Goal: Information Seeking & Learning: Learn about a topic

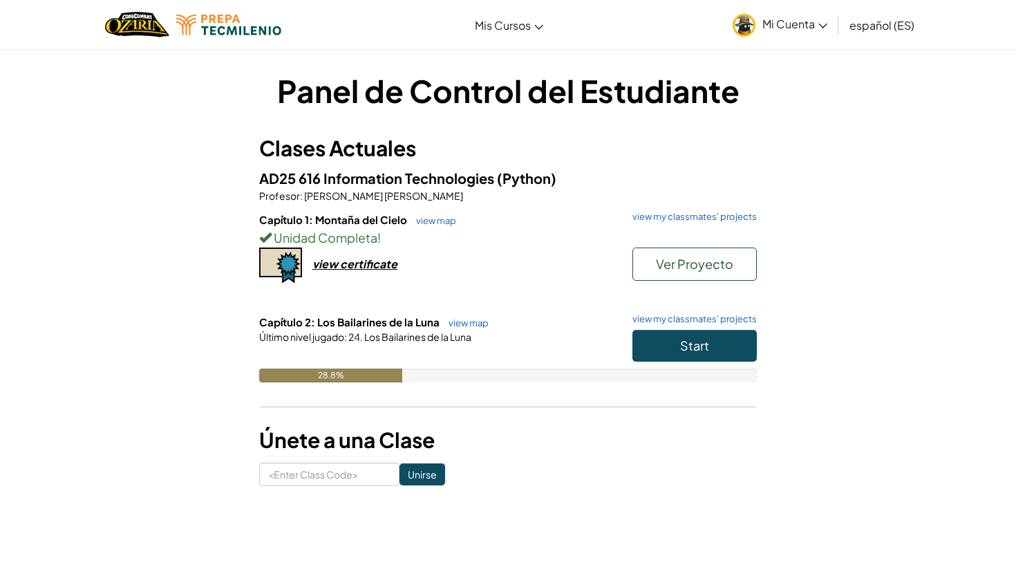
click at [702, 350] on span "Start" at bounding box center [694, 345] width 29 height 16
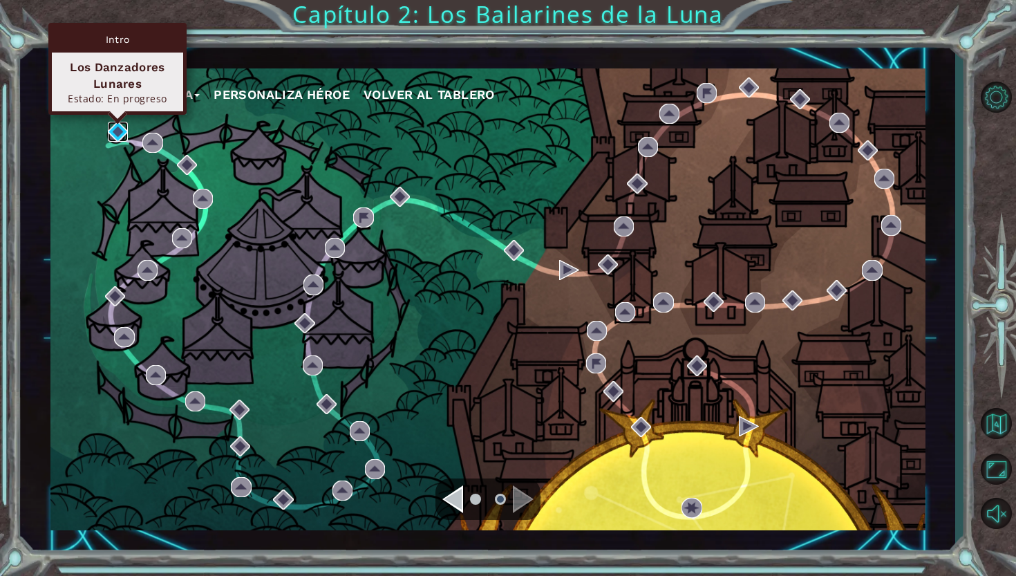
click at [118, 128] on img at bounding box center [118, 132] width 20 height 20
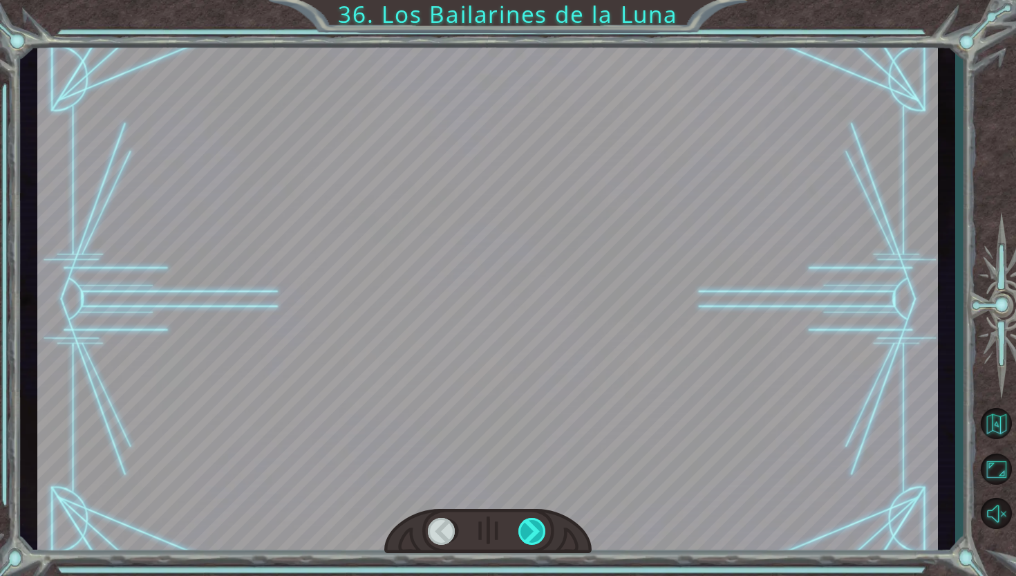
click at [531, 531] on div at bounding box center [532, 532] width 29 height 28
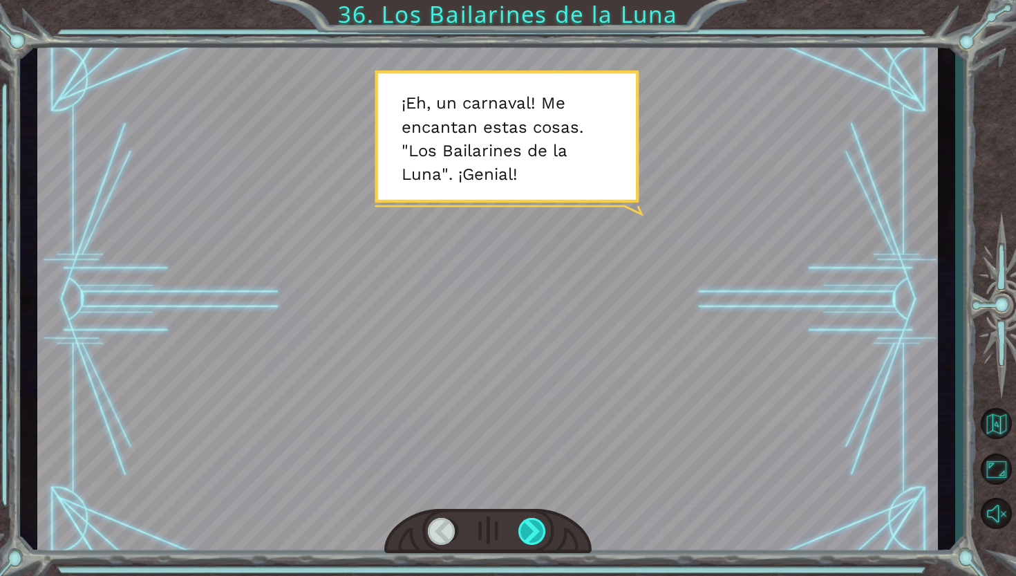
click at [531, 531] on div at bounding box center [532, 532] width 29 height 28
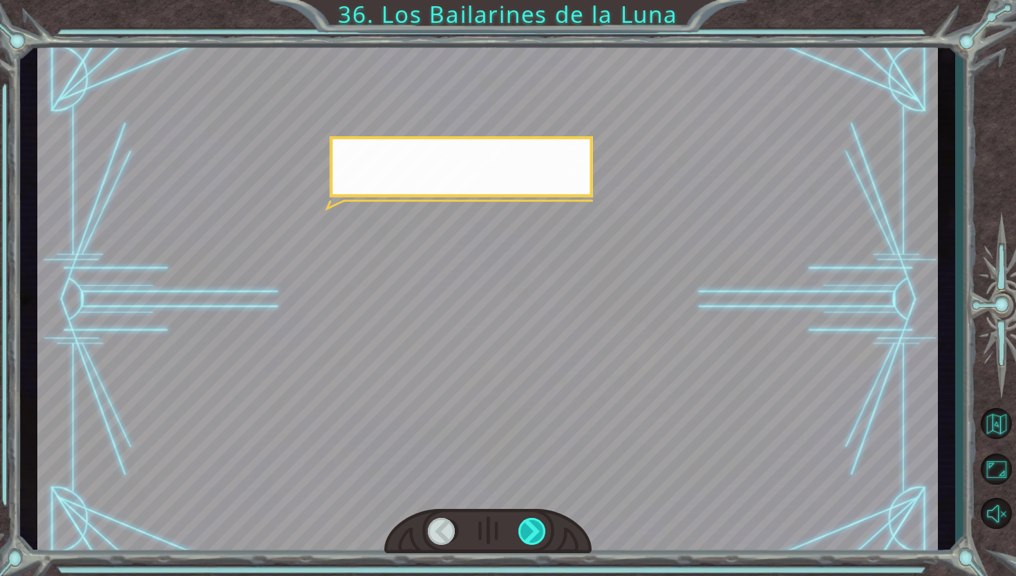
click at [531, 531] on div at bounding box center [532, 532] width 29 height 28
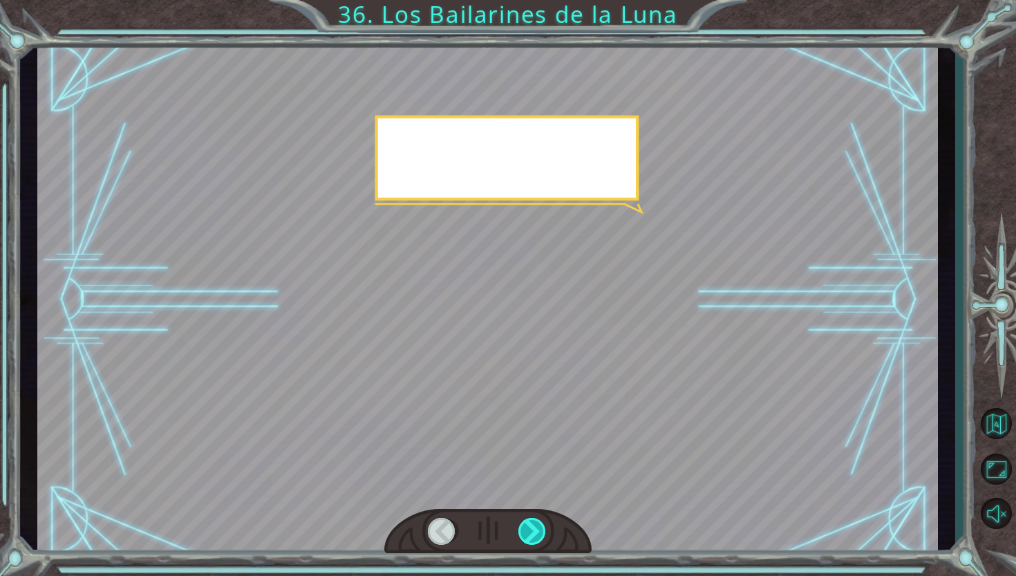
click at [531, 531] on div at bounding box center [532, 532] width 29 height 28
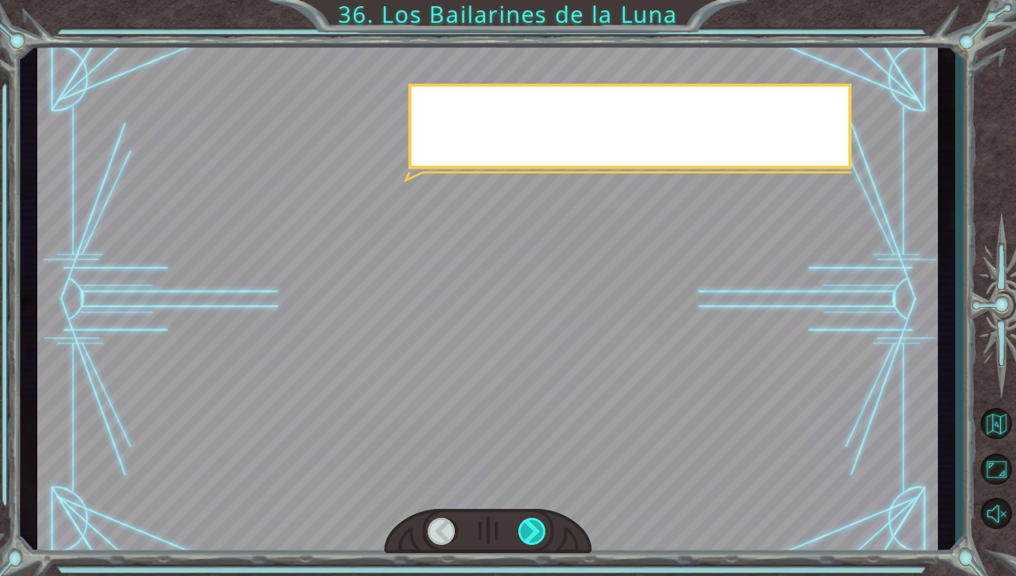
click at [531, 531] on div at bounding box center [532, 532] width 29 height 28
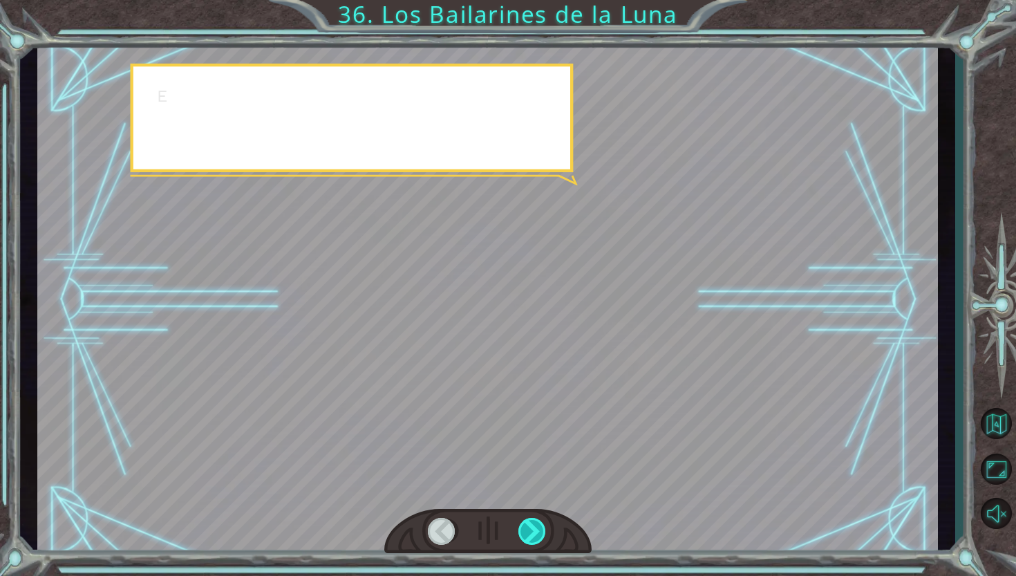
click at [531, 531] on div at bounding box center [532, 532] width 29 height 28
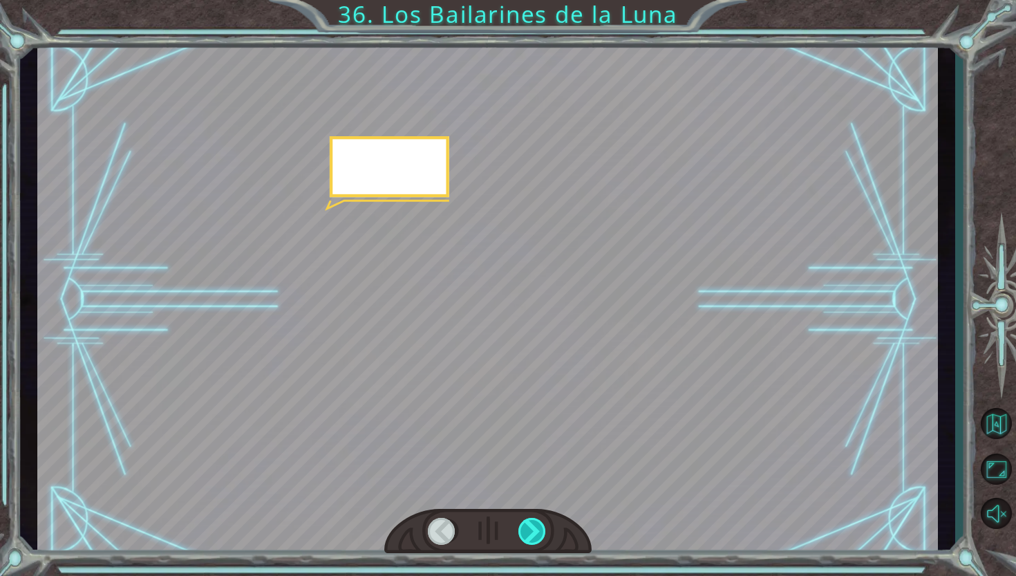
click at [531, 531] on div at bounding box center [532, 532] width 29 height 28
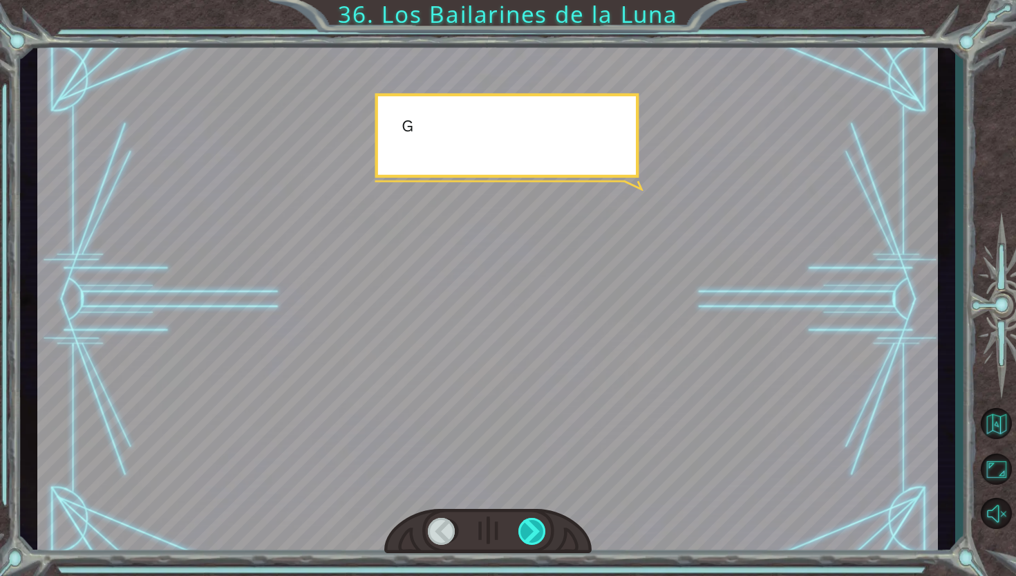
click at [531, 531] on div at bounding box center [532, 532] width 29 height 28
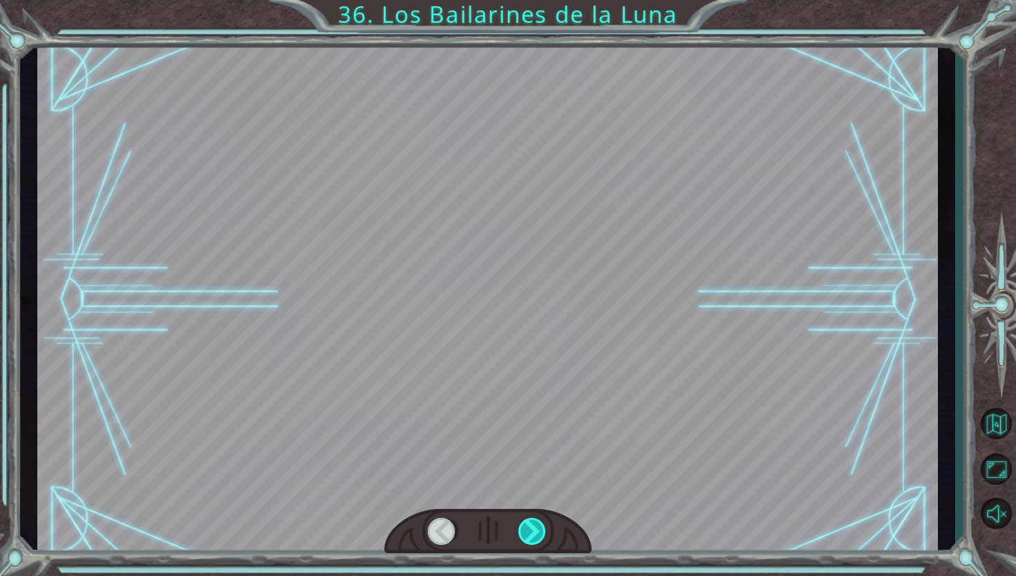
click at [531, 531] on div at bounding box center [532, 532] width 29 height 28
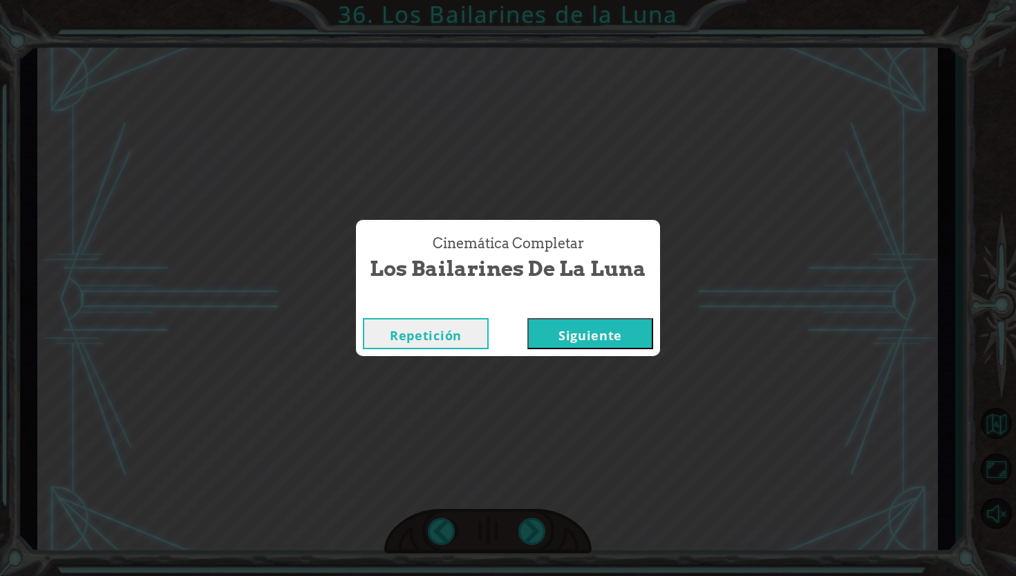
click at [626, 333] on button "Siguiente" at bounding box center [590, 333] width 126 height 31
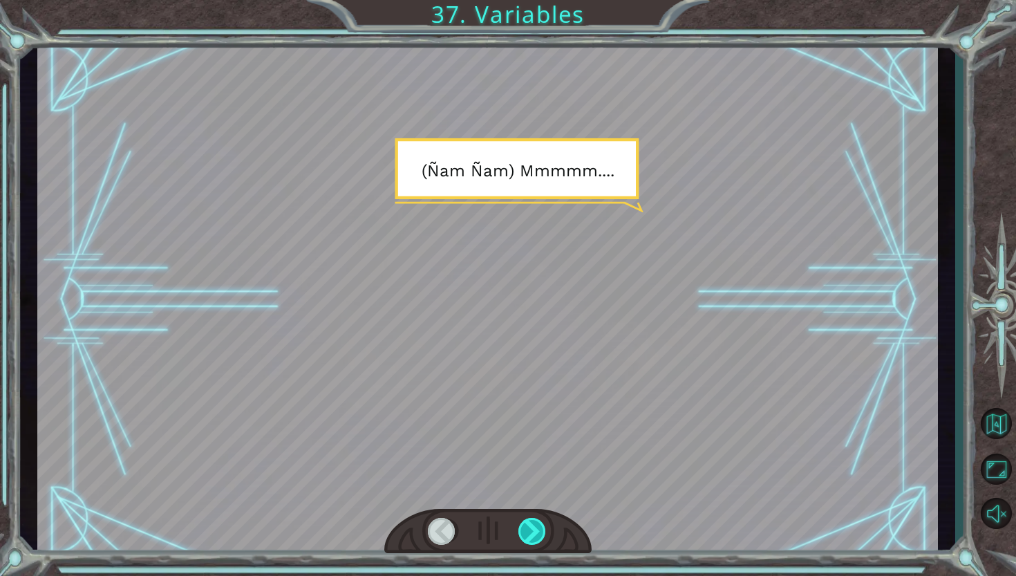
click at [541, 543] on div at bounding box center [532, 532] width 29 height 28
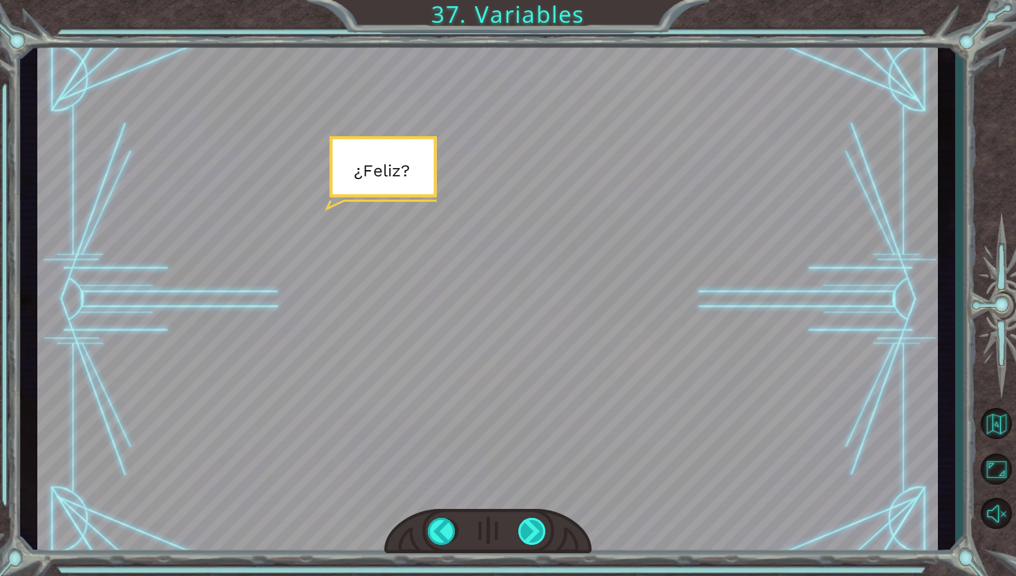
click at [526, 537] on div at bounding box center [532, 532] width 29 height 28
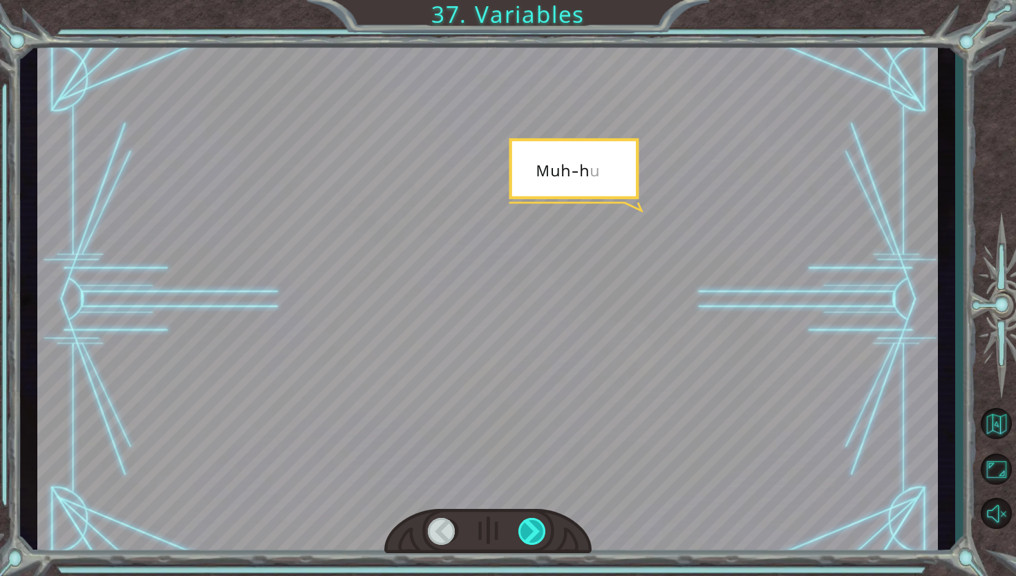
click at [526, 537] on div at bounding box center [532, 532] width 29 height 28
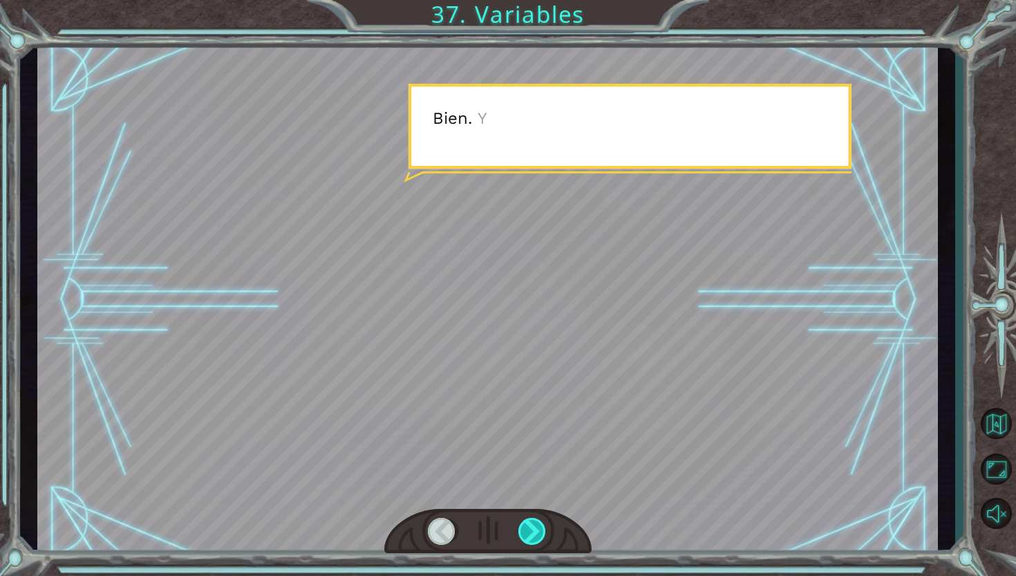
click at [526, 537] on div at bounding box center [532, 532] width 29 height 28
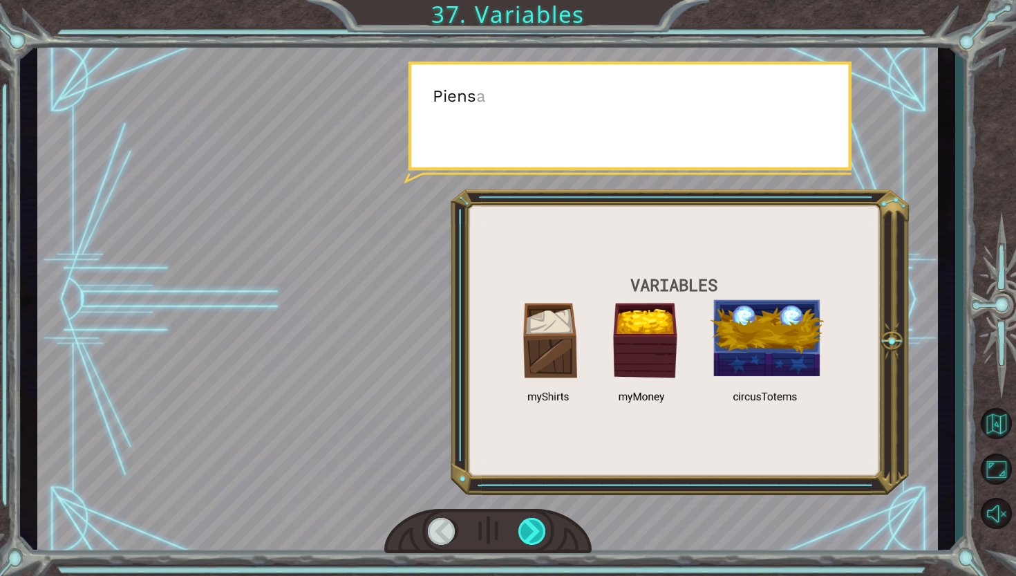
click at [526, 537] on div at bounding box center [532, 532] width 29 height 28
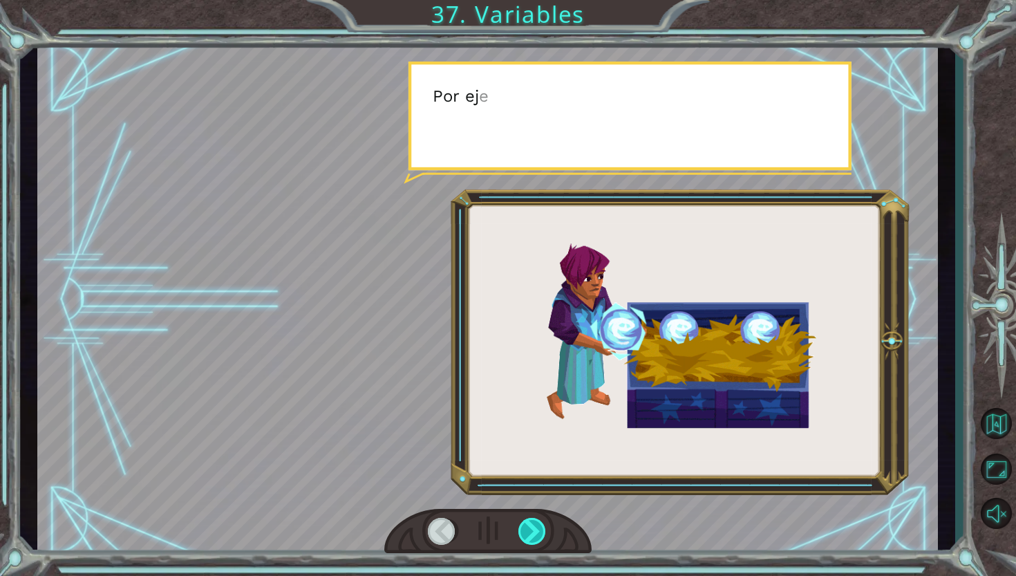
click at [526, 537] on div at bounding box center [532, 532] width 29 height 28
click at [526, 536] on div at bounding box center [532, 532] width 29 height 28
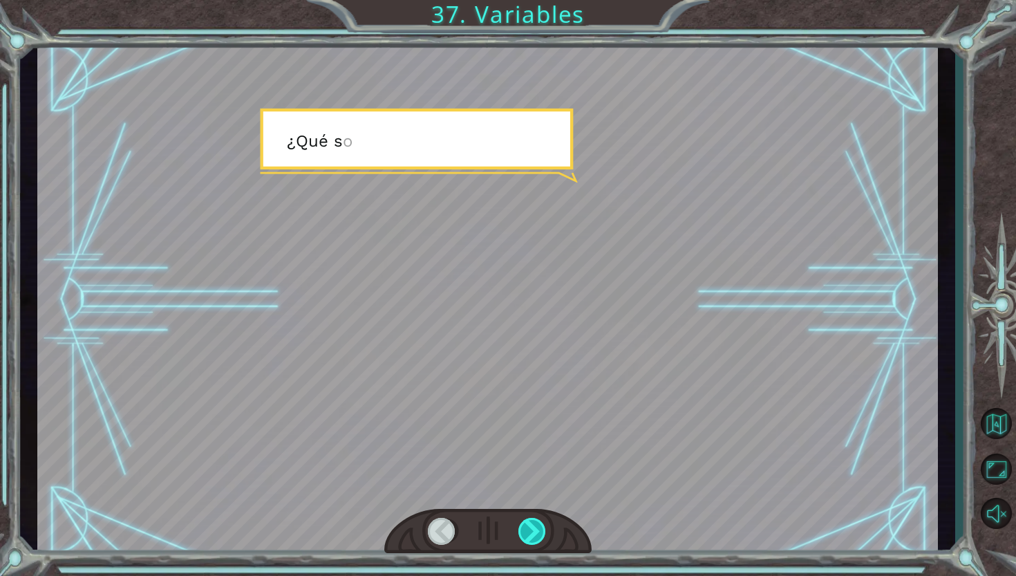
click at [526, 536] on div at bounding box center [532, 532] width 29 height 28
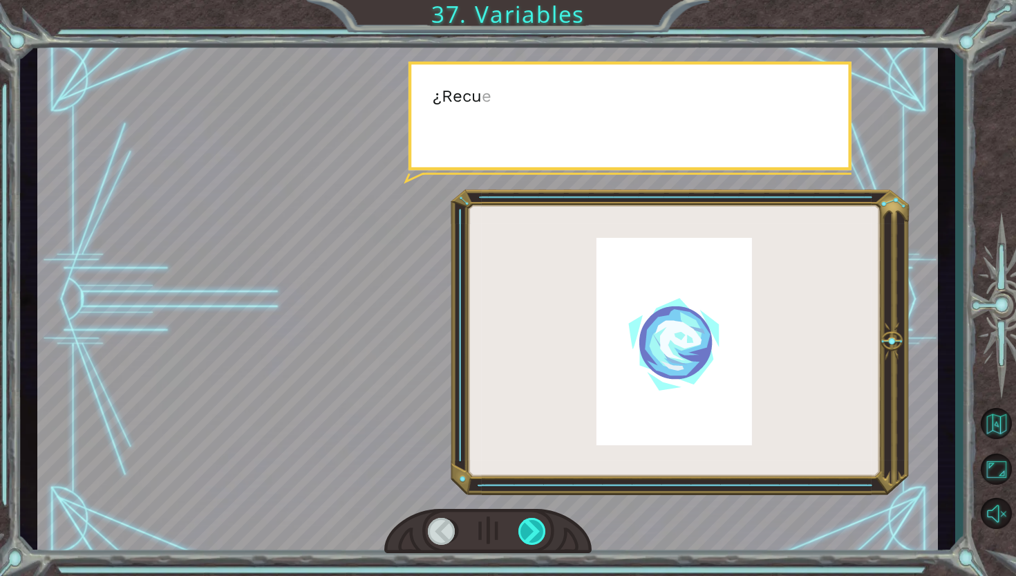
click at [525, 536] on div at bounding box center [532, 532] width 29 height 28
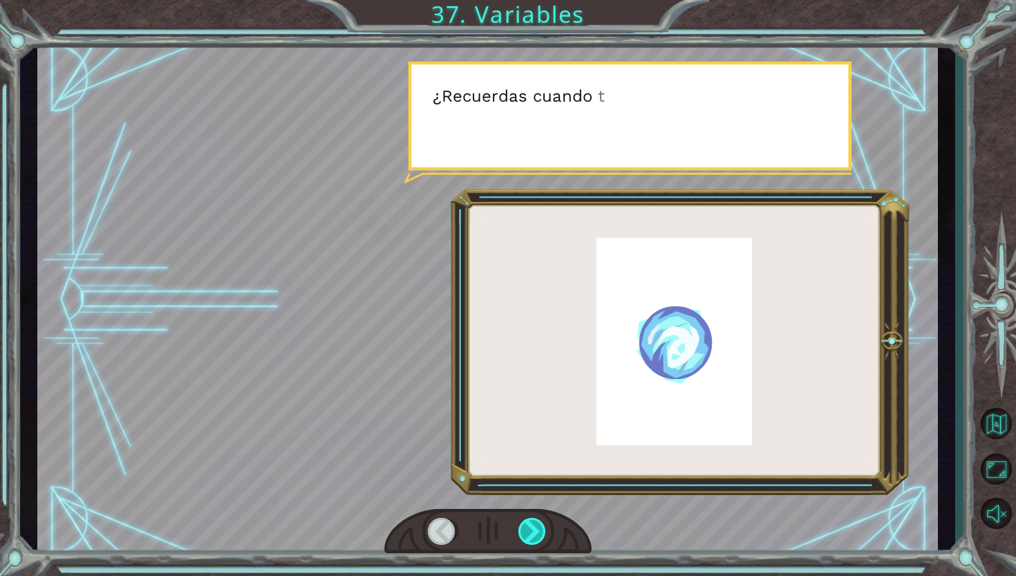
click at [525, 536] on div at bounding box center [532, 532] width 29 height 28
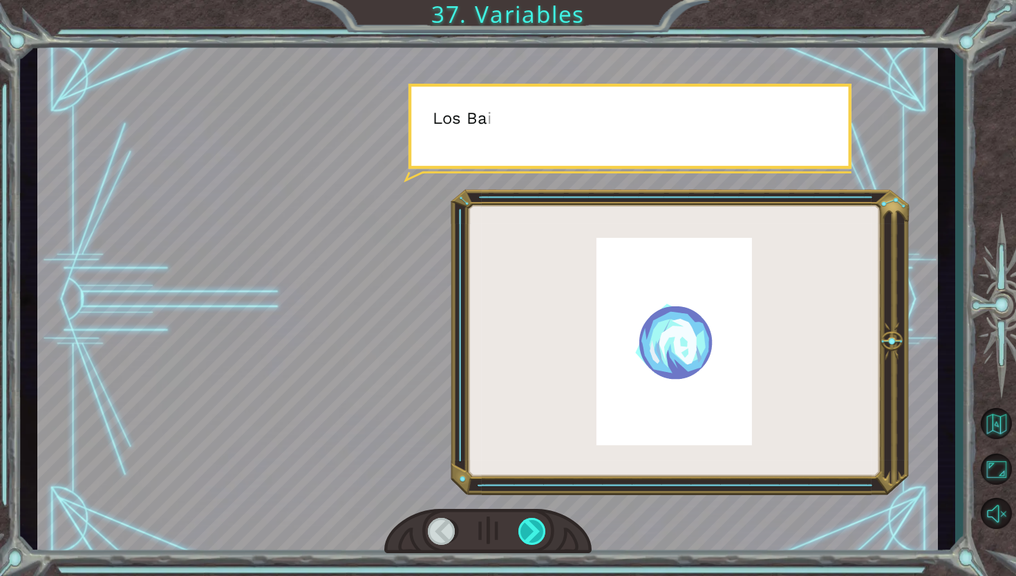
click at [525, 536] on div at bounding box center [532, 532] width 29 height 28
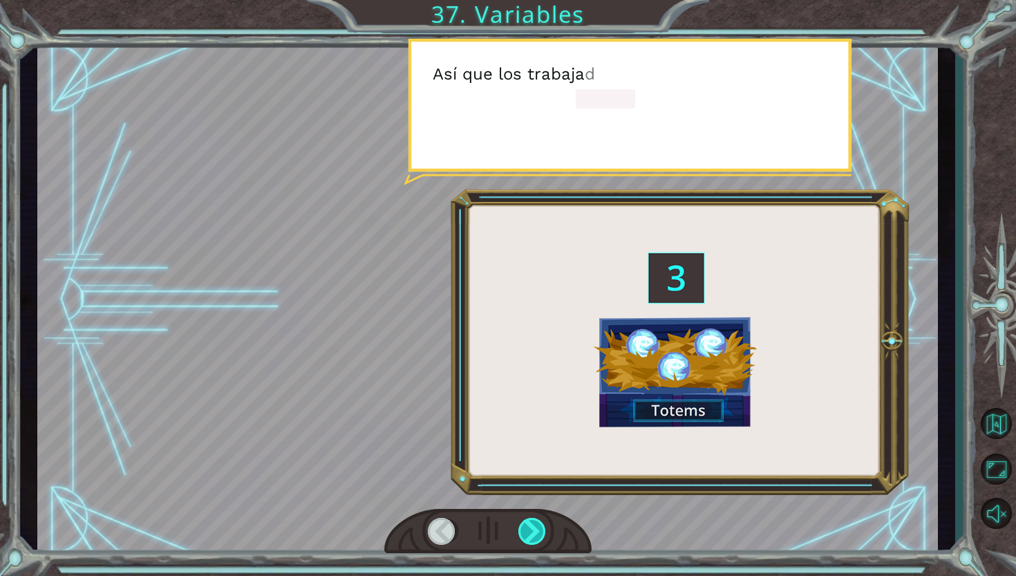
click at [525, 536] on div at bounding box center [532, 532] width 29 height 28
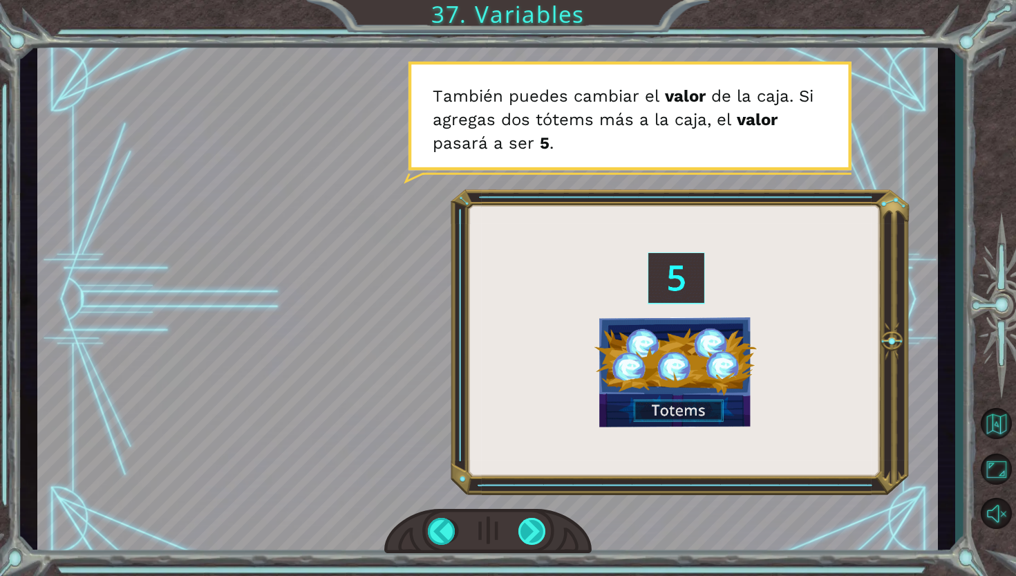
click at [528, 533] on div at bounding box center [532, 532] width 29 height 28
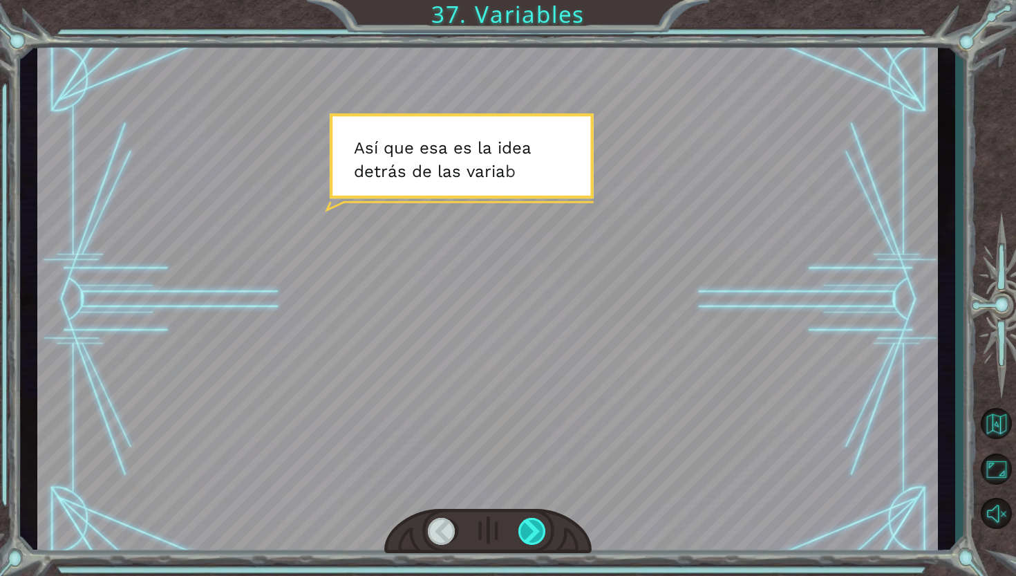
click at [528, 533] on div at bounding box center [532, 532] width 29 height 28
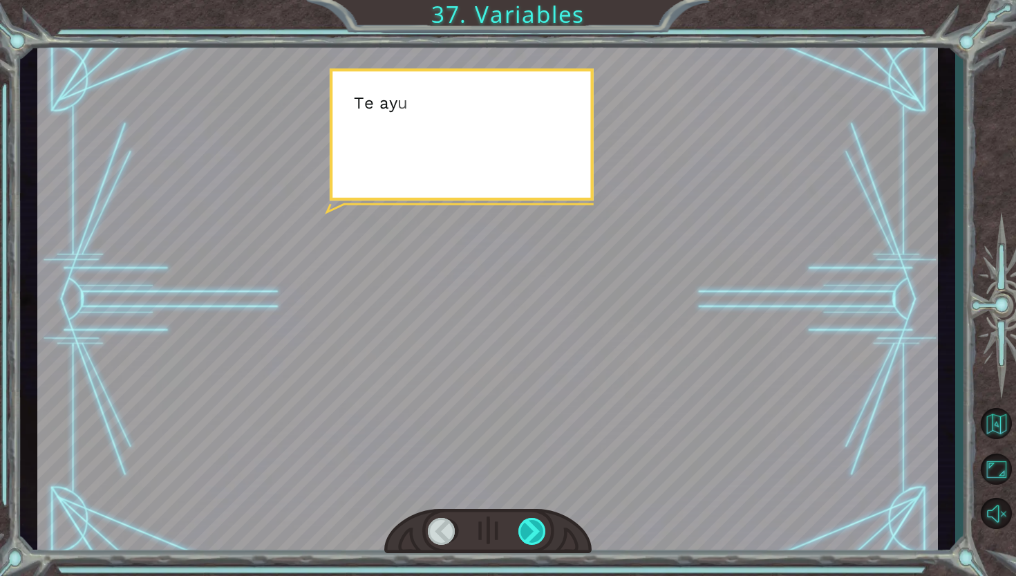
click at [528, 533] on div at bounding box center [532, 532] width 29 height 28
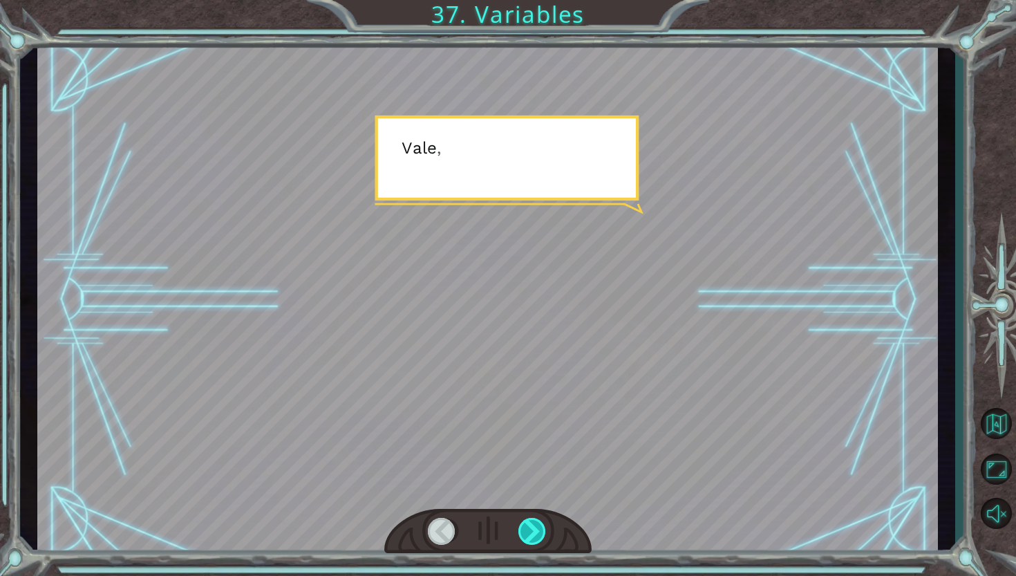
click at [528, 533] on div at bounding box center [532, 532] width 29 height 28
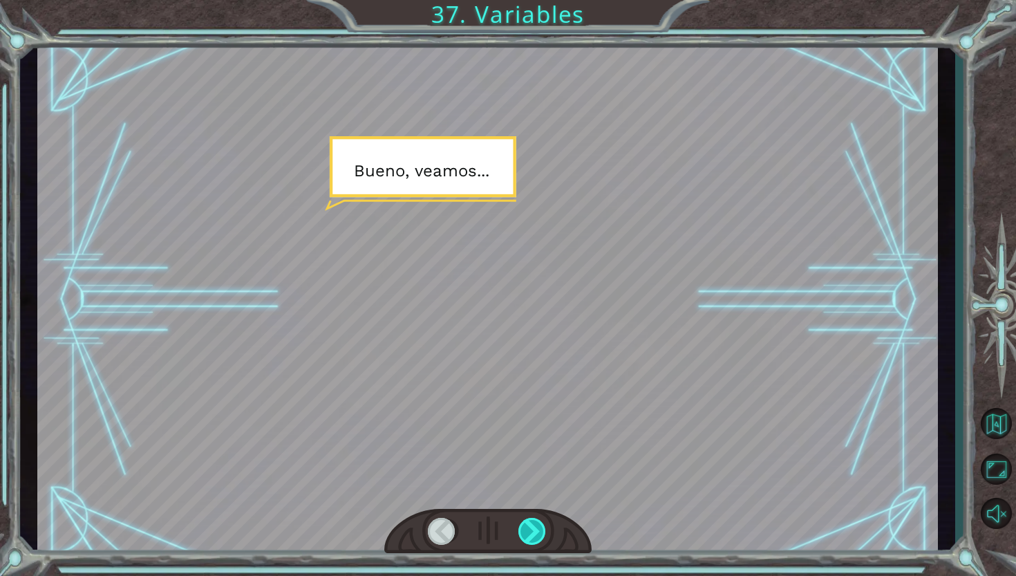
click at [528, 533] on div at bounding box center [532, 532] width 29 height 28
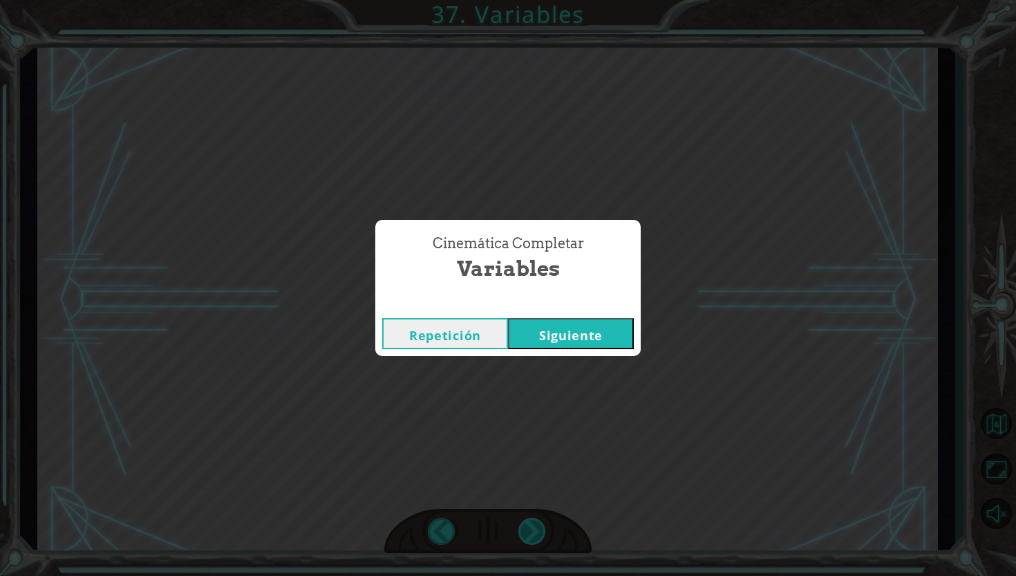
click at [528, 533] on div "Cinemática Completar Variables Repetición [GEOGRAPHIC_DATA]" at bounding box center [508, 288] width 1016 height 576
click at [617, 345] on button "Siguiente" at bounding box center [571, 333] width 126 height 31
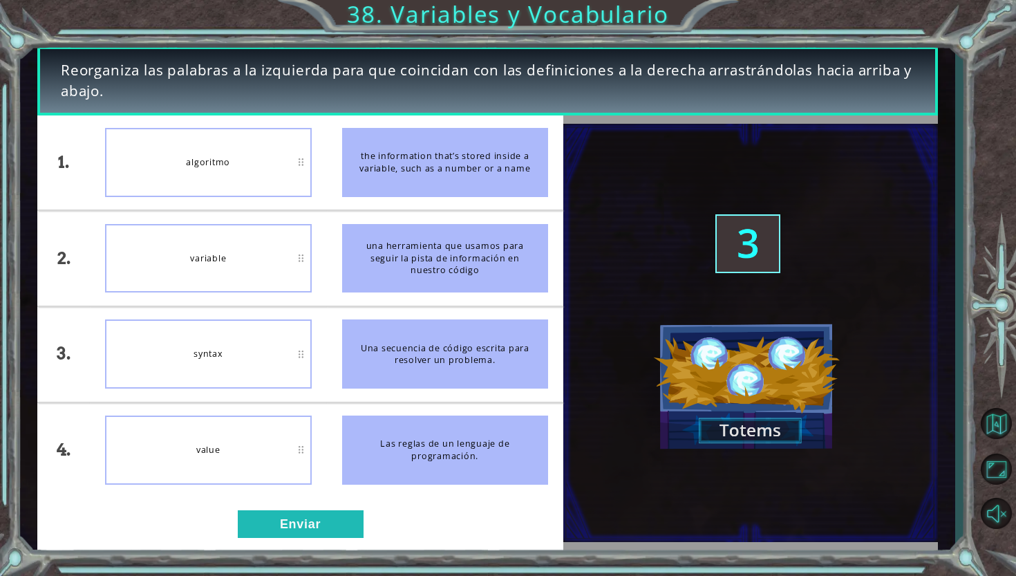
drag, startPoint x: 441, startPoint y: 156, endPoint x: 413, endPoint y: 188, distance: 42.1
click at [413, 188] on div "the information that’s stored inside a variable, such as a number or a name" at bounding box center [445, 162] width 206 height 69
click at [312, 516] on button "Enviar" at bounding box center [301, 524] width 126 height 28
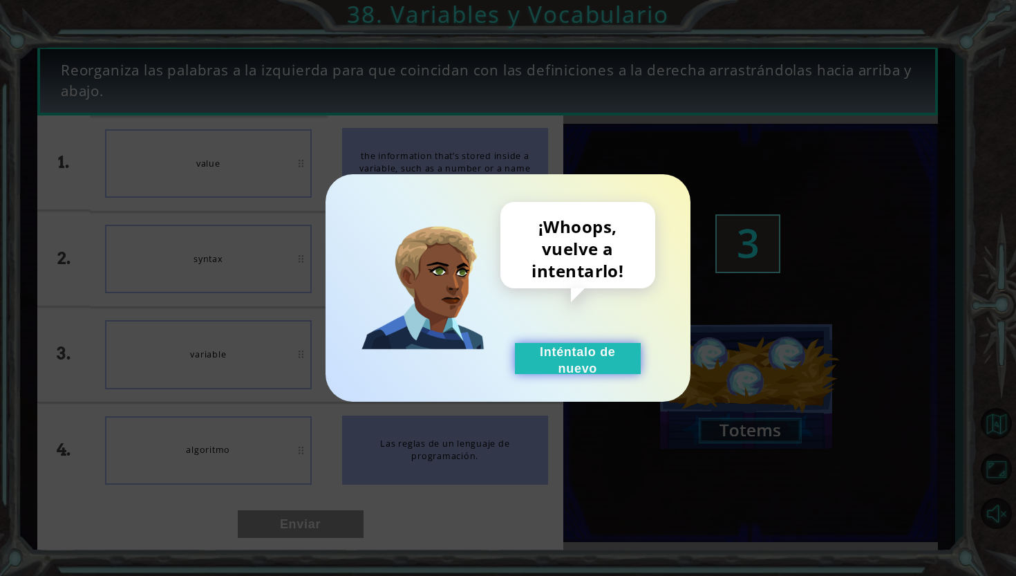
click at [592, 354] on button "Inténtalo de nuevo" at bounding box center [578, 358] width 126 height 31
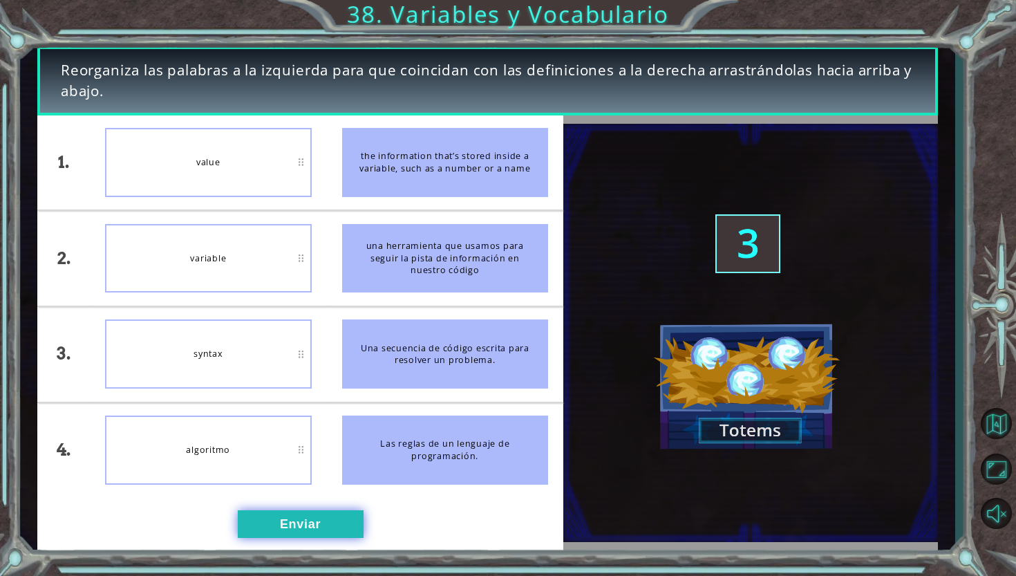
click at [292, 530] on button "Enviar" at bounding box center [301, 524] width 126 height 28
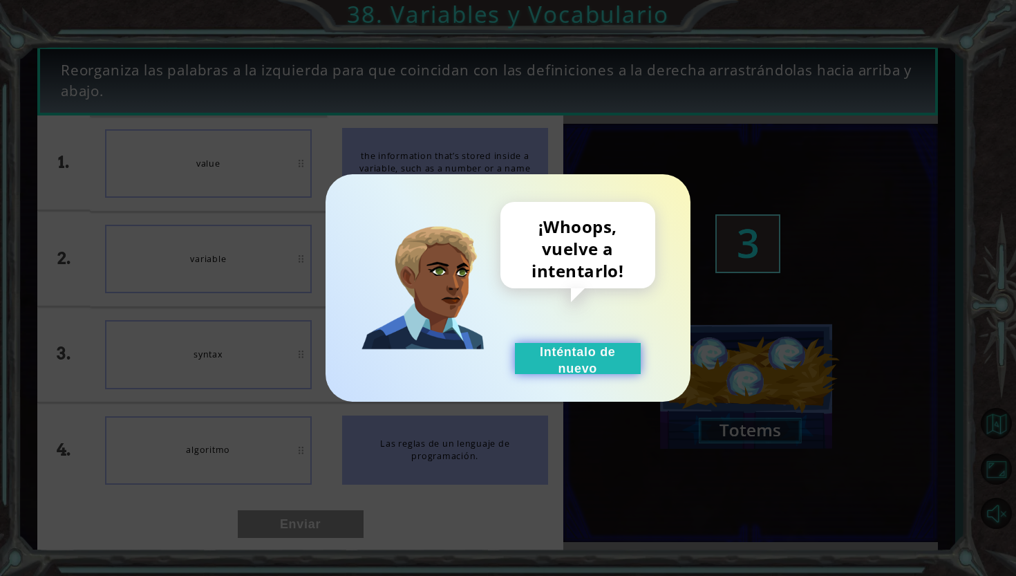
click at [612, 368] on button "Inténtalo de nuevo" at bounding box center [578, 358] width 126 height 31
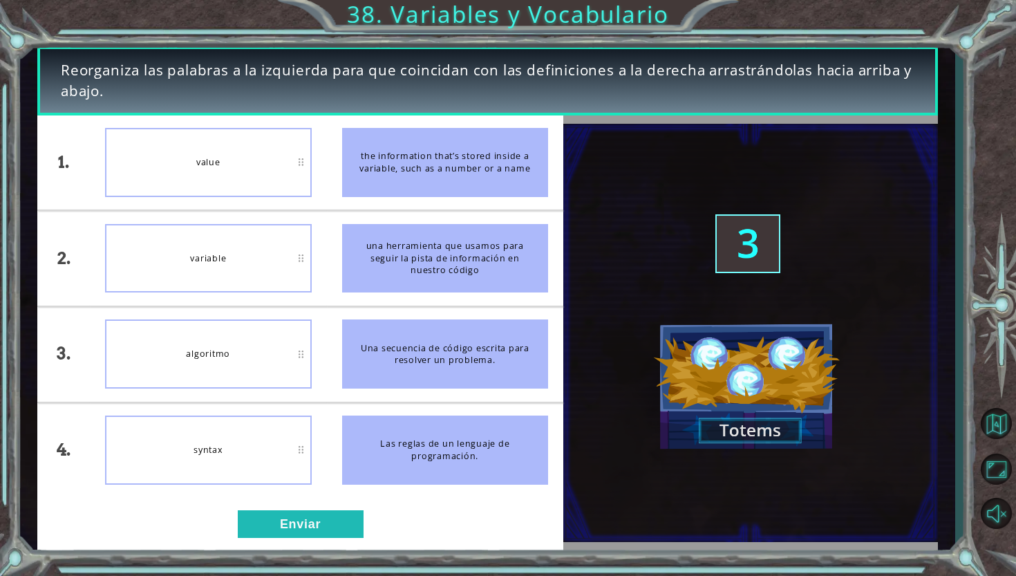
click at [294, 539] on div "1. 2. 3. 4. value variable algoritmo syntax the information that’s stored insid…" at bounding box center [300, 333] width 526 height 436
click at [307, 533] on button "Enviar" at bounding box center [301, 524] width 126 height 28
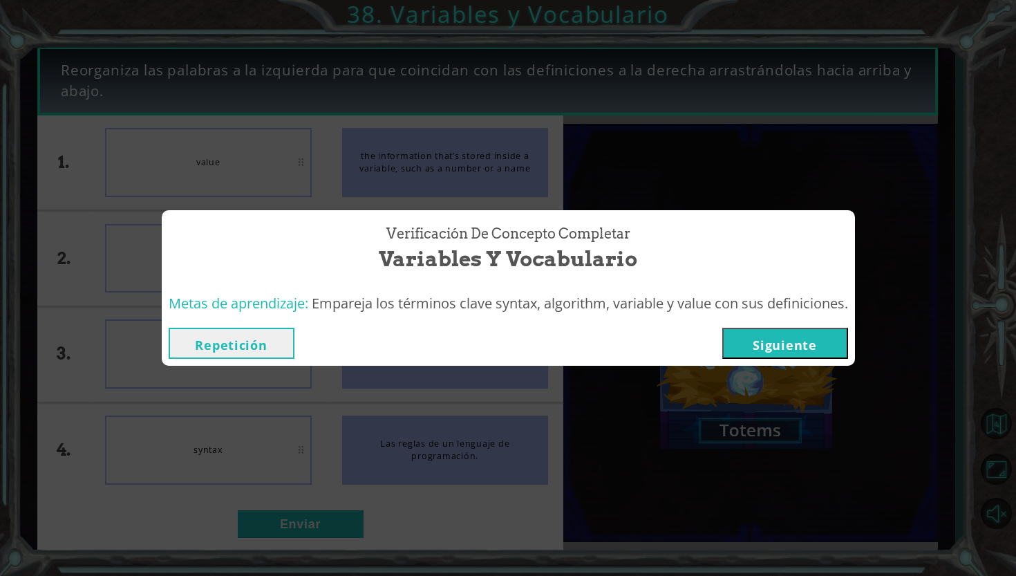
click at [819, 338] on button "Siguiente" at bounding box center [785, 343] width 126 height 31
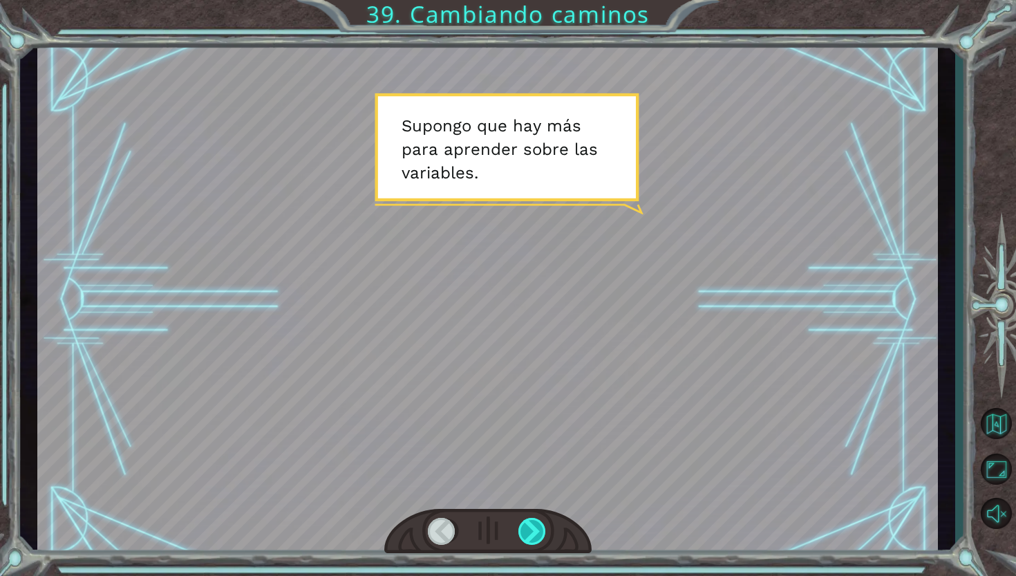
click at [529, 537] on div at bounding box center [532, 532] width 29 height 28
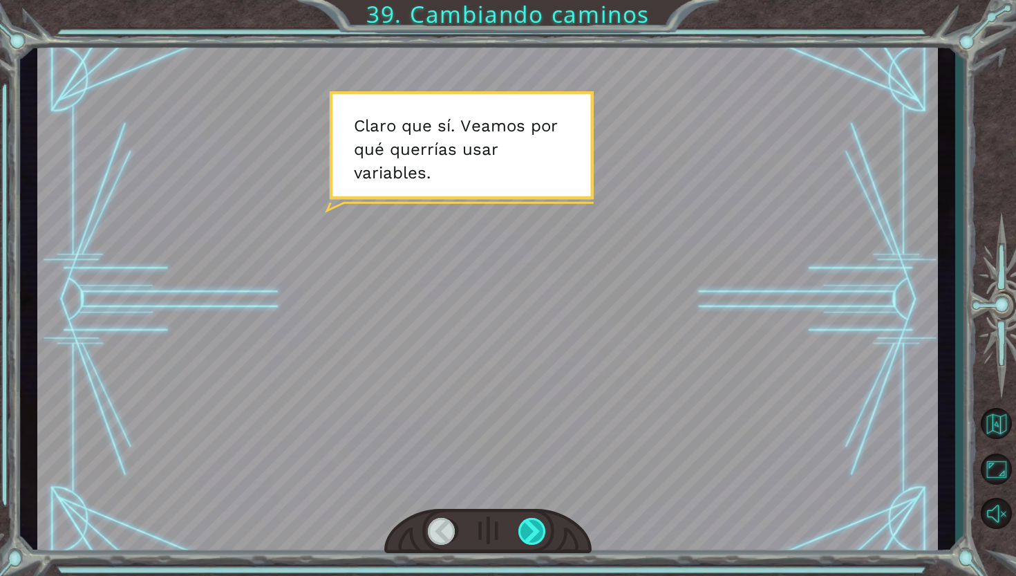
click at [529, 537] on div at bounding box center [532, 532] width 29 height 28
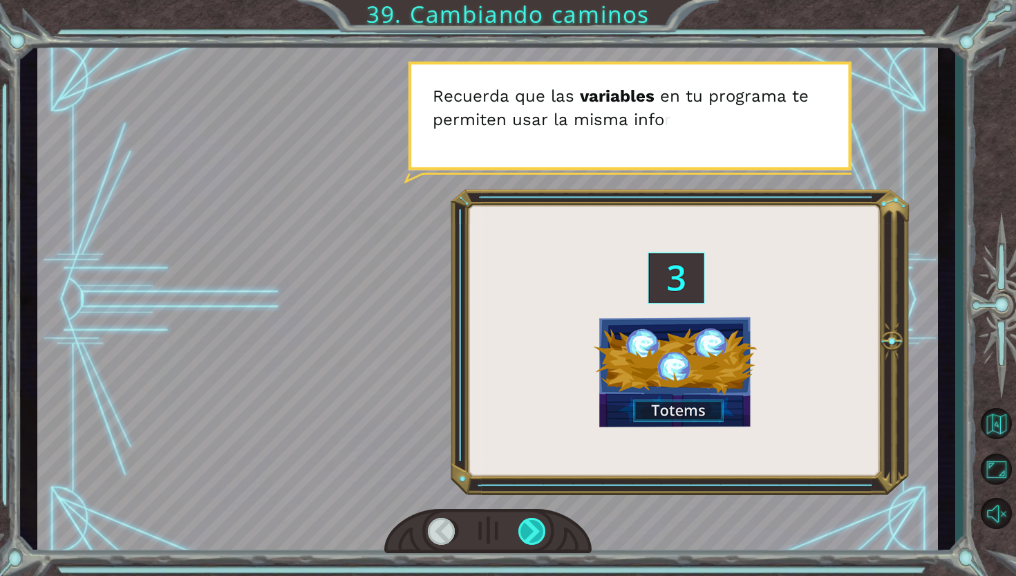
click at [529, 537] on div at bounding box center [532, 532] width 29 height 28
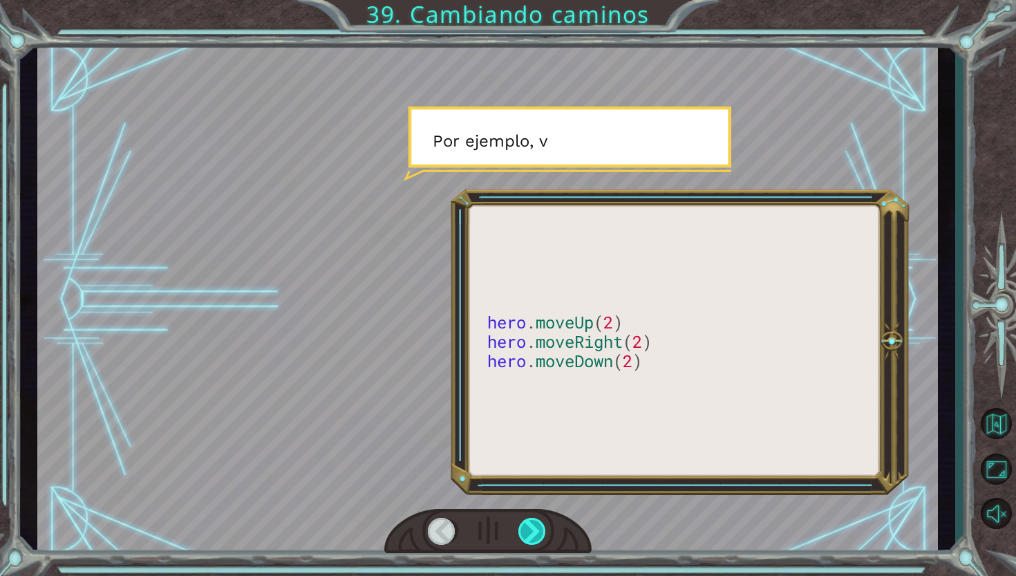
click at [529, 537] on div at bounding box center [532, 532] width 29 height 28
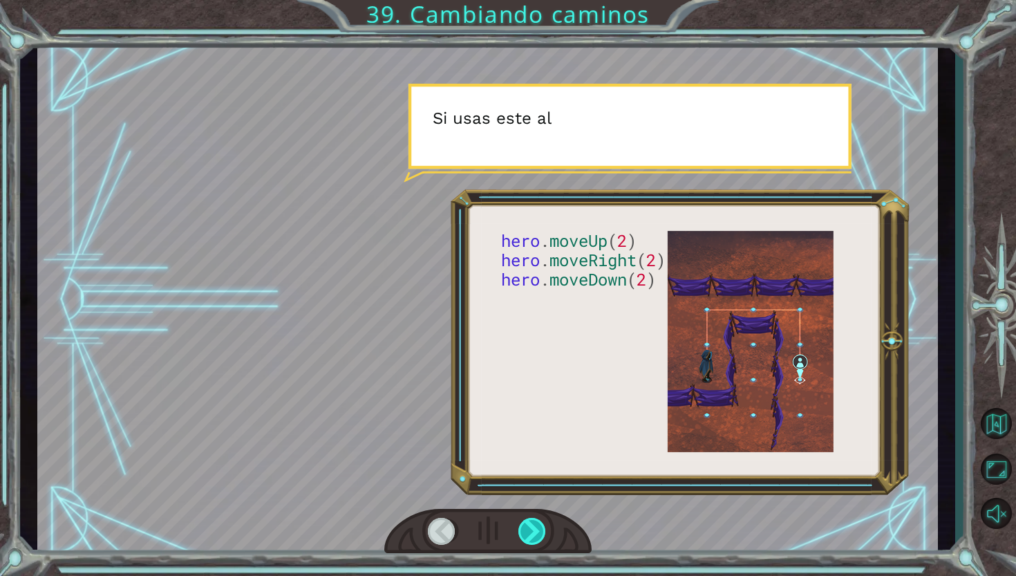
click at [529, 537] on div at bounding box center [532, 532] width 29 height 28
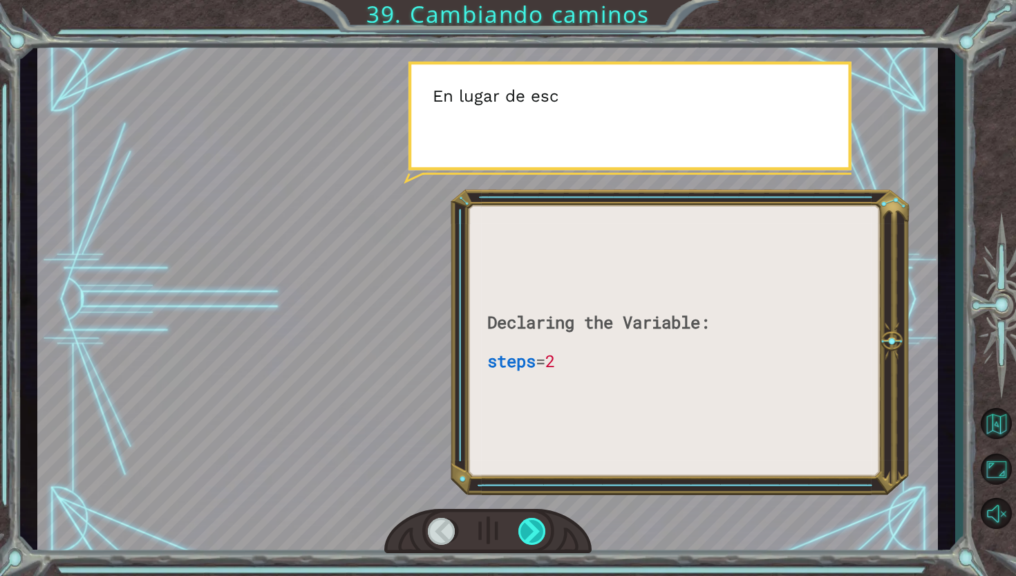
click at [529, 537] on div at bounding box center [532, 532] width 29 height 28
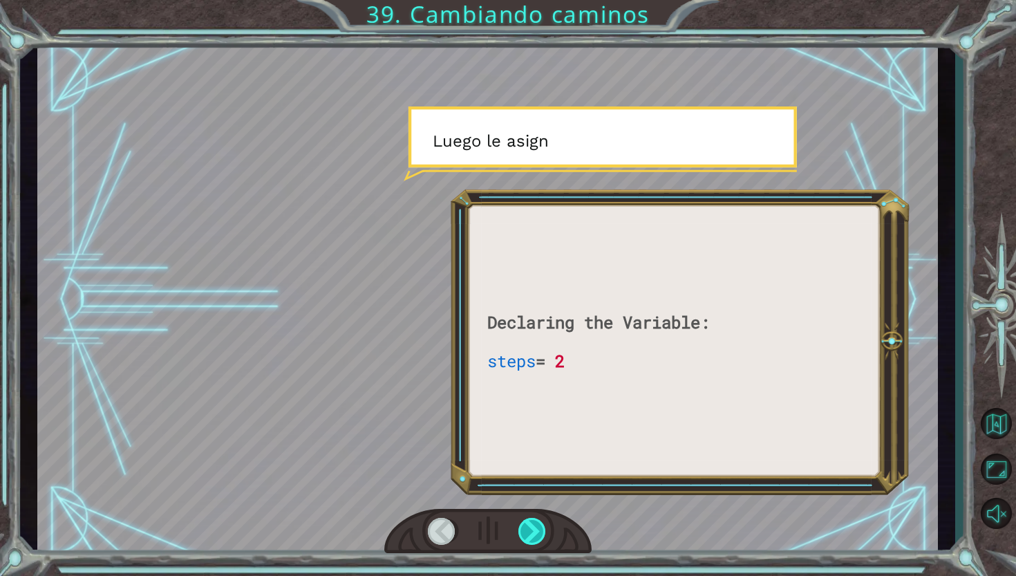
click at [529, 537] on div at bounding box center [532, 532] width 29 height 28
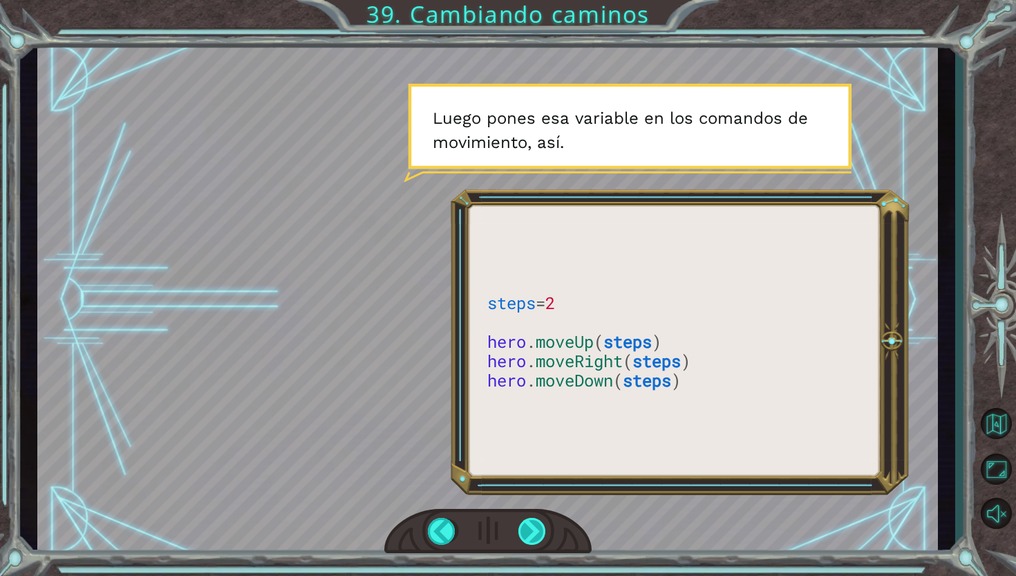
click at [533, 532] on div at bounding box center [532, 532] width 29 height 28
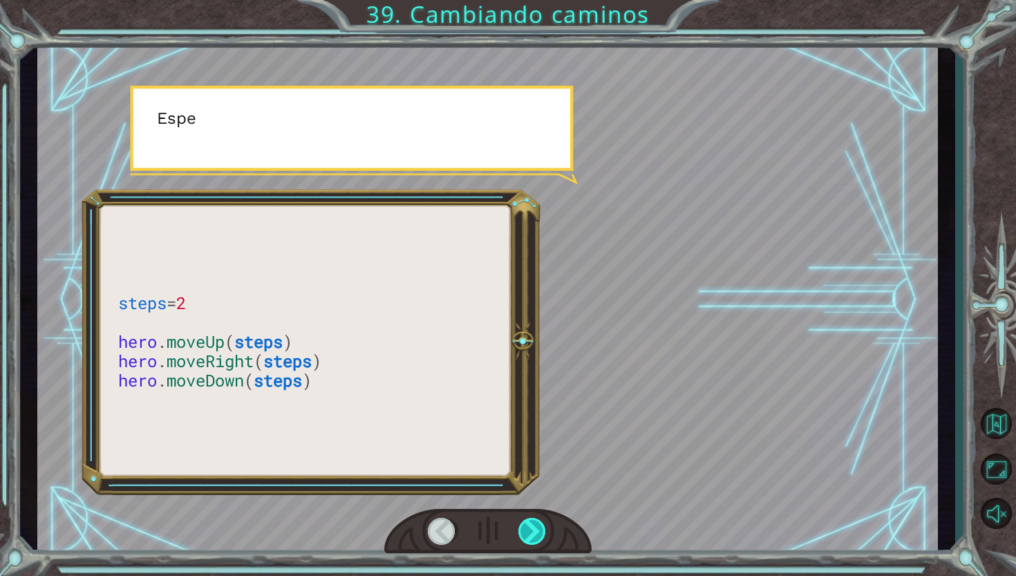
click at [533, 532] on div at bounding box center [532, 532] width 29 height 28
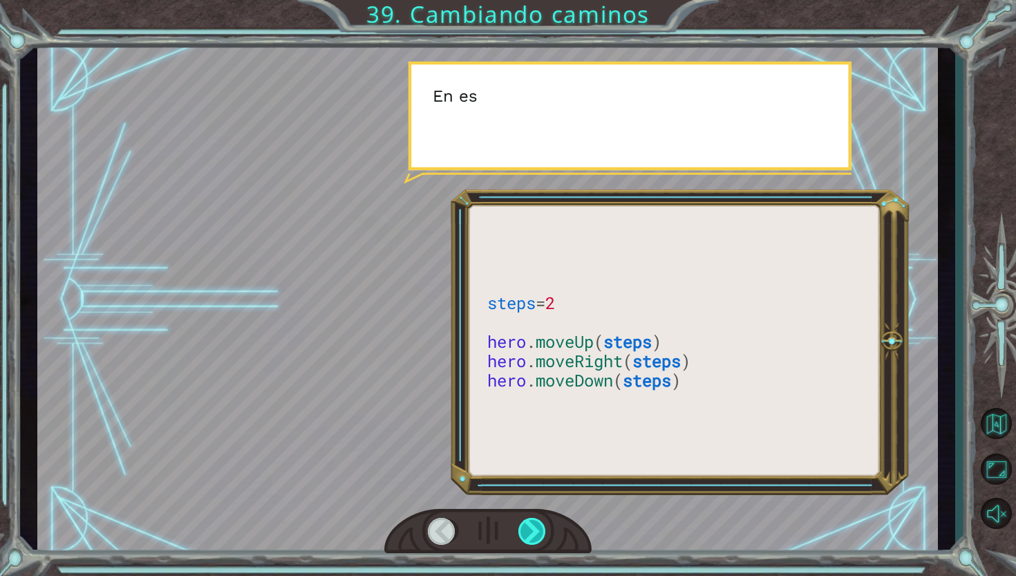
click at [533, 532] on div at bounding box center [532, 532] width 29 height 28
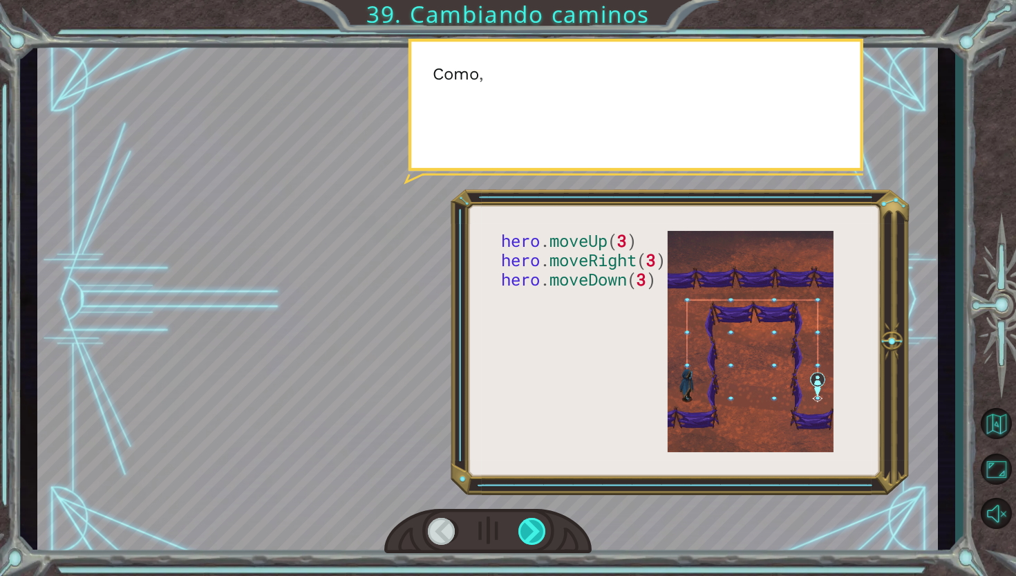
click at [533, 532] on div at bounding box center [532, 532] width 29 height 28
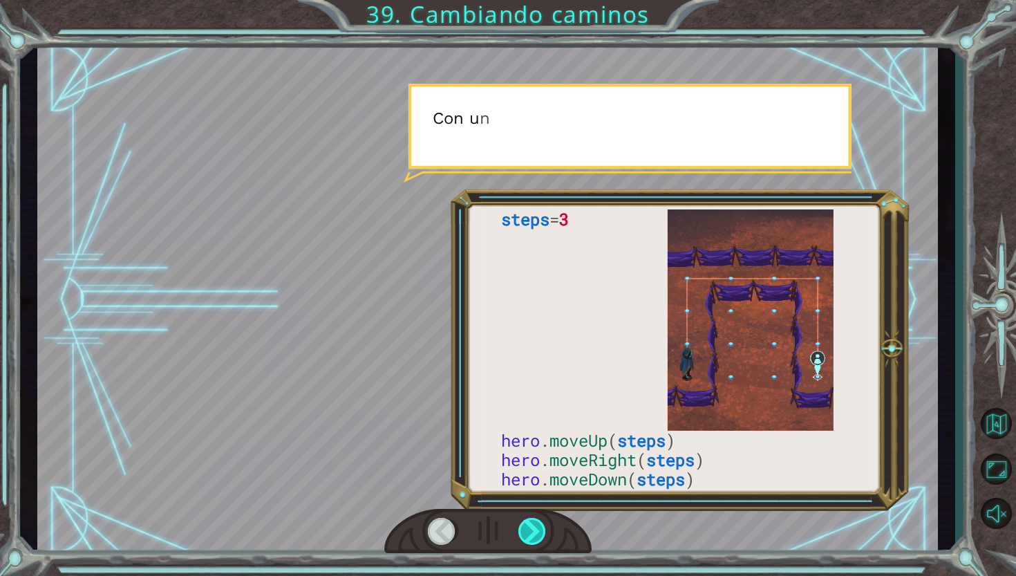
click at [533, 532] on div at bounding box center [532, 532] width 29 height 28
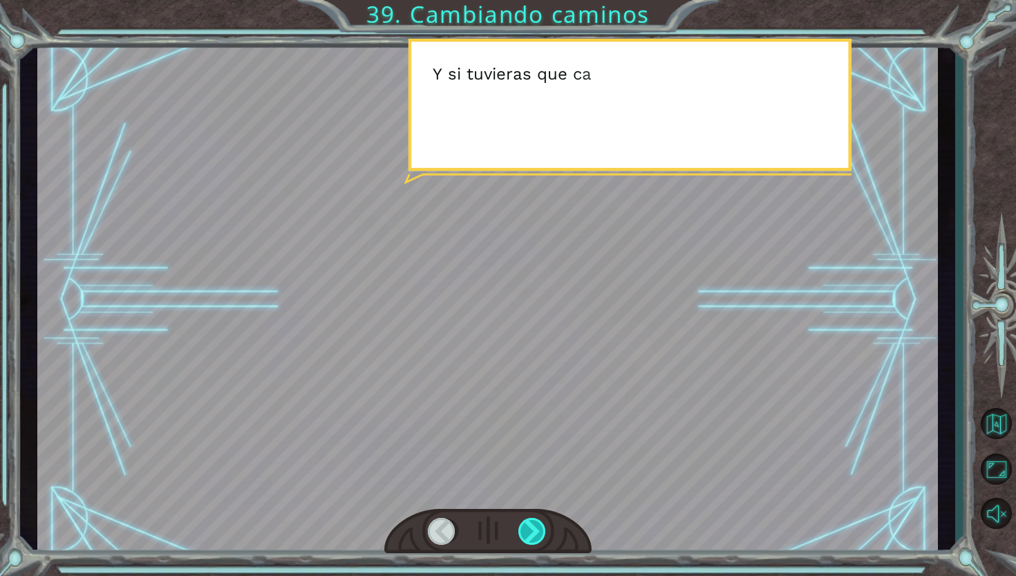
click at [533, 532] on div at bounding box center [532, 532] width 29 height 28
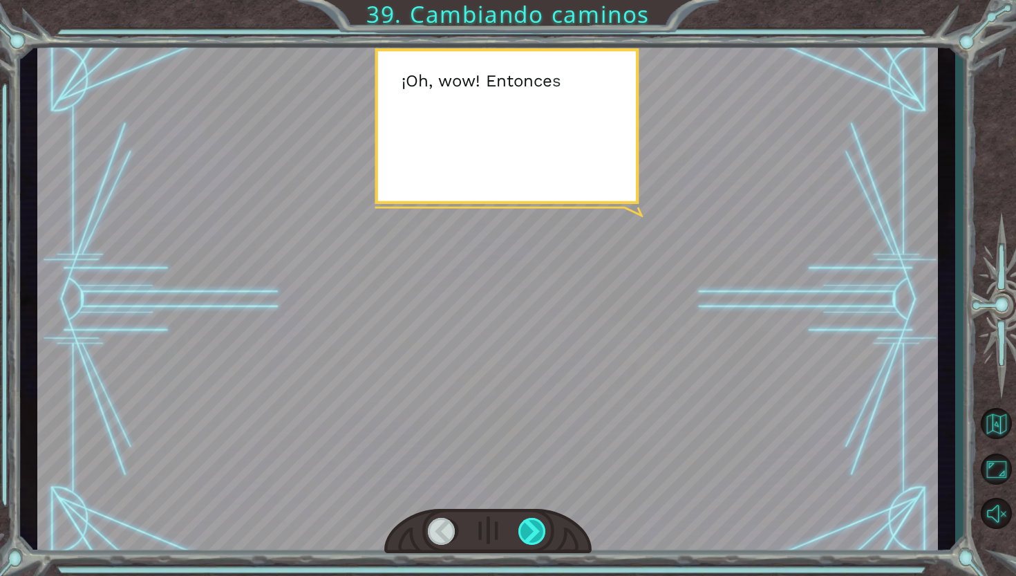
click at [533, 532] on div at bounding box center [532, 532] width 29 height 28
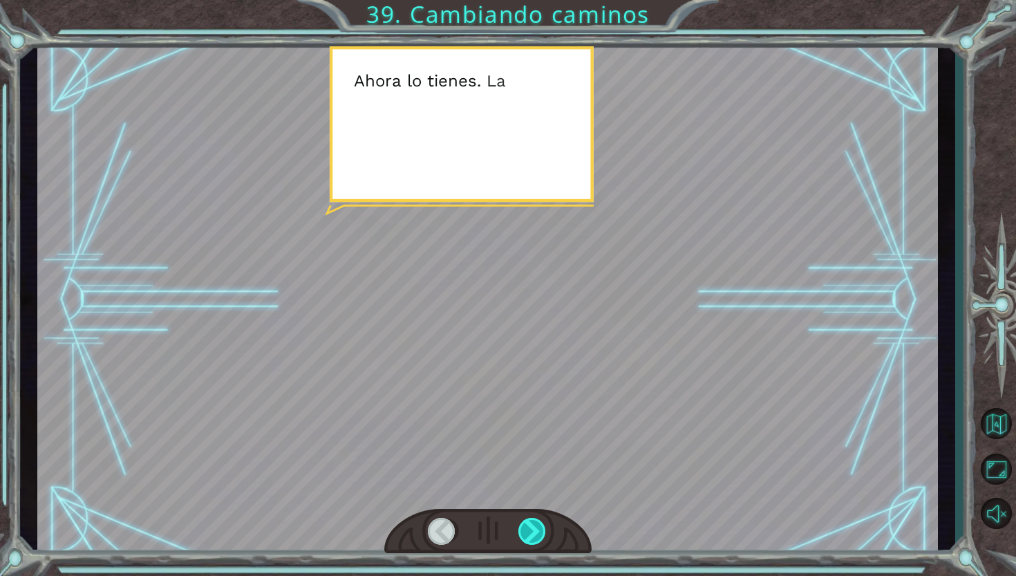
click at [533, 532] on div at bounding box center [532, 532] width 29 height 28
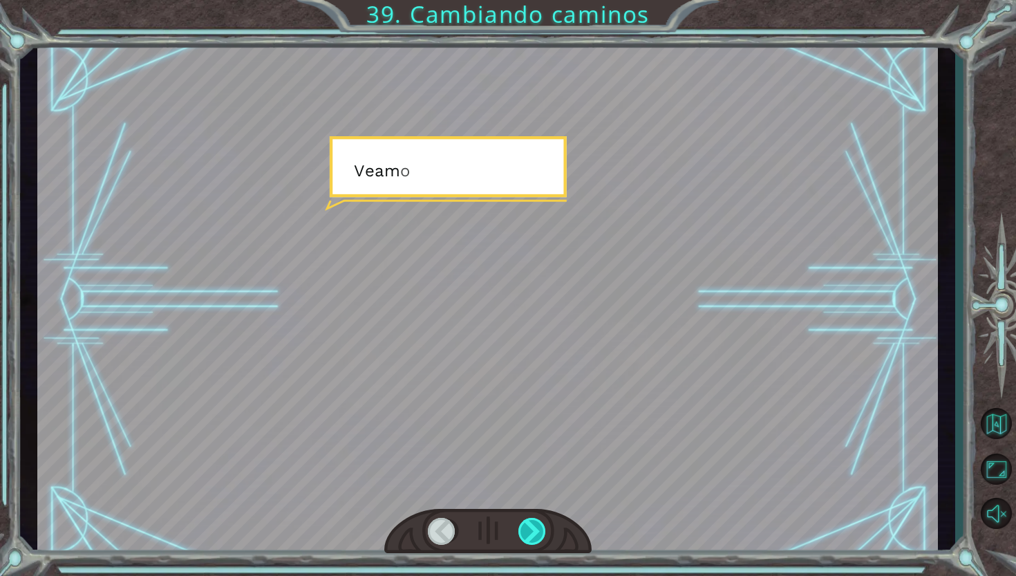
click at [533, 532] on div at bounding box center [532, 532] width 29 height 28
click at [533, 0] on div "steps = 3 hero . moveUp ( steps ) hero . moveRight ( steps ) hero . moveDown ( …" at bounding box center [508, 0] width 1016 height 0
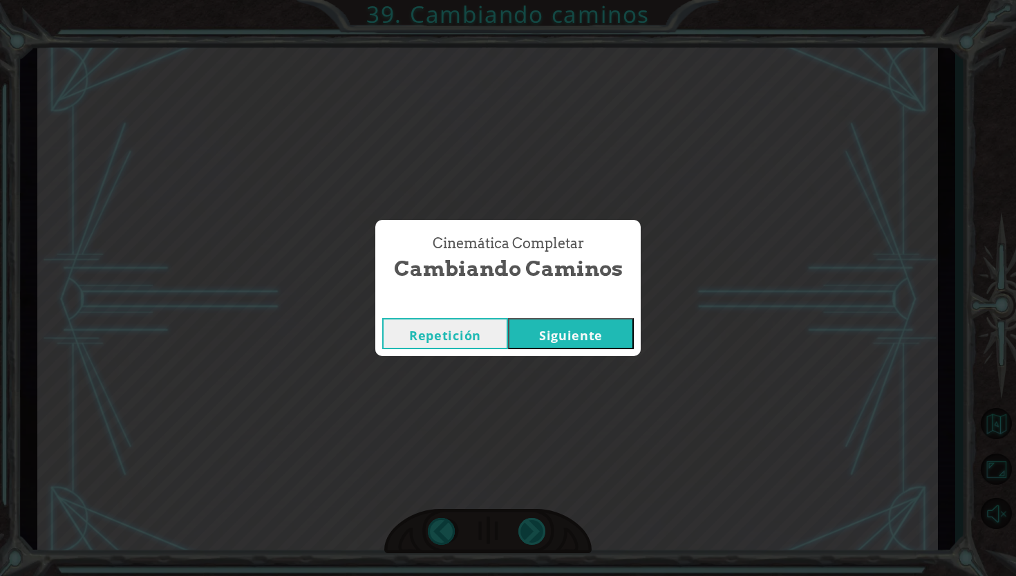
click at [533, 532] on div "Cinemática Completar Cambiando caminos Repetición [GEOGRAPHIC_DATA]" at bounding box center [508, 288] width 1016 height 576
drag, startPoint x: 584, startPoint y: 354, endPoint x: 621, endPoint y: 303, distance: 62.4
click at [621, 303] on div "Cinemática Completar Cambiando caminos Repetición [GEOGRAPHIC_DATA]" at bounding box center [507, 287] width 265 height 135
click at [621, 333] on button "Siguiente" at bounding box center [571, 333] width 126 height 31
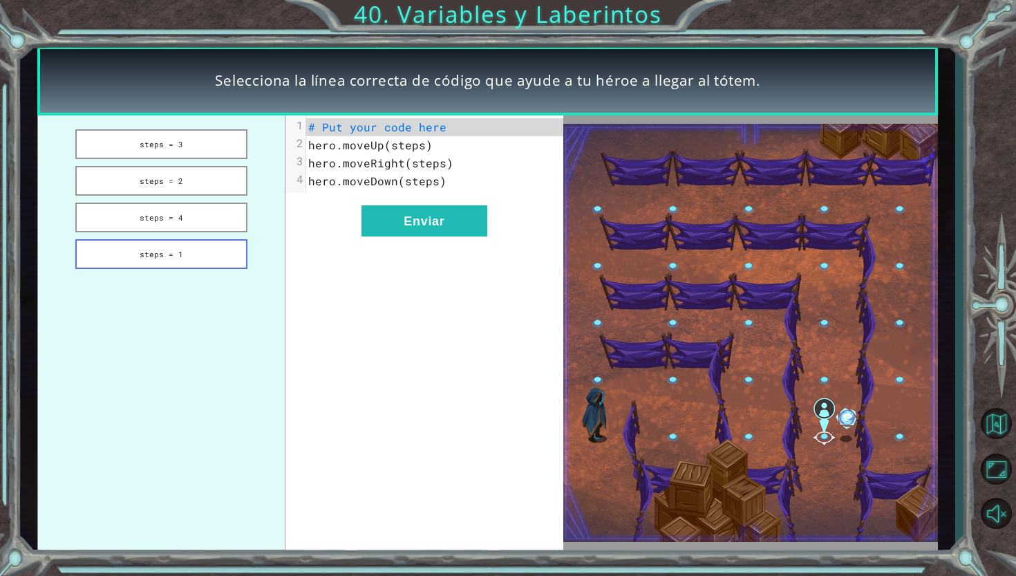
click at [177, 250] on button "steps = 1" at bounding box center [161, 254] width 173 height 30
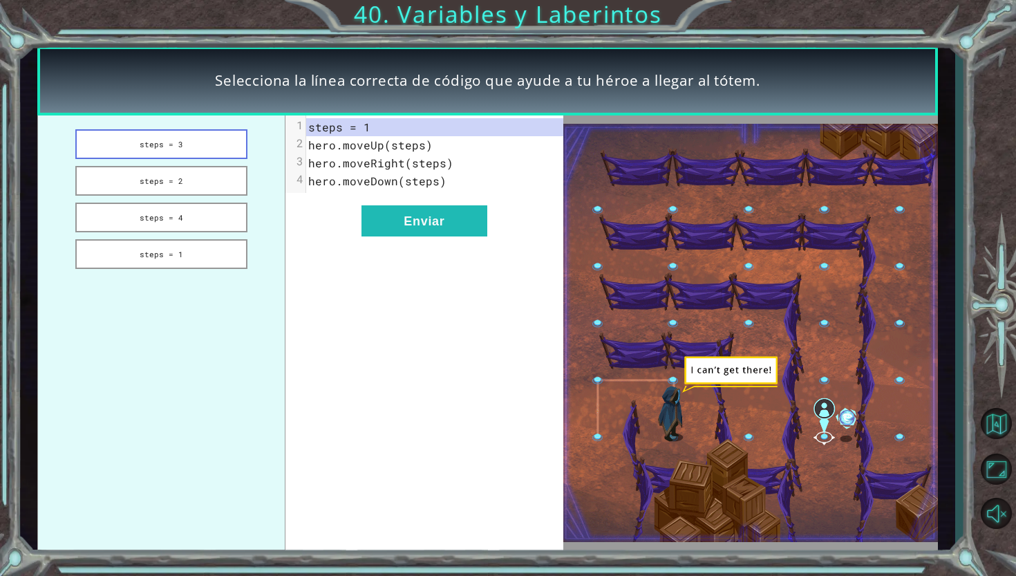
click at [191, 142] on button "steps = 3" at bounding box center [161, 144] width 173 height 30
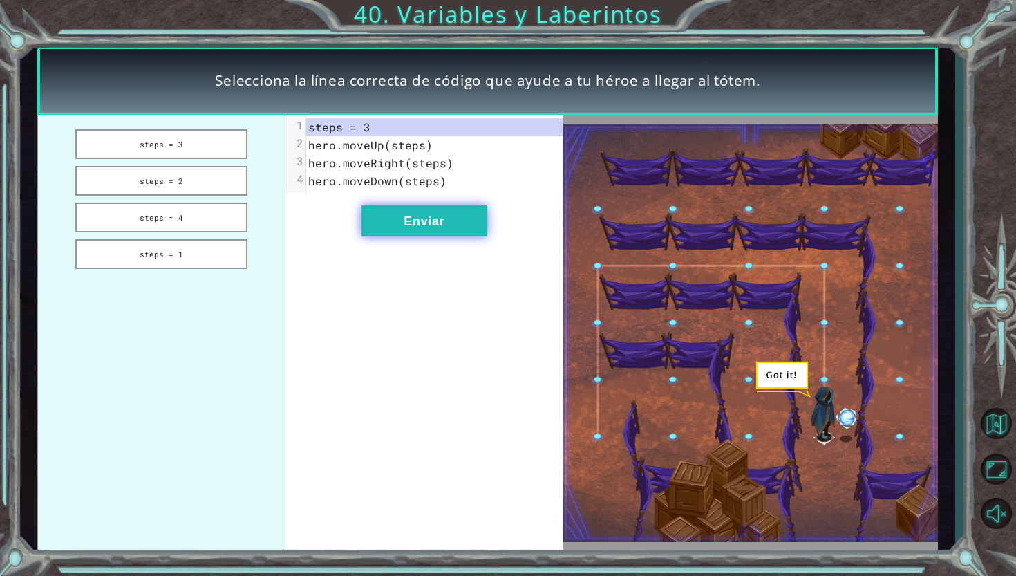
click at [460, 218] on button "Enviar" at bounding box center [425, 220] width 126 height 31
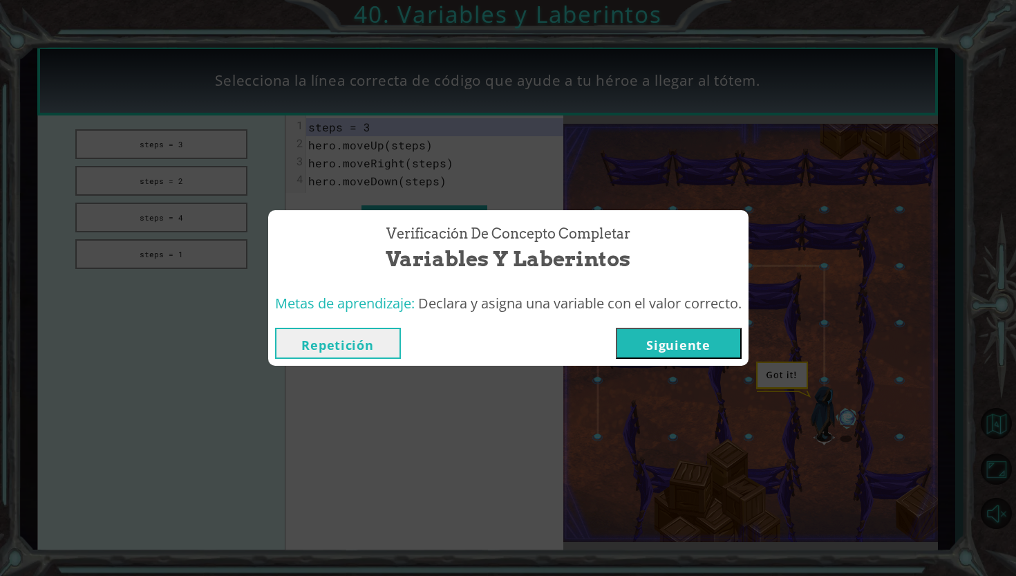
click at [709, 339] on button "Siguiente" at bounding box center [679, 343] width 126 height 31
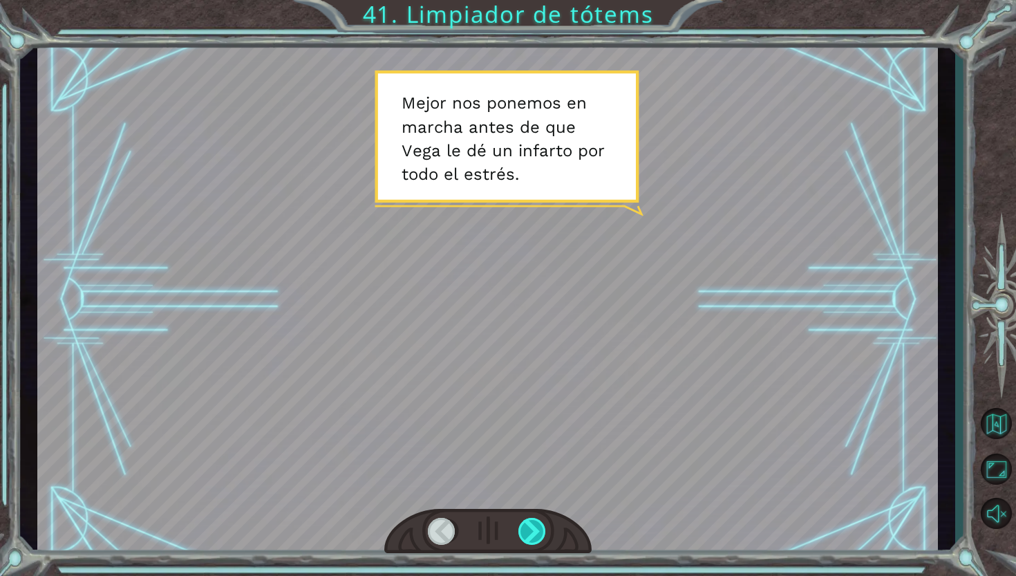
click at [534, 523] on div at bounding box center [532, 532] width 29 height 28
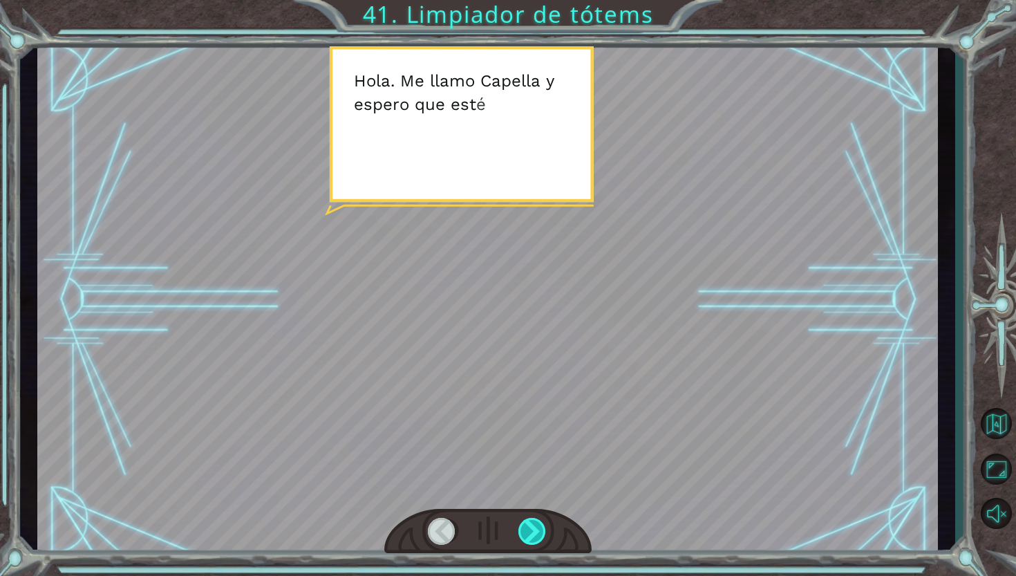
click at [534, 523] on div at bounding box center [532, 532] width 29 height 28
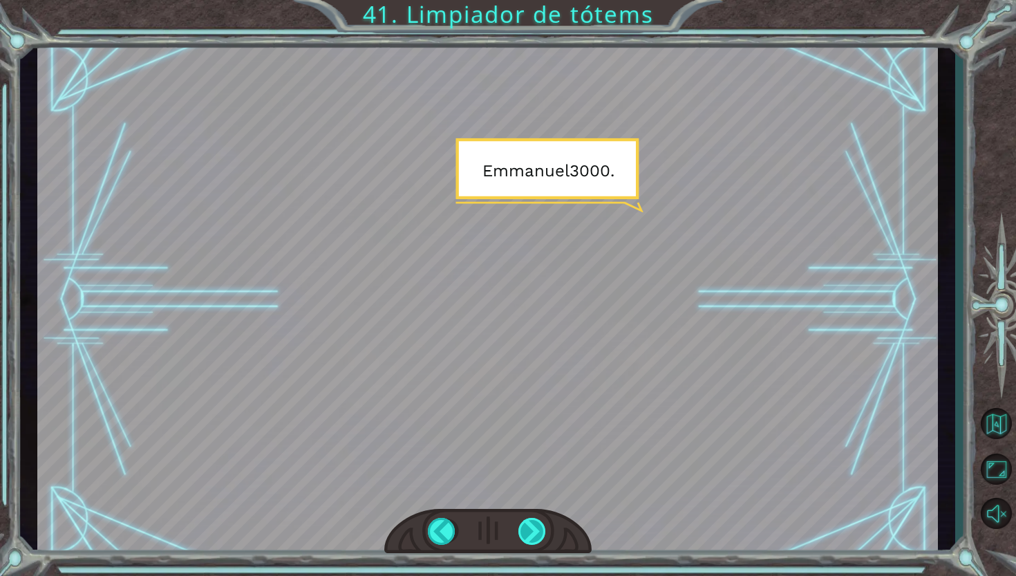
click at [534, 523] on div at bounding box center [532, 532] width 29 height 28
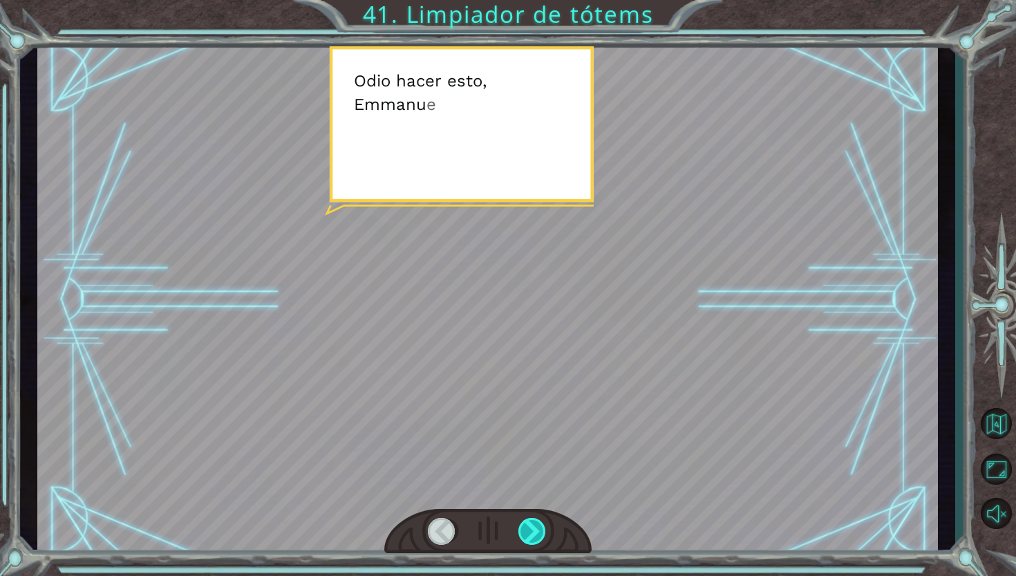
click at [534, 523] on div at bounding box center [532, 532] width 29 height 28
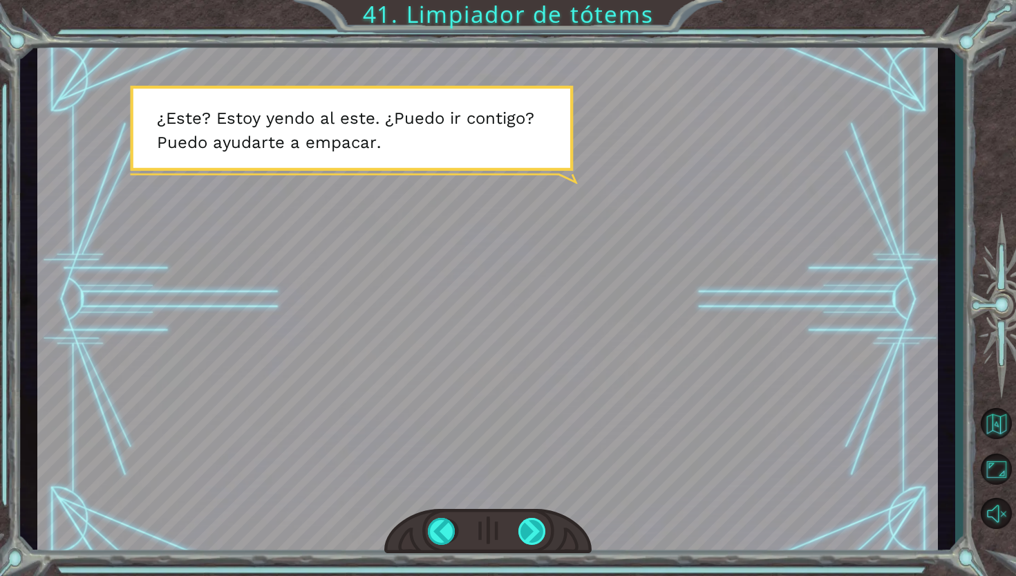
click at [534, 523] on div at bounding box center [532, 532] width 29 height 28
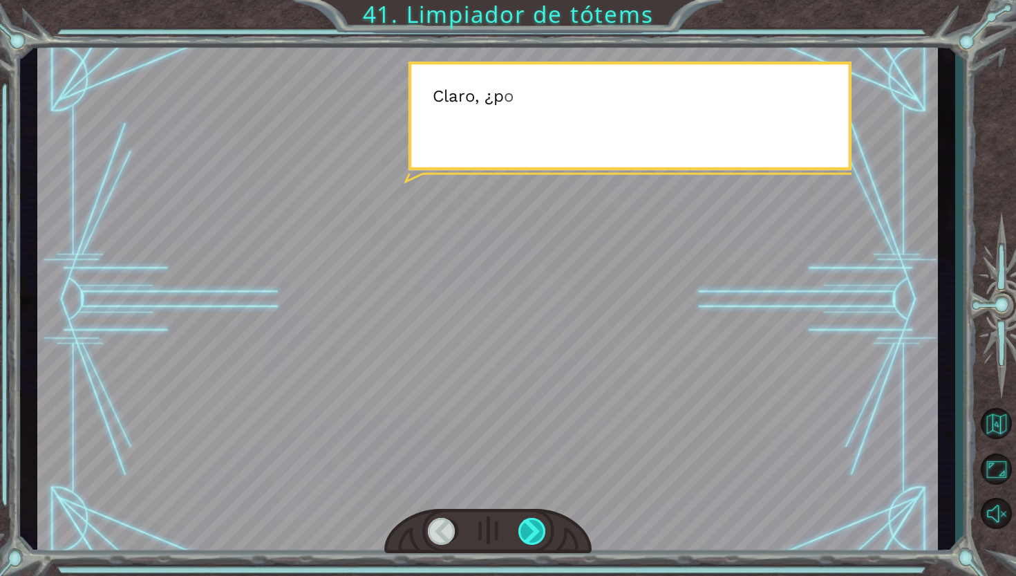
click at [534, 523] on div at bounding box center [532, 532] width 29 height 28
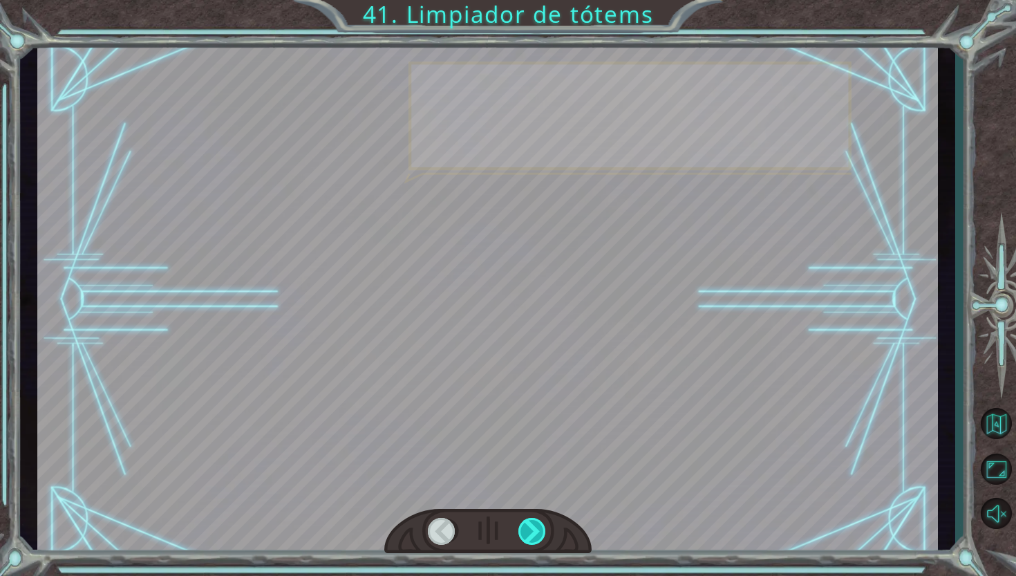
click at [534, 523] on div at bounding box center [532, 532] width 29 height 28
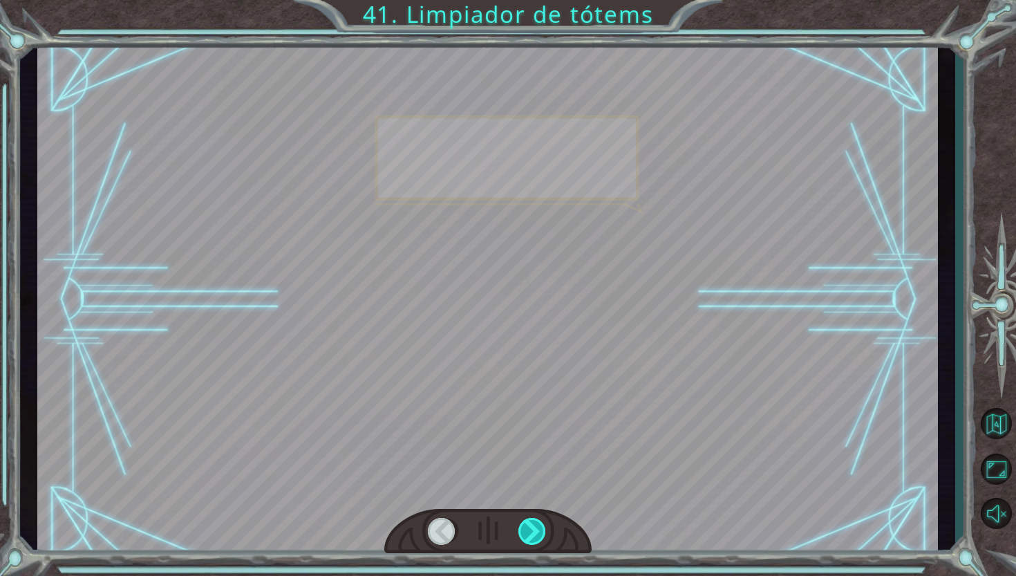
click at [534, 523] on div at bounding box center [532, 532] width 29 height 28
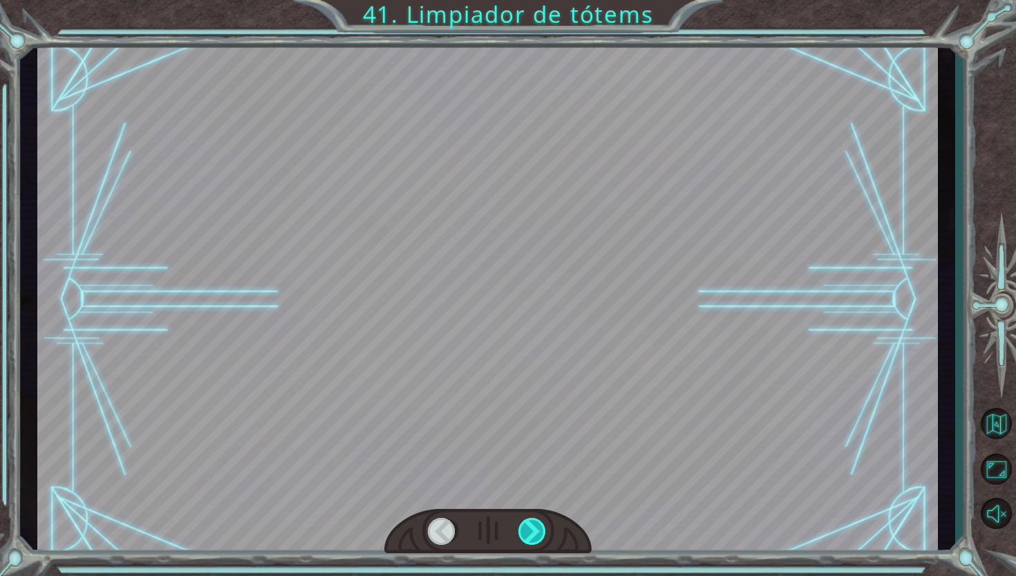
click at [534, 523] on div at bounding box center [532, 532] width 29 height 28
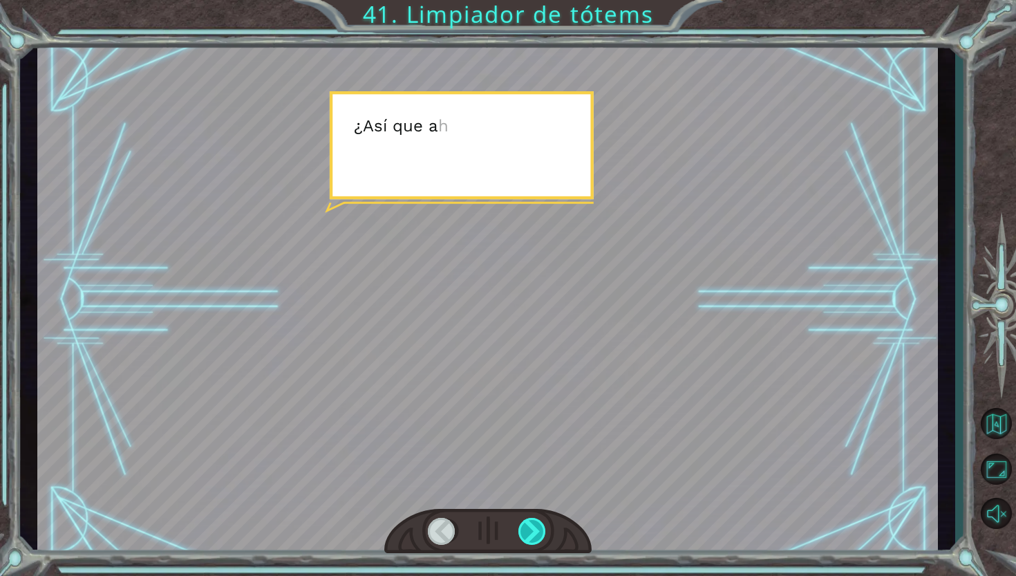
click at [534, 523] on div at bounding box center [532, 532] width 29 height 28
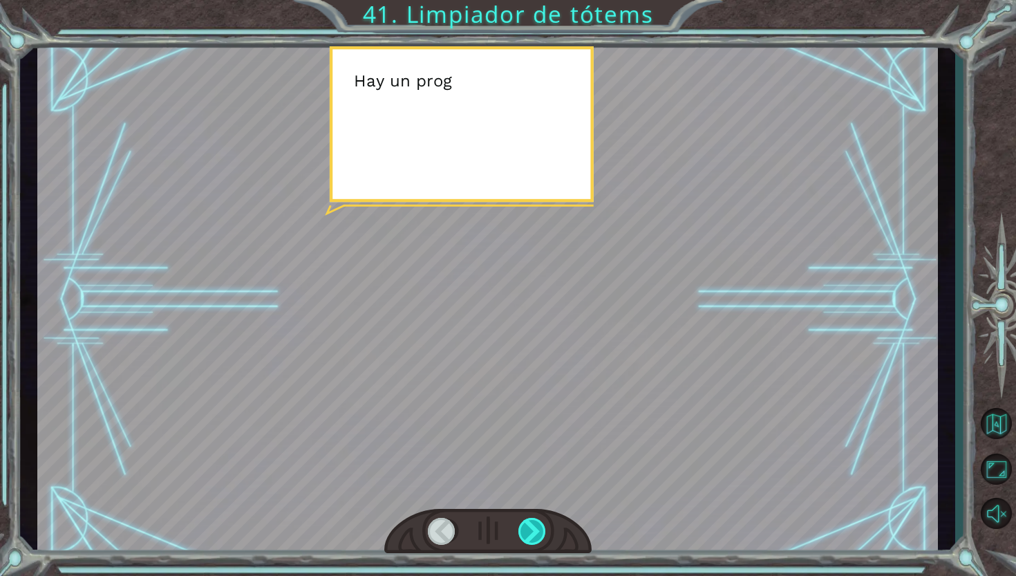
click at [534, 523] on div at bounding box center [532, 532] width 29 height 28
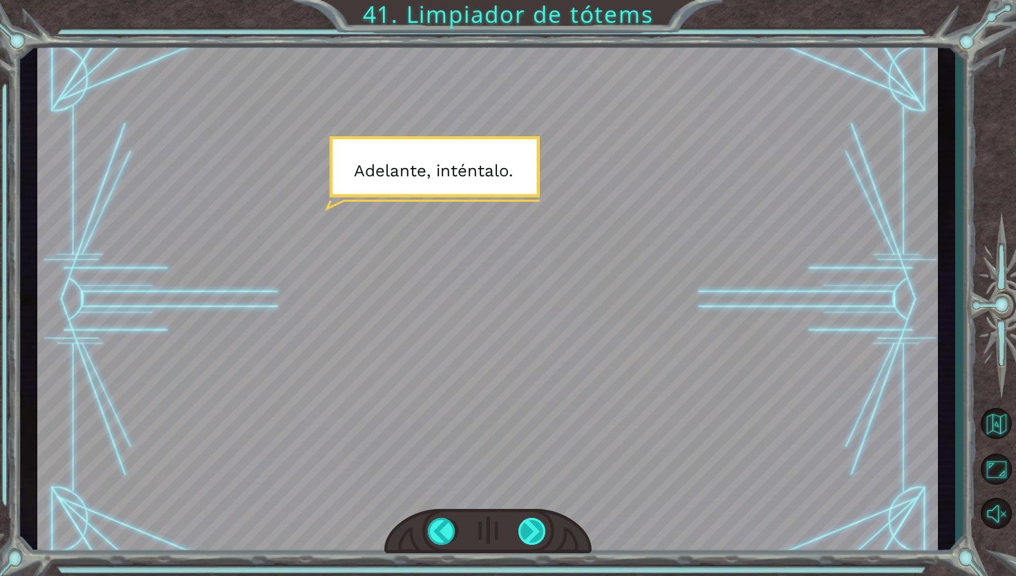
click at [534, 523] on div at bounding box center [532, 532] width 29 height 28
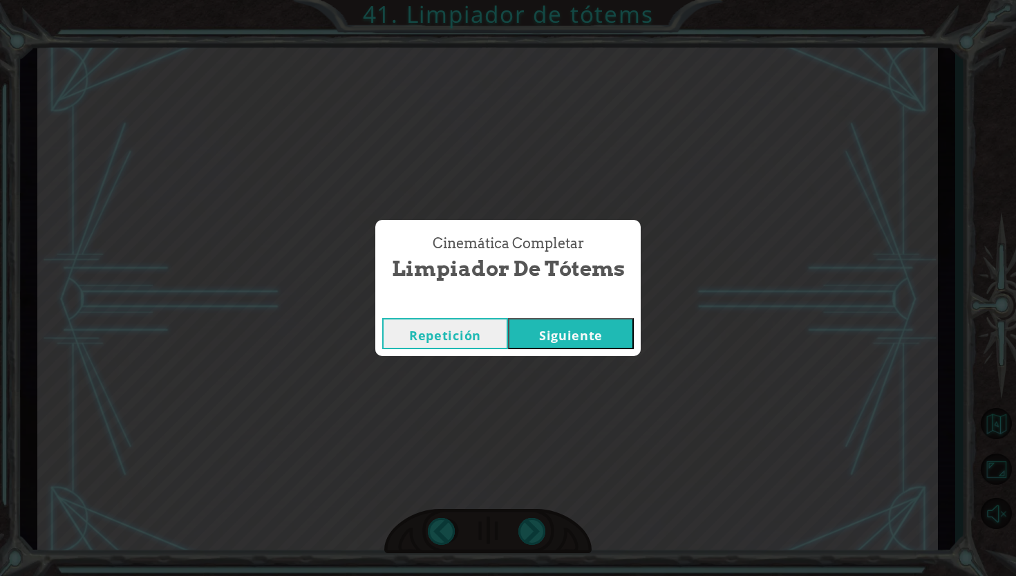
click at [601, 333] on button "Siguiente" at bounding box center [571, 333] width 126 height 31
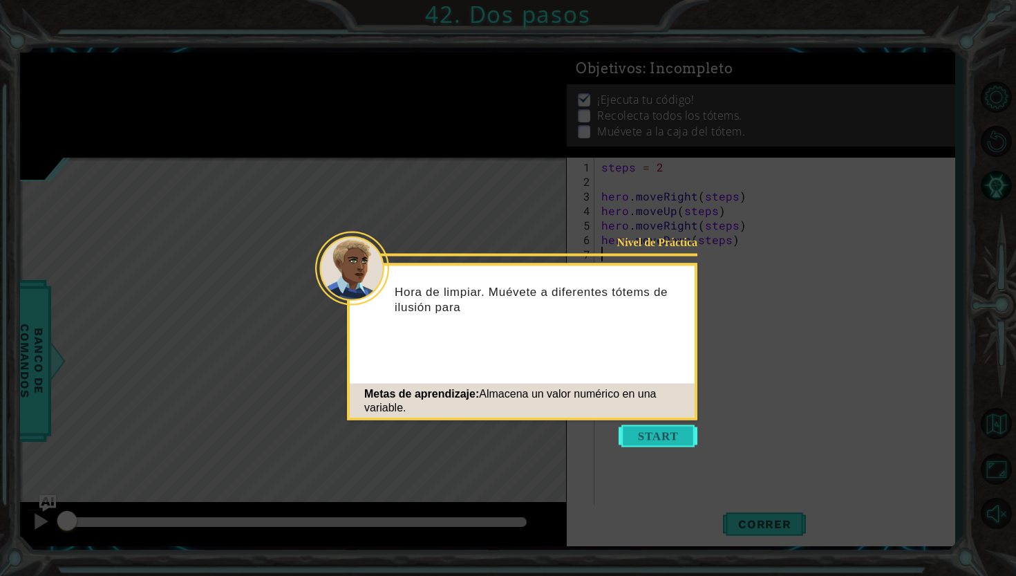
click at [656, 435] on button "Start" at bounding box center [658, 436] width 79 height 22
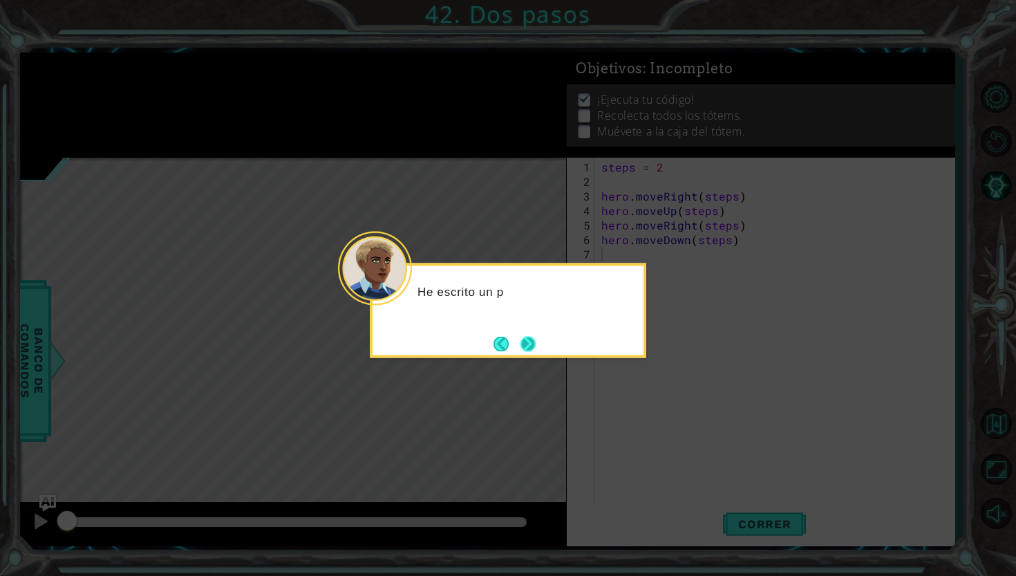
click at [530, 339] on button "Next" at bounding box center [527, 343] width 17 height 17
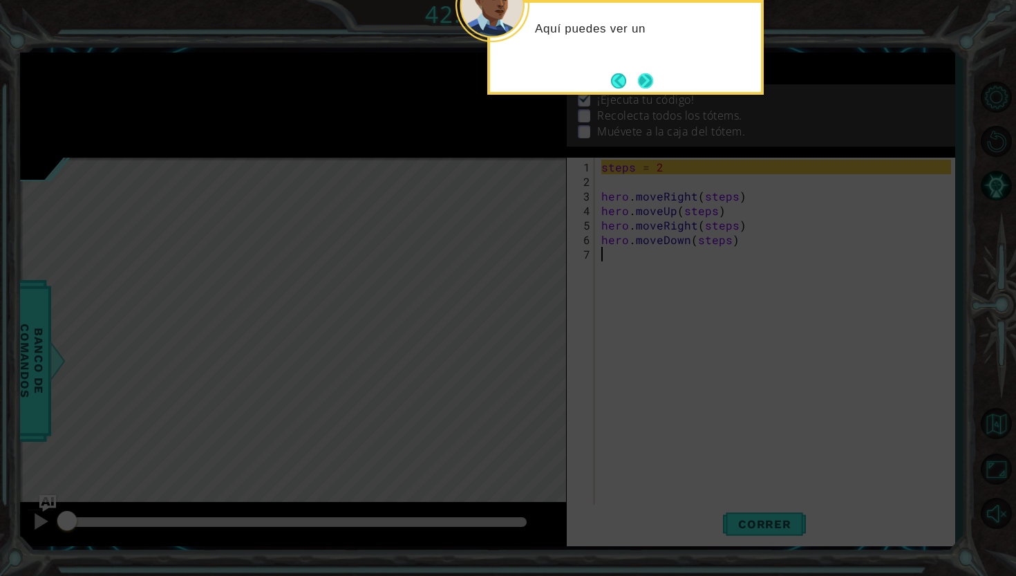
click at [644, 75] on button "Next" at bounding box center [645, 81] width 17 height 17
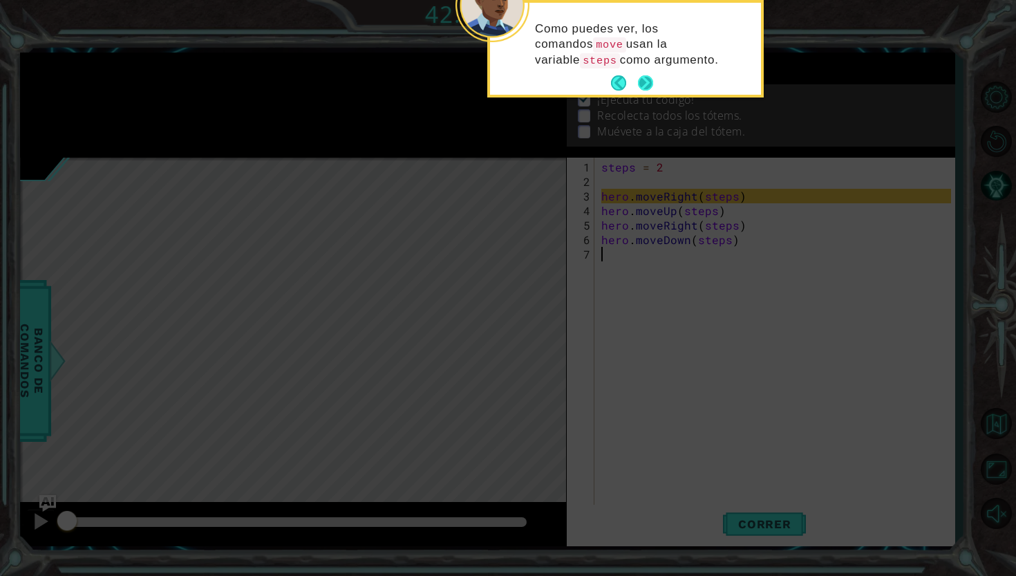
click at [644, 75] on button "Next" at bounding box center [646, 84] width 18 height 18
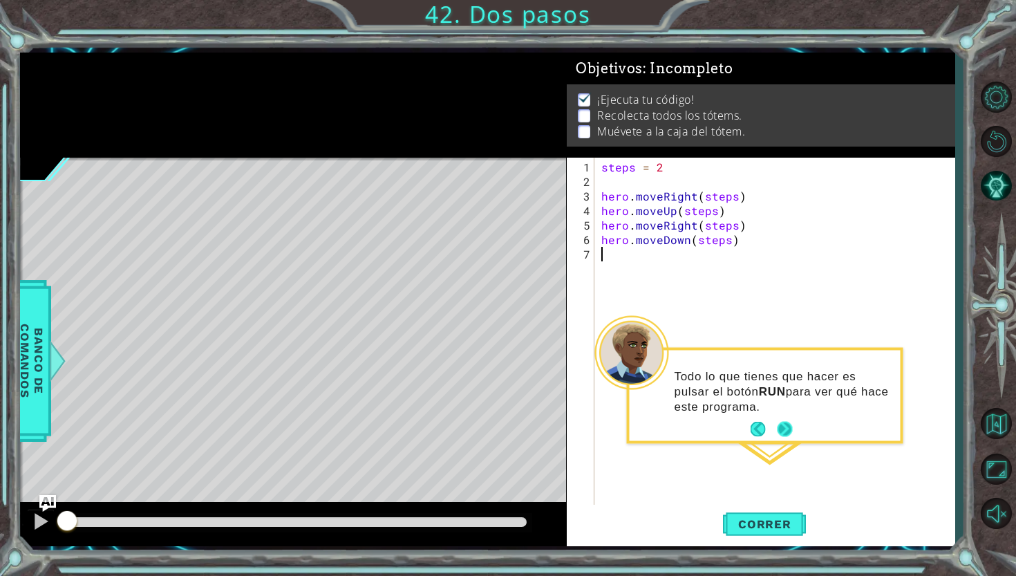
click at [786, 426] on button "Next" at bounding box center [784, 428] width 17 height 17
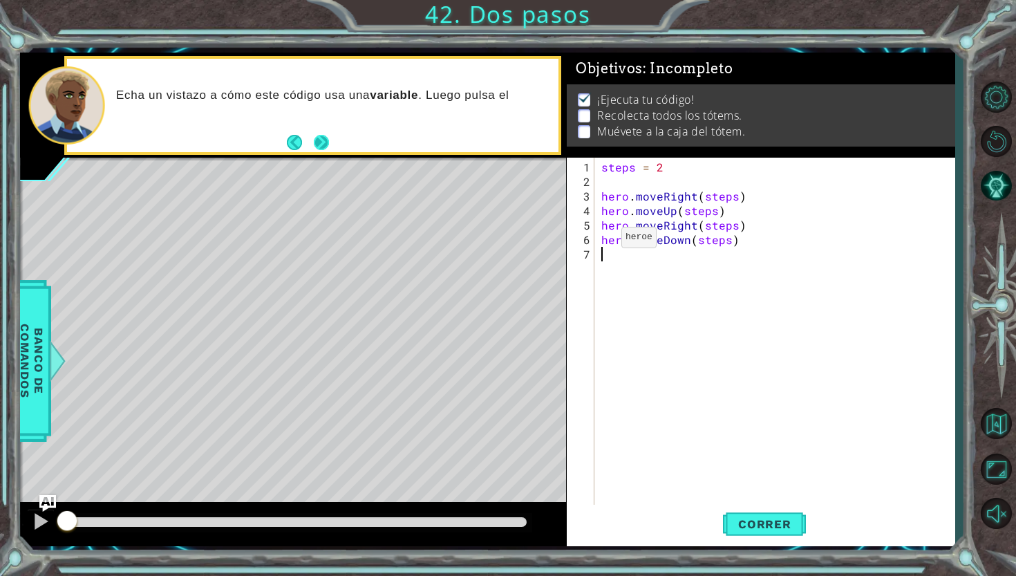
click at [321, 142] on button "Next" at bounding box center [321, 142] width 23 height 23
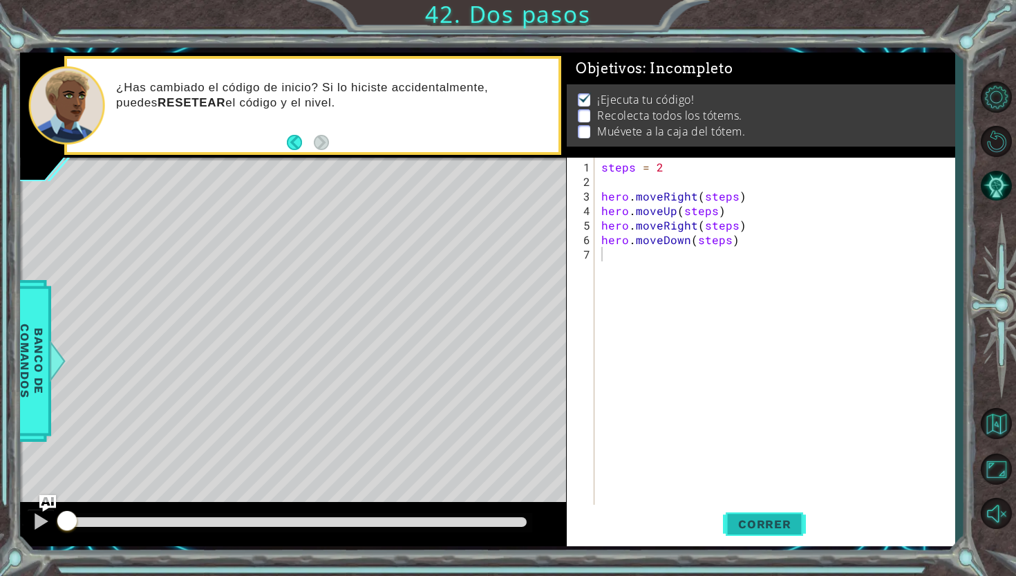
click at [756, 538] on button "Correr" at bounding box center [764, 524] width 83 height 39
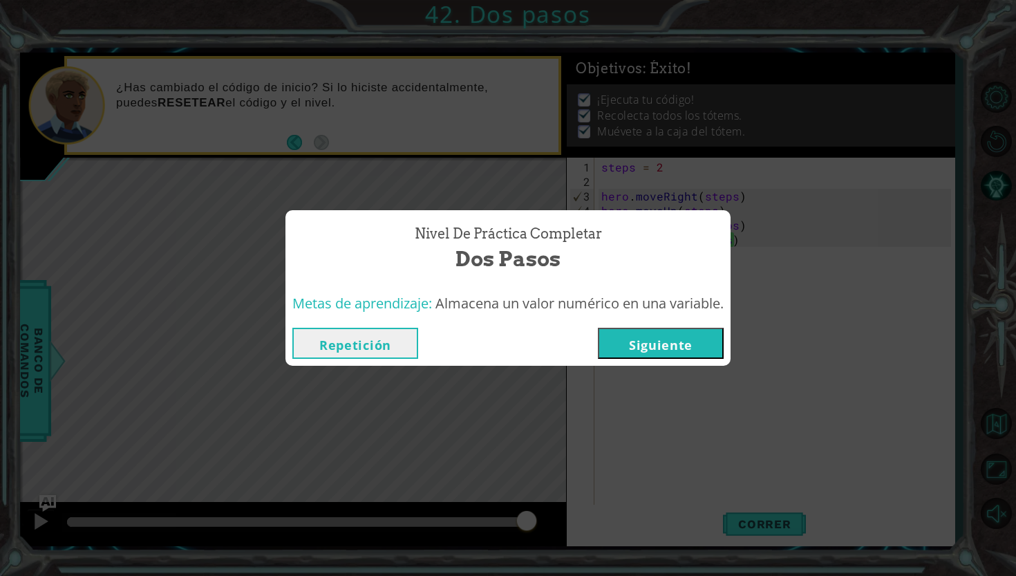
click at [677, 339] on button "Siguiente" at bounding box center [661, 343] width 126 height 31
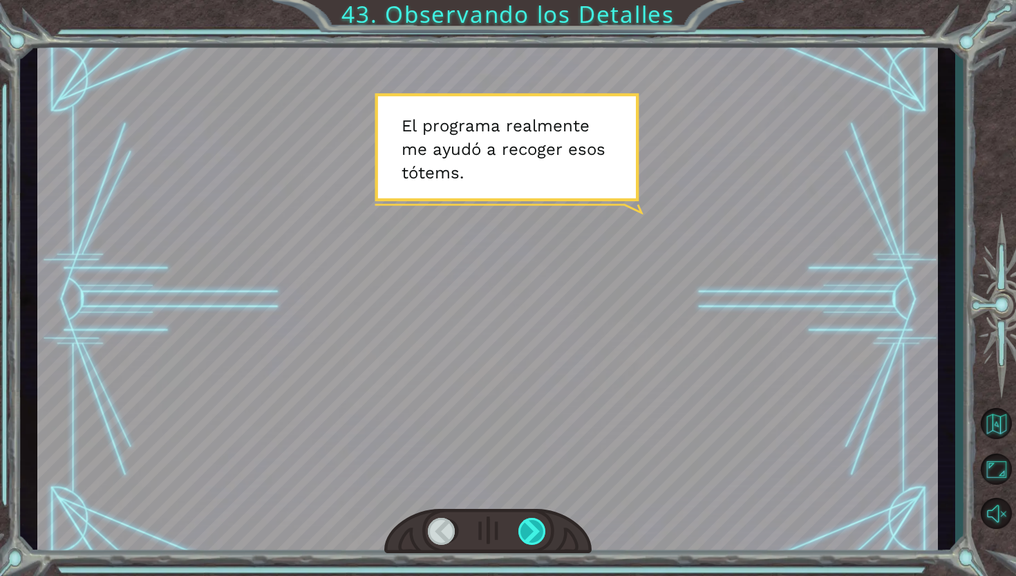
click at [534, 525] on div at bounding box center [532, 532] width 29 height 28
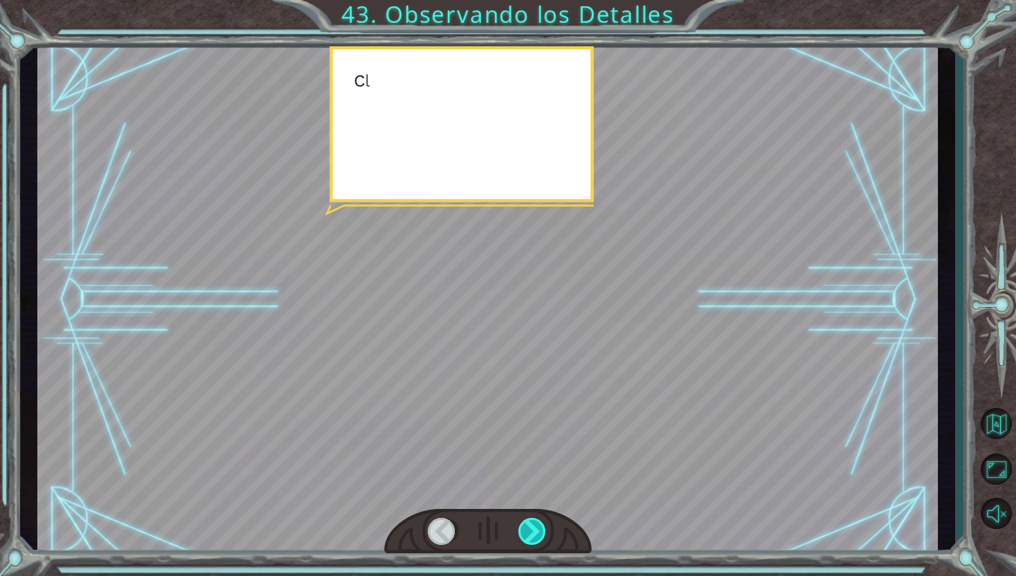
click at [534, 525] on div at bounding box center [532, 532] width 29 height 28
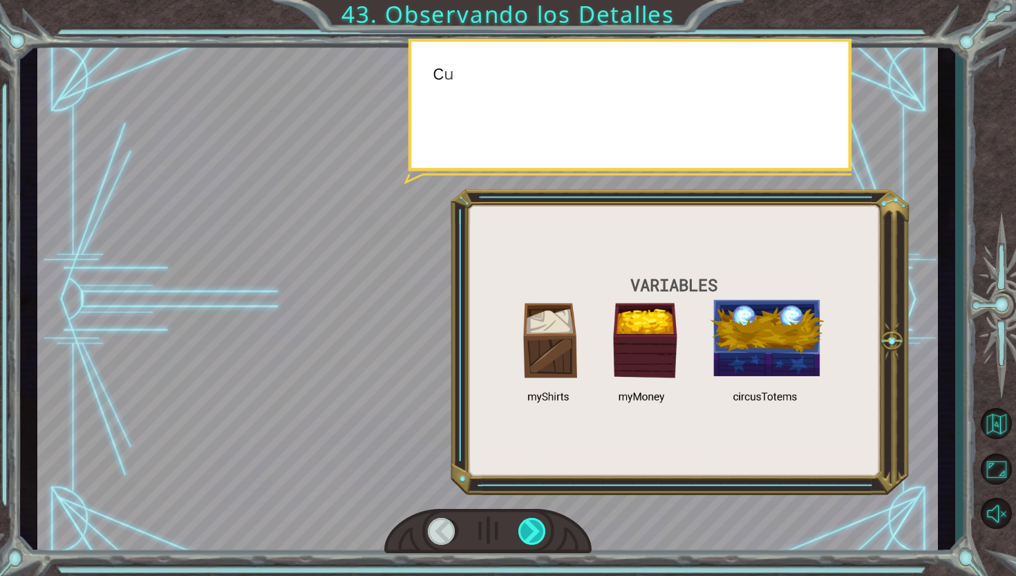
click at [534, 525] on div at bounding box center [532, 532] width 29 height 28
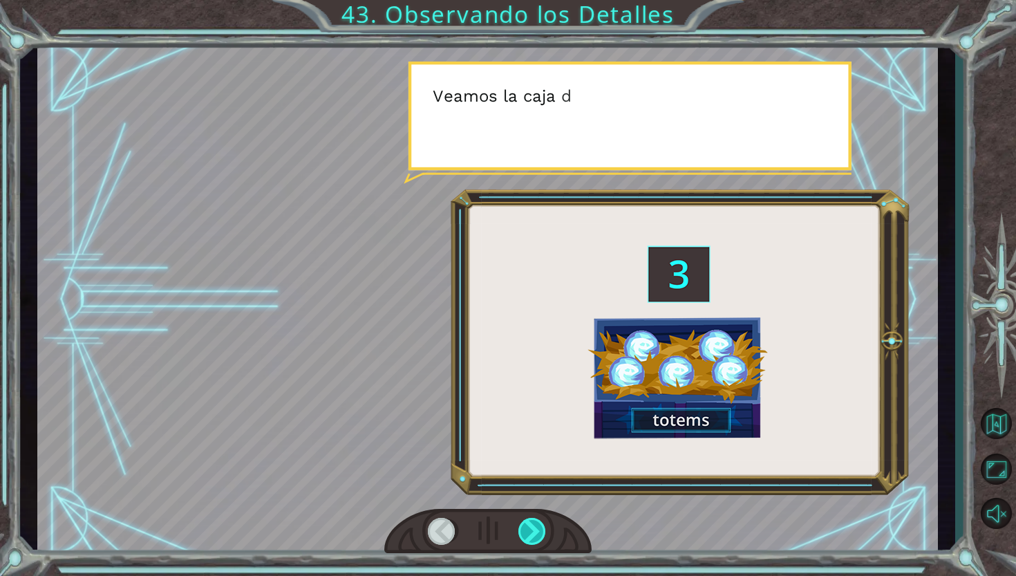
click at [538, 524] on div at bounding box center [532, 532] width 29 height 28
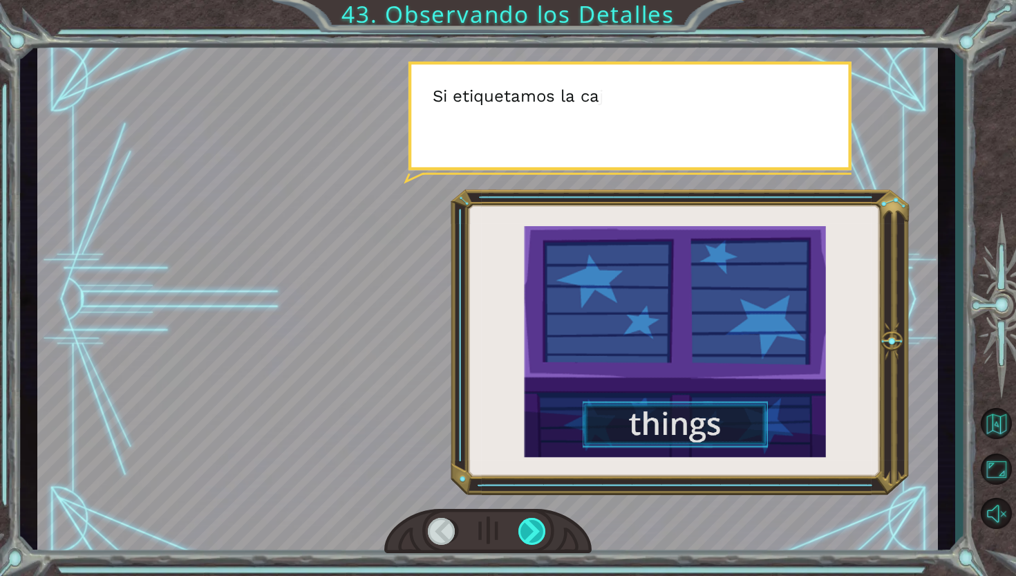
click at [540, 525] on div at bounding box center [532, 532] width 29 height 28
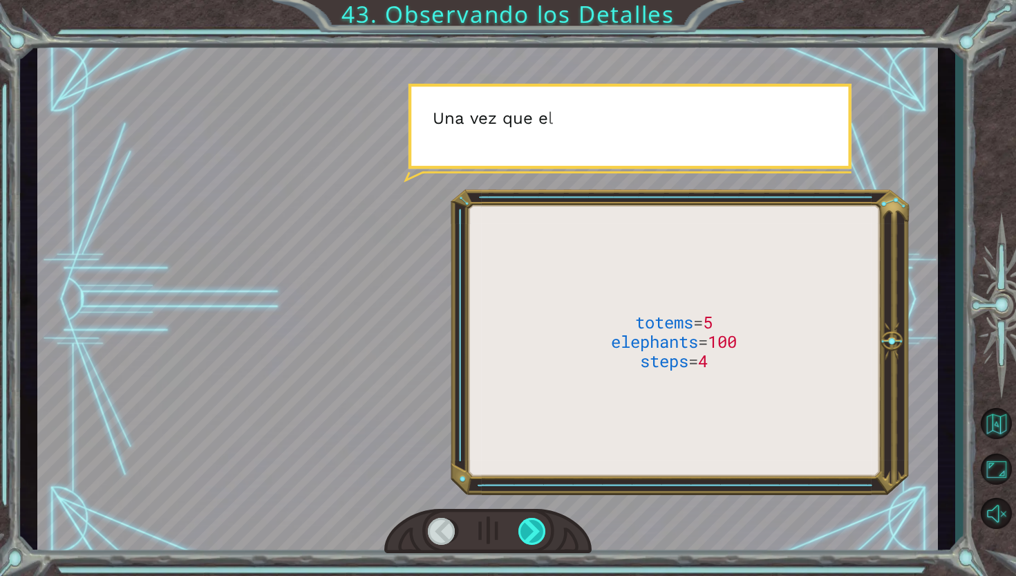
click at [540, 525] on div at bounding box center [532, 532] width 29 height 28
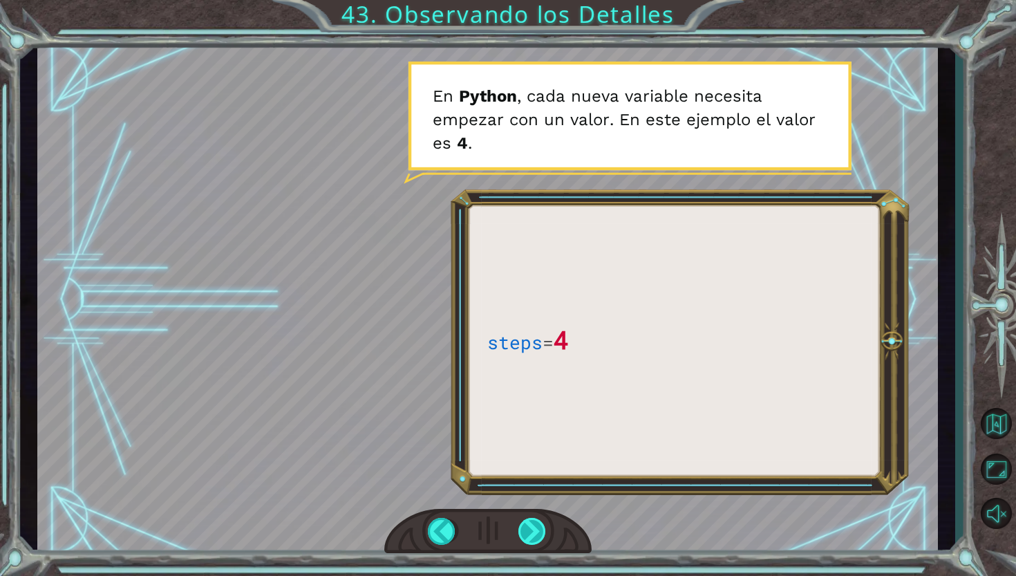
click at [525, 524] on div at bounding box center [532, 532] width 29 height 28
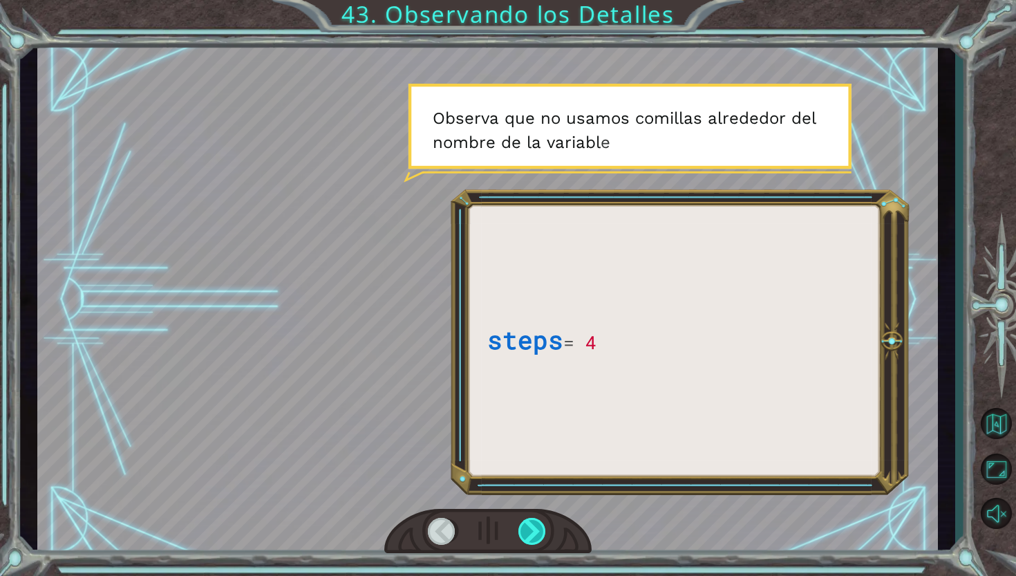
click at [525, 524] on div at bounding box center [532, 532] width 29 height 28
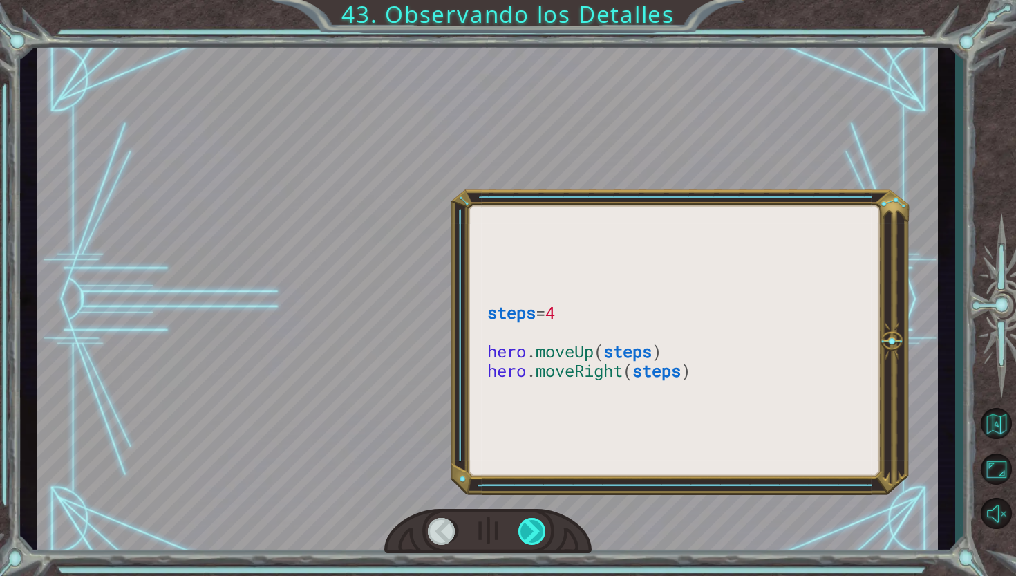
click at [525, 524] on div at bounding box center [532, 532] width 29 height 28
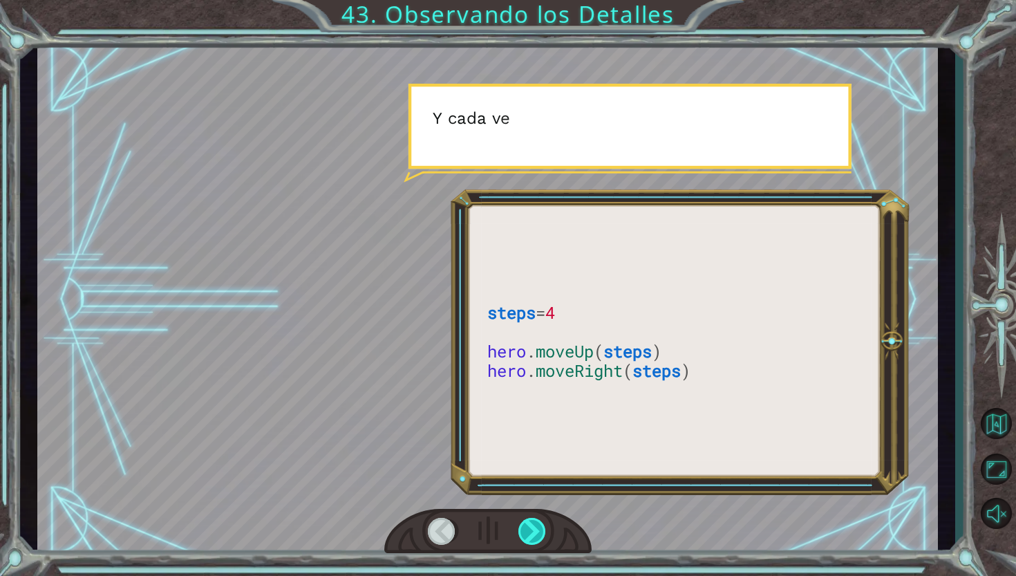
click at [525, 524] on div at bounding box center [532, 532] width 29 height 28
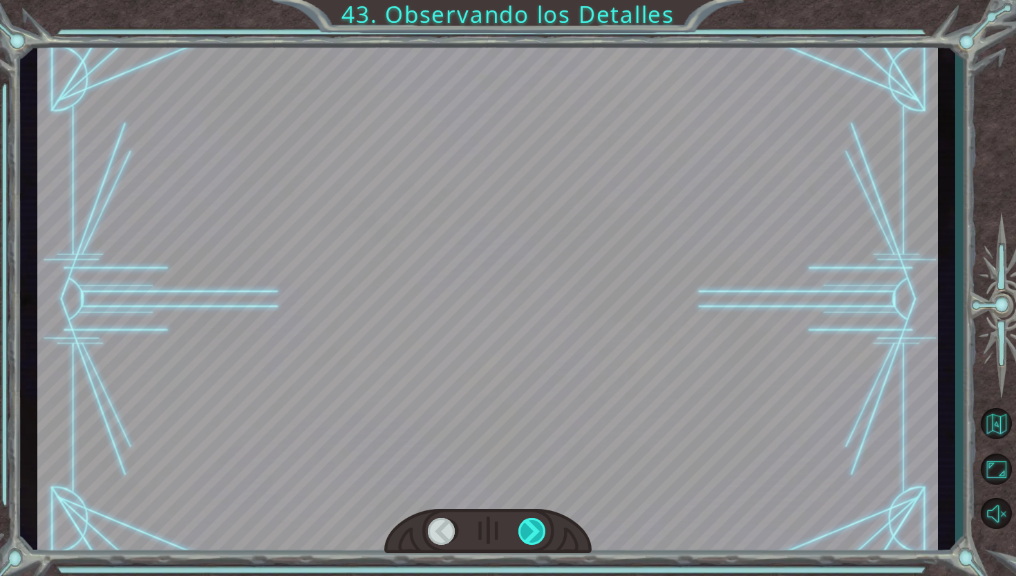
click at [525, 524] on div at bounding box center [532, 532] width 29 height 28
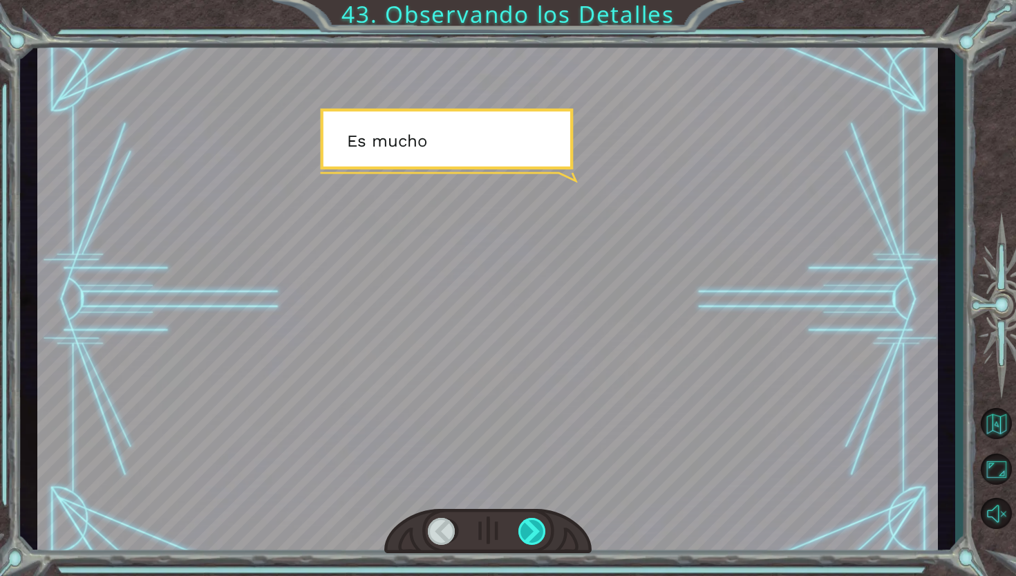
click at [525, 524] on div at bounding box center [532, 532] width 29 height 28
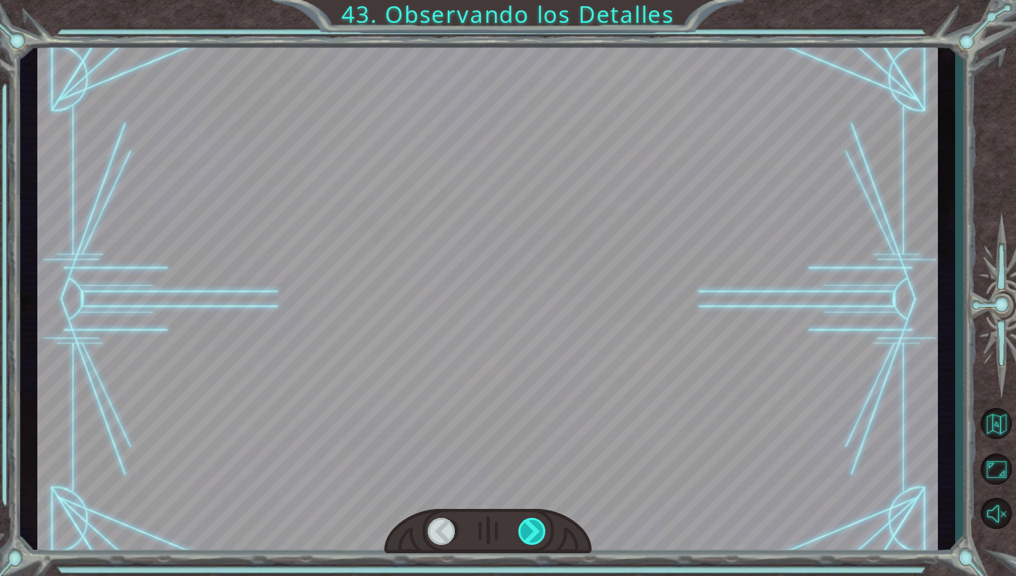
click at [525, 524] on div at bounding box center [532, 532] width 29 height 28
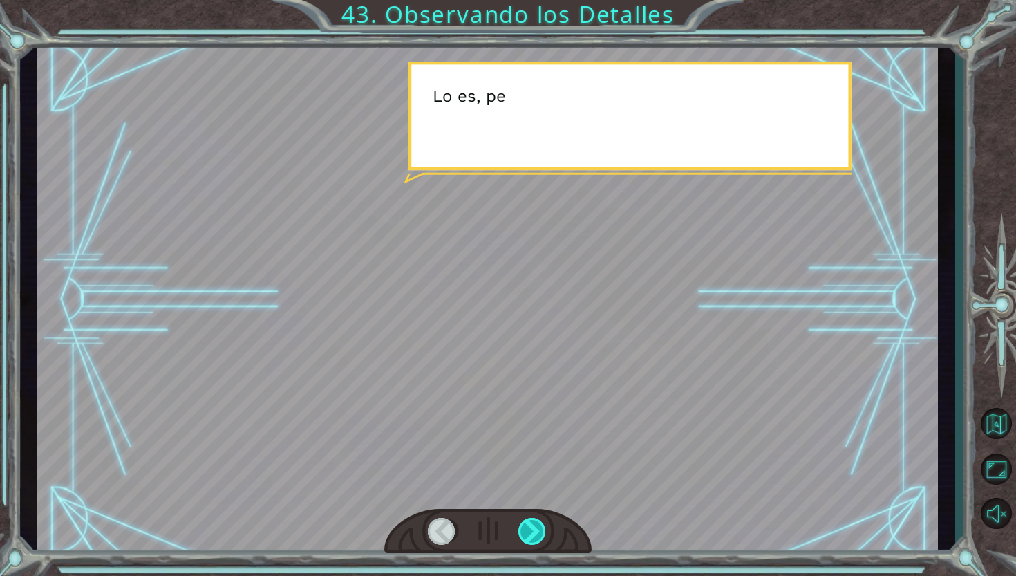
click at [525, 524] on div at bounding box center [532, 532] width 29 height 28
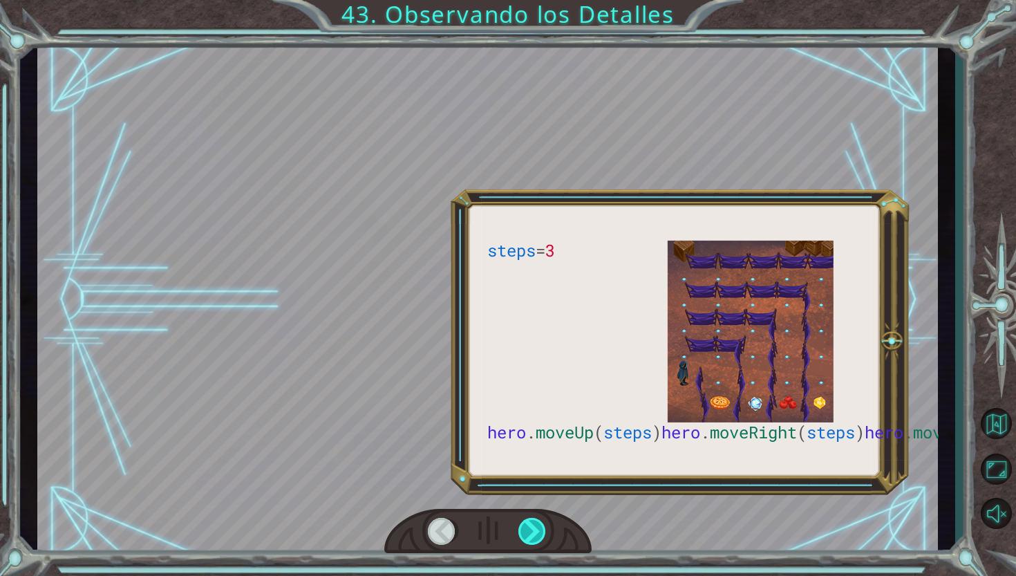
click at [525, 524] on div at bounding box center [532, 532] width 29 height 28
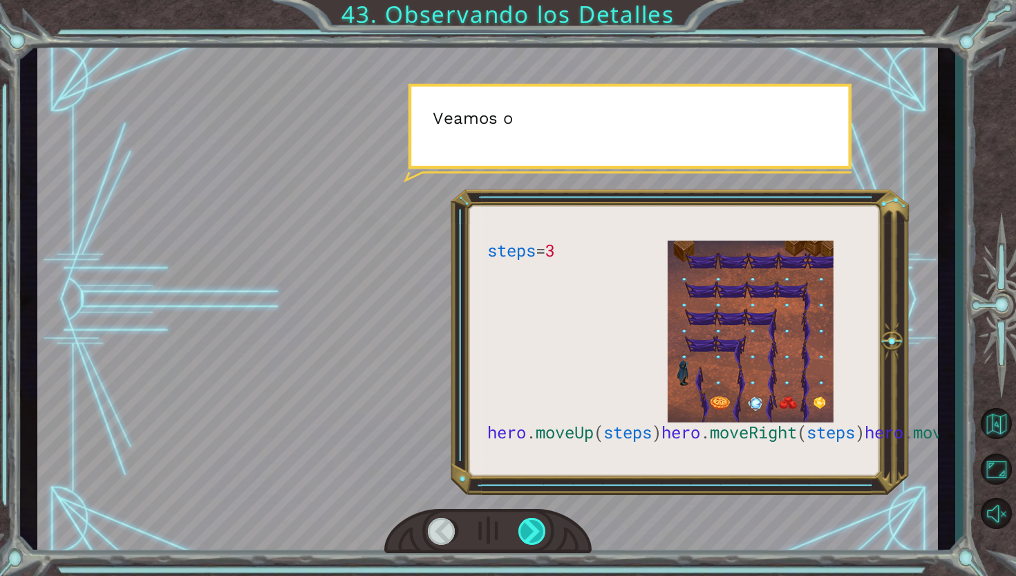
click at [525, 524] on div at bounding box center [532, 532] width 29 height 28
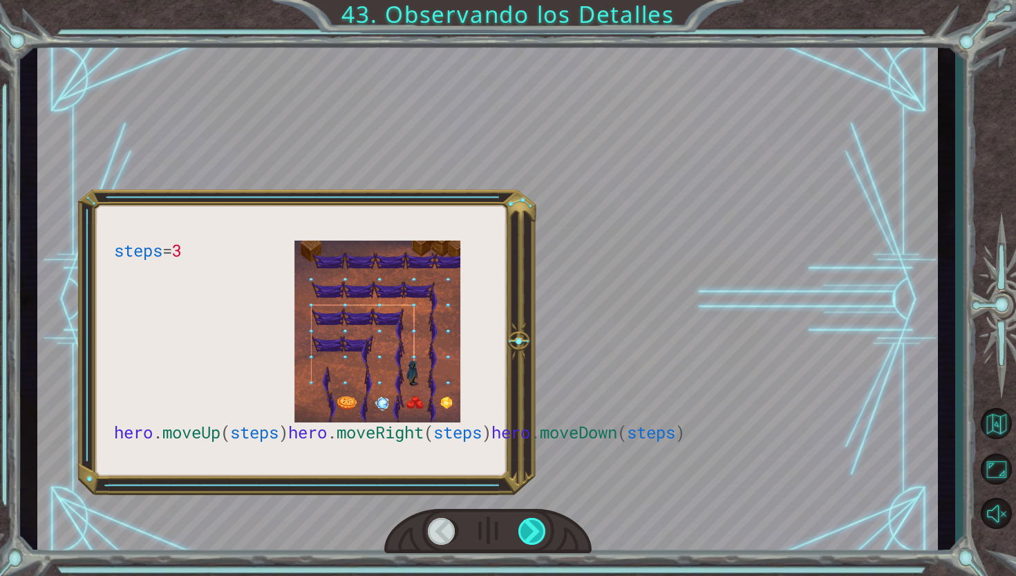
click at [525, 524] on div at bounding box center [532, 532] width 29 height 28
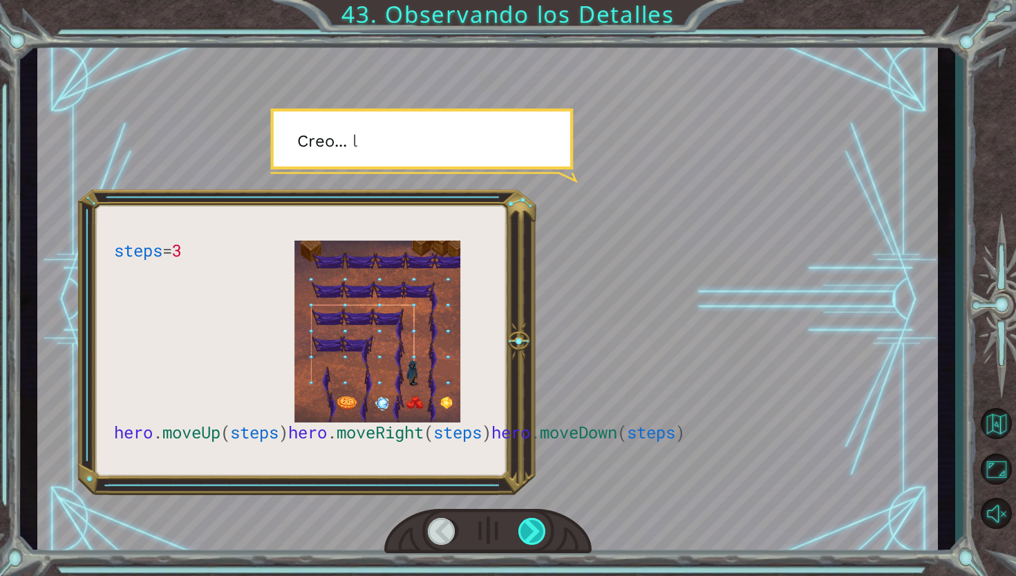
click at [525, 524] on div at bounding box center [532, 532] width 29 height 28
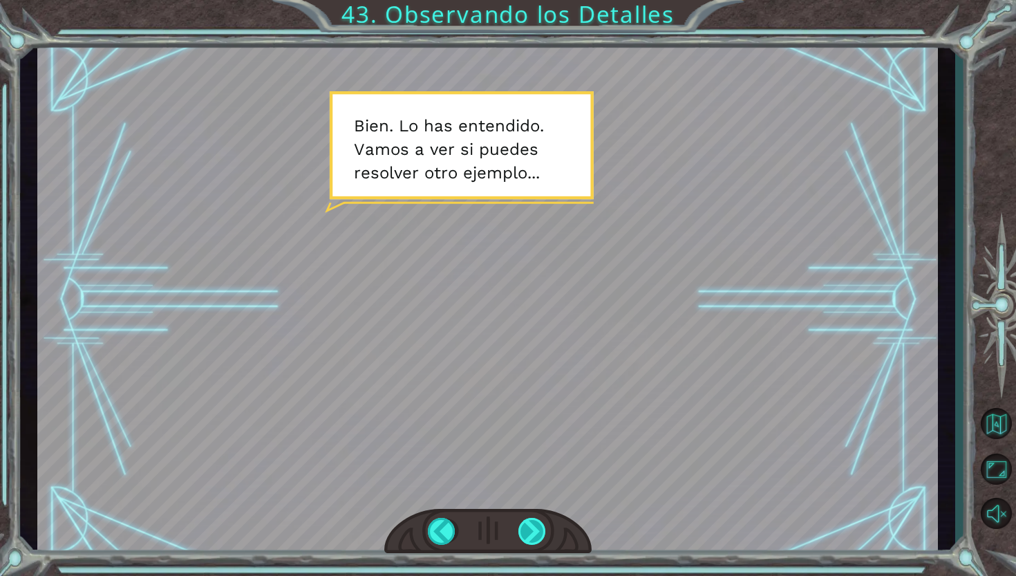
click at [525, 524] on div at bounding box center [532, 532] width 29 height 28
click at [525, 0] on div "steps = 3 hero . moveUp ( steps ) hero . moveRight ( steps ) hero . moveDown ( …" at bounding box center [508, 0] width 1016 height 0
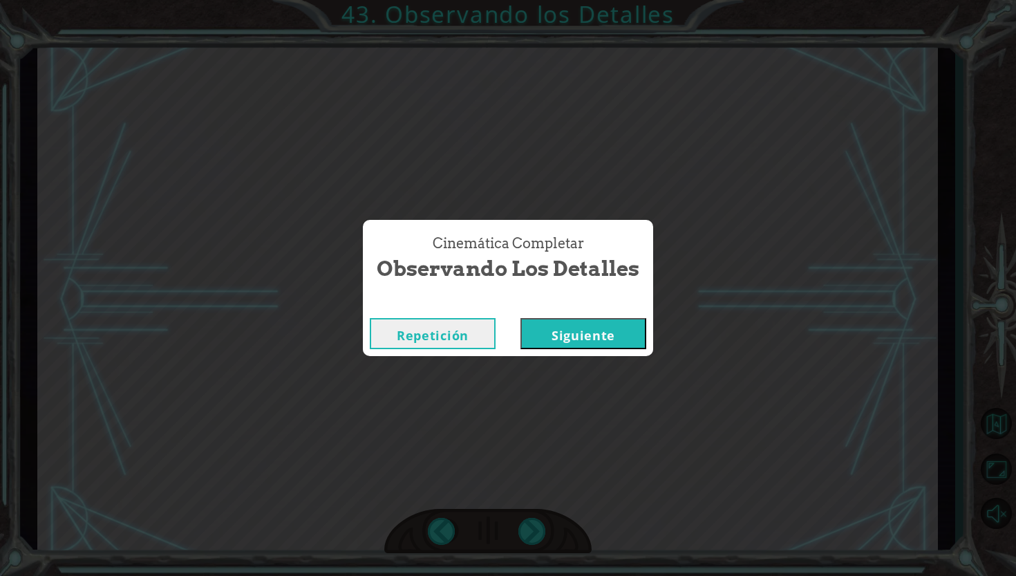
click at [525, 492] on div "Cinemática Completar Observando los Detalles Repetición [GEOGRAPHIC_DATA]" at bounding box center [508, 288] width 1016 height 576
click at [609, 337] on button "Siguiente" at bounding box center [584, 333] width 126 height 31
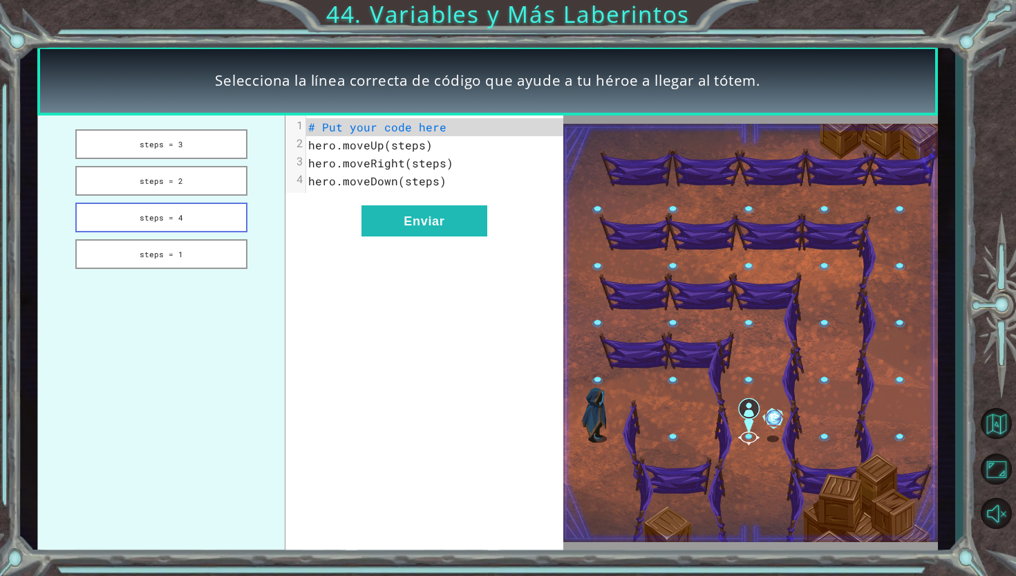
click at [194, 218] on button "steps = 4" at bounding box center [161, 218] width 173 height 30
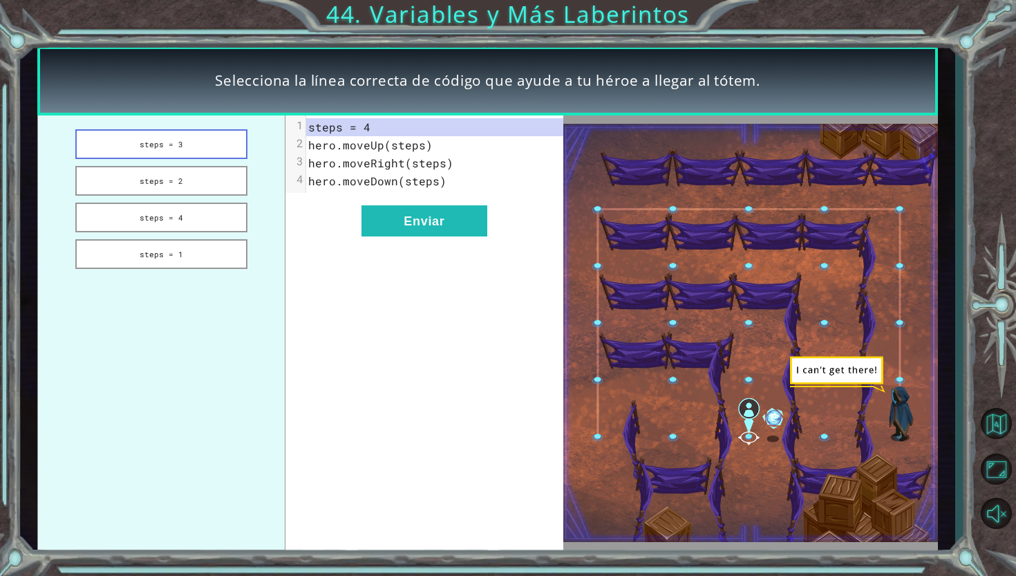
click at [201, 142] on button "steps = 3" at bounding box center [161, 144] width 173 height 30
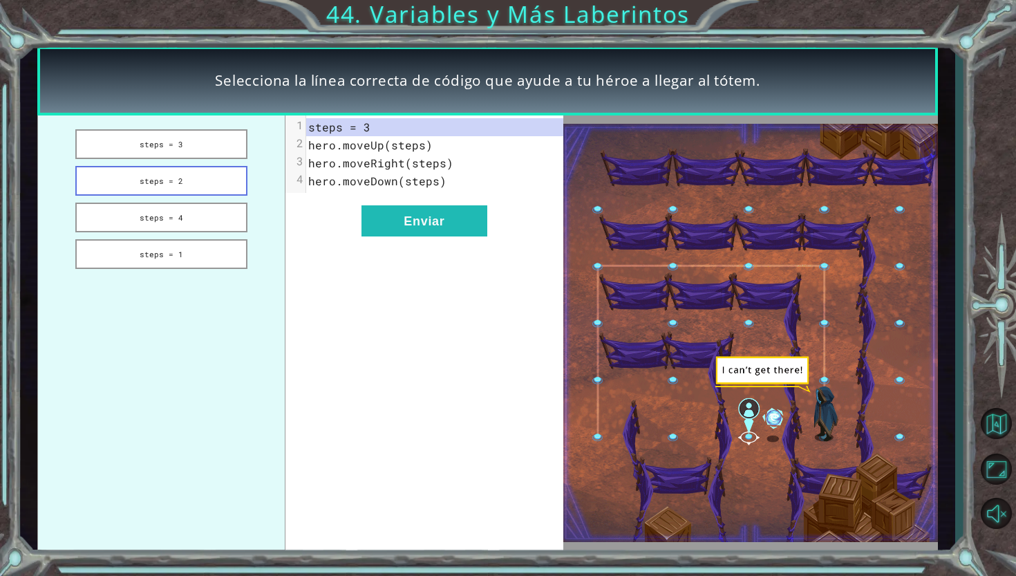
click at [179, 188] on button "steps = 2" at bounding box center [161, 181] width 173 height 30
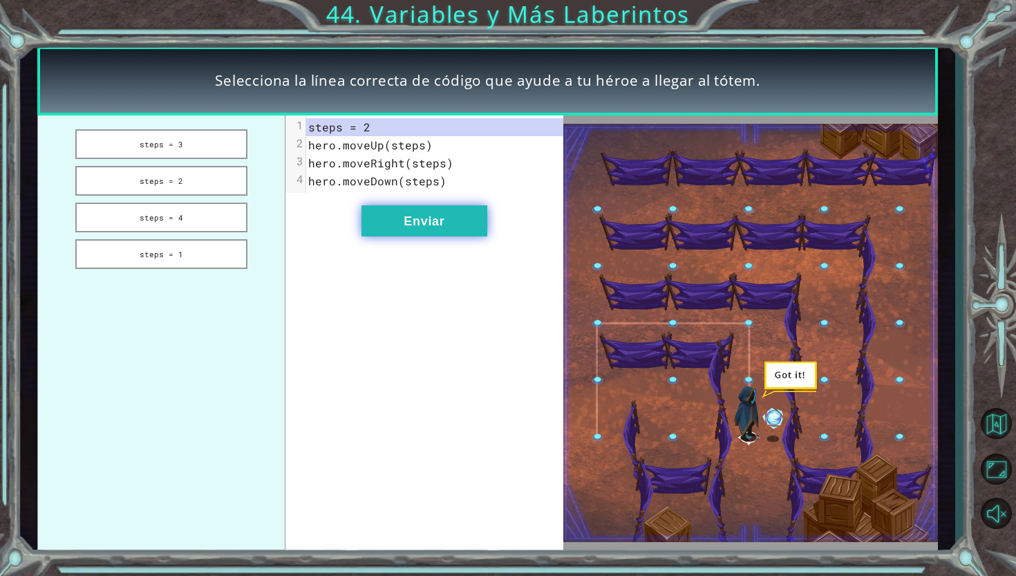
click at [415, 228] on button "Enviar" at bounding box center [425, 220] width 126 height 31
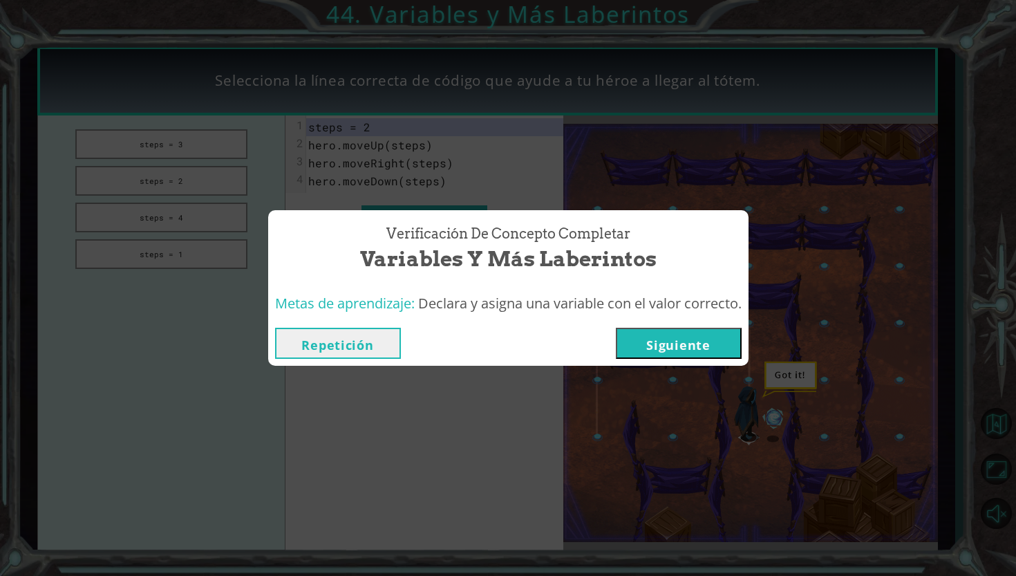
click at [657, 337] on button "Siguiente" at bounding box center [679, 343] width 126 height 31
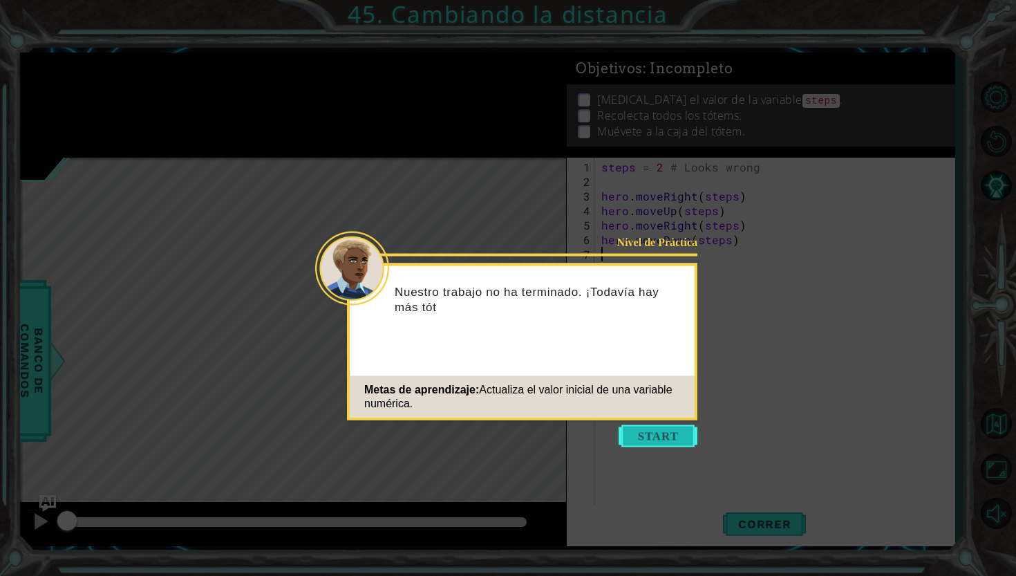
click at [677, 439] on button "Start" at bounding box center [658, 436] width 79 height 22
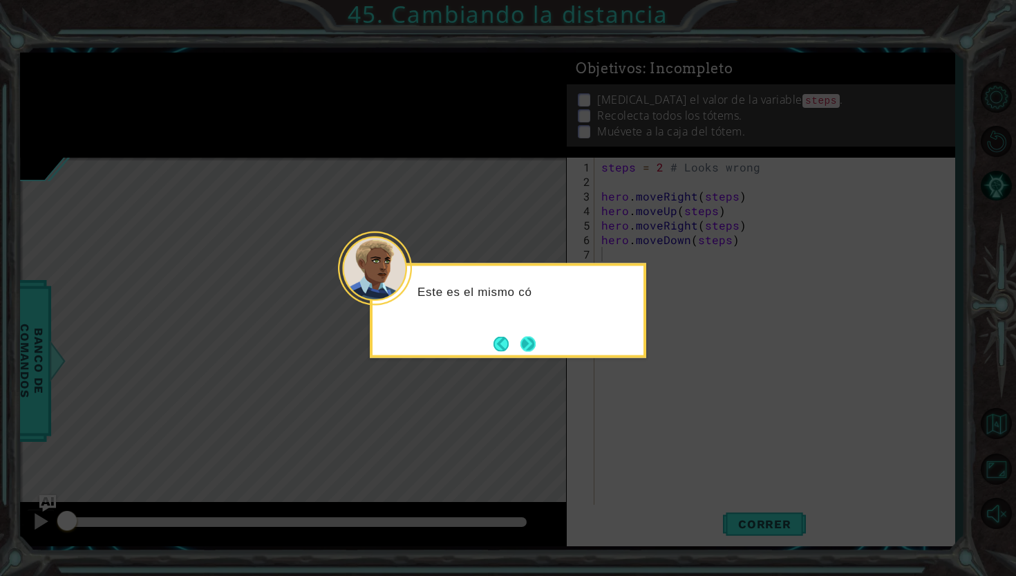
click at [530, 351] on button "Next" at bounding box center [528, 343] width 15 height 15
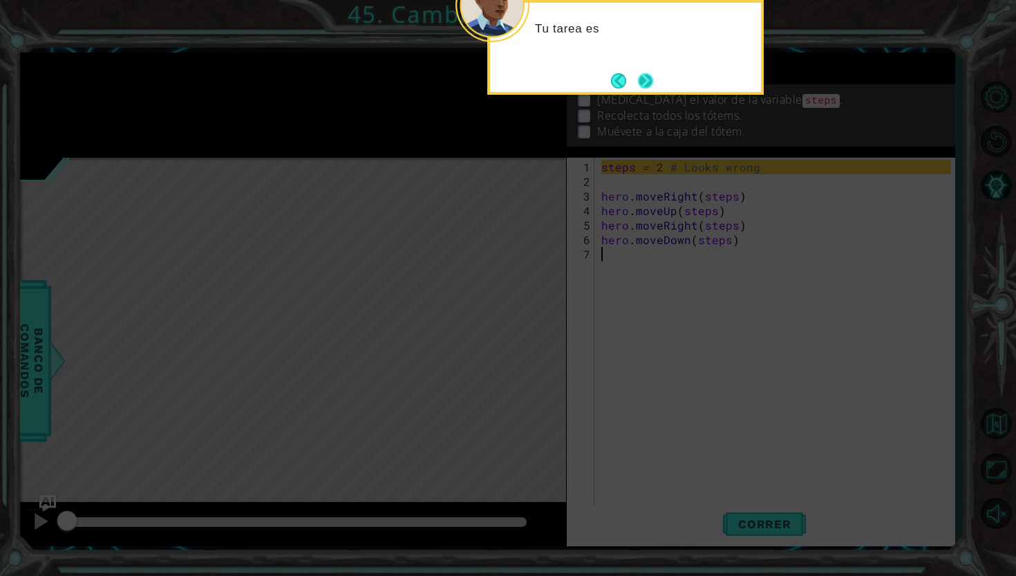
click at [642, 73] on button "Next" at bounding box center [645, 81] width 17 height 17
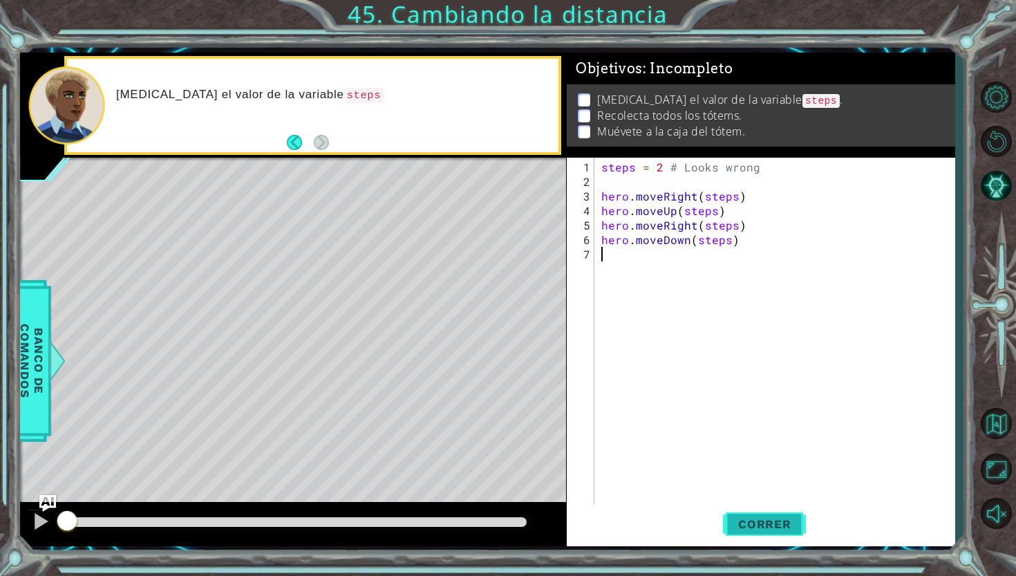
click at [764, 517] on span "Correr" at bounding box center [764, 524] width 81 height 14
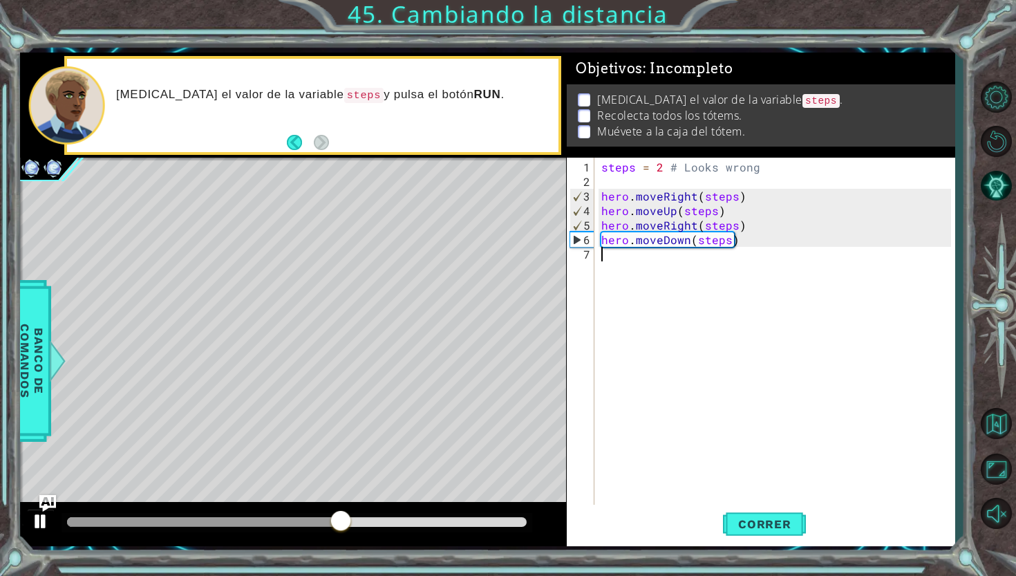
click at [41, 516] on div at bounding box center [41, 521] width 18 height 18
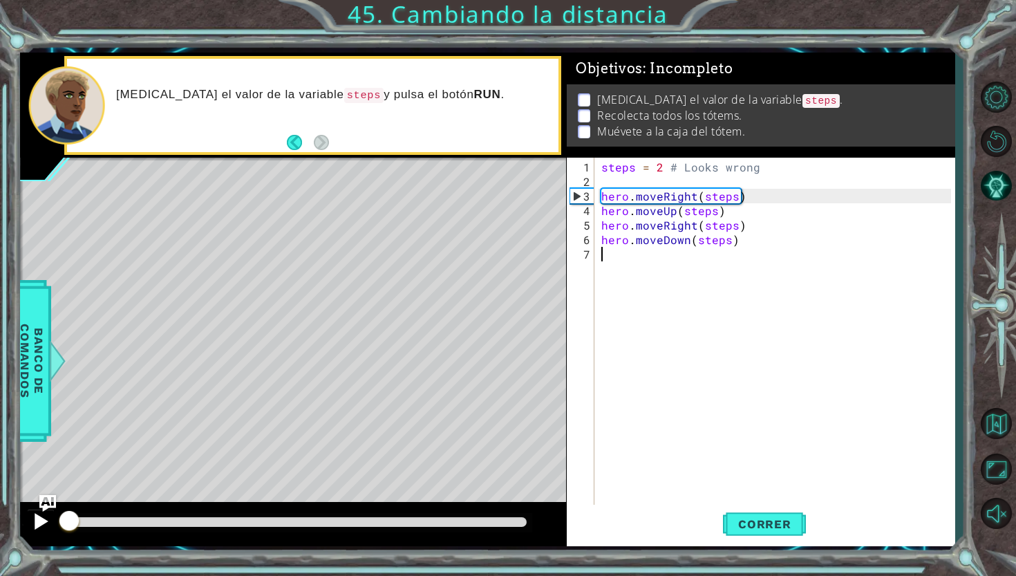
drag, startPoint x: 344, startPoint y: 517, endPoint x: 32, endPoint y: 528, distance: 312.0
click at [32, 528] on div at bounding box center [293, 524] width 546 height 44
click at [659, 166] on div "steps = 2 # Looks wrong hero . moveRight ( steps ) hero . moveUp ( steps ) hero…" at bounding box center [778, 348] width 359 height 377
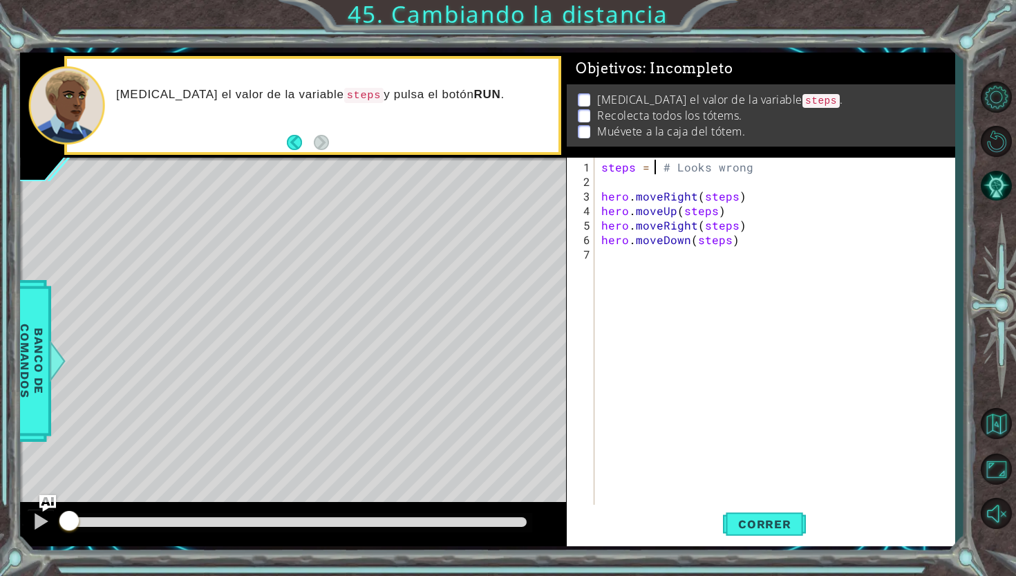
scroll to position [0, 4]
type textarea "steps = 3 # Looks wrong"
click at [772, 521] on span "Correr" at bounding box center [764, 524] width 81 height 14
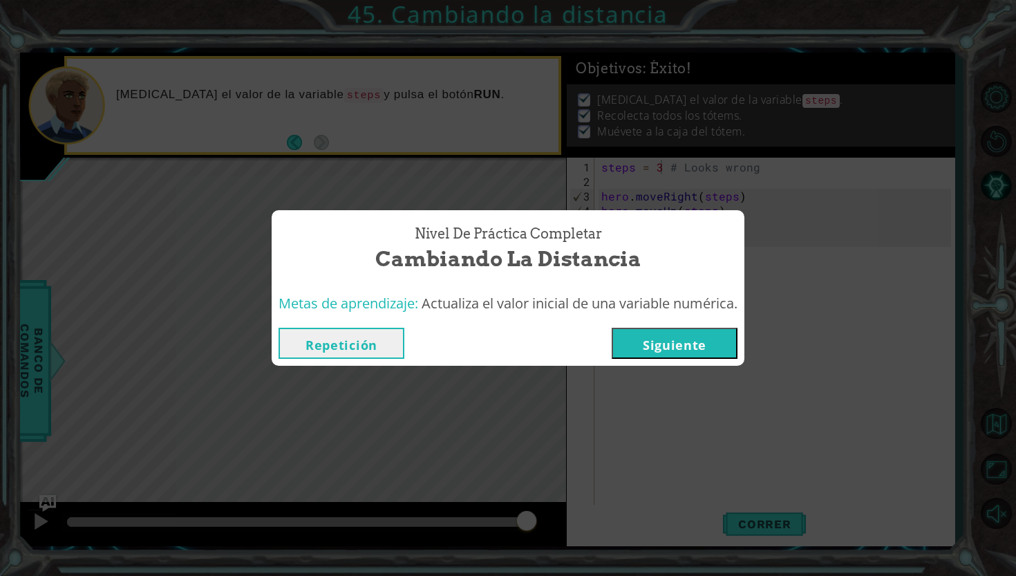
click at [686, 337] on button "Siguiente" at bounding box center [675, 343] width 126 height 31
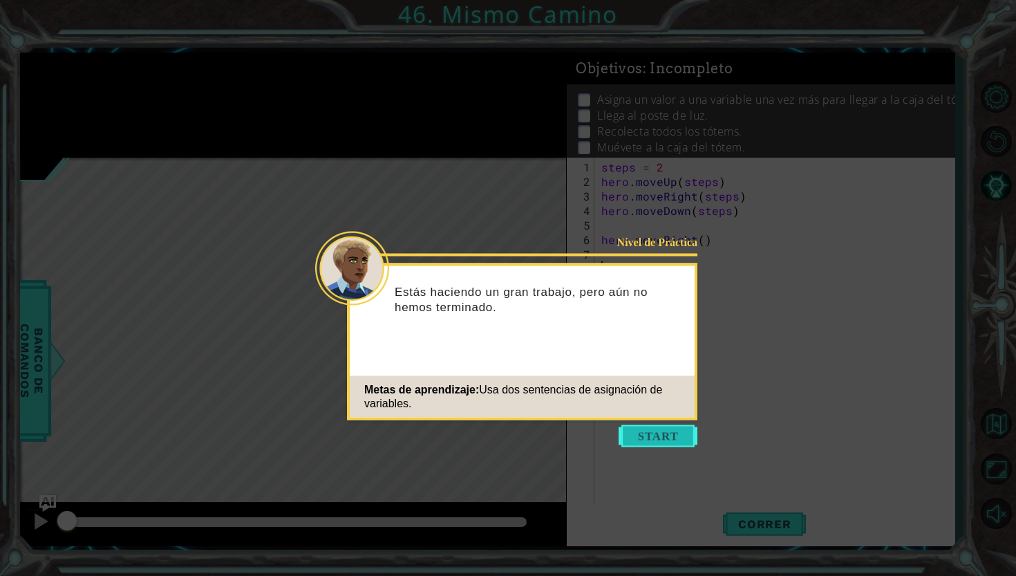
click at [680, 431] on button "Start" at bounding box center [658, 436] width 79 height 22
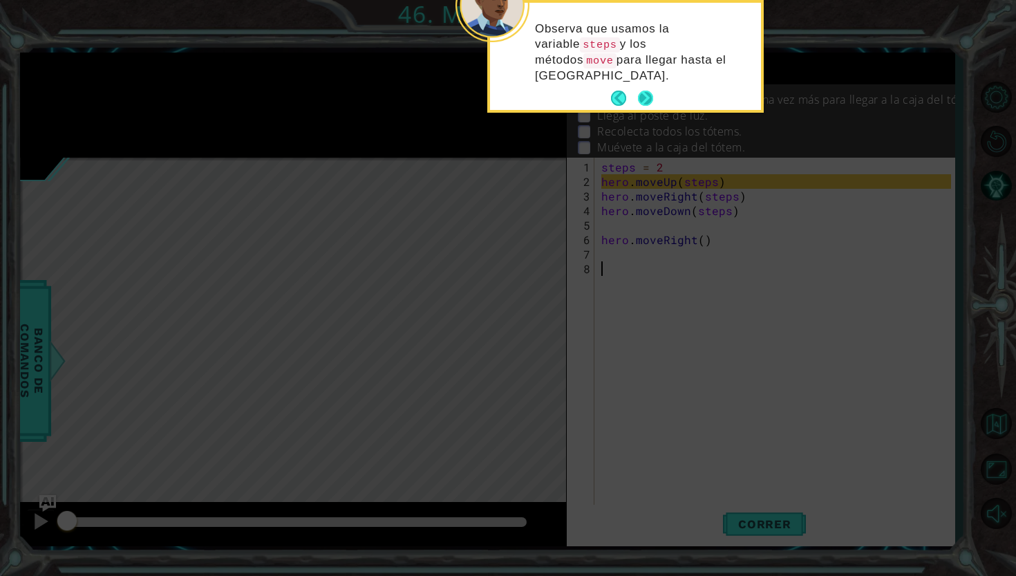
click at [651, 91] on button "Next" at bounding box center [646, 99] width 16 height 16
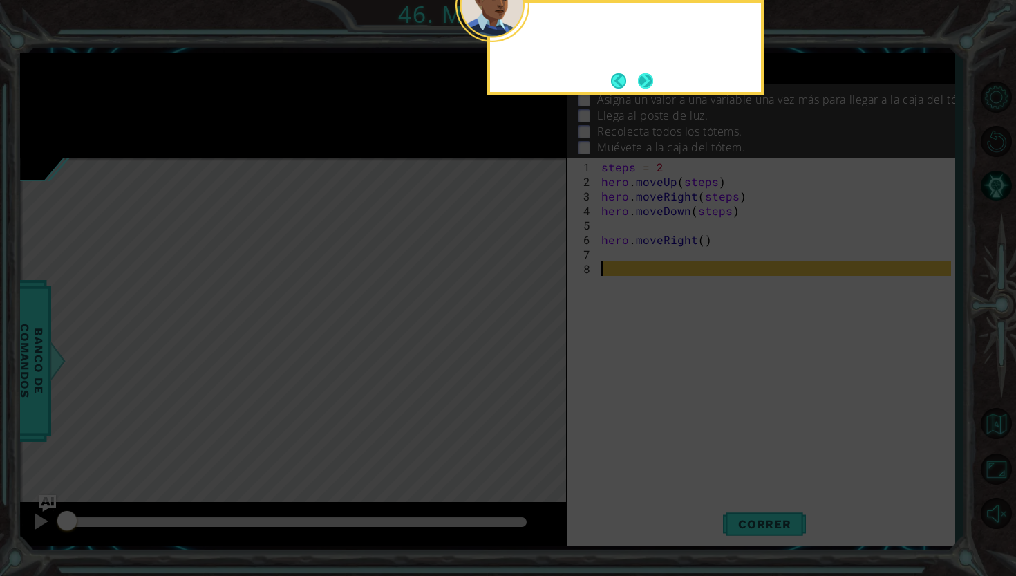
click at [651, 88] on button "Next" at bounding box center [645, 80] width 15 height 15
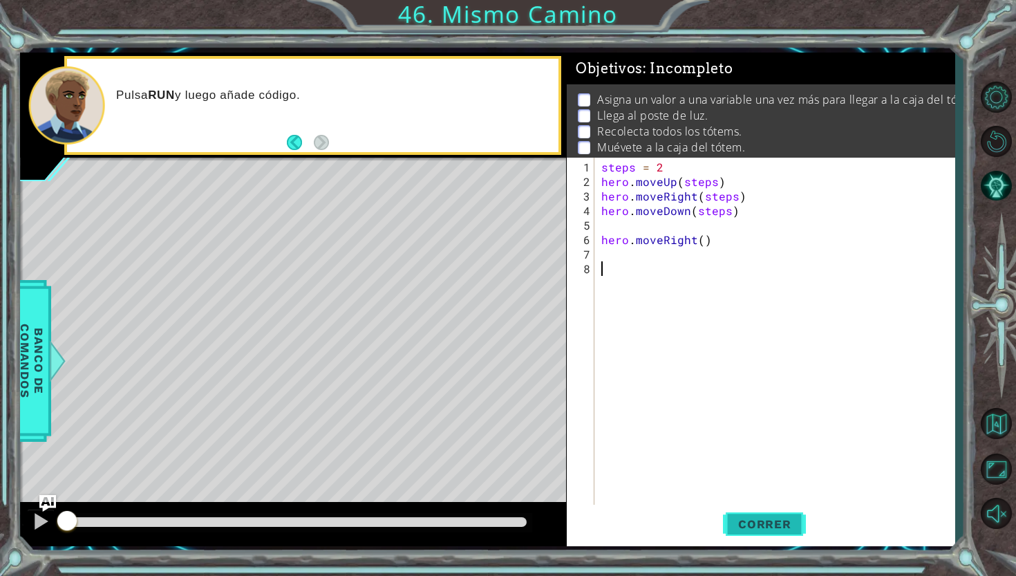
click at [768, 530] on span "Correr" at bounding box center [764, 524] width 81 height 14
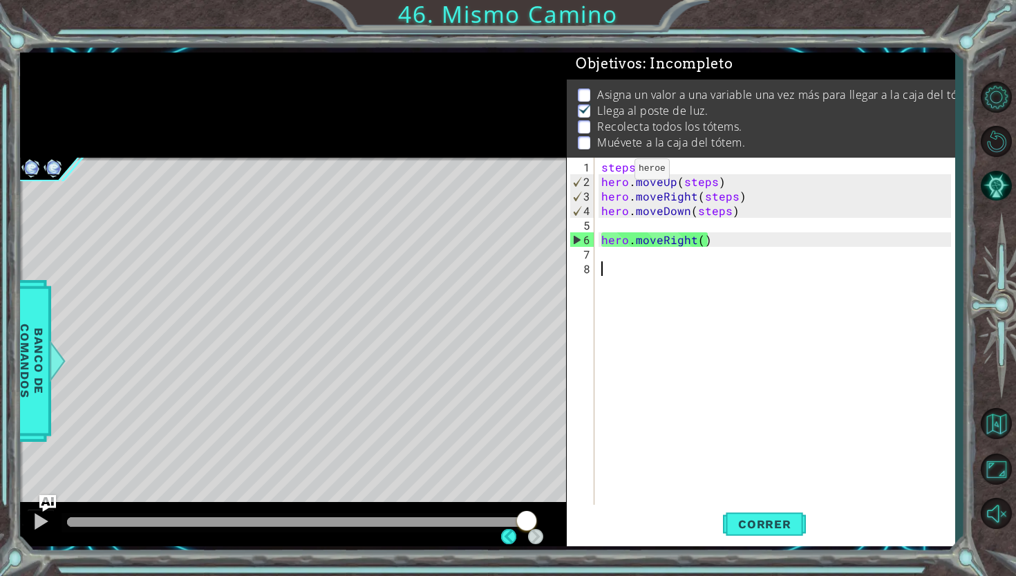
scroll to position [4, 0]
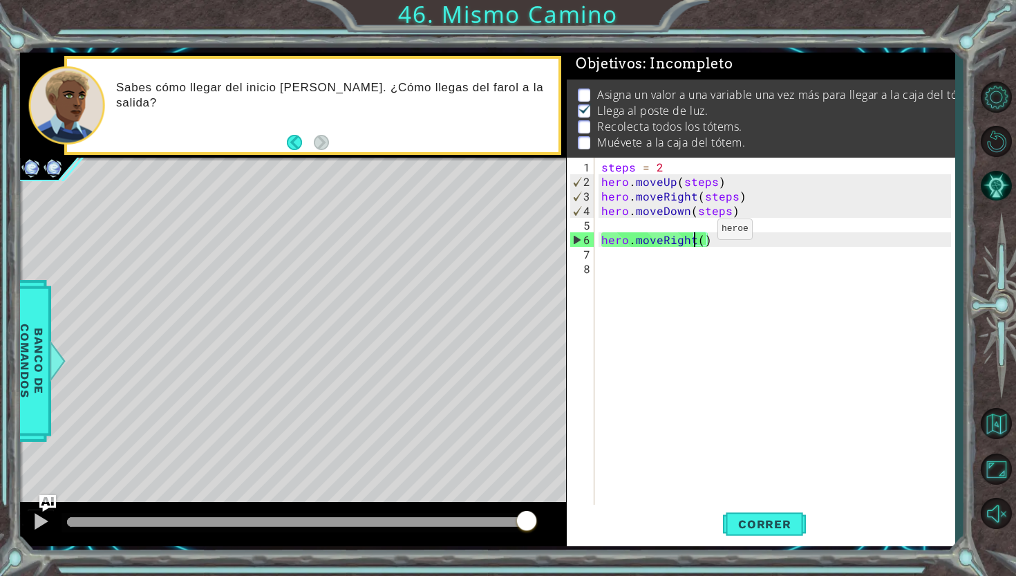
click at [694, 234] on div "steps = 2 hero . moveUp ( steps ) hero . moveRight ( steps ) hero . moveDown ( …" at bounding box center [778, 348] width 359 height 377
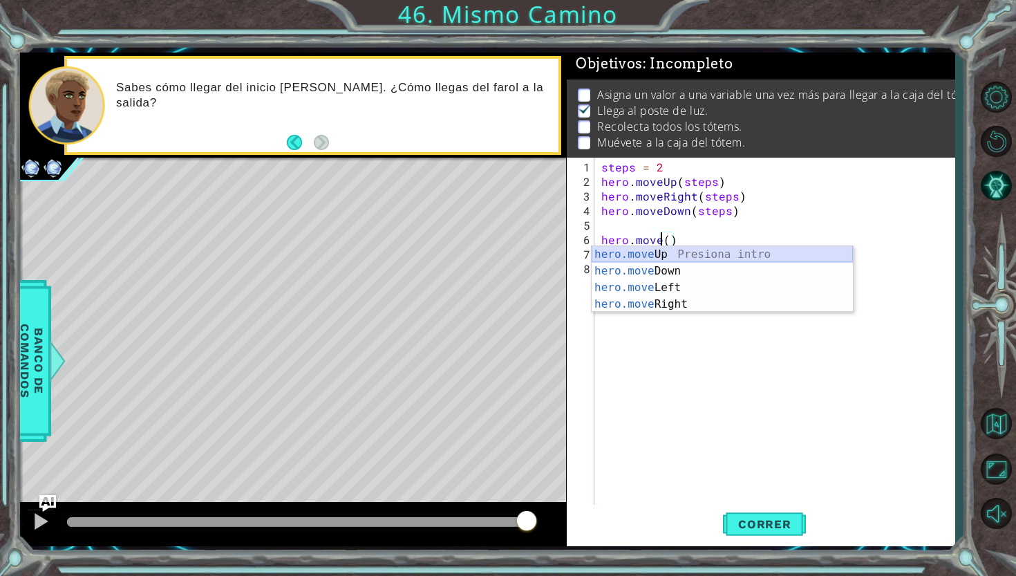
click at [767, 246] on div "hero.move Up Presiona intro hero.move Down Presiona intro hero.move Left Presio…" at bounding box center [722, 296] width 261 height 100
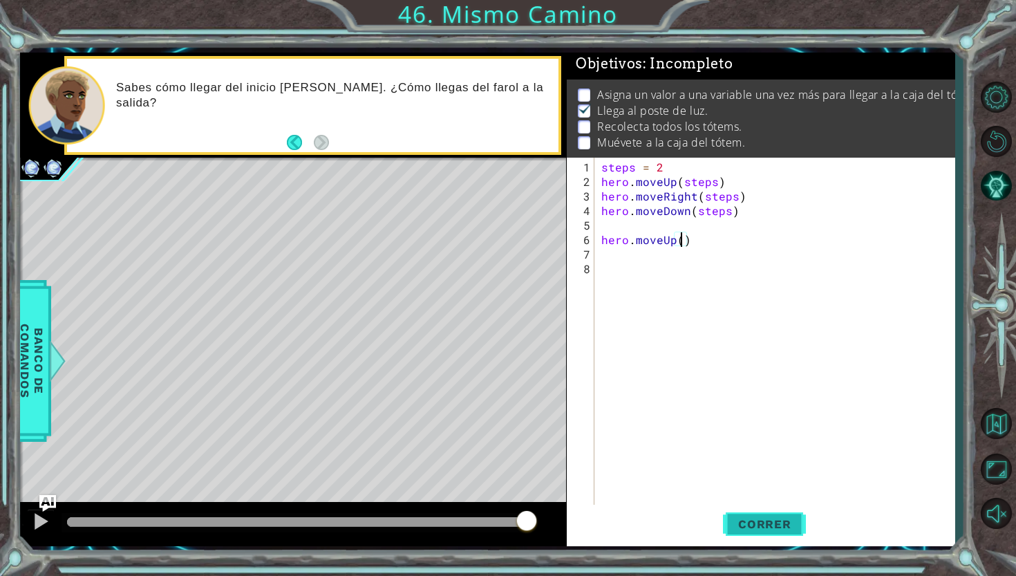
click at [781, 509] on button "Correr" at bounding box center [764, 524] width 83 height 39
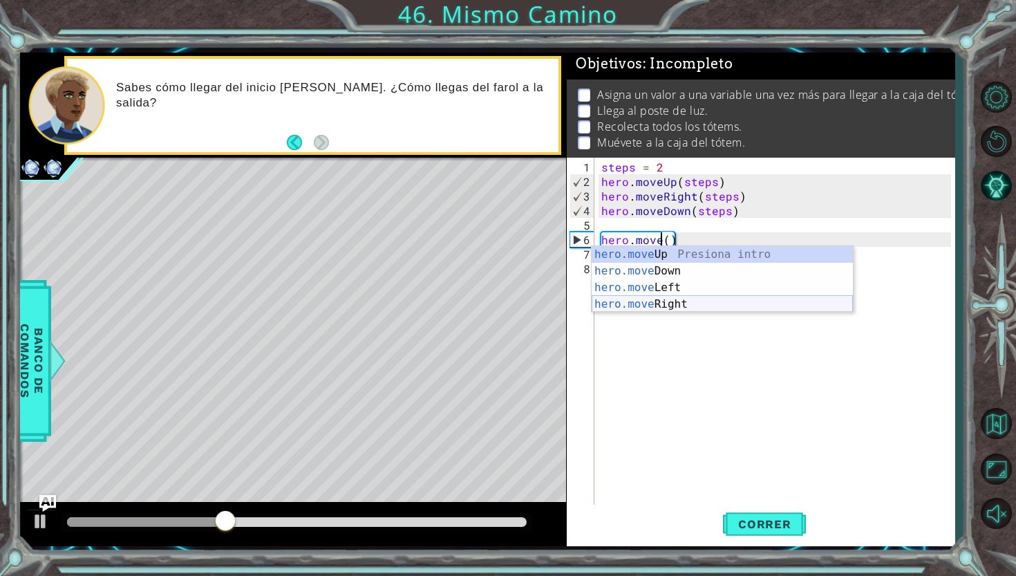
click at [785, 298] on div "hero.move Up Presiona intro hero.move Down Presiona intro hero.move Left Presio…" at bounding box center [722, 296] width 261 height 100
type textarea "hero.moveRight(1)"
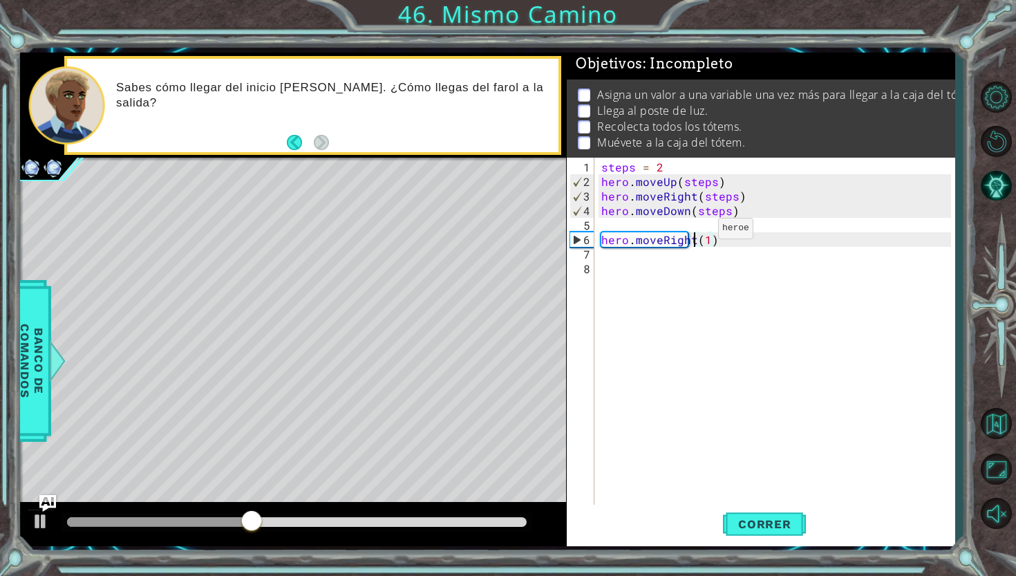
click at [695, 234] on div "steps = 2 hero . moveUp ( steps ) hero . moveRight ( steps ) hero . moveDown ( …" at bounding box center [778, 348] width 359 height 377
click at [719, 236] on div "steps = 2 hero . moveUp ( steps ) hero . moveRight ( steps ) hero . moveDown ( …" at bounding box center [778, 348] width 359 height 377
click at [785, 521] on span "Correr" at bounding box center [764, 524] width 81 height 14
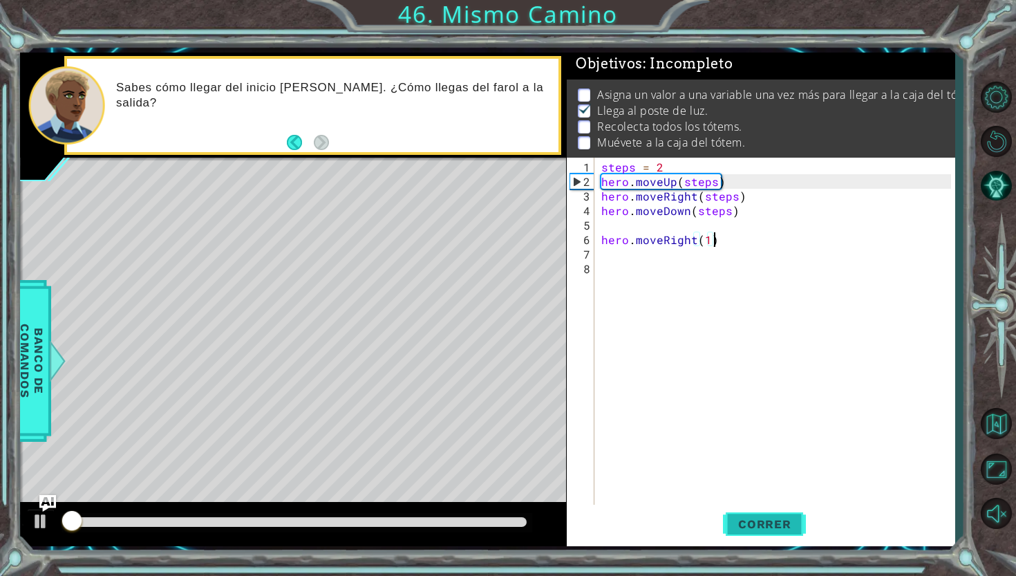
scroll to position [2, 0]
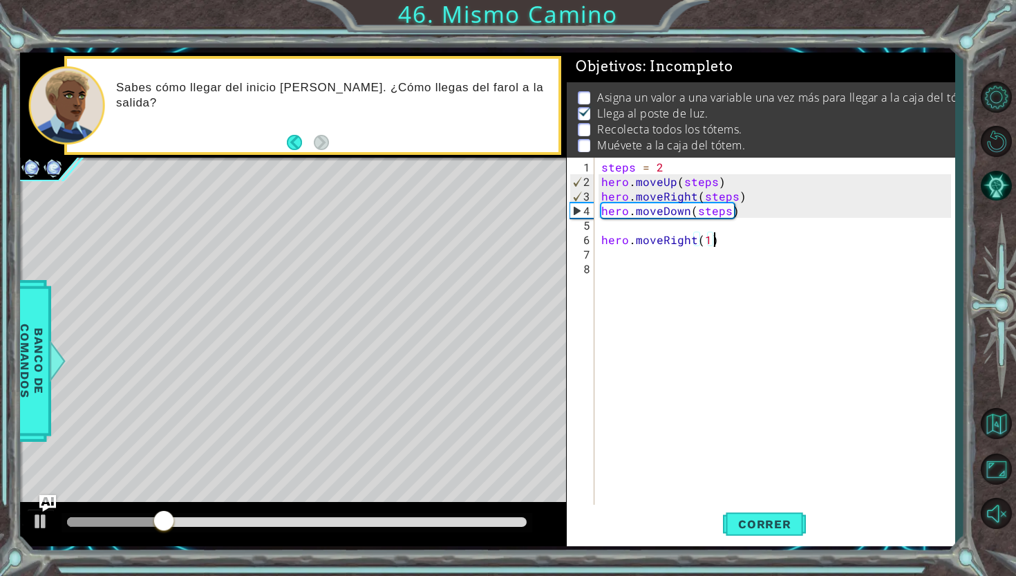
click at [612, 250] on div "steps = 2 hero . moveUp ( steps ) hero . moveRight ( steps ) hero . moveDown ( …" at bounding box center [778, 348] width 359 height 377
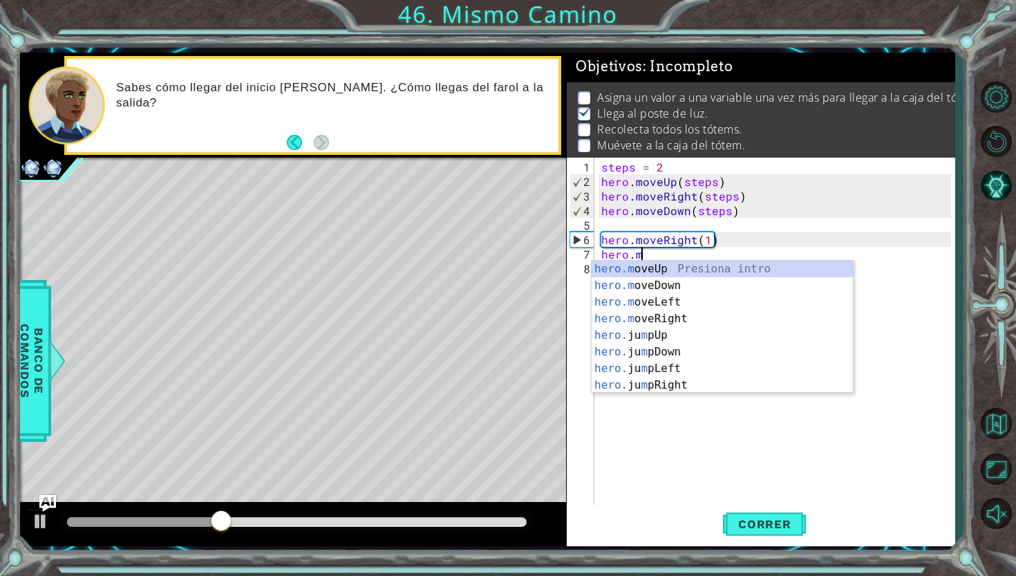
scroll to position [0, 2]
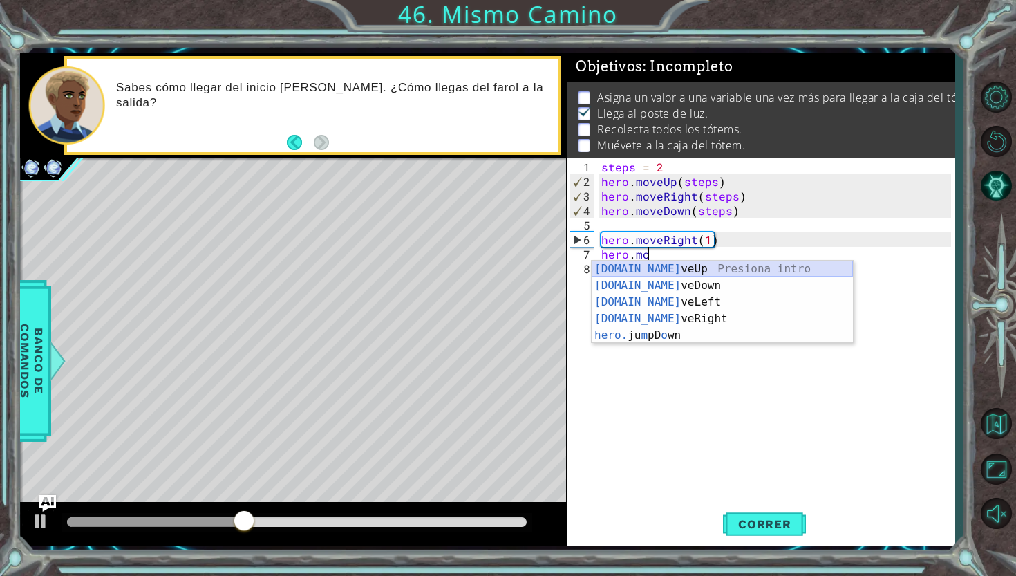
click at [658, 265] on div "[DOMAIN_NAME] veUp Presiona intro [DOMAIN_NAME] veDown Presiona intro [DOMAIN_N…" at bounding box center [722, 319] width 261 height 116
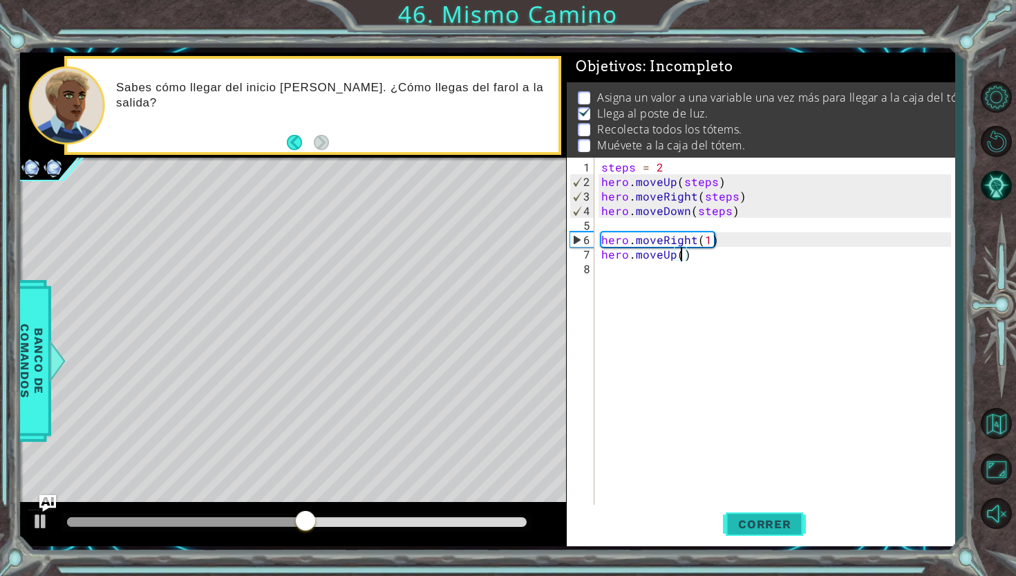
click at [770, 511] on button "Correr" at bounding box center [764, 524] width 83 height 39
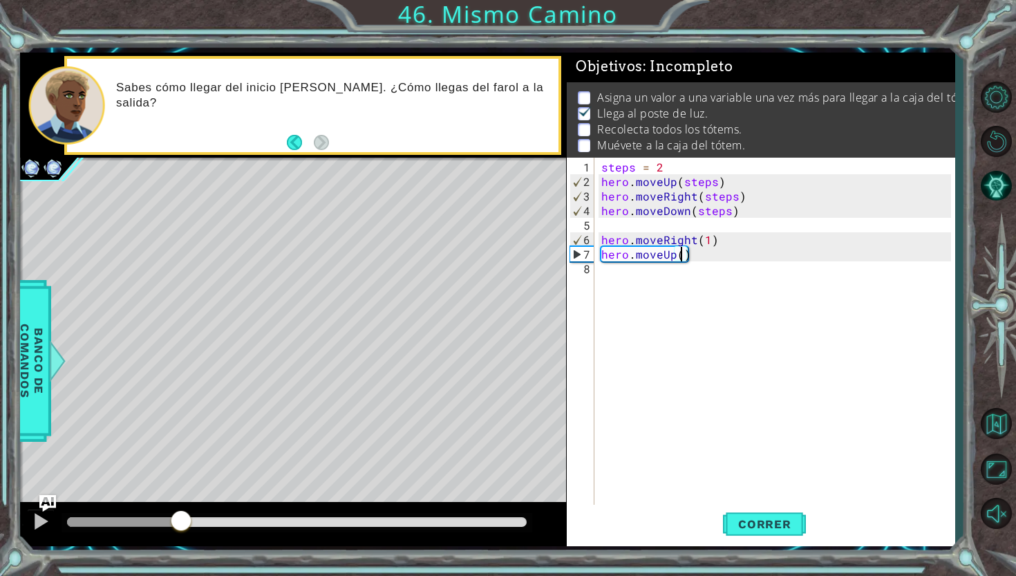
drag, startPoint x: 109, startPoint y: 517, endPoint x: 181, endPoint y: 537, distance: 74.6
click at [181, 537] on div at bounding box center [293, 524] width 546 height 44
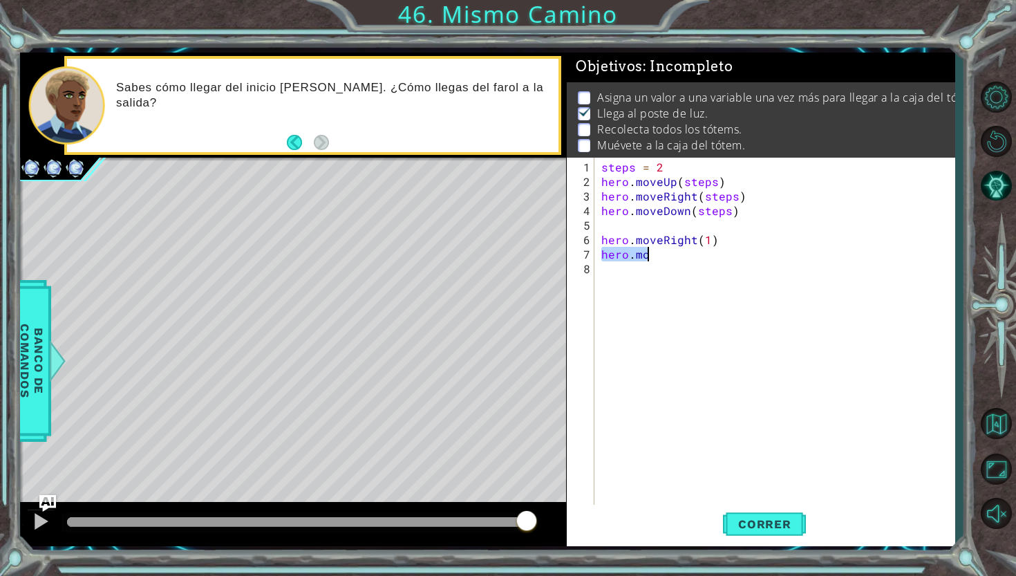
type textarea "hero."
type textarea "hero.moveRight()"
click at [734, 227] on div "steps = 2 hero . moveUp ( steps ) hero . moveRight ( steps ) hero . moveDown ( …" at bounding box center [778, 348] width 359 height 377
click at [717, 232] on div "steps = 2 hero . moveUp ( steps ) hero . moveRight ( steps ) hero . moveDown ( …" at bounding box center [778, 348] width 359 height 377
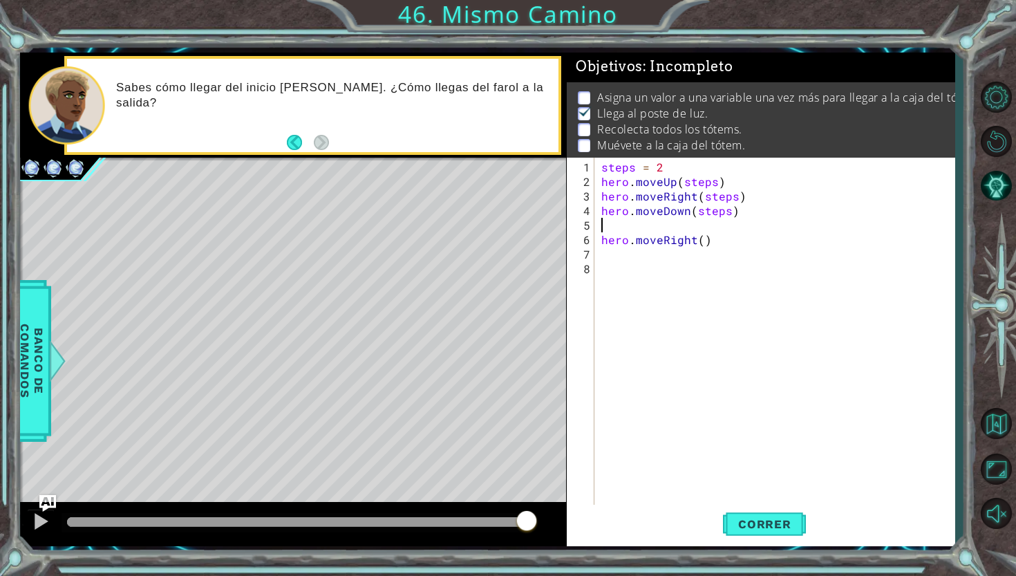
type textarea "hero.moveRight()"
click at [998, 412] on button "Volver al Mapa" at bounding box center [996, 424] width 40 height 40
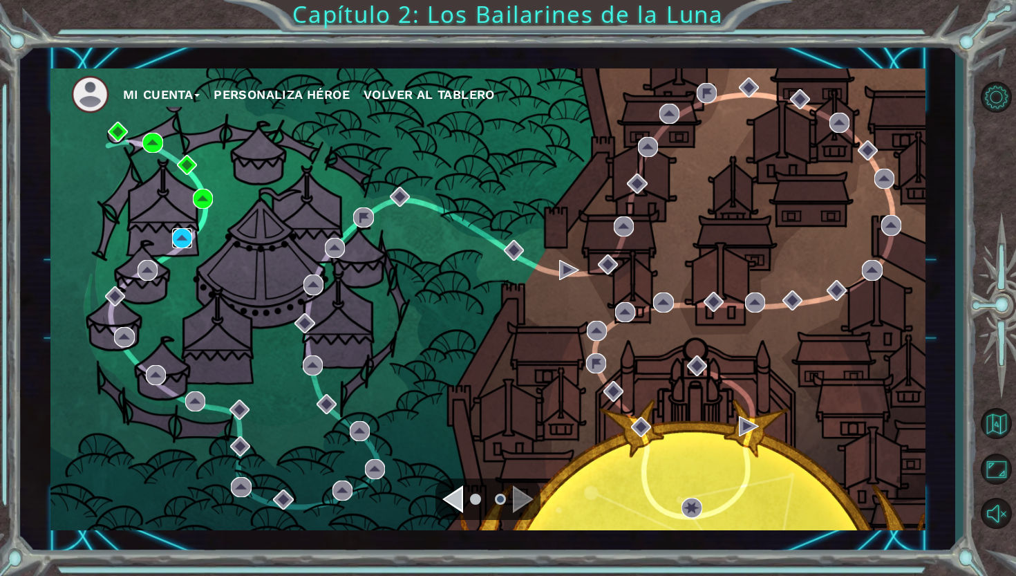
click at [174, 248] on img at bounding box center [182, 238] width 20 height 20
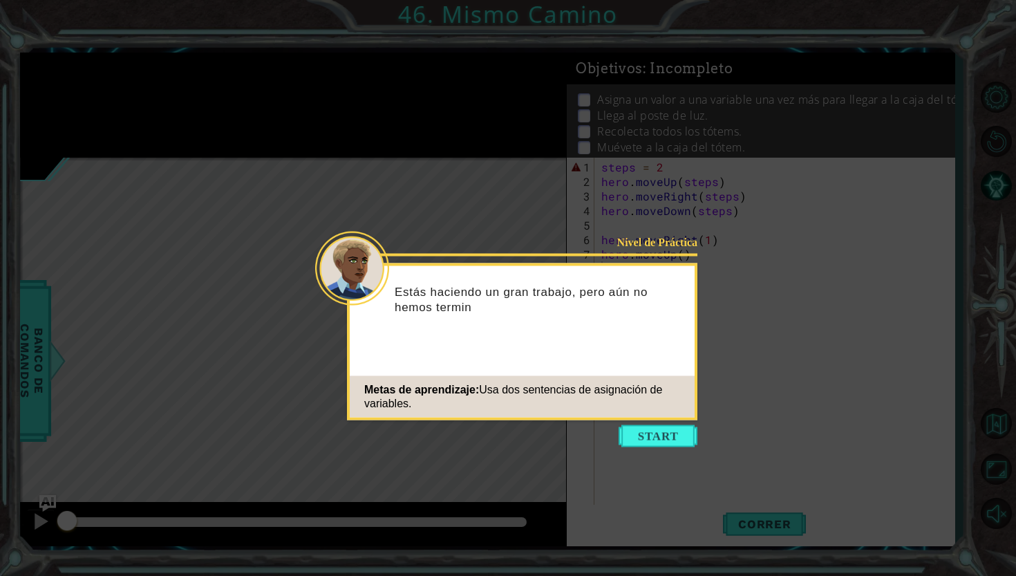
click at [636, 449] on icon at bounding box center [508, 288] width 1016 height 576
click at [665, 418] on div "Nivel de Práctica Estás haciendo un gran trabajo, pero aún no hemos terminado. …" at bounding box center [522, 341] width 350 height 157
click at [680, 426] on button "Start" at bounding box center [658, 436] width 79 height 22
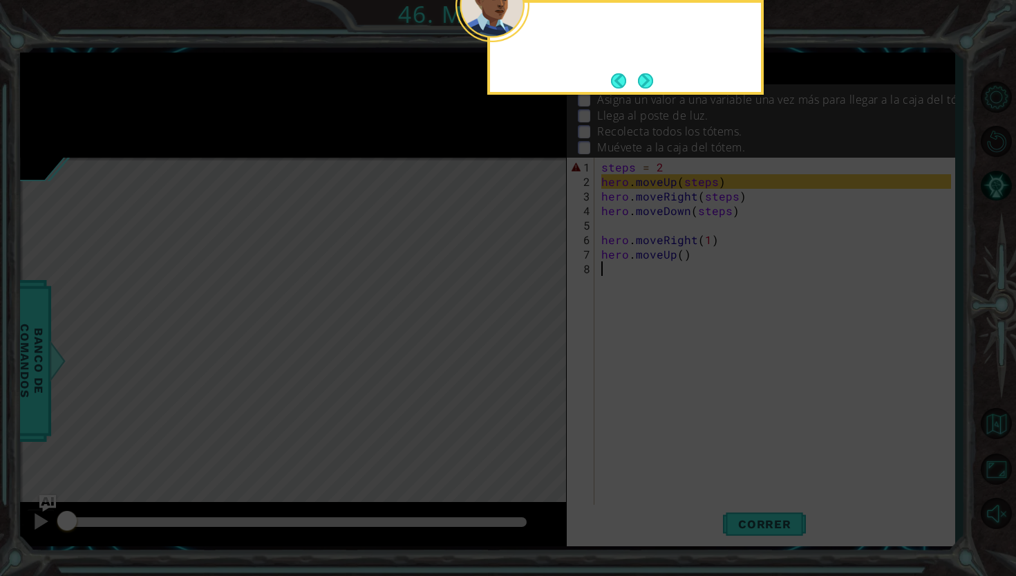
click at [680, 426] on icon at bounding box center [508, 95] width 1016 height 961
drag, startPoint x: 680, startPoint y: 426, endPoint x: 680, endPoint y: 208, distance: 217.8
click at [680, 208] on icon at bounding box center [508, 95] width 1016 height 961
click at [642, 80] on button "Next" at bounding box center [645, 80] width 19 height 19
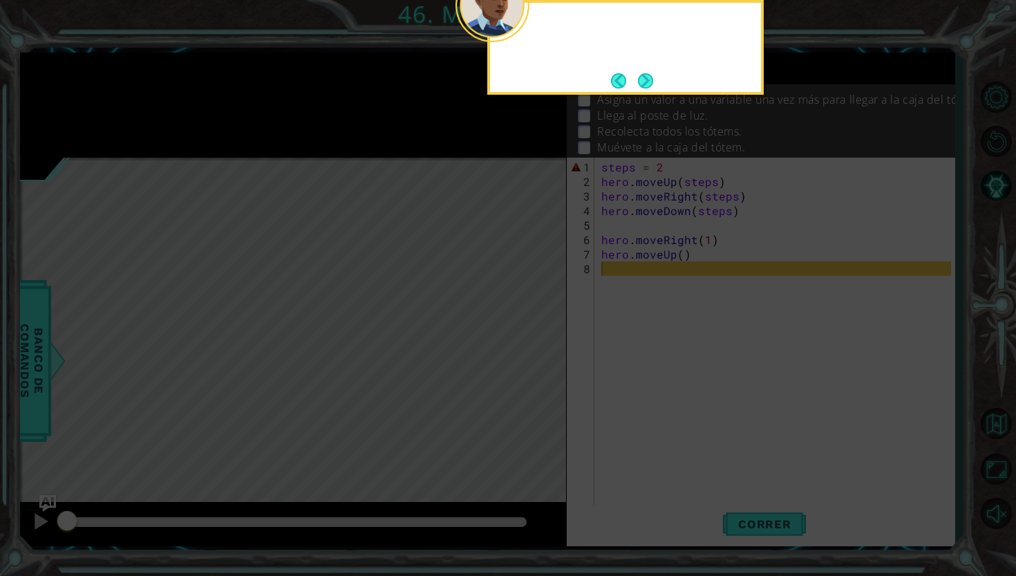
click at [642, 80] on button "Next" at bounding box center [645, 80] width 19 height 19
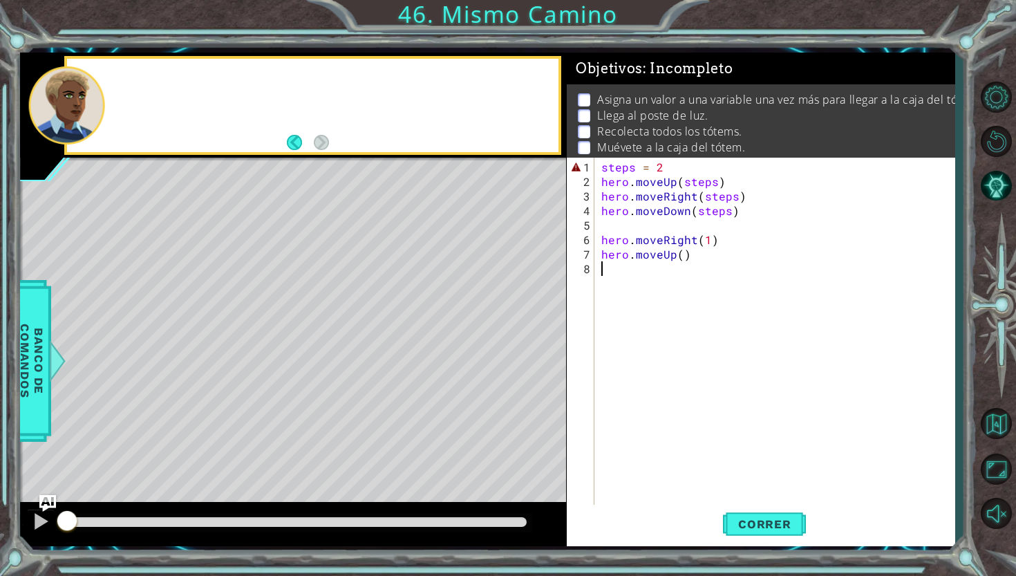
click at [642, 80] on div "Objetivos : Incompleto" at bounding box center [761, 69] width 389 height 32
click at [995, 195] on button "Pista AI" at bounding box center [996, 185] width 40 height 40
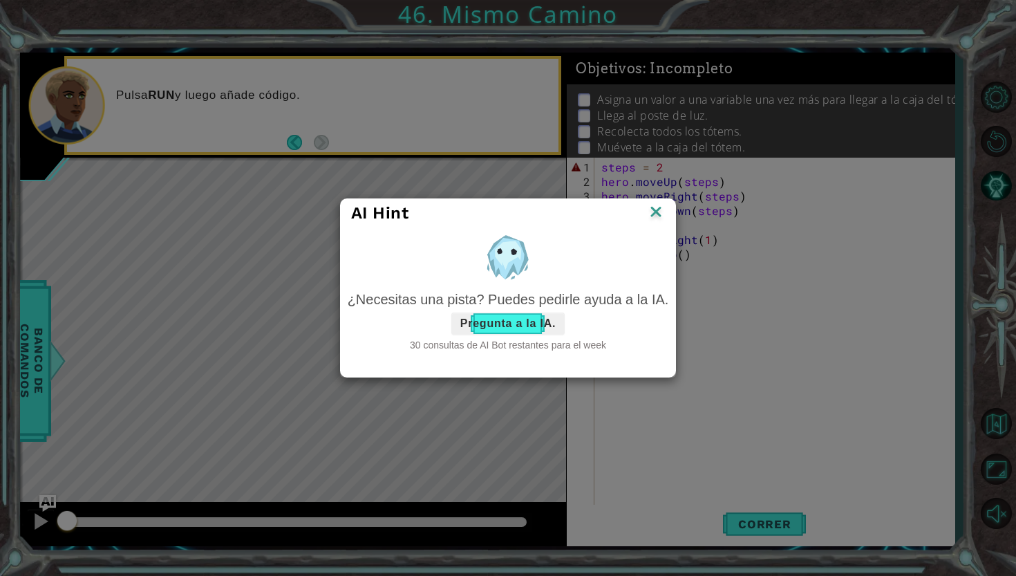
click at [527, 329] on button "Pregunta a la IA." at bounding box center [507, 323] width 113 height 22
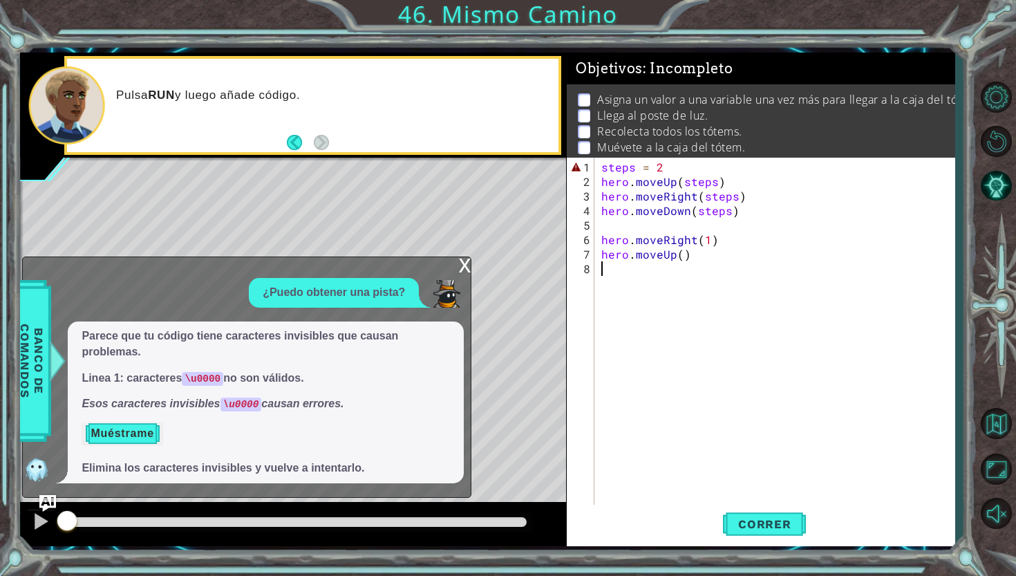
click at [104, 442] on button "Muéstrame" at bounding box center [122, 433] width 81 height 22
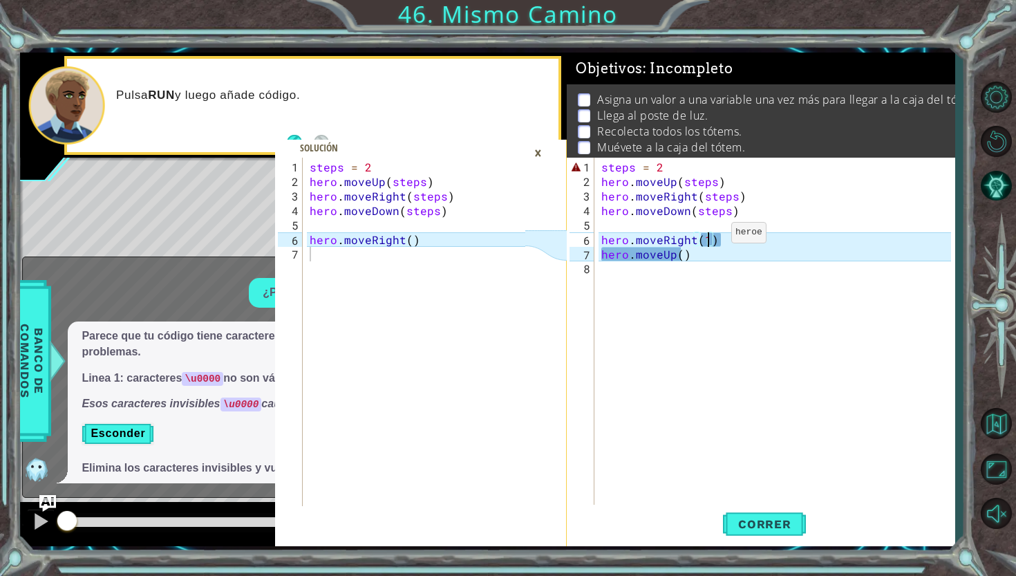
click at [708, 238] on div "steps = 2 hero . moveUp ( steps ) hero . moveRight ( steps ) hero . moveDown ( …" at bounding box center [778, 348] width 359 height 377
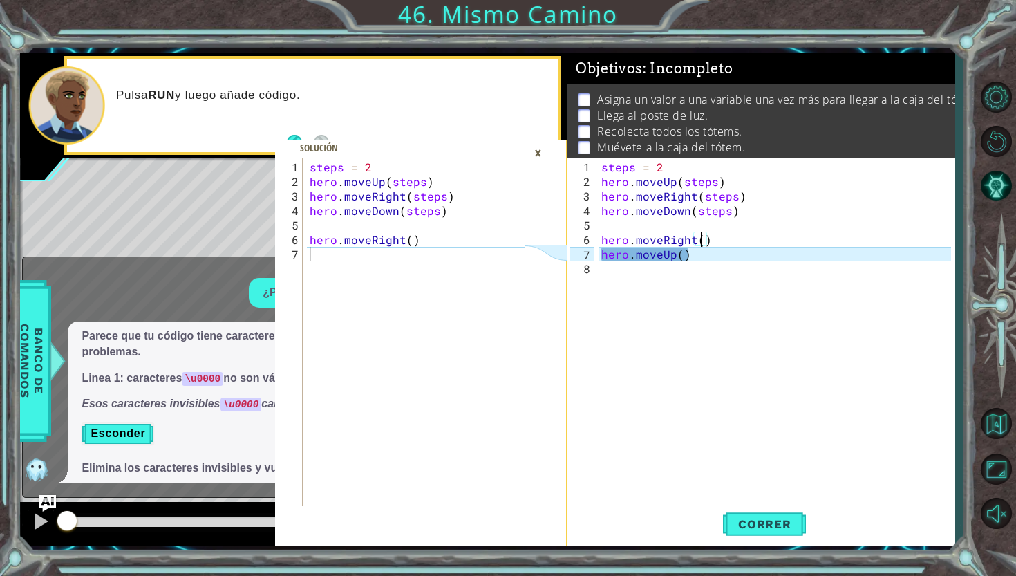
click at [698, 254] on div "steps = 2 hero . moveUp ( steps ) hero . moveRight ( steps ) hero . moveDown ( …" at bounding box center [778, 348] width 359 height 377
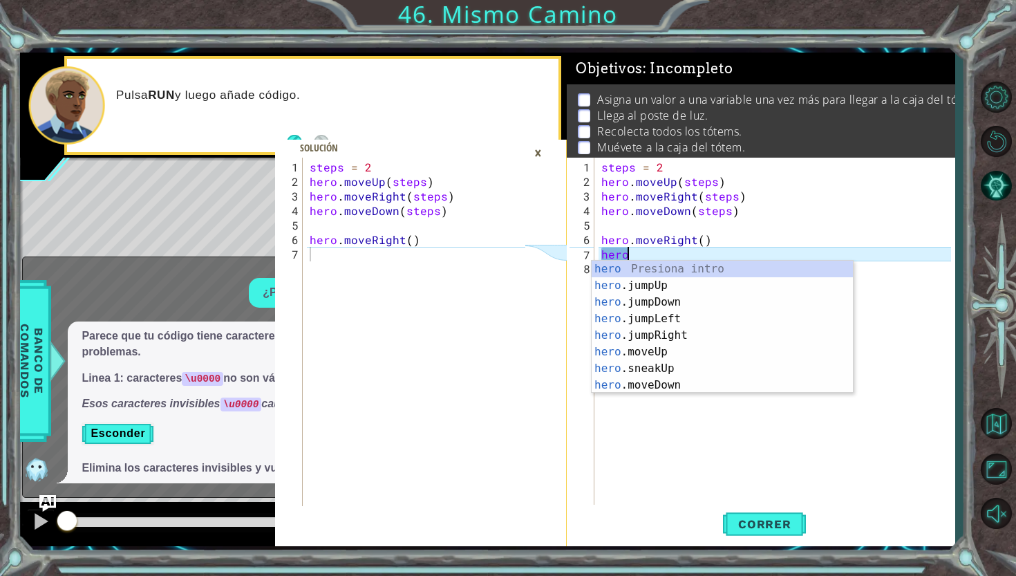
type textarea "h"
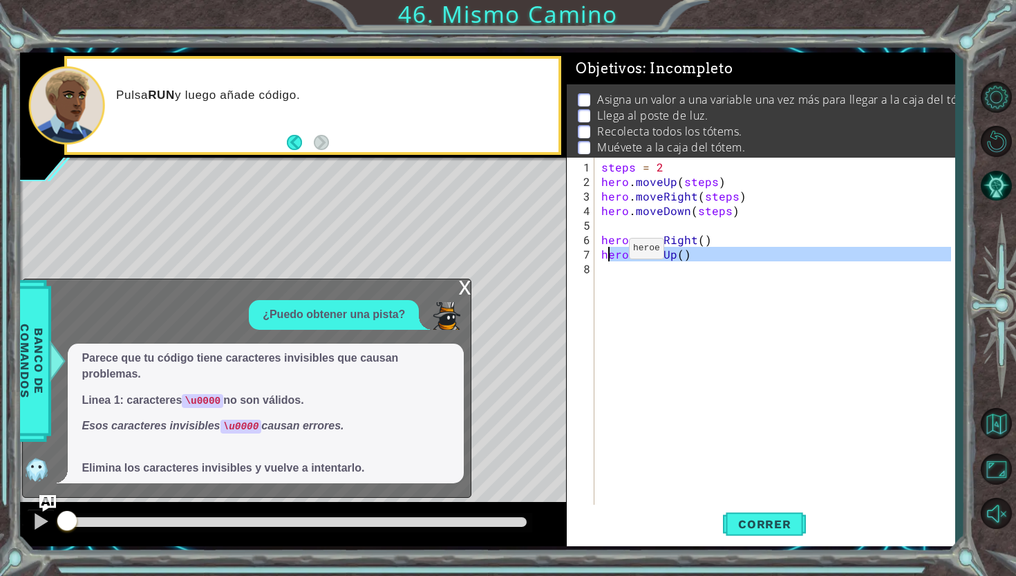
drag, startPoint x: 693, startPoint y: 261, endPoint x: 605, endPoint y: 254, distance: 88.8
click at [605, 254] on div "steps = 2 hero . moveUp ( steps ) hero . moveRight ( steps ) hero . moveDown ( …" at bounding box center [778, 348] width 359 height 377
type textarea "h"
type textarea "hero.moveRight()"
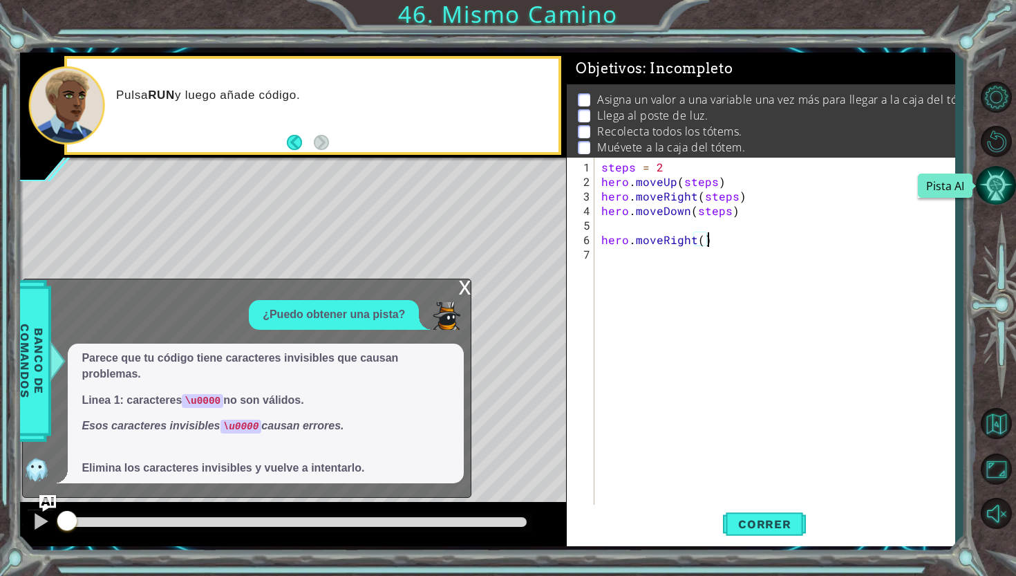
click at [995, 182] on button "Pista AI" at bounding box center [996, 185] width 40 height 40
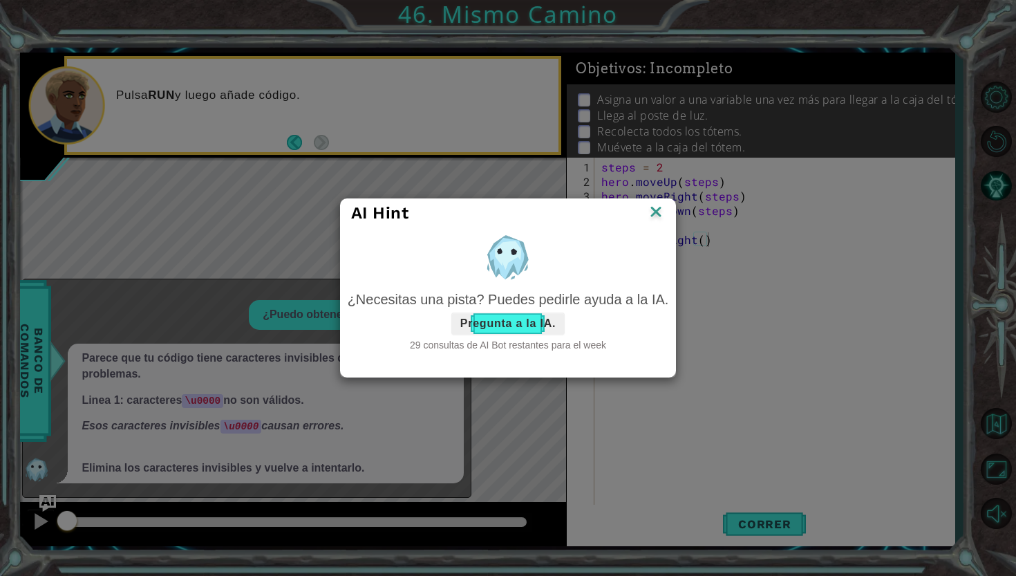
click at [527, 324] on button "Pregunta a la IA." at bounding box center [507, 323] width 113 height 22
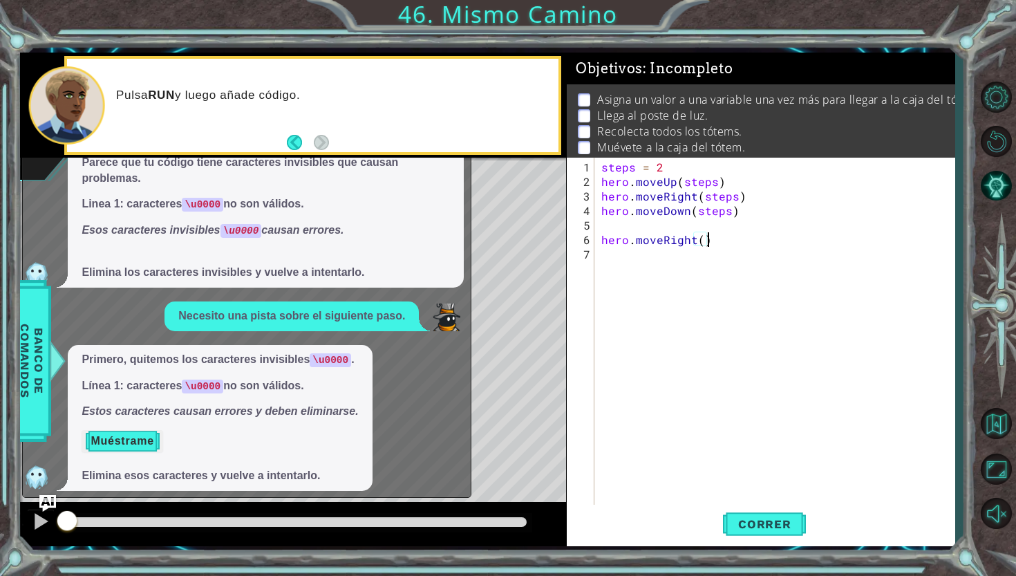
click at [116, 436] on button "Muéstrame" at bounding box center [122, 441] width 81 height 22
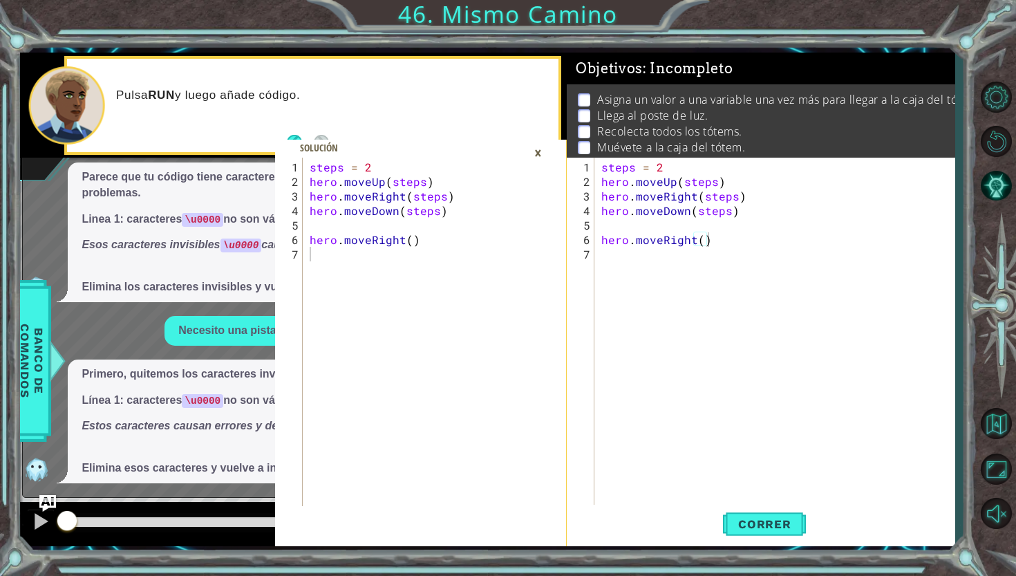
click at [544, 156] on div "×" at bounding box center [537, 153] width 21 height 24
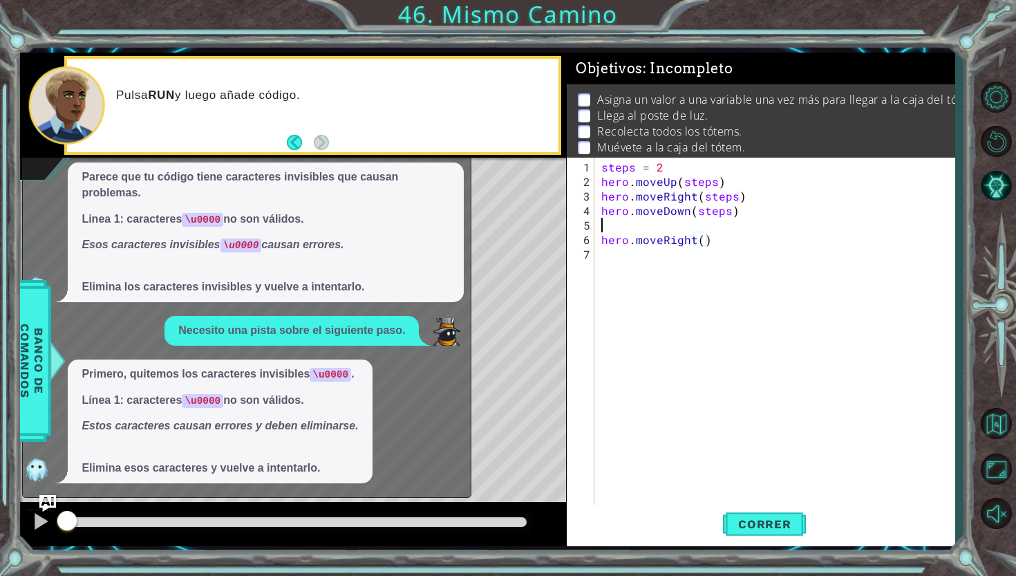
click at [648, 227] on div "steps = 2 hero . moveUp ( steps ) hero . moveRight ( steps ) hero . moveDown ( …" at bounding box center [778, 348] width 359 height 377
type textarea "hero.moveRight()"
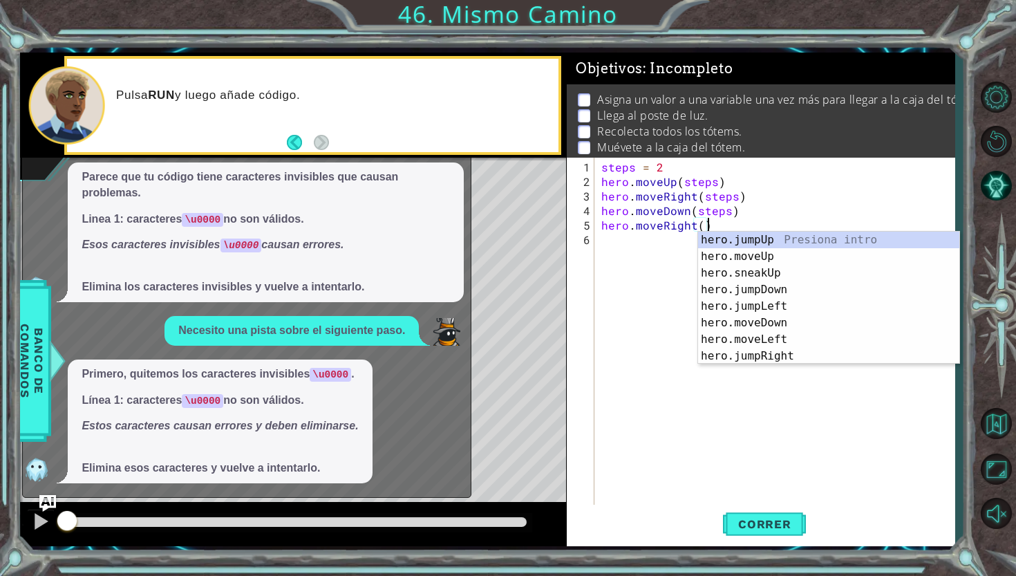
click at [733, 227] on div "steps = 2 hero . moveUp ( steps ) hero . moveRight ( steps ) hero . moveDown ( …" at bounding box center [778, 348] width 359 height 377
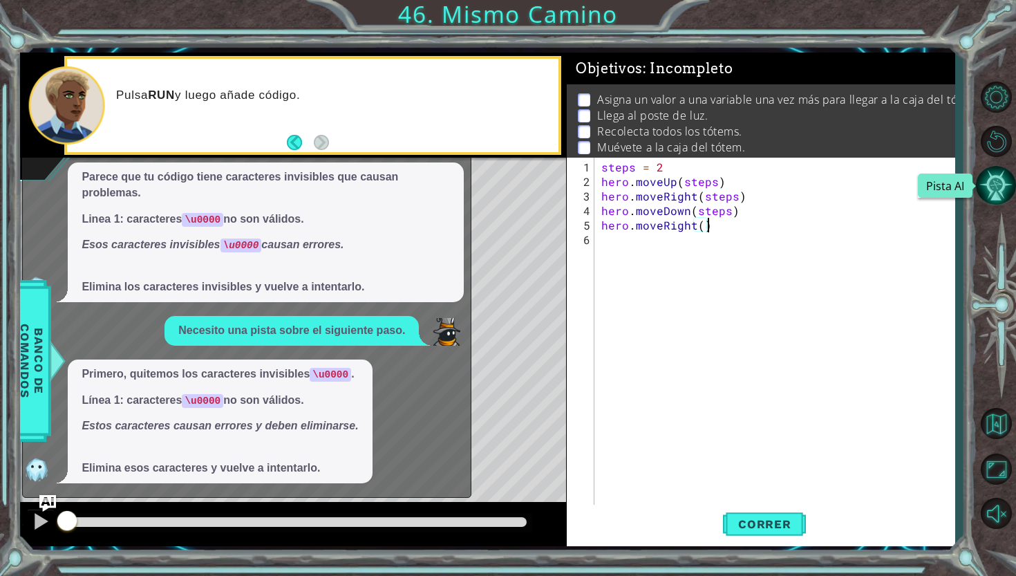
click at [1016, 178] on button "Pista AI" at bounding box center [996, 185] width 40 height 40
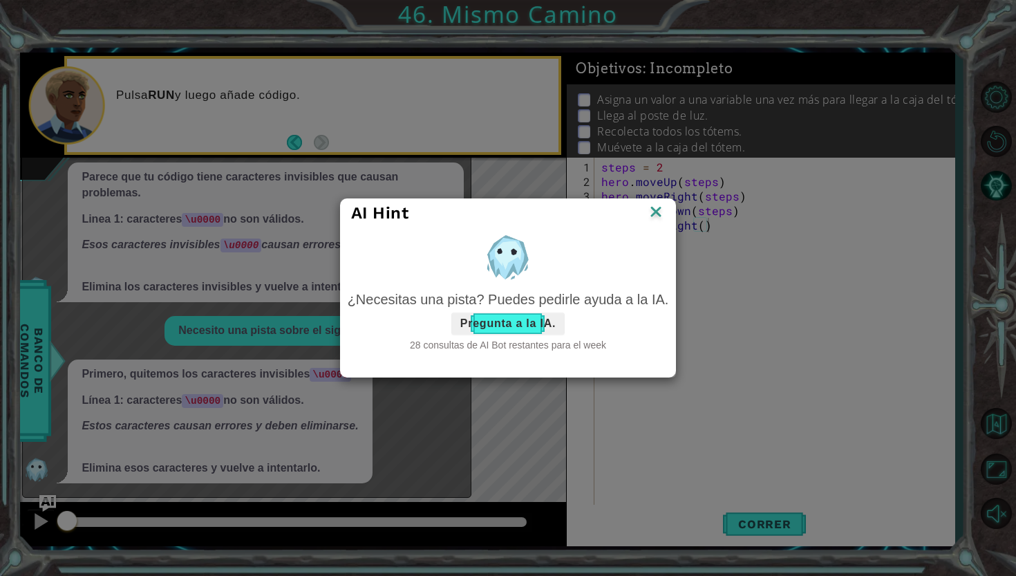
click at [478, 328] on button "Pregunta a la IA." at bounding box center [507, 323] width 113 height 22
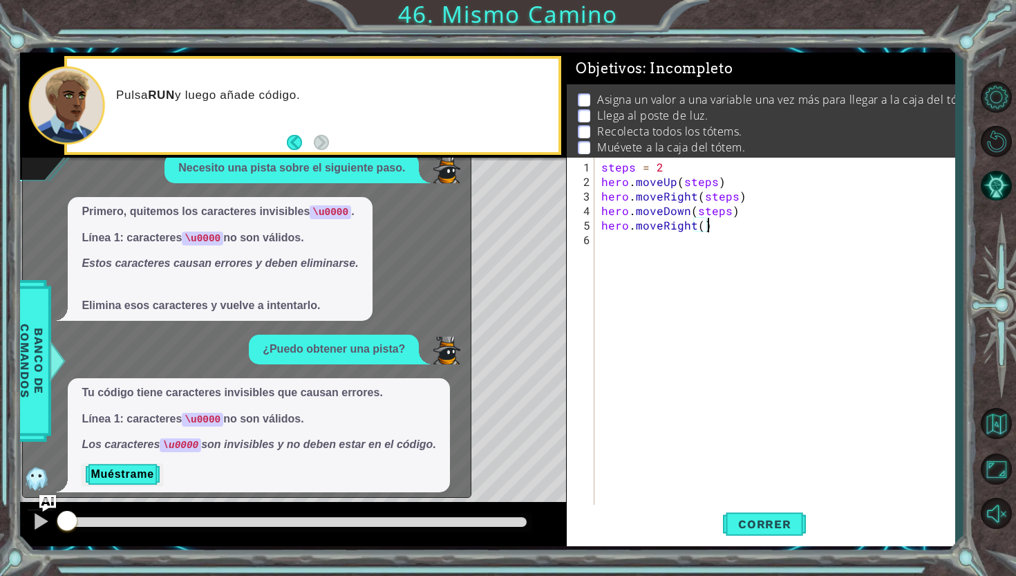
scroll to position [147, 0]
click at [151, 470] on button "Muéstrame" at bounding box center [122, 475] width 81 height 22
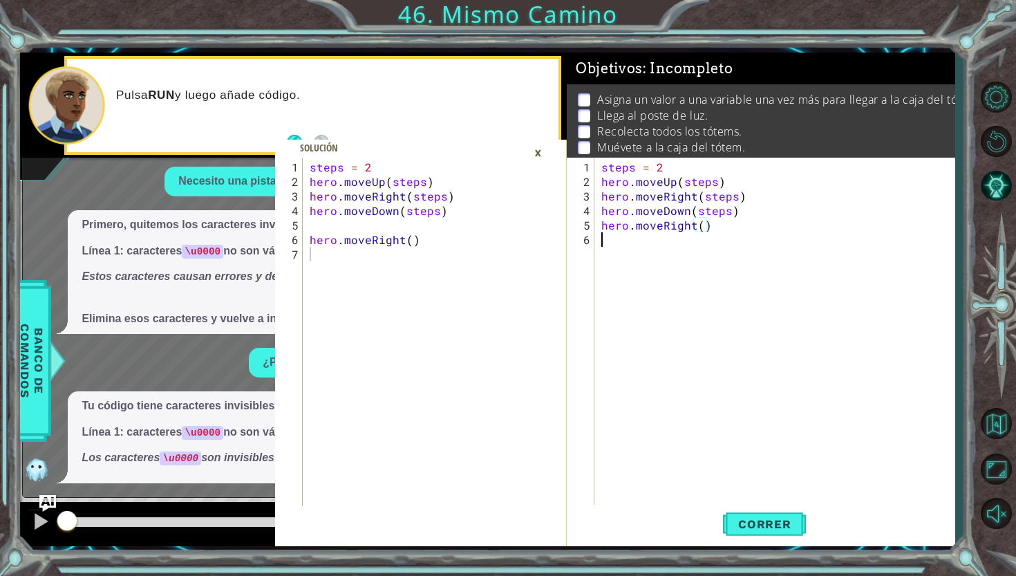
click at [635, 249] on div "steps = 2 hero . moveUp ( steps ) hero . moveRight ( steps ) hero . moveDown ( …" at bounding box center [778, 348] width 359 height 377
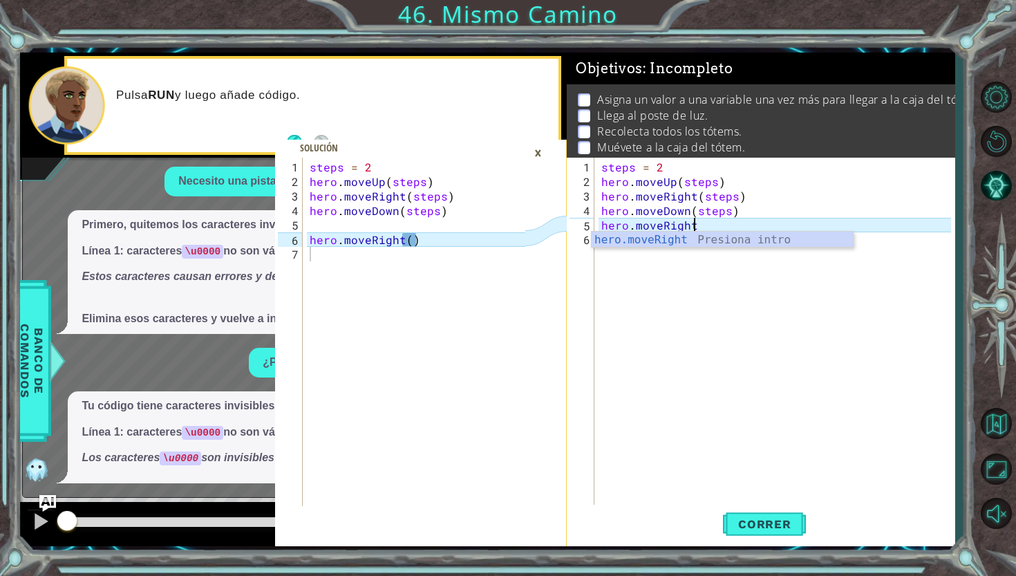
scroll to position [0, 6]
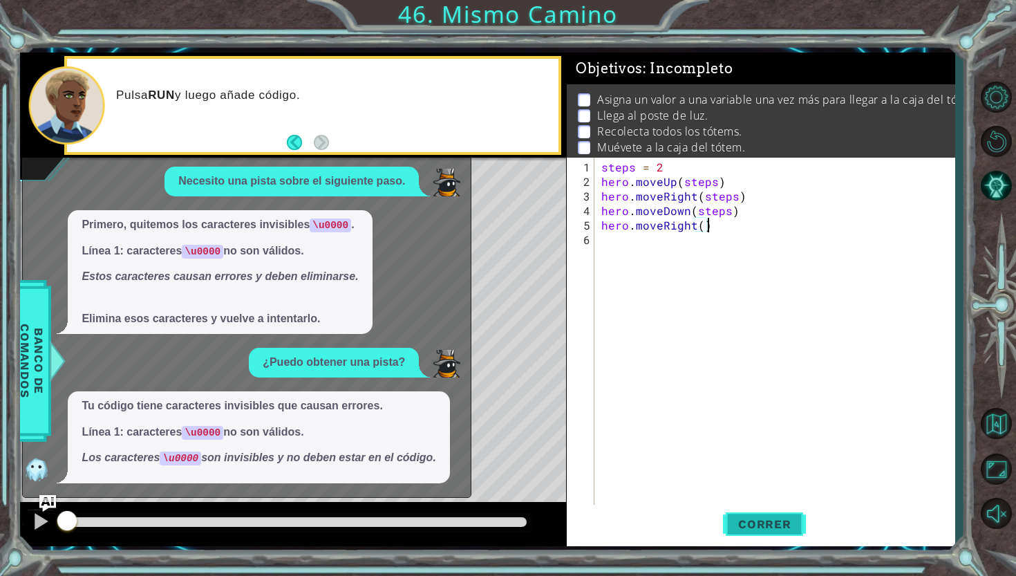
type textarea "hero.moveRight()"
click at [741, 512] on button "Correr" at bounding box center [764, 524] width 83 height 39
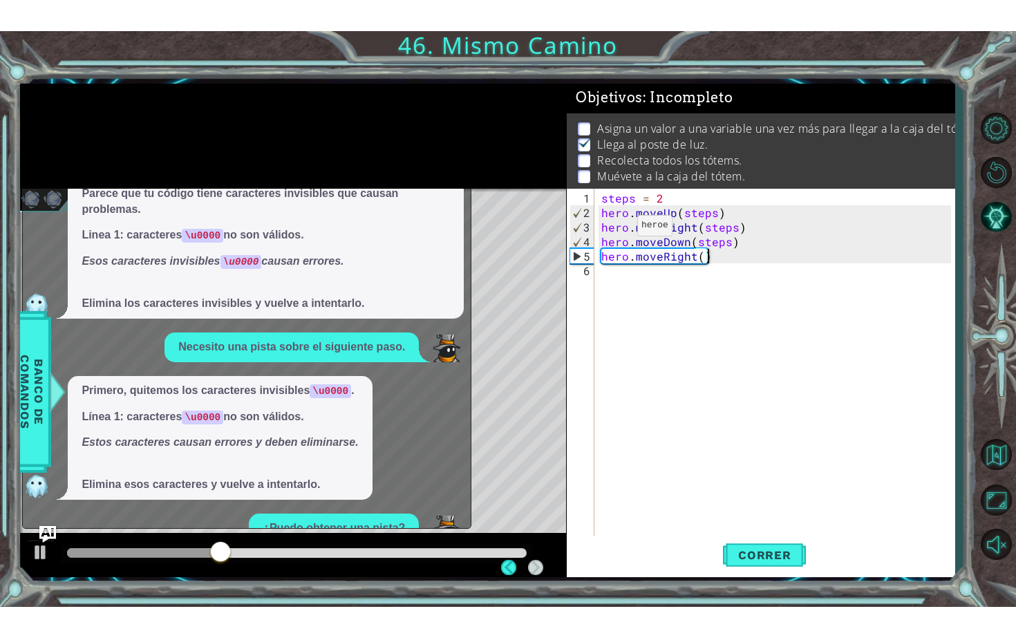
scroll to position [0, 0]
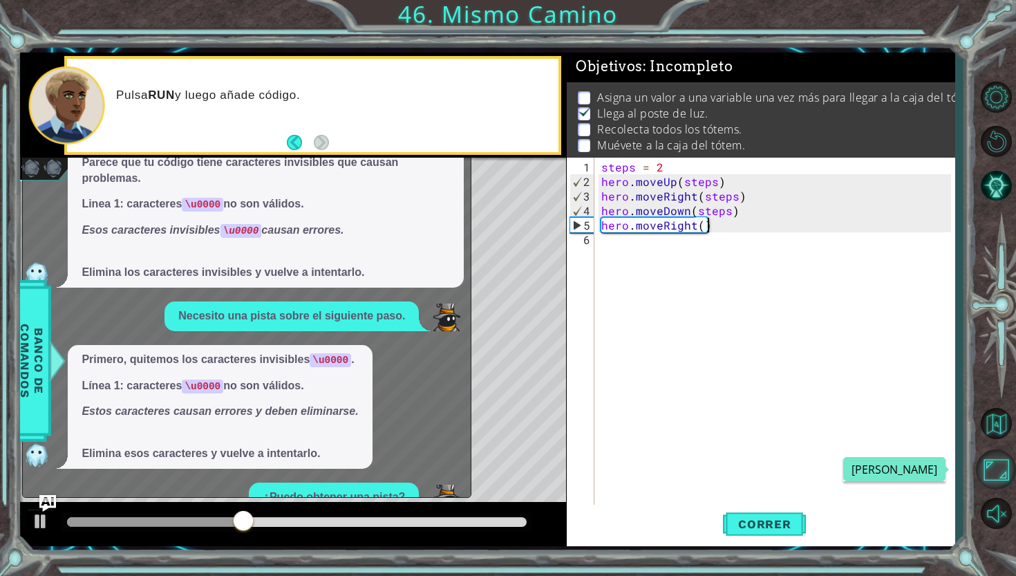
click at [993, 467] on button "Maximizar Navegador" at bounding box center [996, 469] width 40 height 40
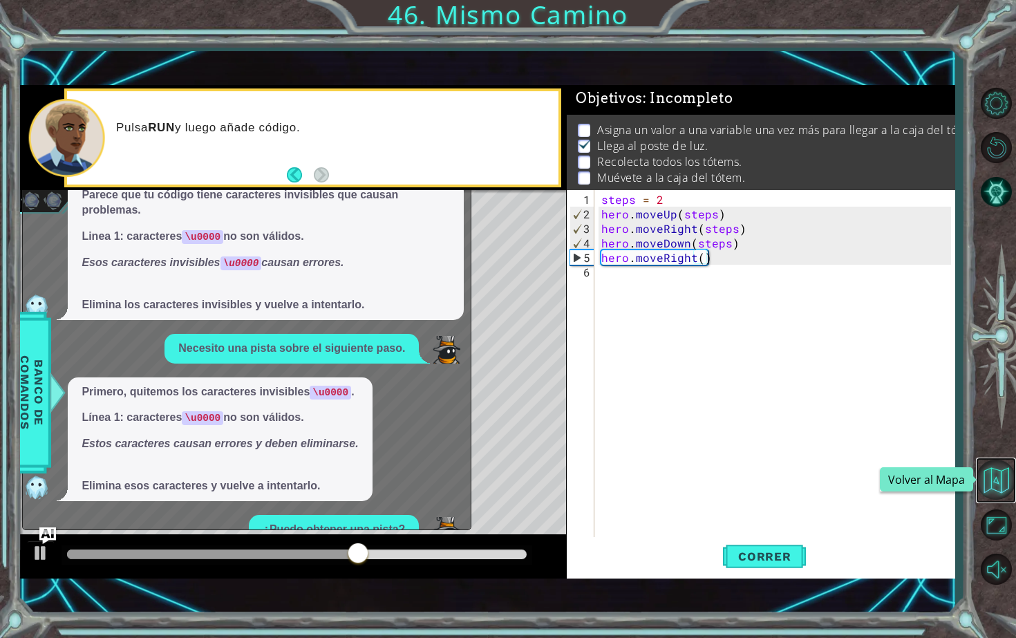
click at [997, 475] on button "Volver al Mapa" at bounding box center [996, 480] width 40 height 40
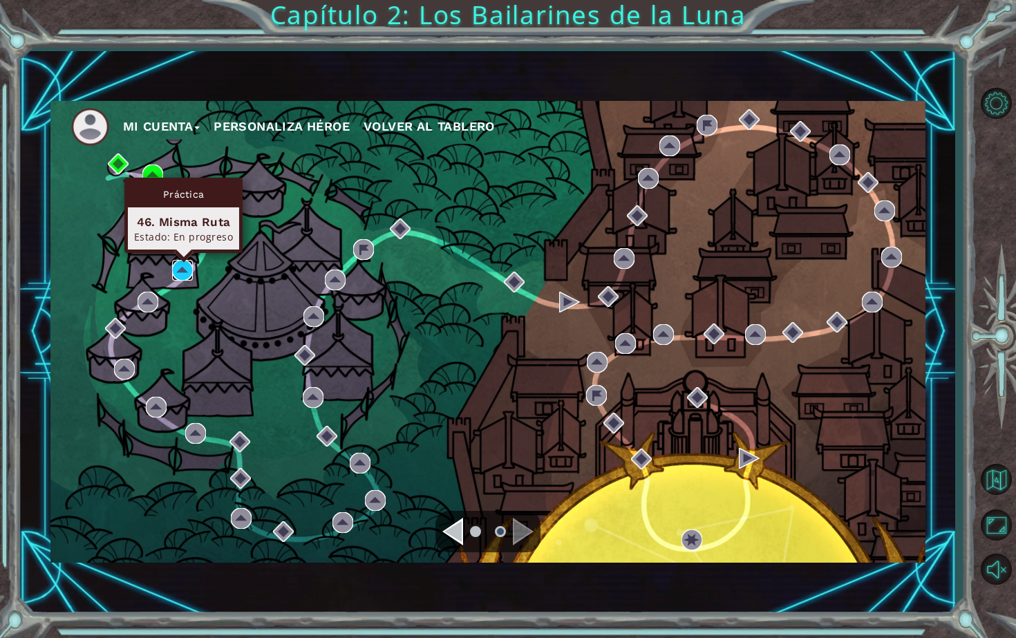
click at [186, 265] on img at bounding box center [182, 270] width 21 height 21
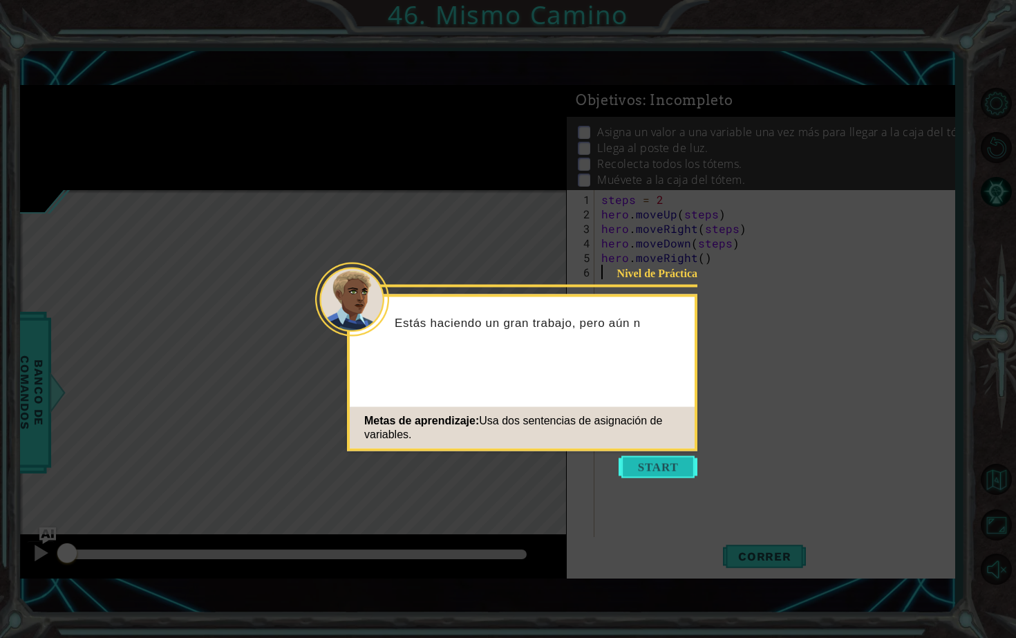
click at [671, 458] on button "Start" at bounding box center [658, 467] width 79 height 22
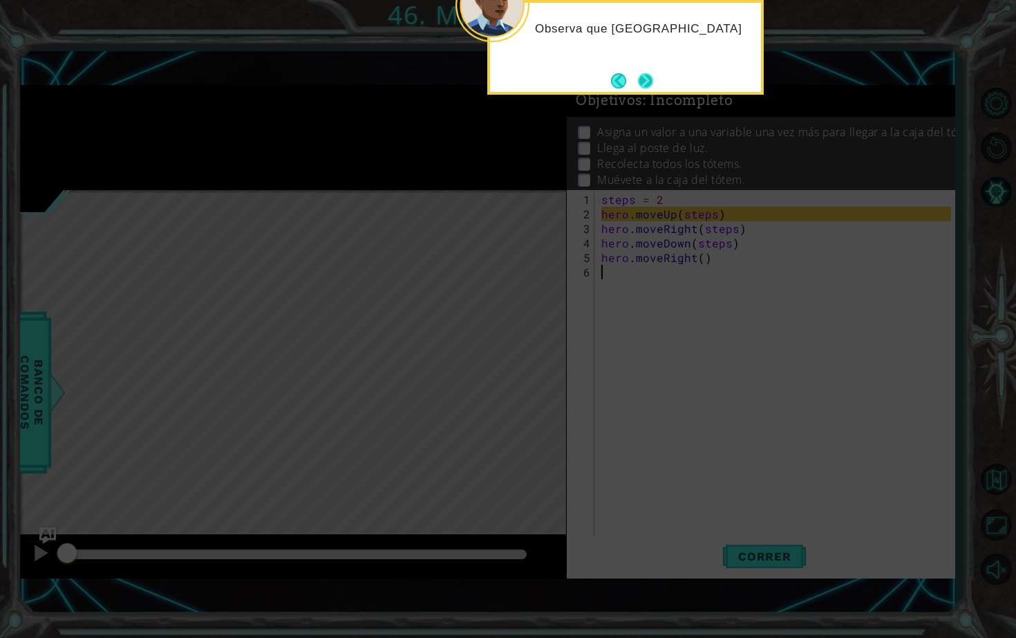
click at [638, 77] on button "Next" at bounding box center [645, 80] width 15 height 15
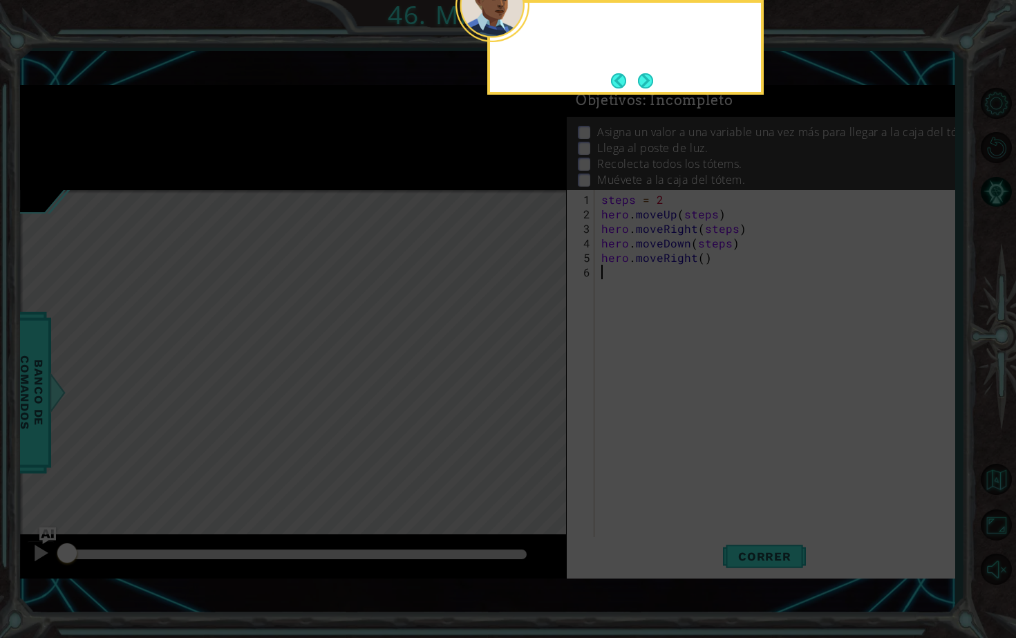
click at [638, 77] on button "Next" at bounding box center [646, 81] width 16 height 16
click at [638, 77] on button "Next" at bounding box center [645, 80] width 15 height 15
click at [637, 77] on div "1 ההההההההההההההההההההההההההההההההההההההההההההההההההההההההההההההההההההההההההההה…" at bounding box center [487, 331] width 935 height 561
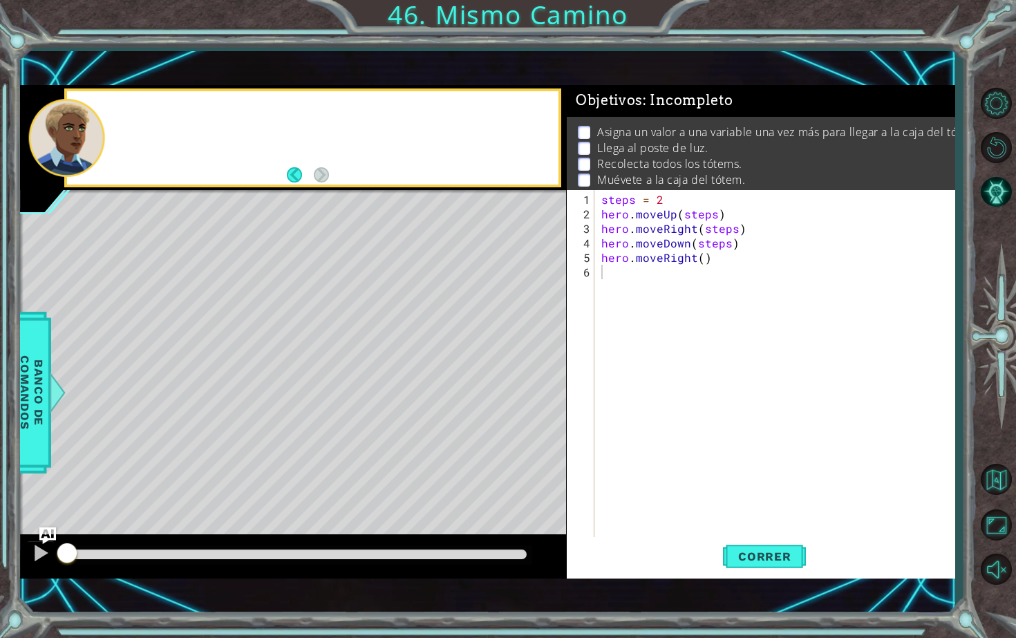
click at [637, 77] on div "1 ההההההההההההההההההההההההההההההההההההההההההההההההההההההההההההההההההההההההההההה…" at bounding box center [487, 331] width 935 height 561
click at [764, 545] on button "Correr" at bounding box center [764, 556] width 83 height 39
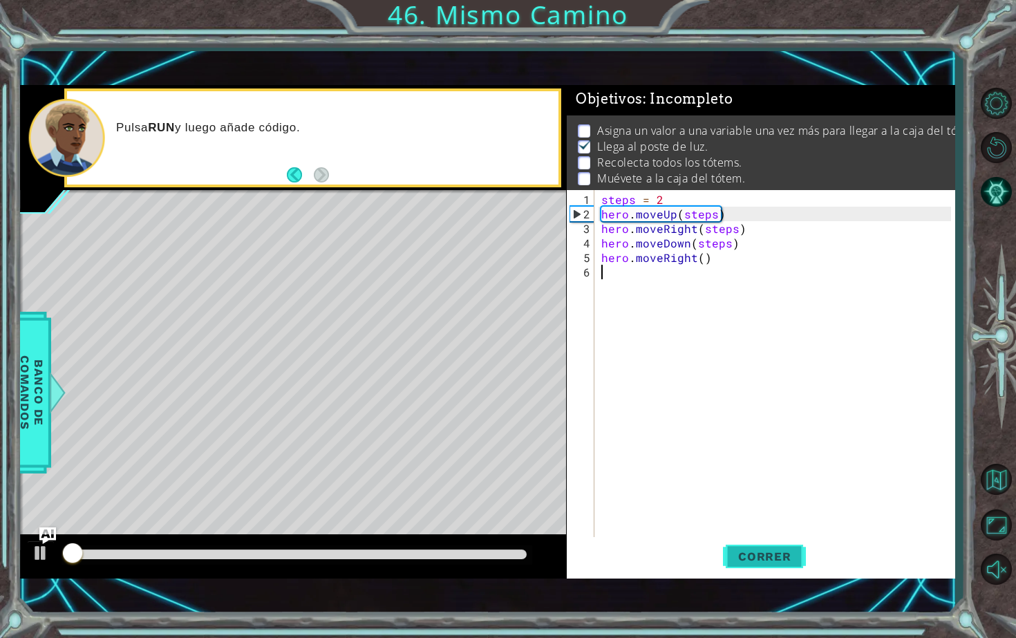
scroll to position [2, 0]
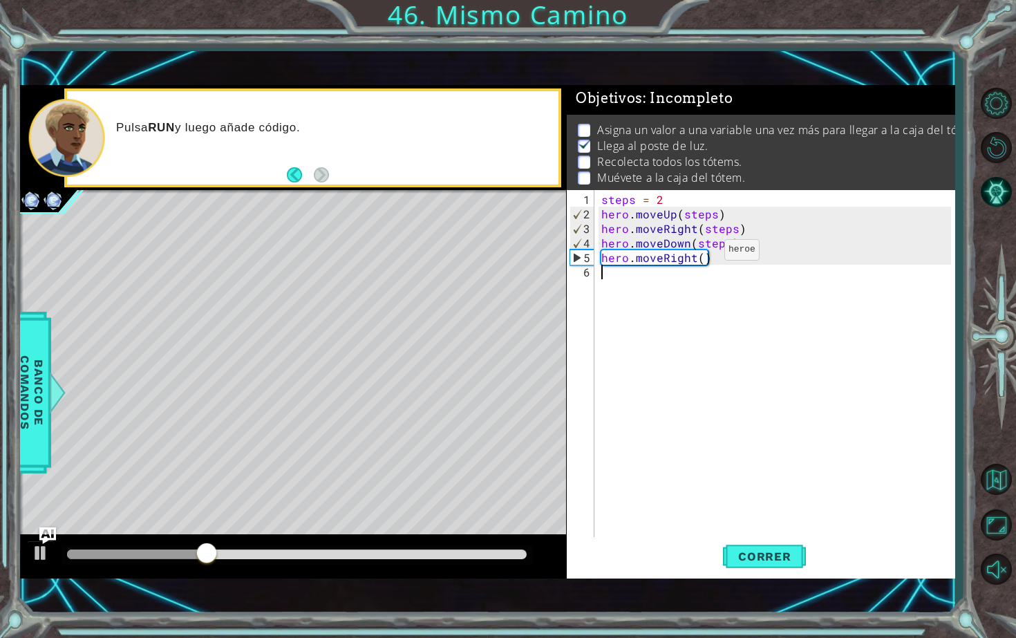
click at [700, 256] on div "steps = 2 hero . moveUp ( steps ) hero . moveRight ( steps ) hero . moveDown ( …" at bounding box center [778, 380] width 359 height 377
type textarea "hero.moveRight()"
click at [648, 276] on div "steps = 2 hero . moveUp ( steps ) hero . moveRight ( steps ) hero . moveDown ( …" at bounding box center [778, 380] width 359 height 377
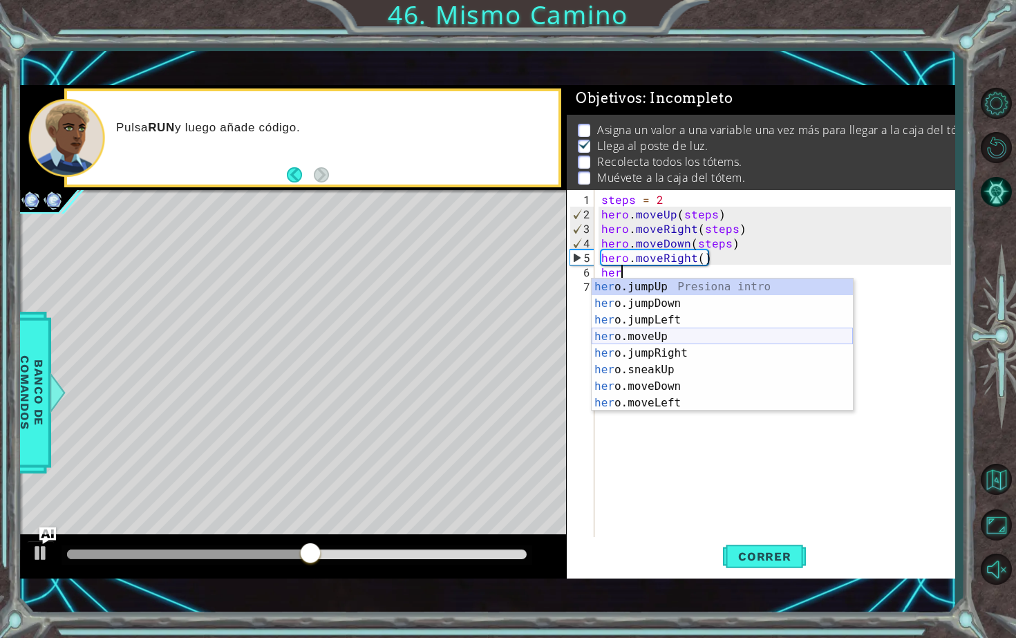
click at [660, 332] on div "her o.jumpUp Presiona intro her o.jumpDown Presiona intro her o.jumpLeft Presio…" at bounding box center [722, 362] width 261 height 166
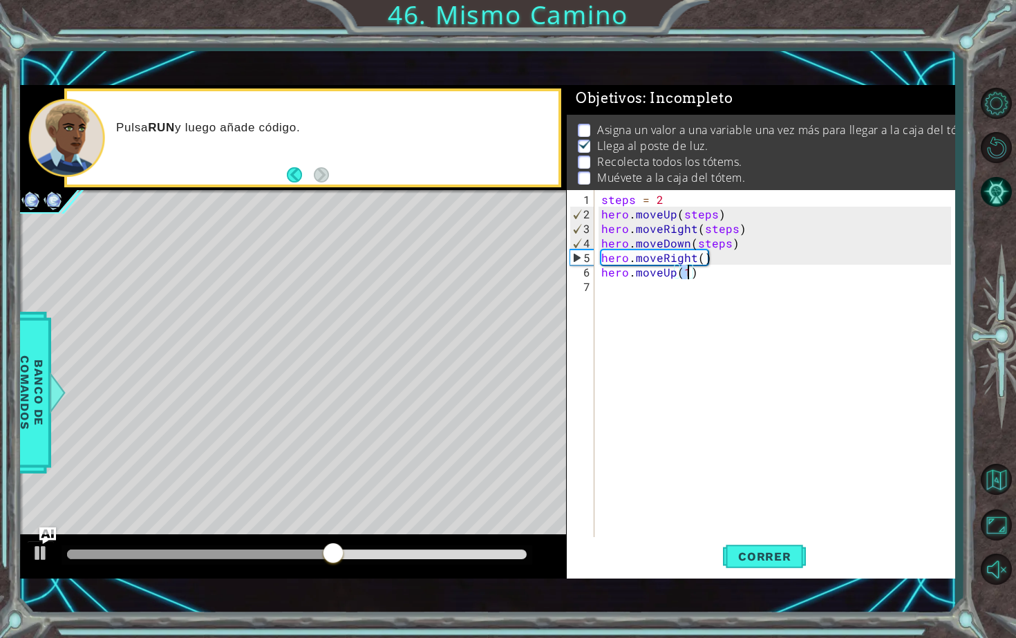
scroll to position [0, 5]
type textarea "hero.moveUp(3)"
click at [762, 548] on button "Correr" at bounding box center [764, 556] width 83 height 39
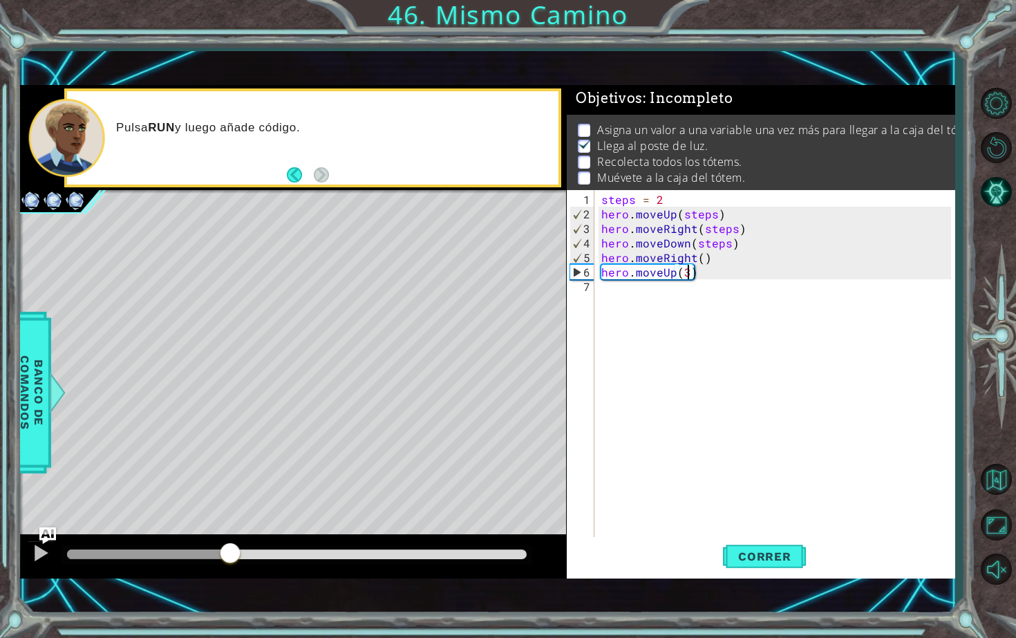
drag, startPoint x: 91, startPoint y: 552, endPoint x: 250, endPoint y: 563, distance: 159.4
click at [243, 562] on div at bounding box center [230, 554] width 25 height 25
click at [630, 284] on div "steps = 2 hero . moveUp ( steps ) hero . moveRight ( steps ) hero . moveDown ( …" at bounding box center [778, 380] width 359 height 377
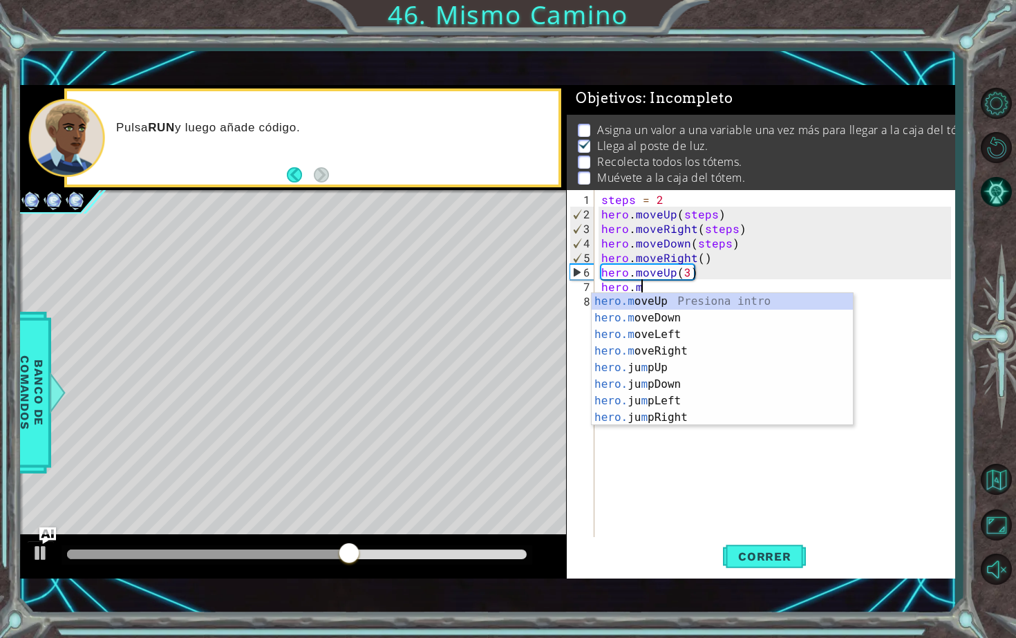
scroll to position [0, 2]
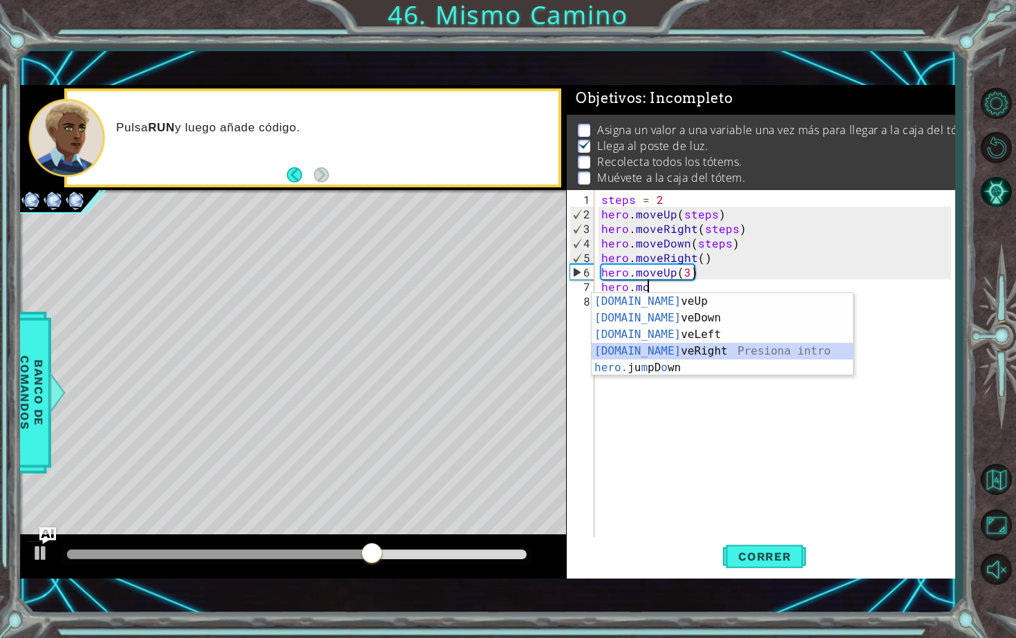
click at [689, 352] on div "[DOMAIN_NAME] veUp Presiona intro [DOMAIN_NAME] veDown Presiona intro [DOMAIN_N…" at bounding box center [722, 351] width 261 height 116
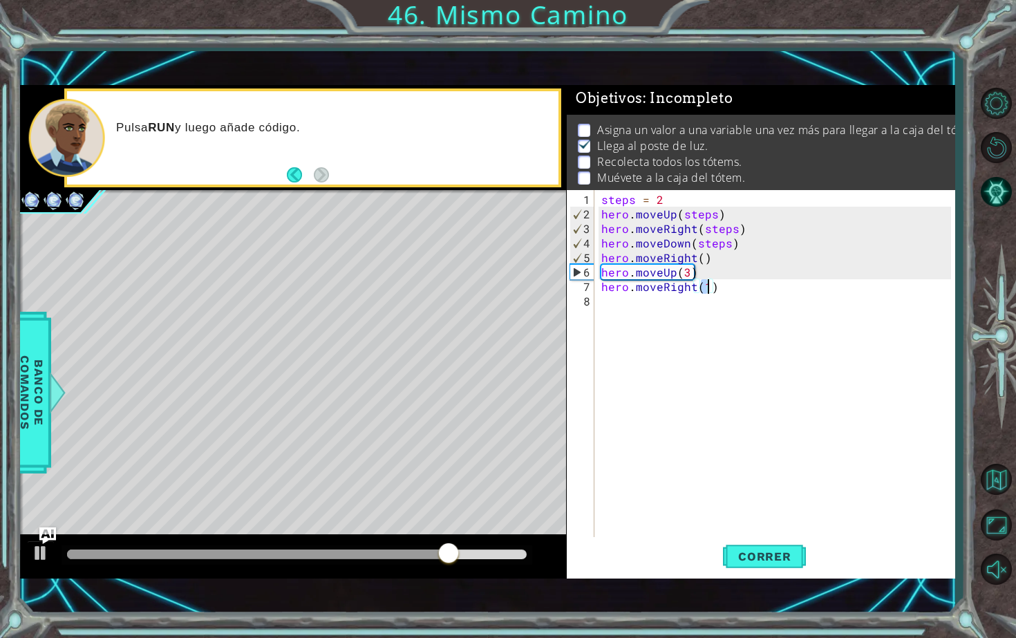
type textarea "hero.moveRight(3)"
click at [629, 306] on div "steps = 2 hero . moveUp ( steps ) hero . moveRight ( steps ) hero . moveDown ( …" at bounding box center [778, 380] width 359 height 377
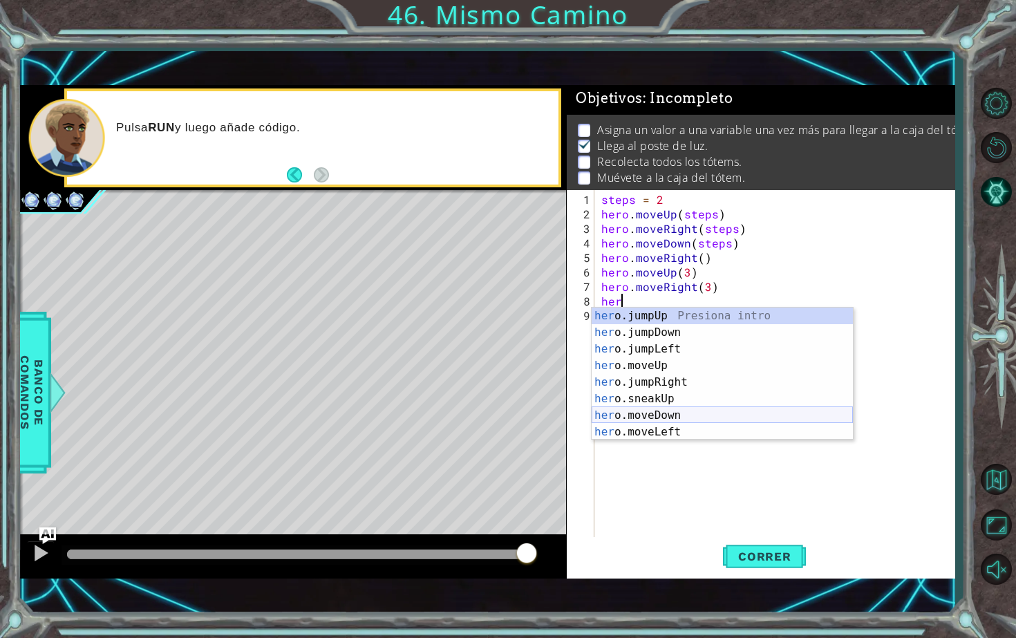
click at [677, 411] on div "her o.jumpUp Presiona intro her o.jumpDown Presiona intro her o.jumpLeft Presio…" at bounding box center [722, 391] width 261 height 166
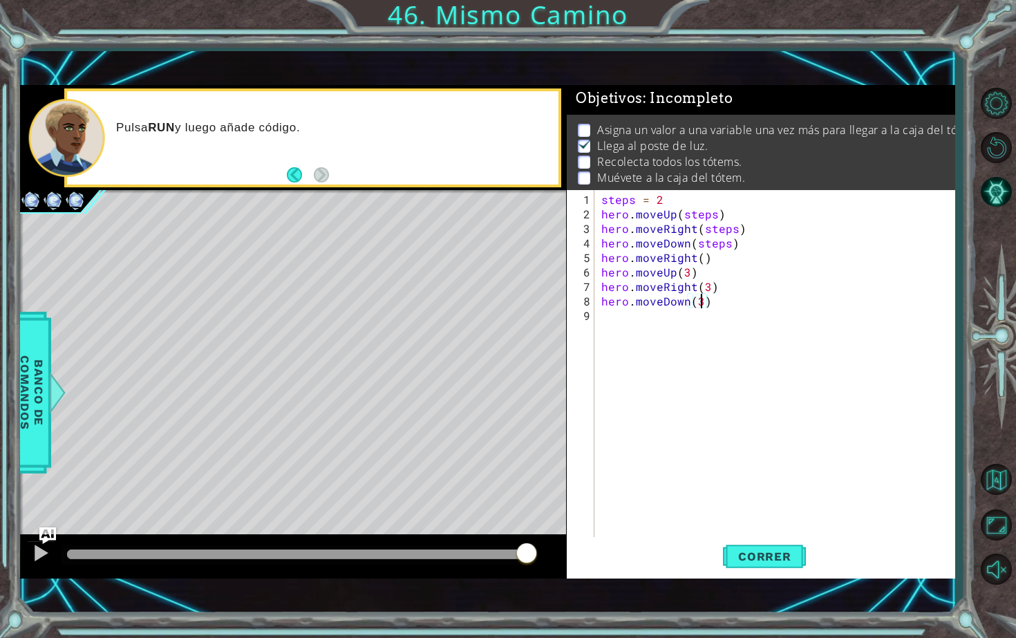
scroll to position [0, 6]
click at [786, 545] on button "Correr" at bounding box center [764, 556] width 83 height 39
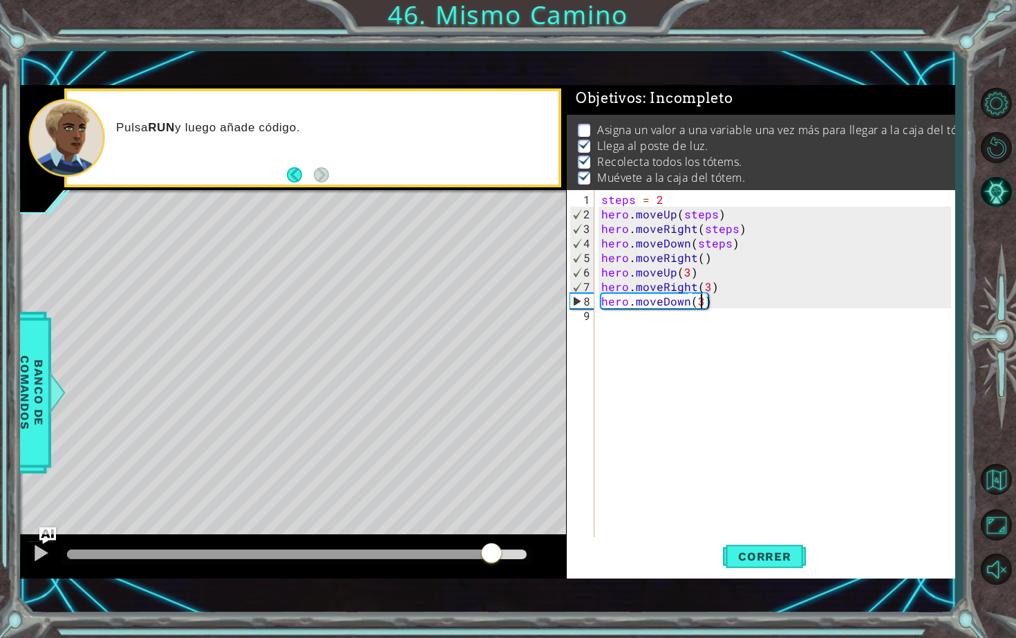
drag, startPoint x: 109, startPoint y: 551, endPoint x: 506, endPoint y: 605, distance: 400.5
click at [506, 575] on div "1 ההההההההההההההההההההההההההההההההההההההההההההההההההההההההההההההההההההההההההההה…" at bounding box center [487, 331] width 935 height 561
click at [784, 559] on span "Correr" at bounding box center [764, 557] width 81 height 14
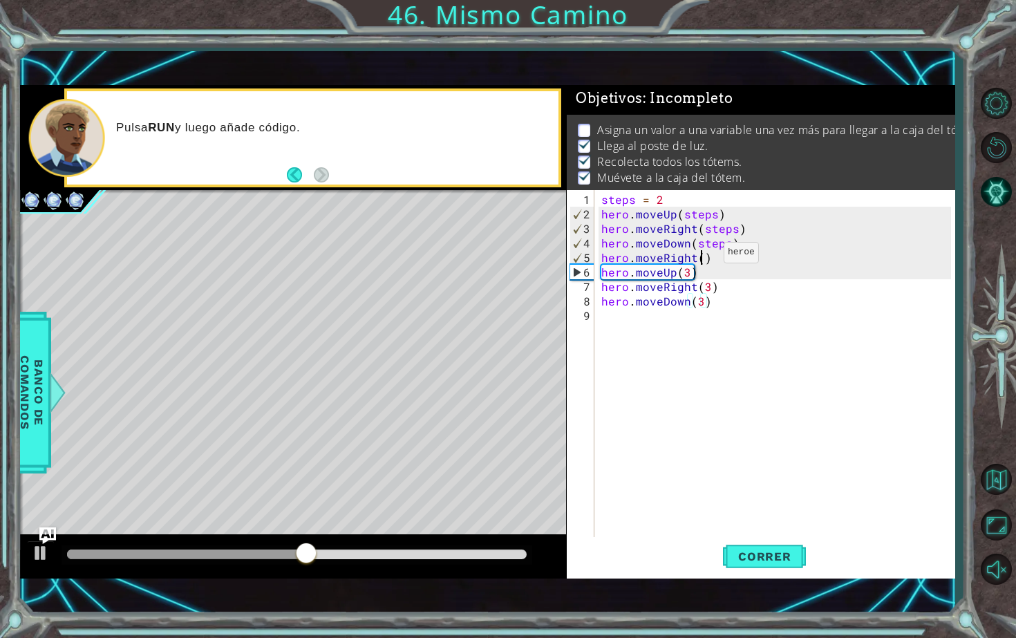
click at [700, 258] on div "steps = 2 hero . moveUp ( steps ) hero . moveRight ( steps ) hero . moveDown ( …" at bounding box center [778, 380] width 359 height 377
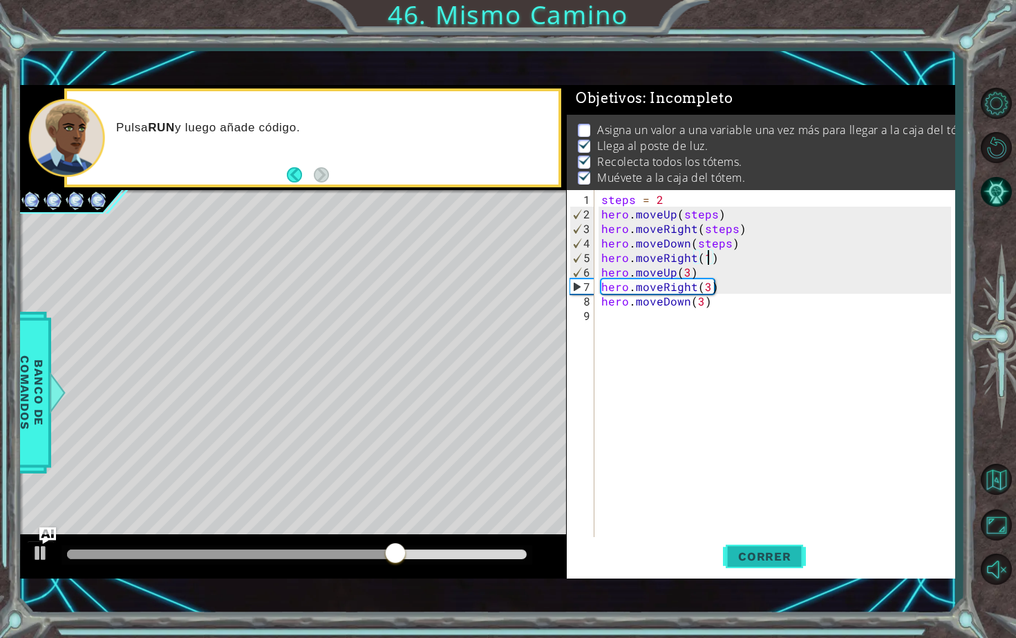
click at [763, 568] on button "Correr" at bounding box center [764, 556] width 83 height 39
click at [665, 194] on div "steps = 2 hero . moveUp ( steps ) hero . moveRight ( steps ) hero . moveDown ( …" at bounding box center [778, 380] width 359 height 377
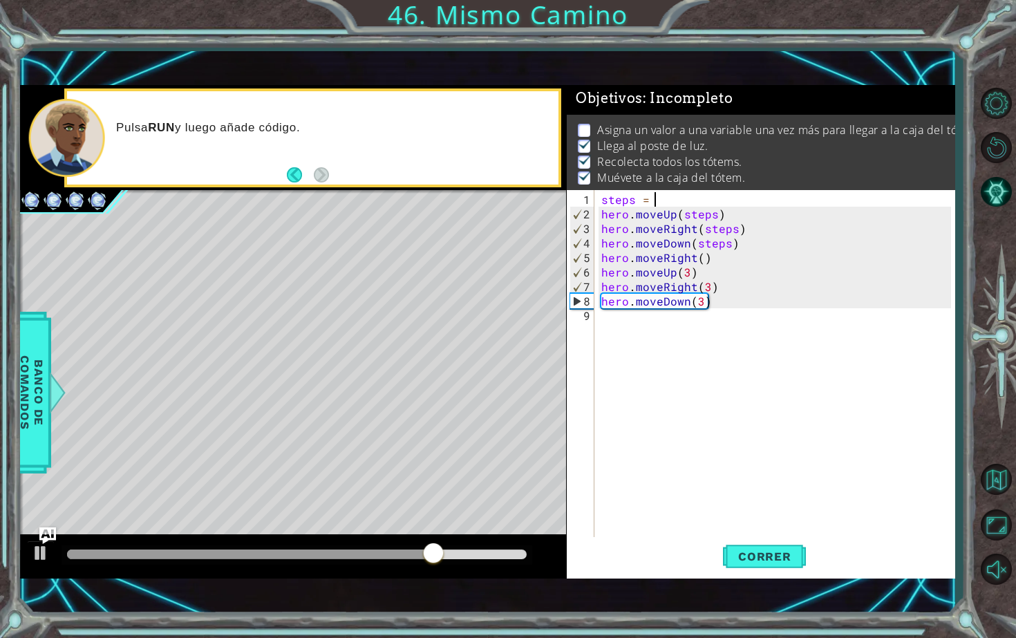
type textarea "steps = 2"
click at [670, 386] on div "steps = 2 hero . moveUp ( steps ) hero . moveRight ( steps ) hero . moveDown ( …" at bounding box center [778, 380] width 359 height 377
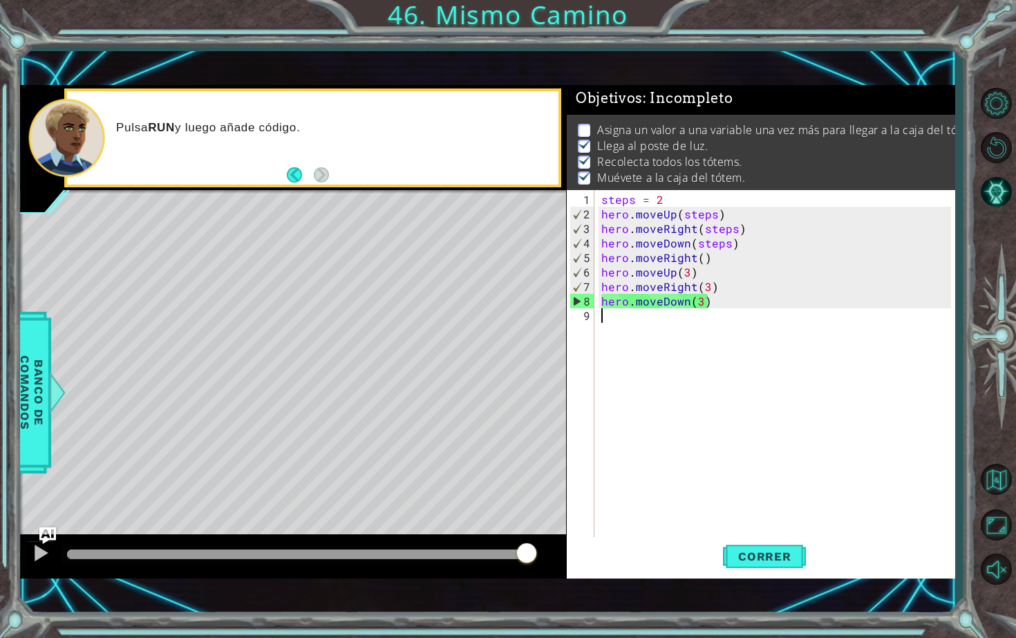
click at [697, 330] on div "steps = 2 hero . moveUp ( steps ) hero . moveRight ( steps ) hero . moveDown ( …" at bounding box center [778, 380] width 359 height 377
click at [1002, 187] on button "Pista AI" at bounding box center [996, 191] width 40 height 40
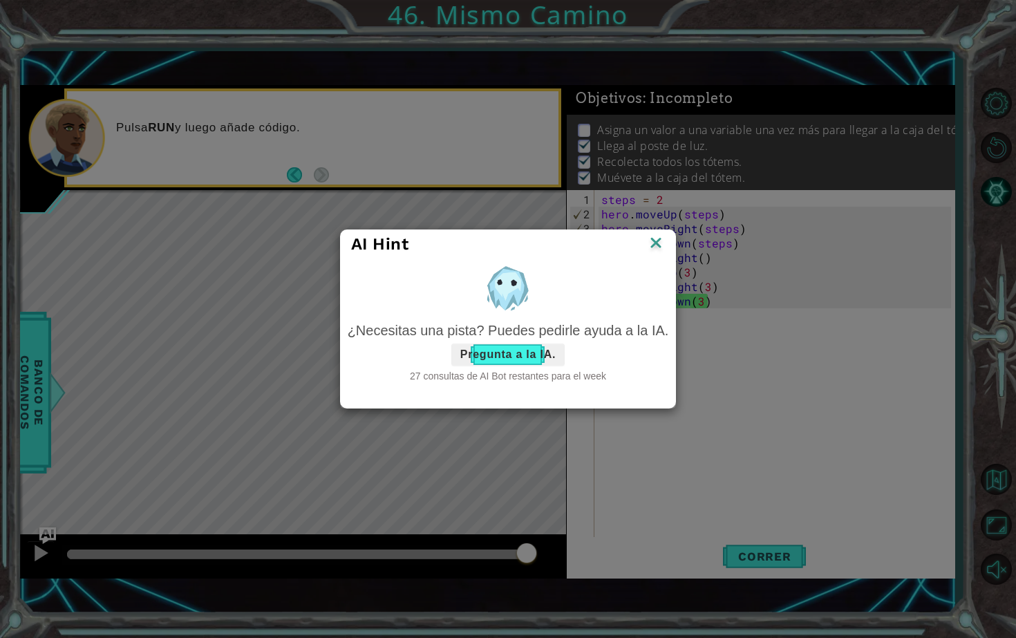
click at [530, 363] on button "Pregunta a la IA." at bounding box center [507, 355] width 113 height 22
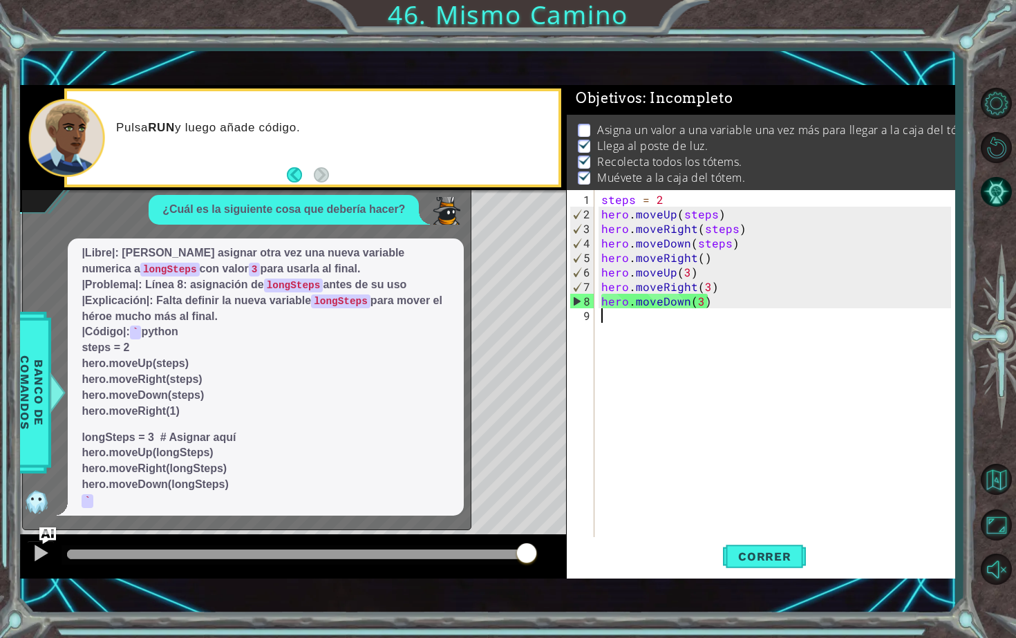
click at [713, 213] on div "steps = 2 hero . moveUp ( steps ) hero . moveRight ( steps ) hero . moveDown ( …" at bounding box center [778, 380] width 359 height 377
click at [466, 188] on div "x" at bounding box center [464, 181] width 12 height 14
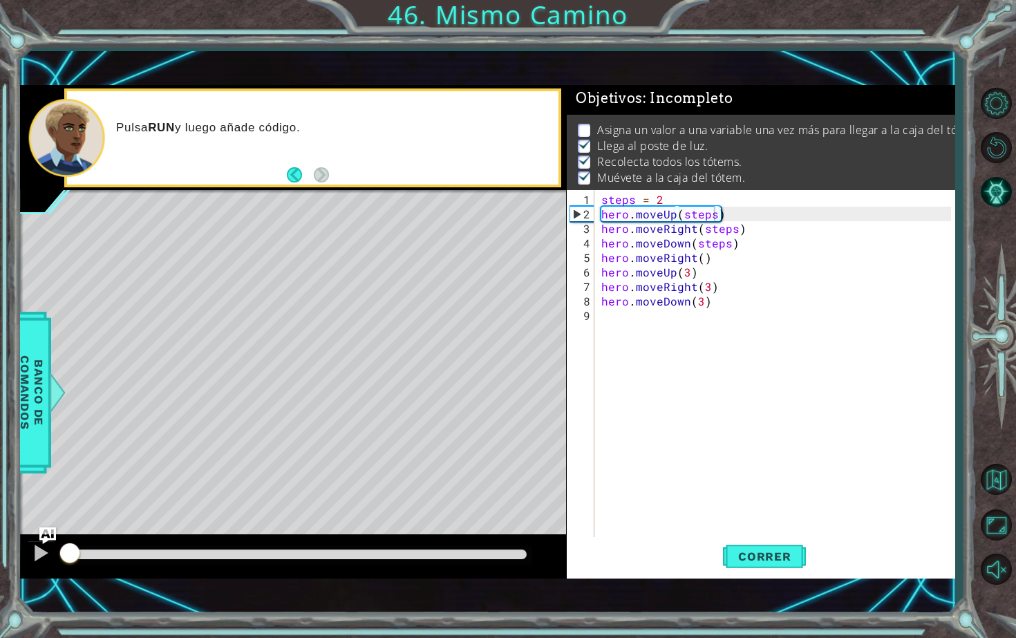
drag, startPoint x: 519, startPoint y: 554, endPoint x: 0, endPoint y: 451, distance: 529.4
click at [0, 451] on div "1 ההההההההההההההההההההההההההההההההההההההההההההההההההההההההההההההההההההההההההההה…" at bounding box center [508, 319] width 1016 height 638
click at [713, 214] on div "steps = 2 hero . moveUp ( steps ) hero . moveRight ( steps ) hero . moveDown ( …" at bounding box center [778, 380] width 359 height 377
click at [733, 228] on div "steps = 2 hero . moveUp ( 2 ) hero . moveRight ( steps ) hero . moveDown ( step…" at bounding box center [778, 380] width 359 height 377
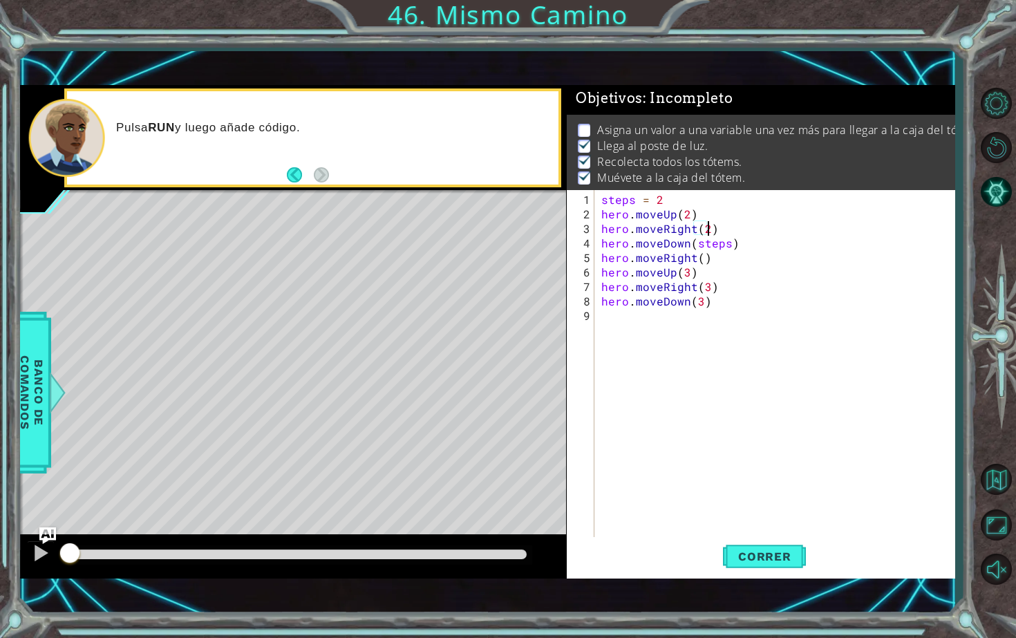
scroll to position [0, 6]
click at [728, 243] on div "steps = 2 hero . moveUp ( 2 ) hero . moveRight ( 2 ) hero . moveDown ( steps ) …" at bounding box center [778, 380] width 359 height 377
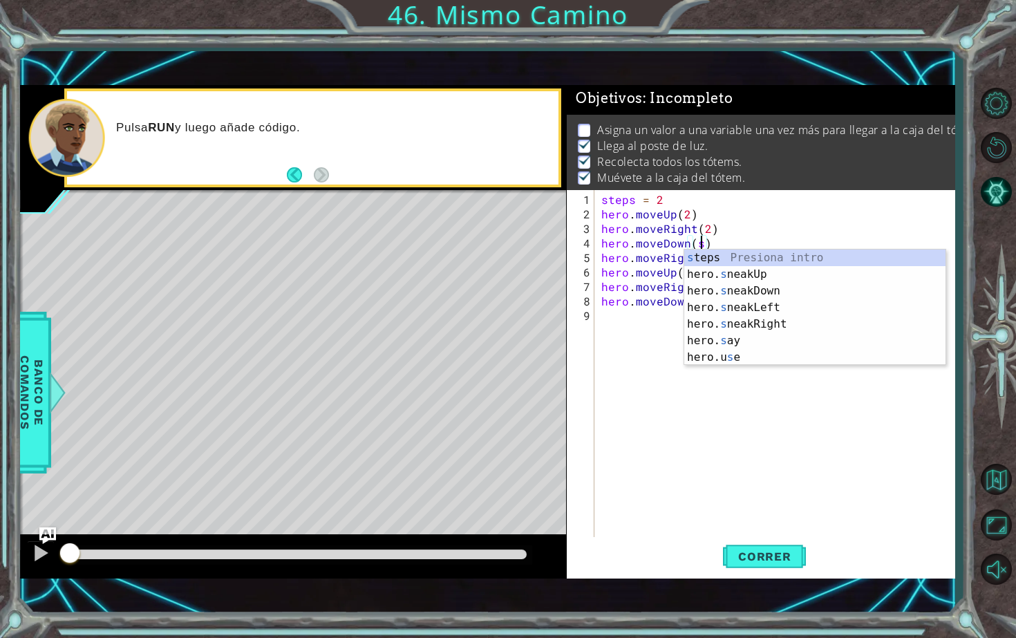
scroll to position [0, 6]
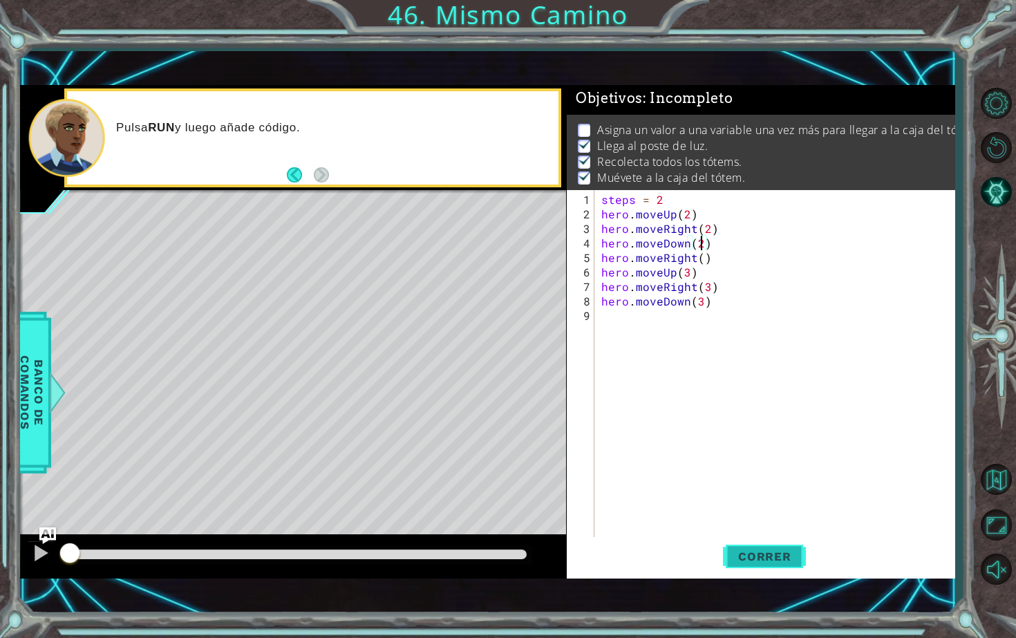
click at [778, 546] on button "Correr" at bounding box center [764, 556] width 83 height 39
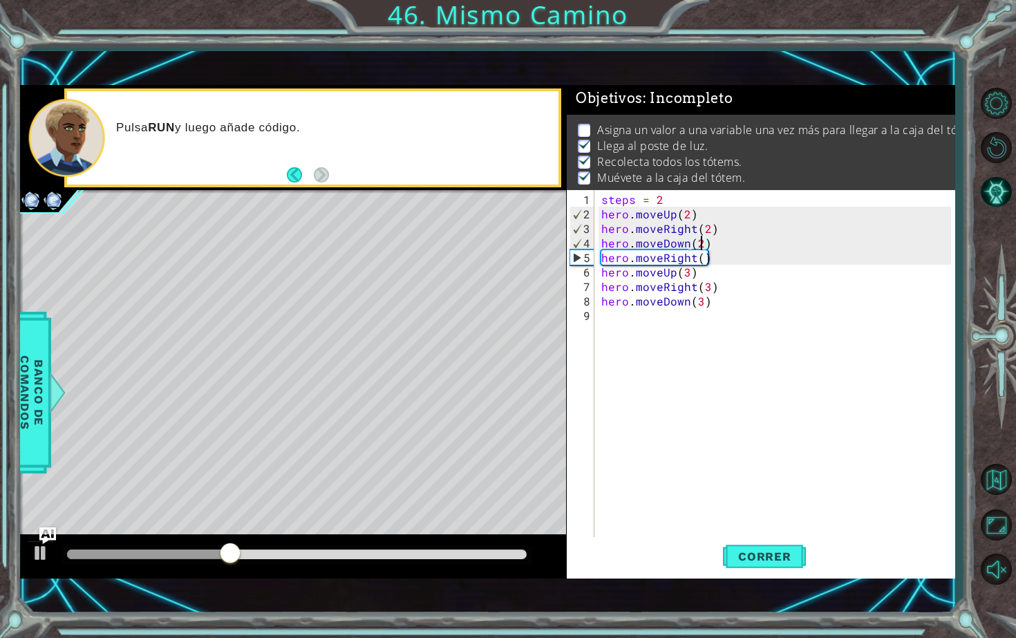
click at [702, 260] on div "steps = 2 hero . moveUp ( 2 ) hero . moveRight ( 2 ) hero . moveDown ( 2 ) hero…" at bounding box center [778, 380] width 359 height 377
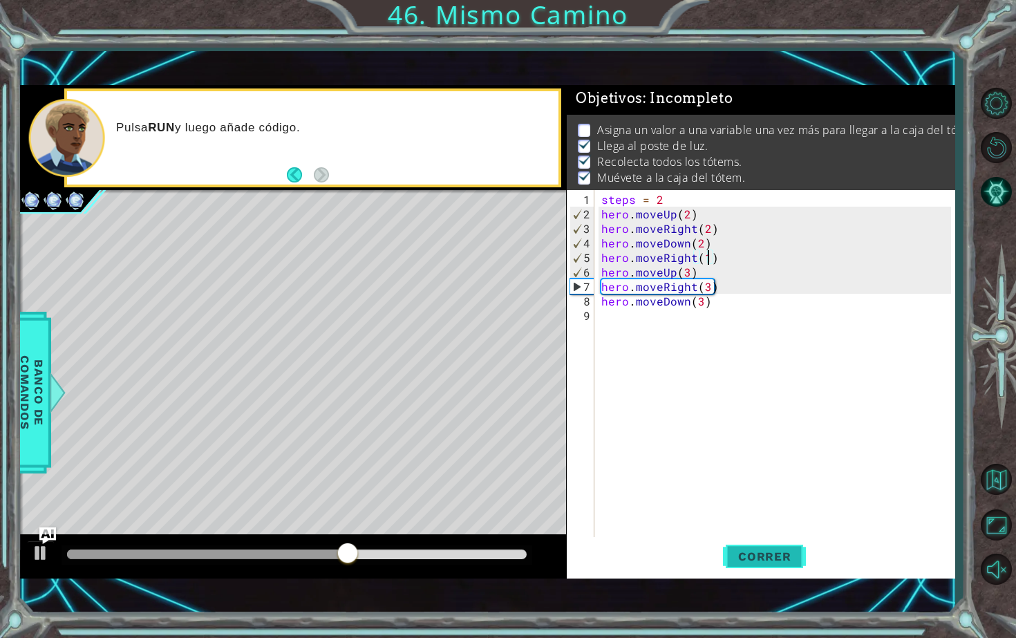
click at [758, 550] on span "Correr" at bounding box center [764, 557] width 81 height 14
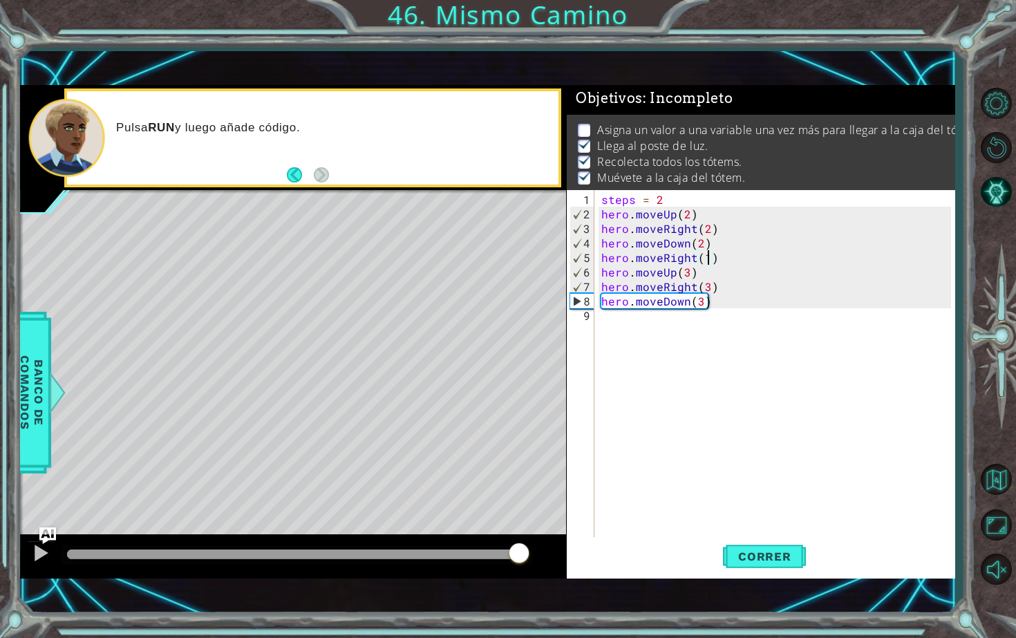
drag, startPoint x: 137, startPoint y: 550, endPoint x: 519, endPoint y: 586, distance: 383.9
click at [519, 575] on div "1 ההההההההההההההההההההההההההההההההההההההההההההההההההההההההההההההההההההההההההההה…" at bounding box center [487, 331] width 935 height 561
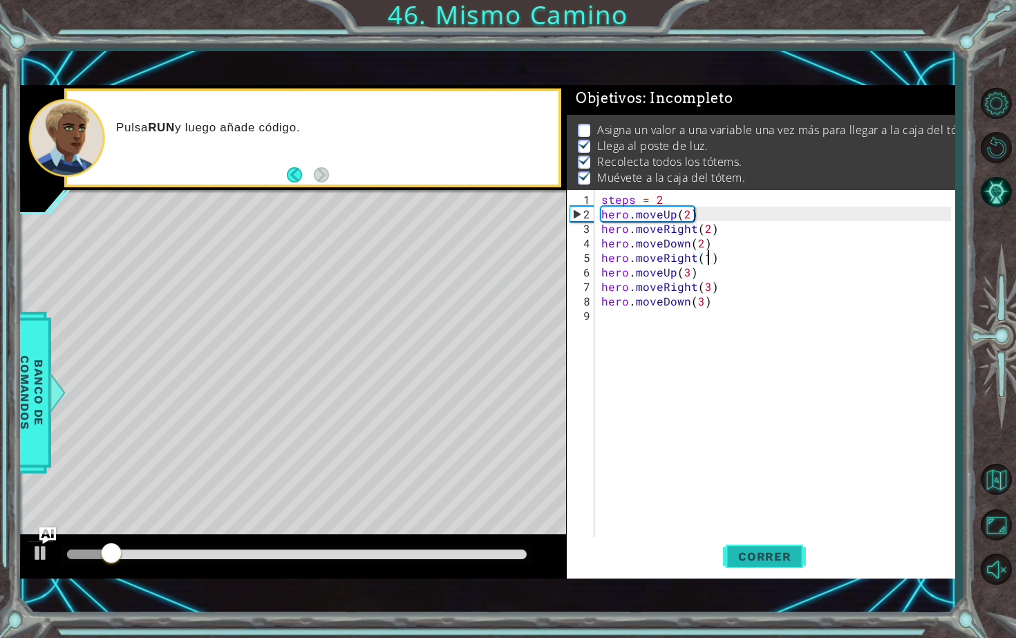
click at [736, 545] on button "Correr" at bounding box center [764, 556] width 83 height 39
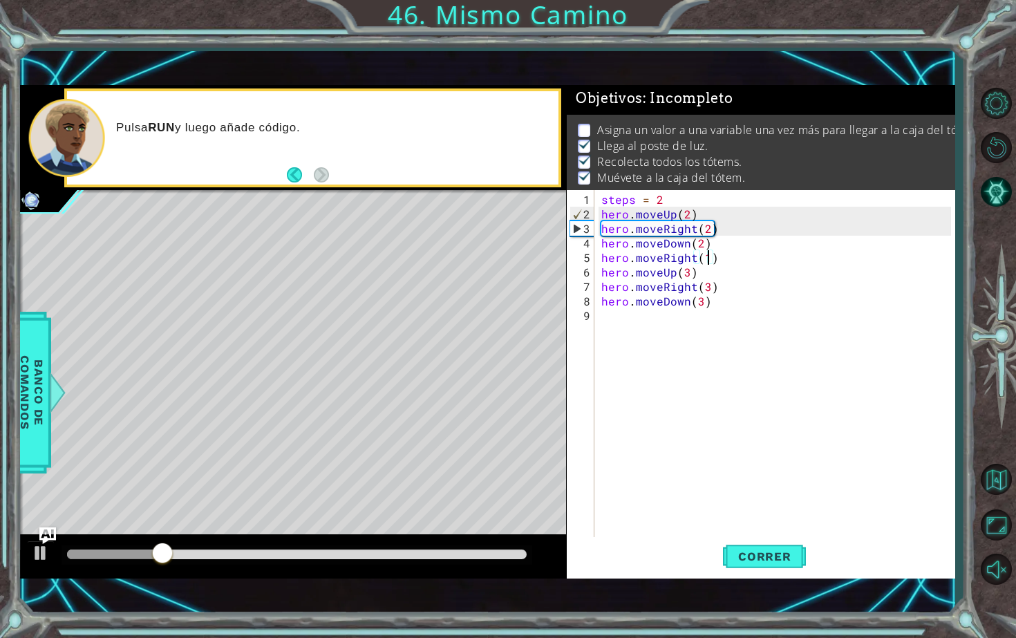
click at [664, 200] on div "steps = 2 hero . moveUp ( 2 ) hero . moveRight ( 2 ) hero . moveDown ( 2 ) hero…" at bounding box center [778, 380] width 359 height 377
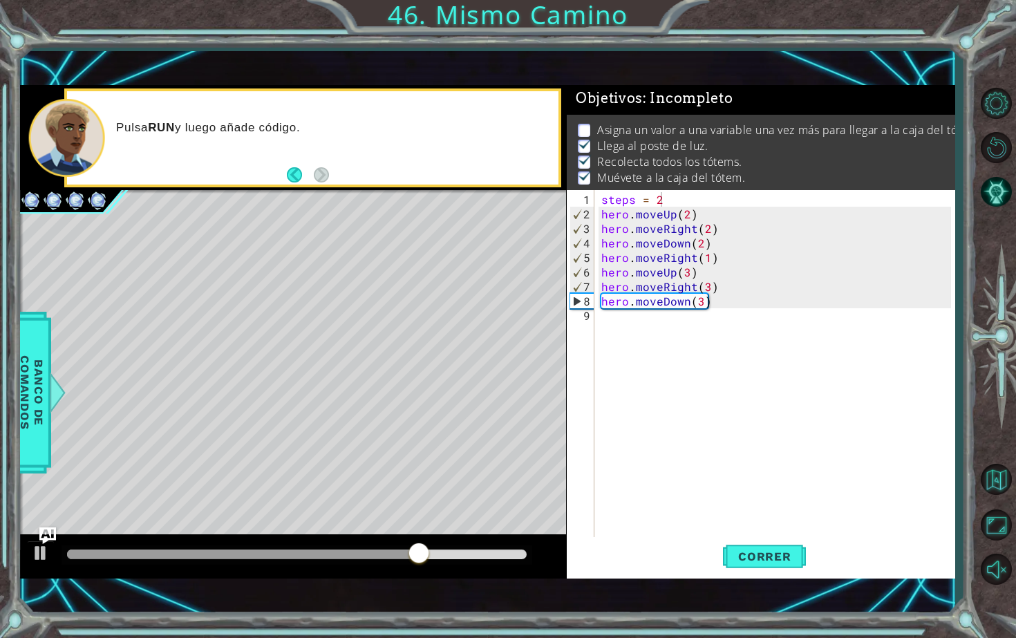
drag, startPoint x: 766, startPoint y: 116, endPoint x: 756, endPoint y: 115, distance: 10.4
click at [757, 115] on div "Asigna un valor a una variable una vez más para llegar a la caja del tótem. Lle…" at bounding box center [761, 154] width 389 height 78
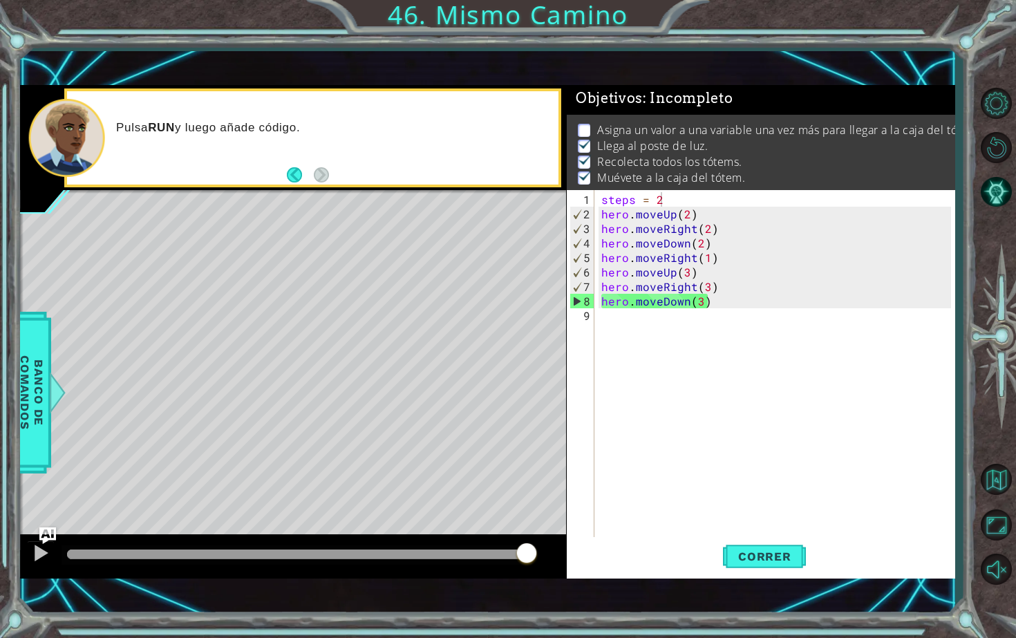
type textarea "hero.moveDown(3)"
click at [663, 303] on div "steps = 2 hero . moveUp ( 2 ) hero . moveRight ( 2 ) hero . moveDown ( 2 ) hero…" at bounding box center [778, 380] width 359 height 377
click at [668, 310] on div "steps = 2 hero . moveUp ( 2 ) hero . moveRight ( 2 ) hero . moveDown ( 2 ) hero…" at bounding box center [778, 380] width 359 height 377
click at [998, 193] on button "Pista AI" at bounding box center [996, 191] width 40 height 40
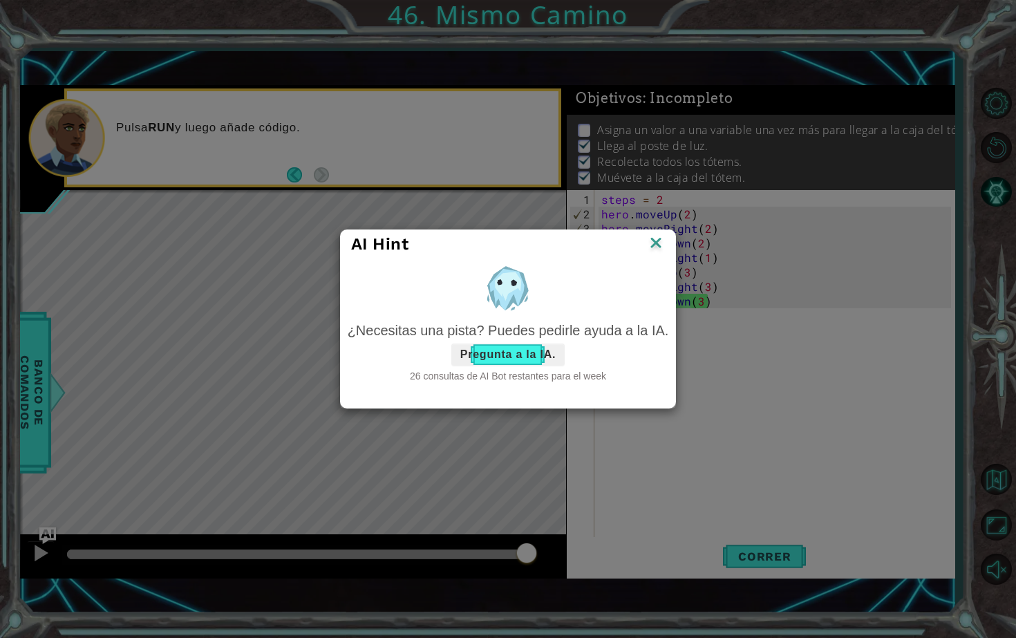
click at [518, 351] on button "Pregunta a la IA." at bounding box center [507, 355] width 113 height 22
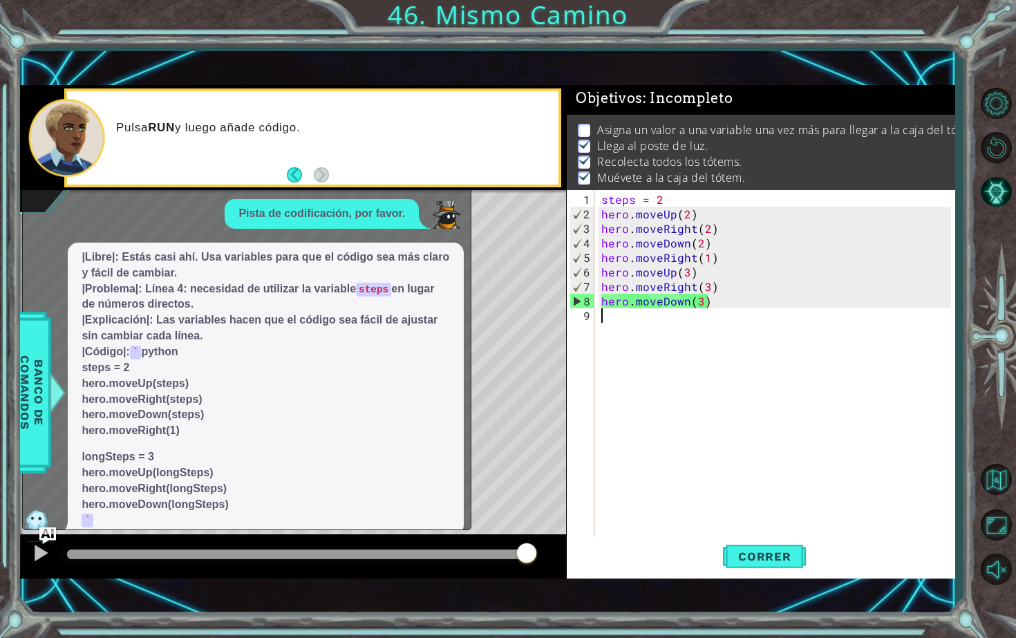
scroll to position [271, 0]
click at [718, 252] on div "steps = 2 hero . moveUp ( 2 ) hero . moveRight ( 2 ) hero . moveDown ( 2 ) hero…" at bounding box center [778, 380] width 359 height 377
type textarea "hero.moveRight(1)"
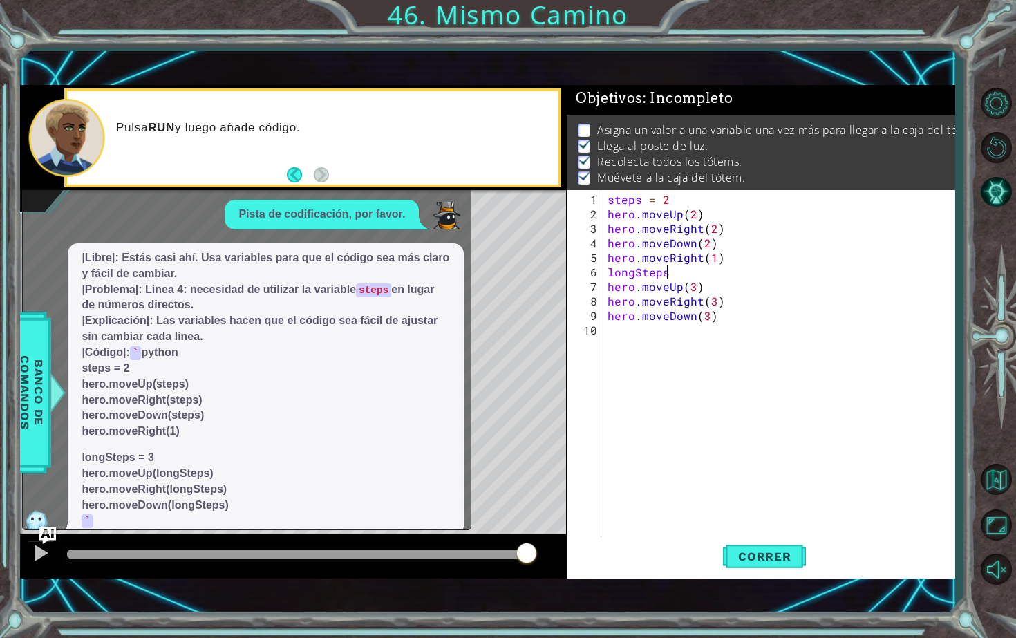
scroll to position [0, 3]
click at [696, 284] on div "steps = 2 hero . moveUp ( 2 ) hero . moveRight ( 2 ) hero . moveDown ( 2 ) hero…" at bounding box center [781, 380] width 353 height 377
click at [756, 319] on div "steps = 2 hero . moveUp ( 2 ) hero . moveRight ( 2 ) hero . moveDown ( 2 ) hero…" at bounding box center [781, 380] width 353 height 377
click at [714, 293] on div "steps = 2 hero . moveUp ( 2 ) hero . moveRight ( 2 ) hero . moveDown ( 2 ) hero…" at bounding box center [781, 380] width 353 height 377
click at [707, 314] on div "steps = 2 hero . moveUp ( 2 ) hero . moveRight ( 2 ) hero . moveDown ( 2 ) hero…" at bounding box center [781, 380] width 353 height 377
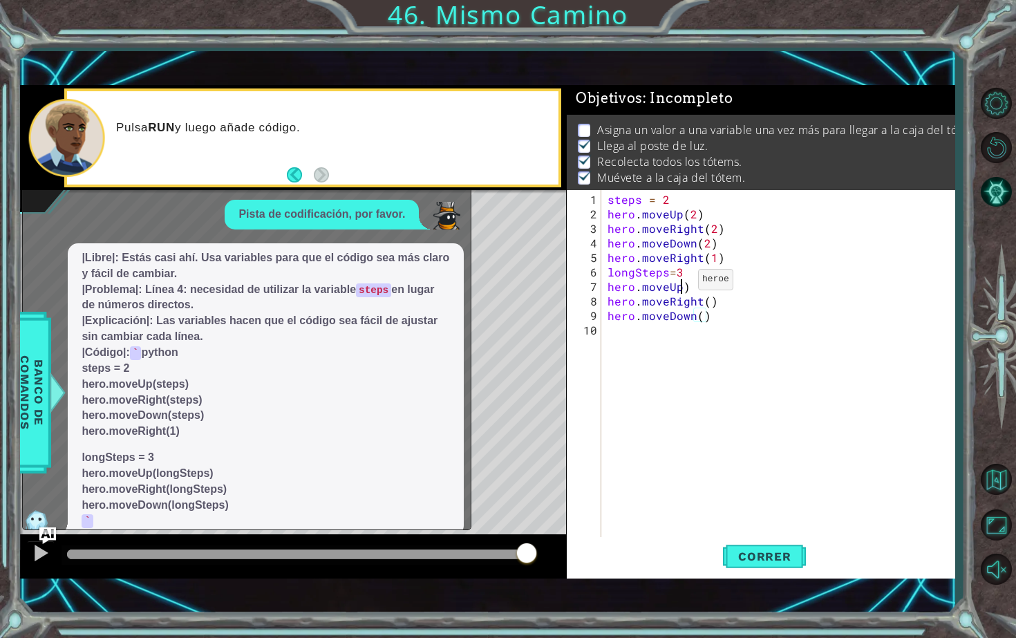
click at [681, 285] on div "steps = 2 hero . moveUp ( 2 ) hero . moveRight ( 2 ) hero . moveDown ( 2 ) hero…" at bounding box center [781, 380] width 353 height 377
click at [707, 301] on div "steps = 2 hero . moveUp ( 2 ) hero . moveRight ( 2 ) hero . moveDown ( 2 ) hero…" at bounding box center [781, 380] width 353 height 377
click at [699, 317] on div "steps = 2 hero . moveUp ( 2 ) hero . moveRight ( 2 ) hero . moveDown ( 2 ) hero…" at bounding box center [781, 380] width 353 height 377
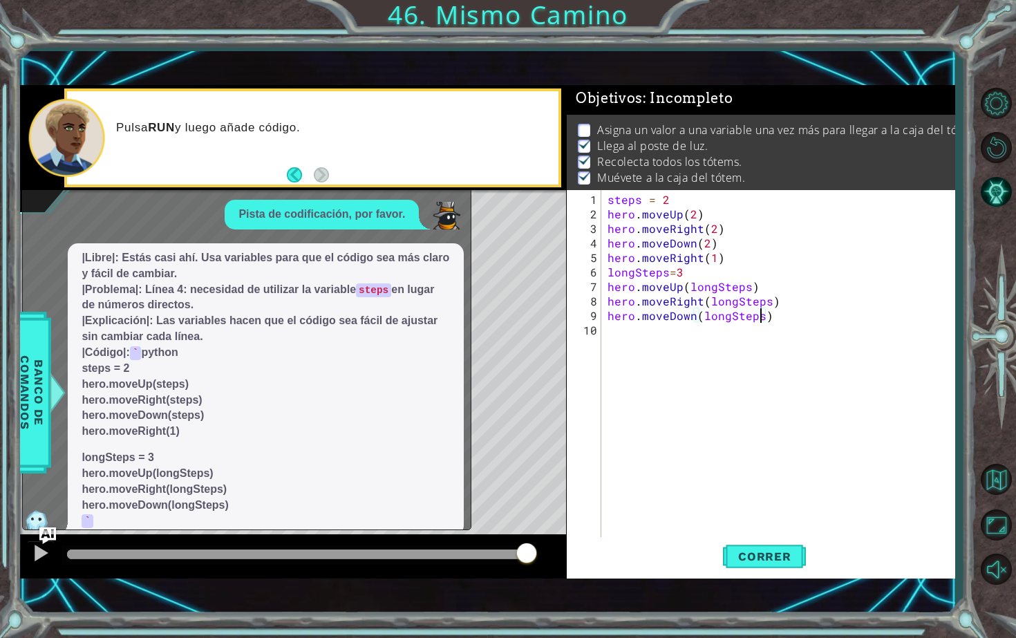
scroll to position [0, 9]
type textarea "hero.moveDown(longSteps)"
click at [794, 559] on span "Correr" at bounding box center [764, 557] width 81 height 14
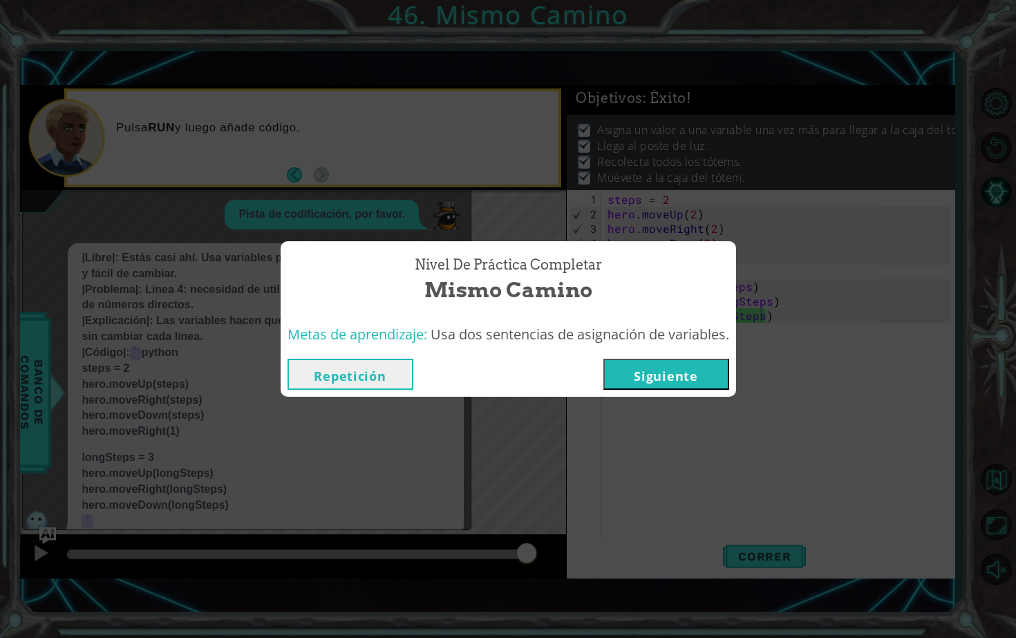
click at [682, 373] on button "Siguiente" at bounding box center [667, 374] width 126 height 31
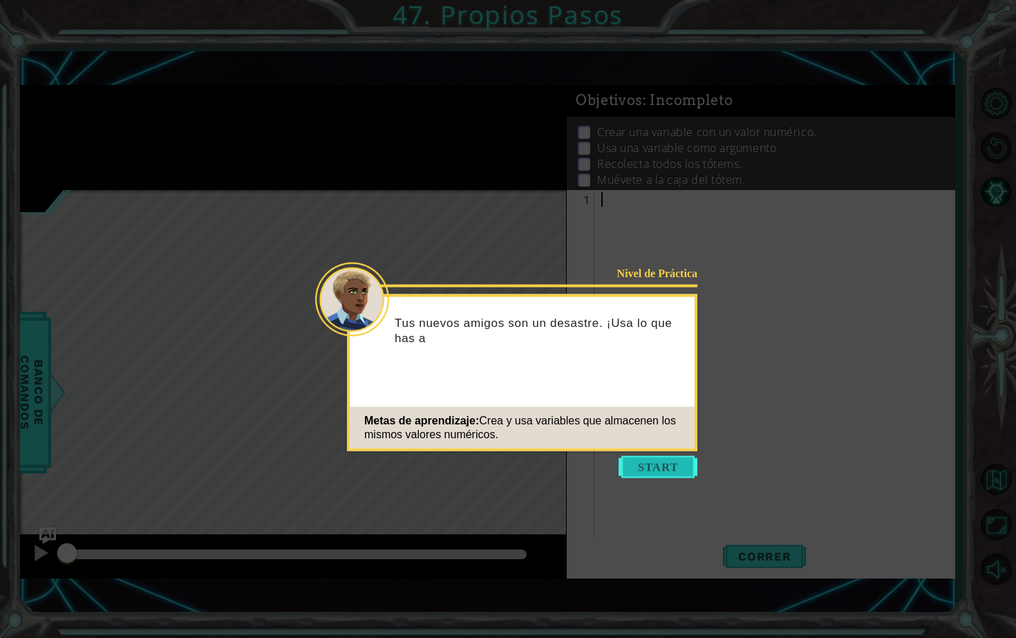
click at [677, 460] on button "Start" at bounding box center [658, 467] width 79 height 22
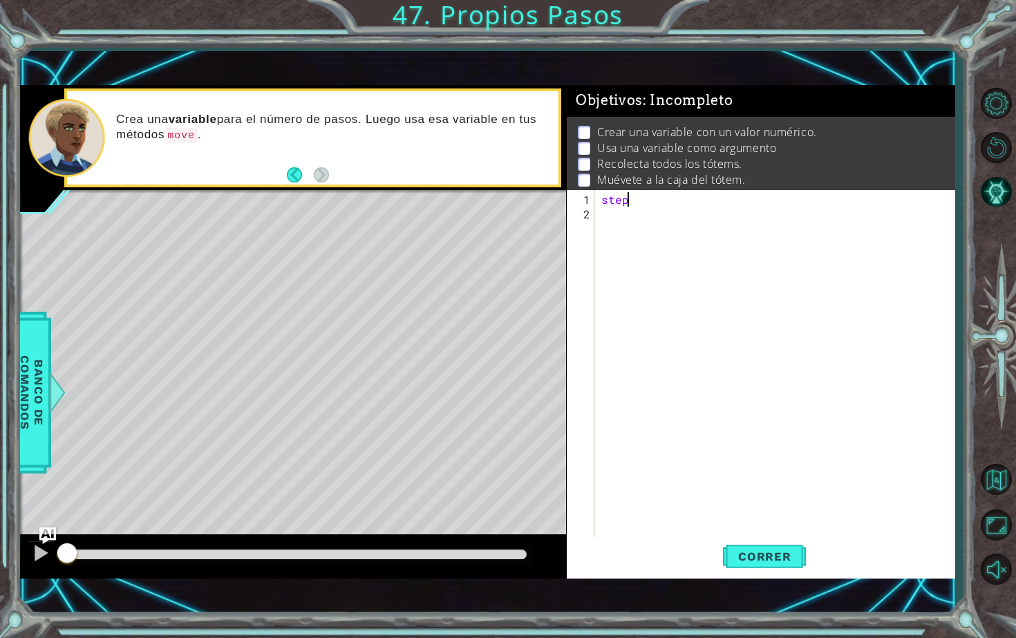
scroll to position [0, 1]
type textarea "steps=3"
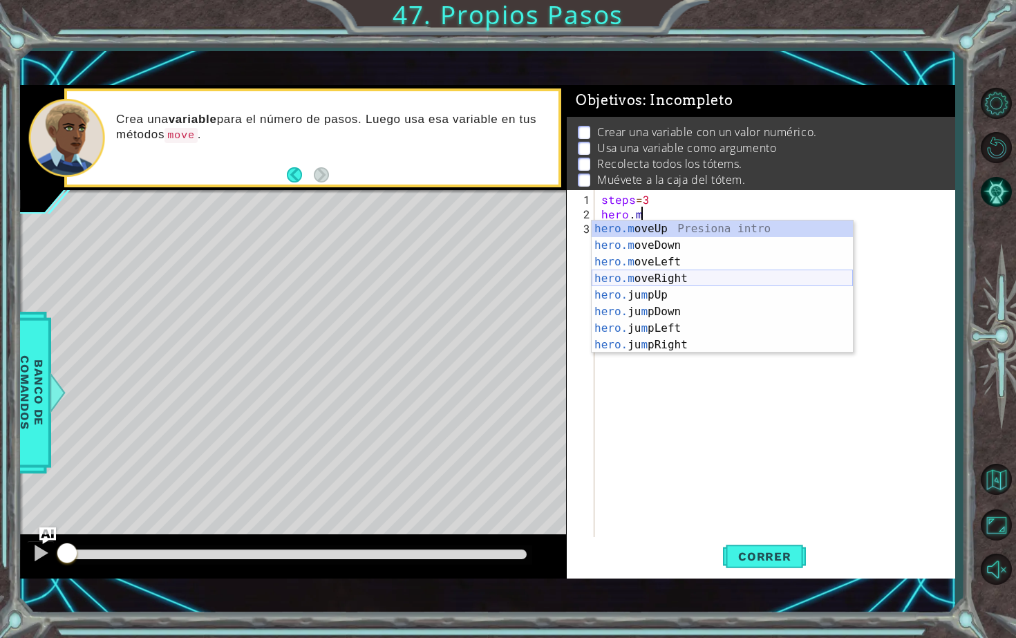
click at [686, 282] on div "hero.m oveUp Presiona intro hero.m oveDown Presiona intro hero.m oveLeft Presio…" at bounding box center [722, 304] width 261 height 166
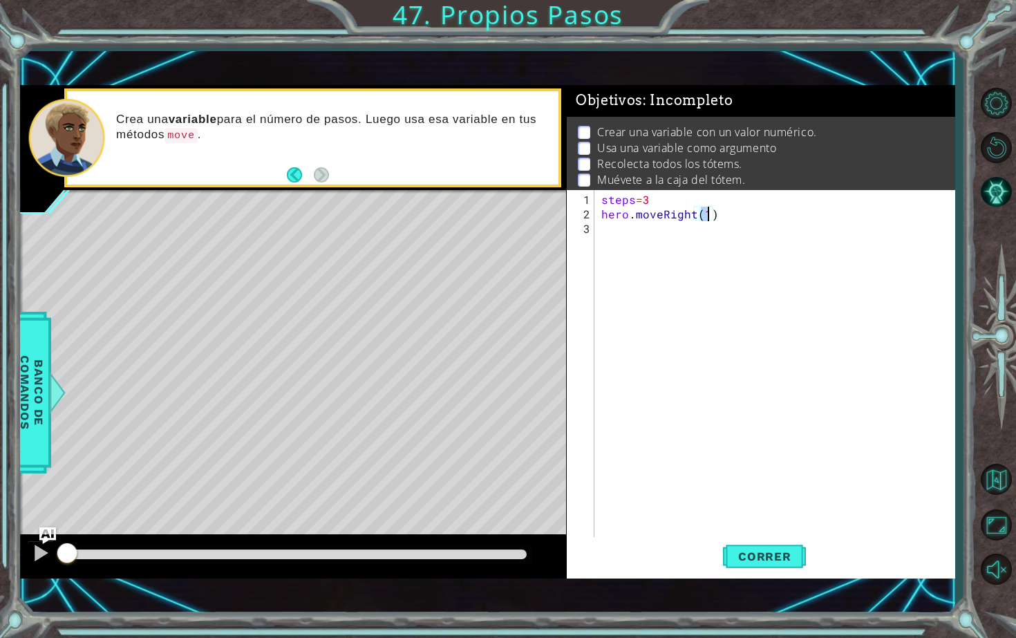
type textarea "hero.moveRight()"
click at [634, 232] on div "steps = 3 hero . moveRight ( )" at bounding box center [778, 380] width 359 height 377
click at [597, 216] on div "1 2 3 steps = 3 hero . moveRight ( ) הההההההההההההההההההההההההההההההההההההההההה…" at bounding box center [759, 364] width 384 height 348
click at [599, 214] on div "steps = 3 hero . moveRight ( )" at bounding box center [778, 380] width 359 height 377
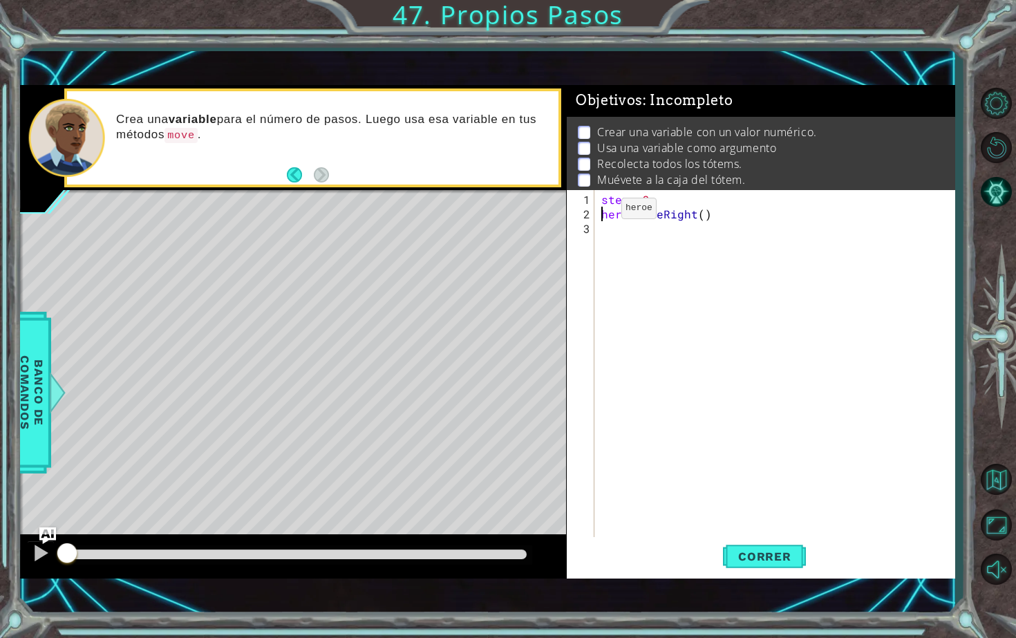
type textarea "hero.moveRight()"
click at [615, 215] on div "steps = 3 hero . moveRight ( )" at bounding box center [778, 380] width 359 height 377
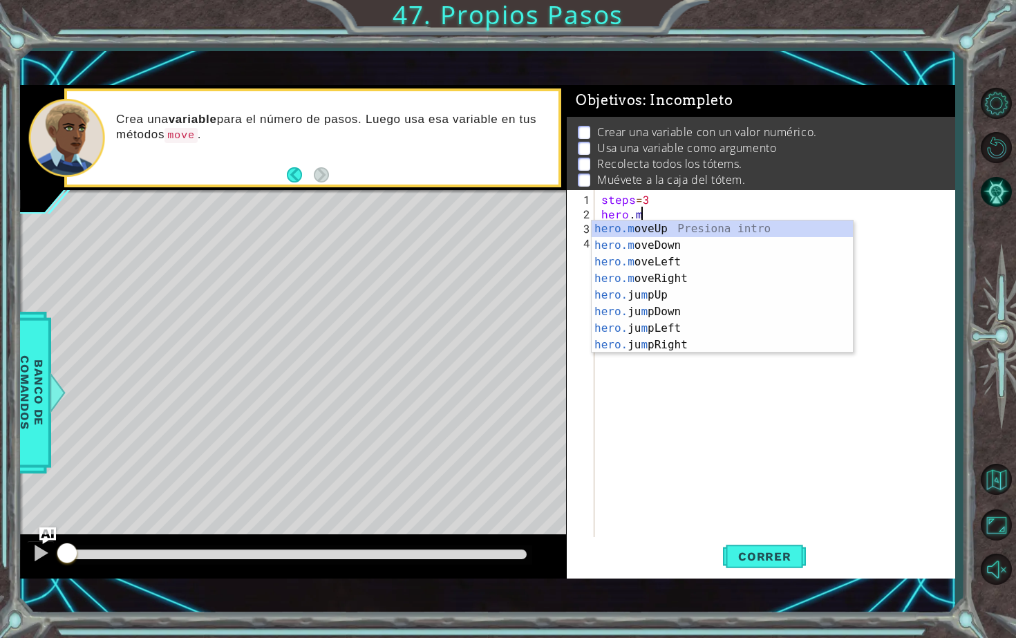
scroll to position [0, 2]
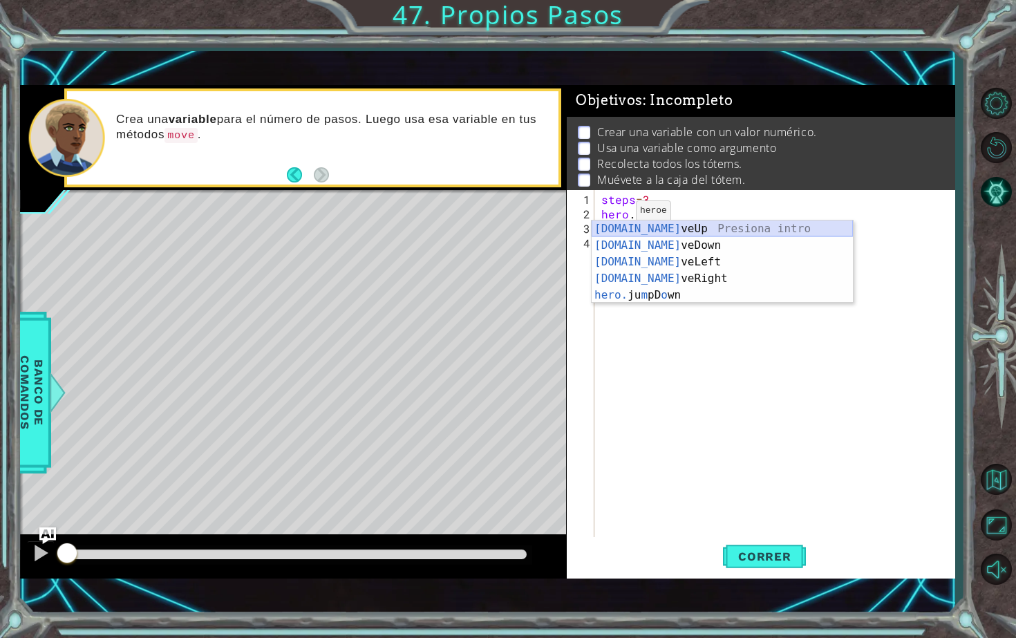
click at [642, 231] on div "[DOMAIN_NAME] veUp Presiona intro [DOMAIN_NAME] veDown Presiona intro [DOMAIN_N…" at bounding box center [722, 279] width 261 height 116
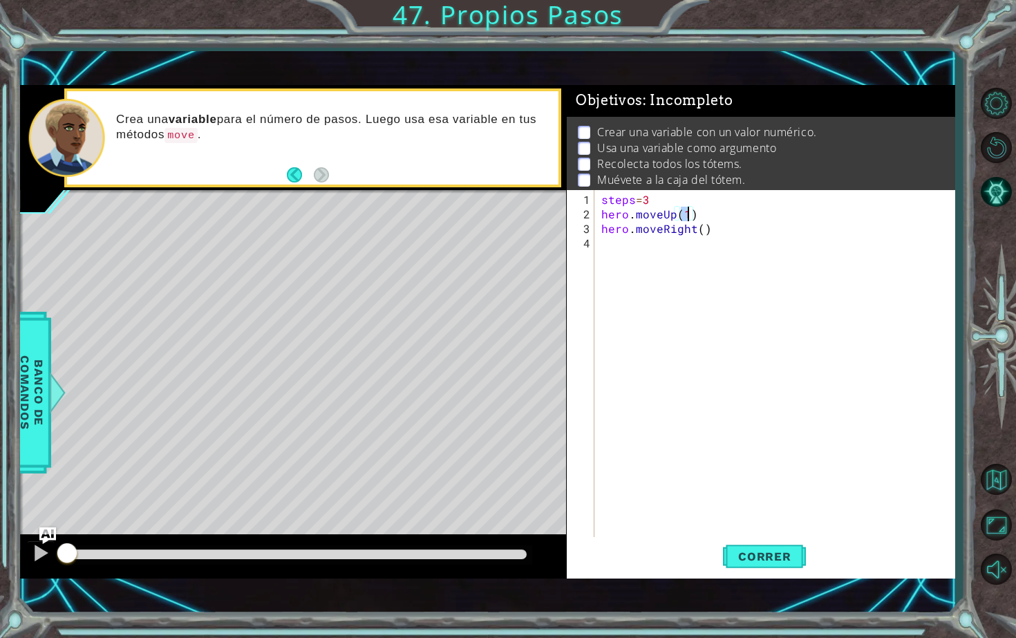
type textarea "hero.moveUp()"
click at [668, 239] on div "steps = 3 hero . moveUp ( ) hero . moveRight ( )" at bounding box center [778, 380] width 359 height 377
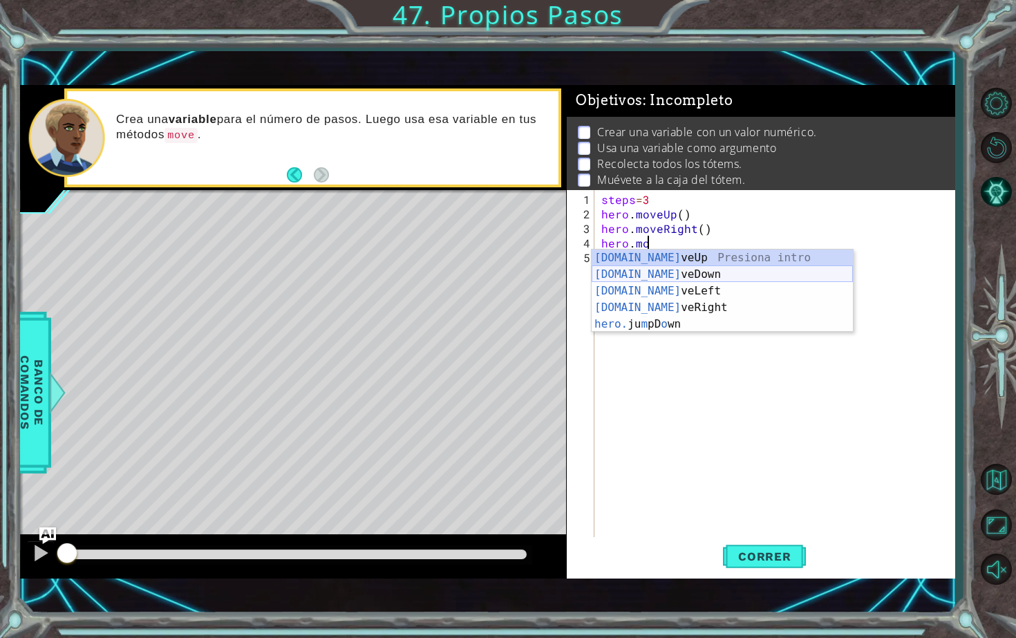
click at [667, 272] on div "[DOMAIN_NAME] veUp Presiona intro [DOMAIN_NAME] veDown Presiona intro [DOMAIN_N…" at bounding box center [722, 308] width 261 height 116
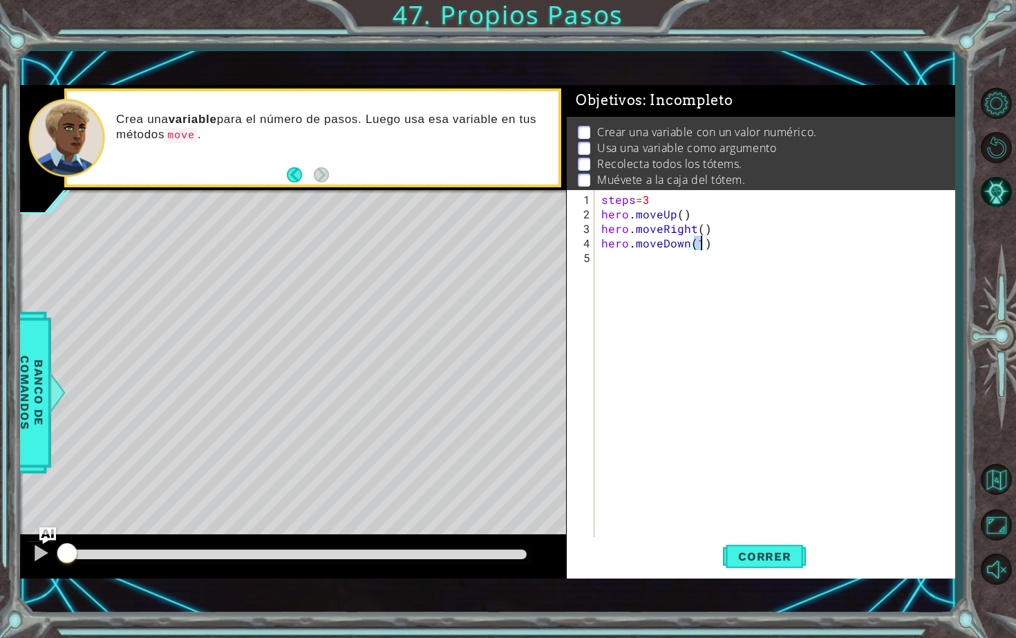
type textarea "hero.moveDown()"
click at [660, 265] on div "steps = 3 hero . moveUp ( ) hero . moveRight ( ) hero . moveDown ( )" at bounding box center [778, 380] width 359 height 377
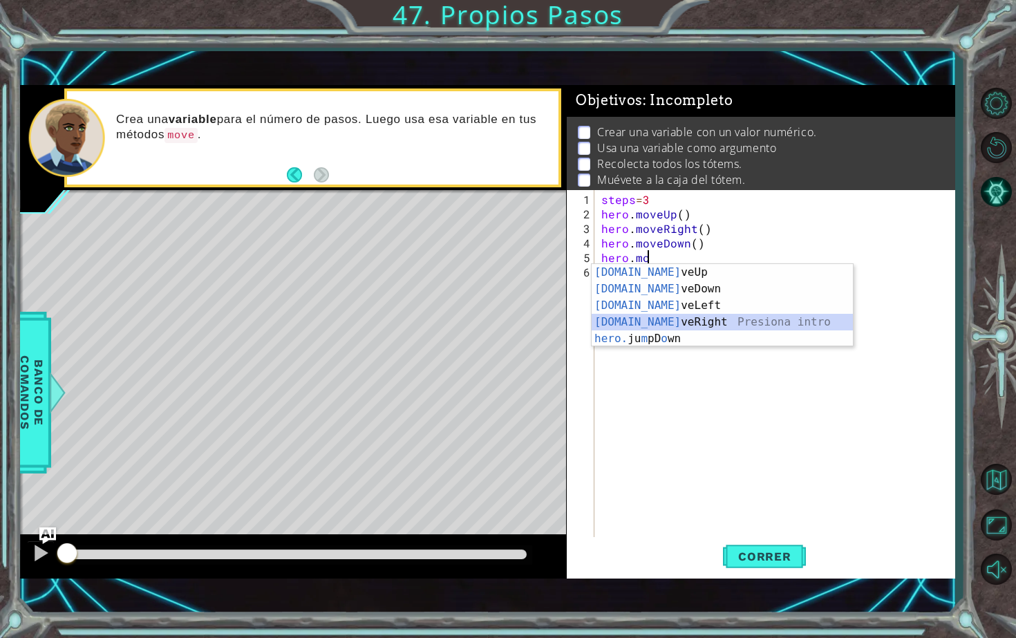
click at [673, 324] on div "[DOMAIN_NAME] veUp Presiona intro [DOMAIN_NAME] veDown Presiona intro [DOMAIN_N…" at bounding box center [722, 322] width 261 height 116
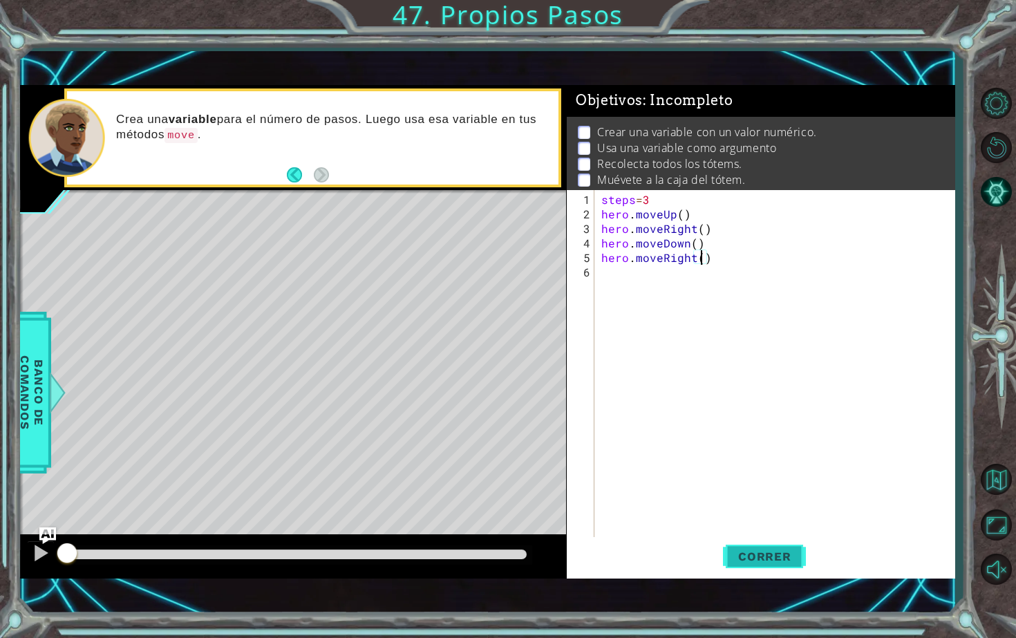
click at [785, 550] on span "Correr" at bounding box center [764, 557] width 81 height 14
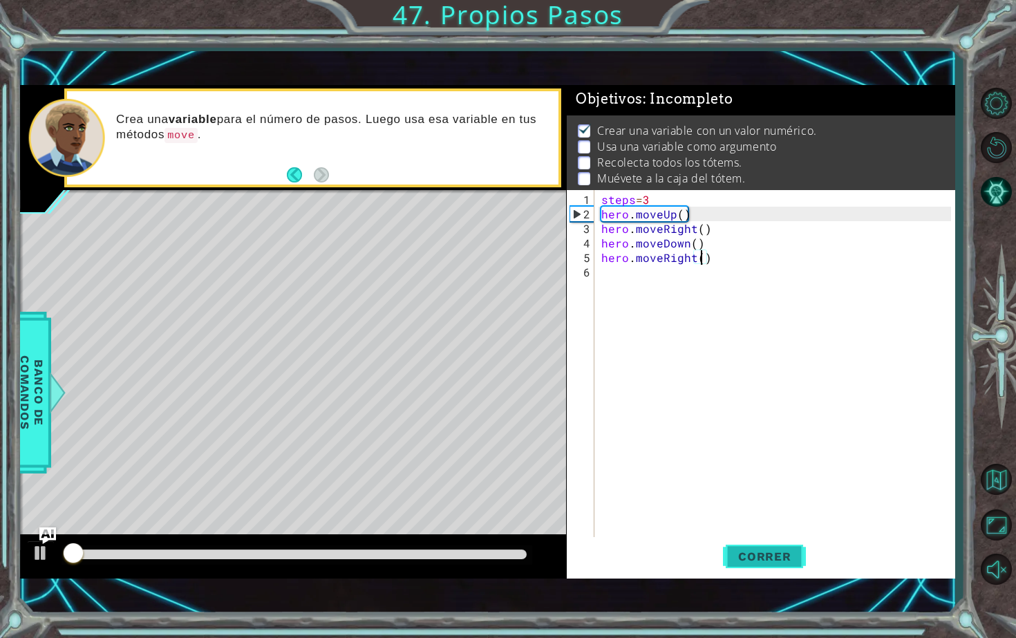
scroll to position [2, 0]
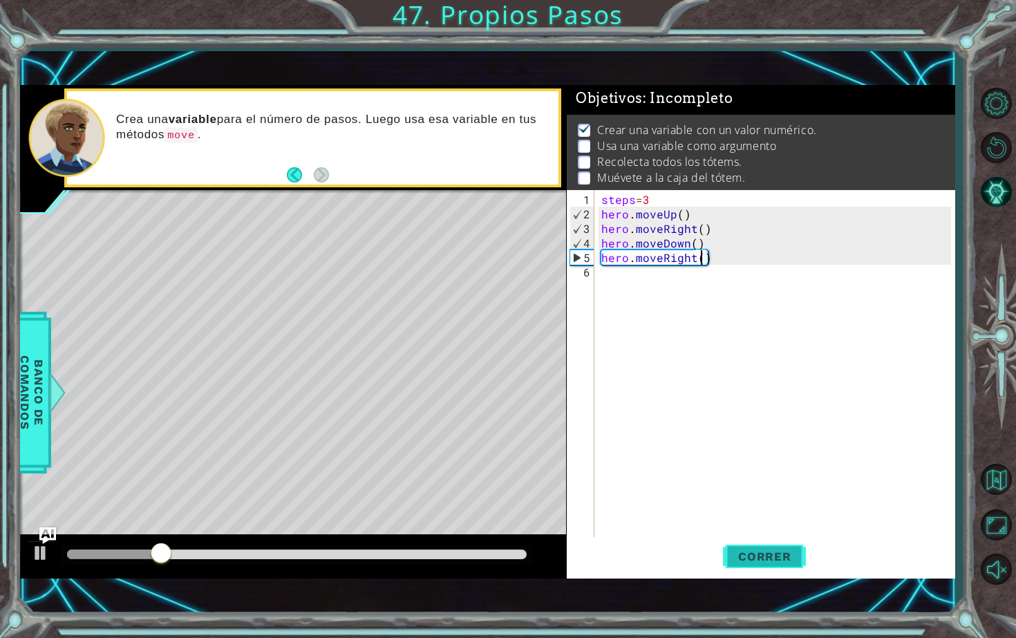
click at [757, 550] on span "Correr" at bounding box center [764, 557] width 81 height 14
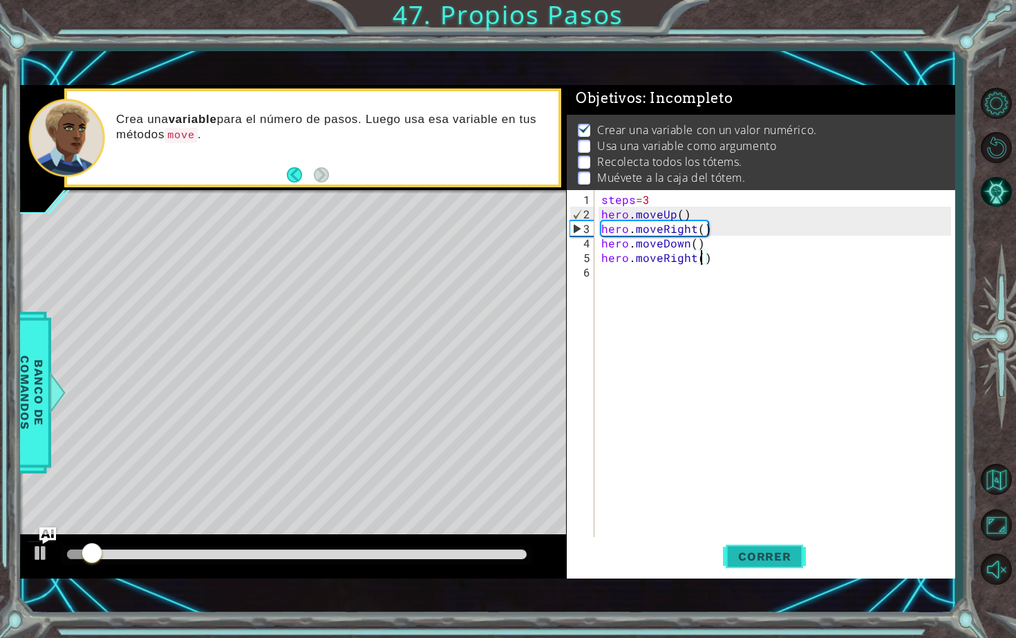
click at [756, 550] on span "Correr" at bounding box center [764, 557] width 81 height 14
click at [681, 212] on div "steps = 3 hero . moveUp ( ) hero . moveRight ( ) hero . moveDown ( ) hero . mov…" at bounding box center [778, 380] width 359 height 377
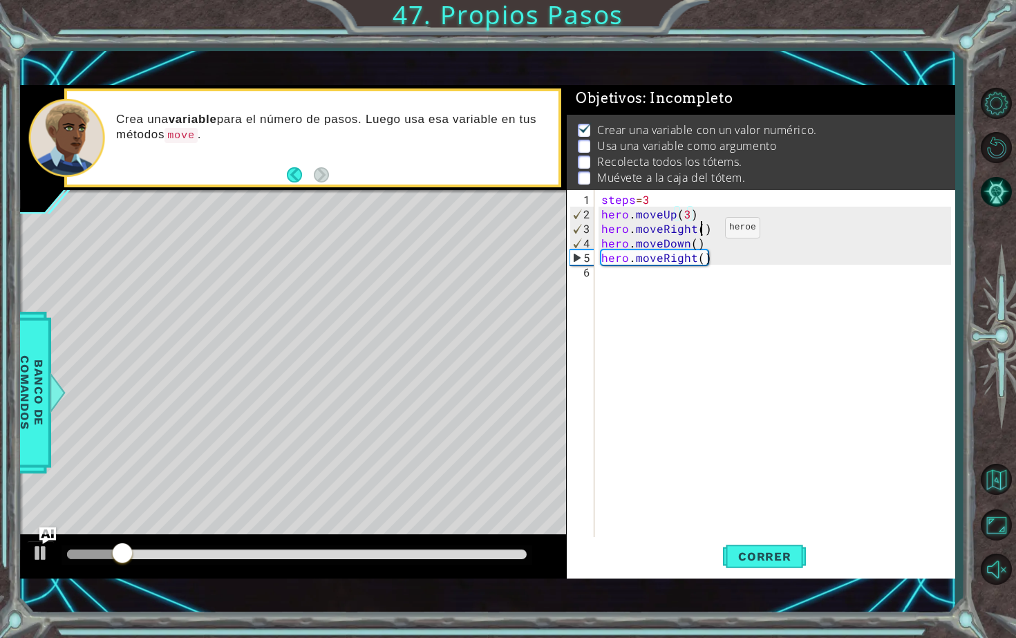
click at [702, 233] on div "steps = 3 hero . moveUp ( 3 ) hero . moveRight ( ) hero . moveDown ( ) hero . m…" at bounding box center [778, 380] width 359 height 377
click at [694, 247] on div "steps = 3 hero . moveUp ( 3 ) hero . moveRight ( 3 ) hero . moveDown ( ) hero .…" at bounding box center [778, 380] width 359 height 377
click at [703, 259] on div "steps = 3 hero . moveUp ( 3 ) hero . moveRight ( 3 ) hero . moveDown ( 3 ) hero…" at bounding box center [778, 380] width 359 height 377
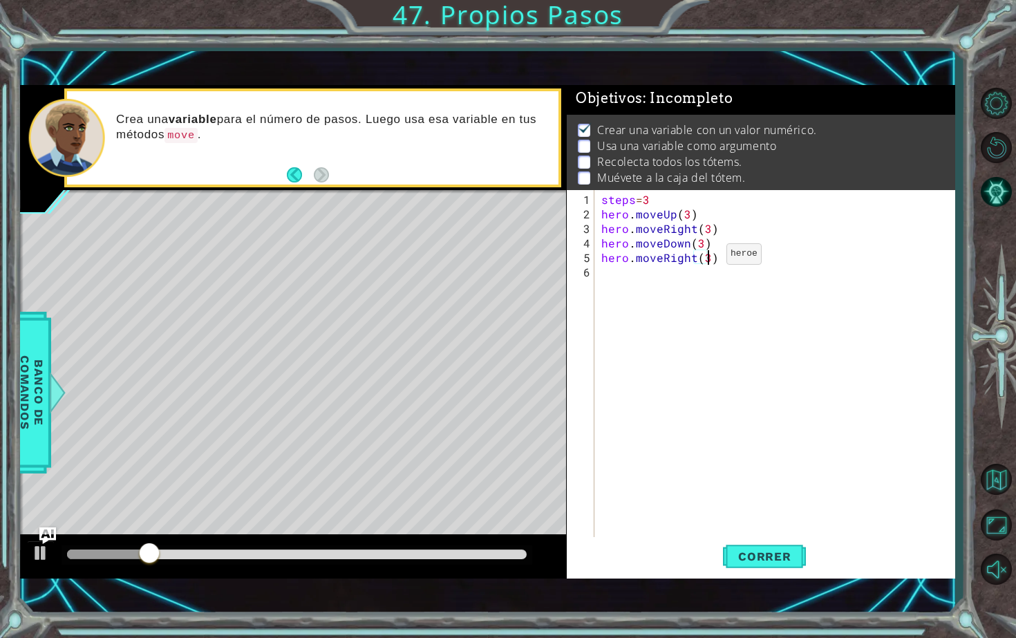
scroll to position [0, 6]
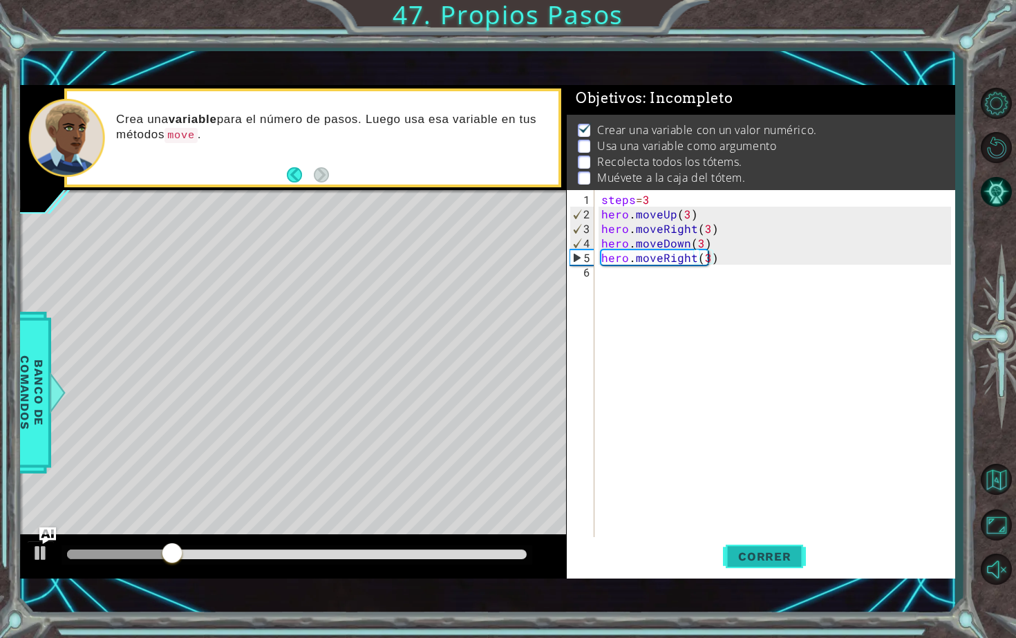
click at [749, 551] on span "Correr" at bounding box center [764, 557] width 81 height 14
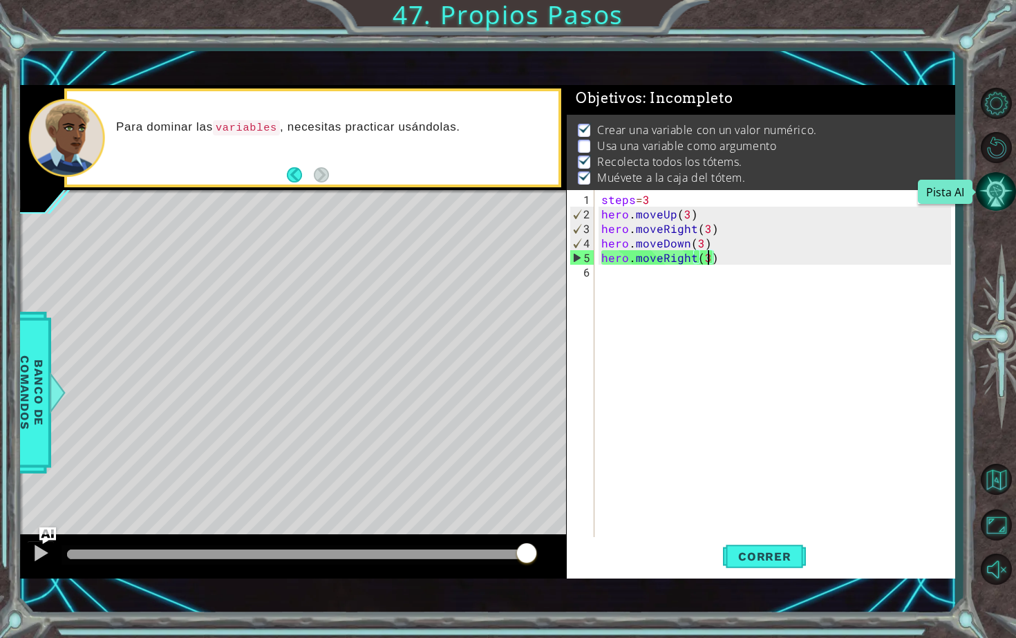
click at [1007, 185] on button "Pista AI" at bounding box center [996, 191] width 40 height 40
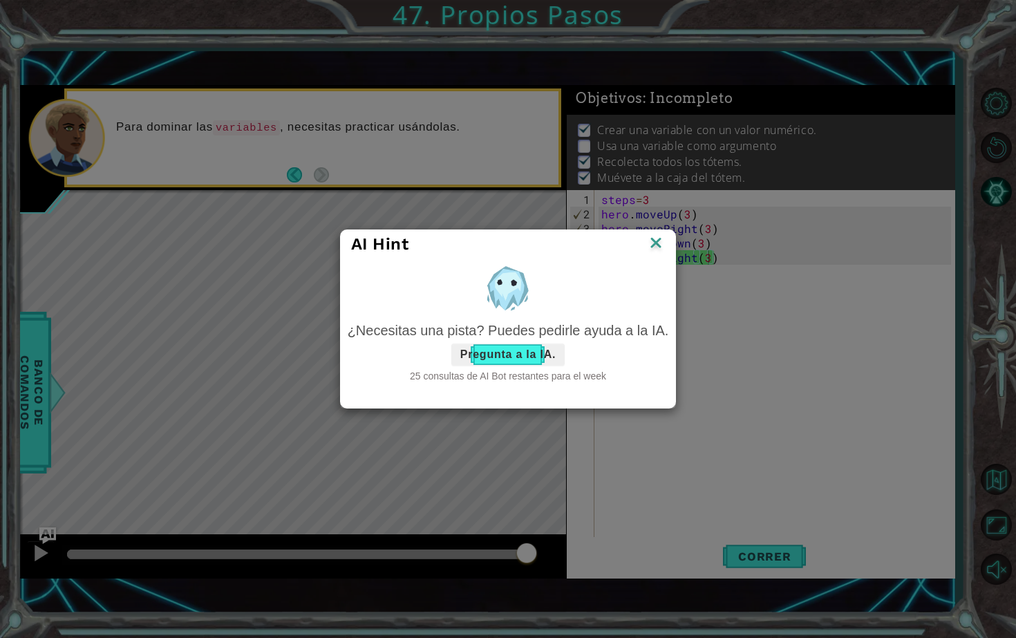
click at [513, 358] on button "Pregunta a la IA." at bounding box center [507, 355] width 113 height 22
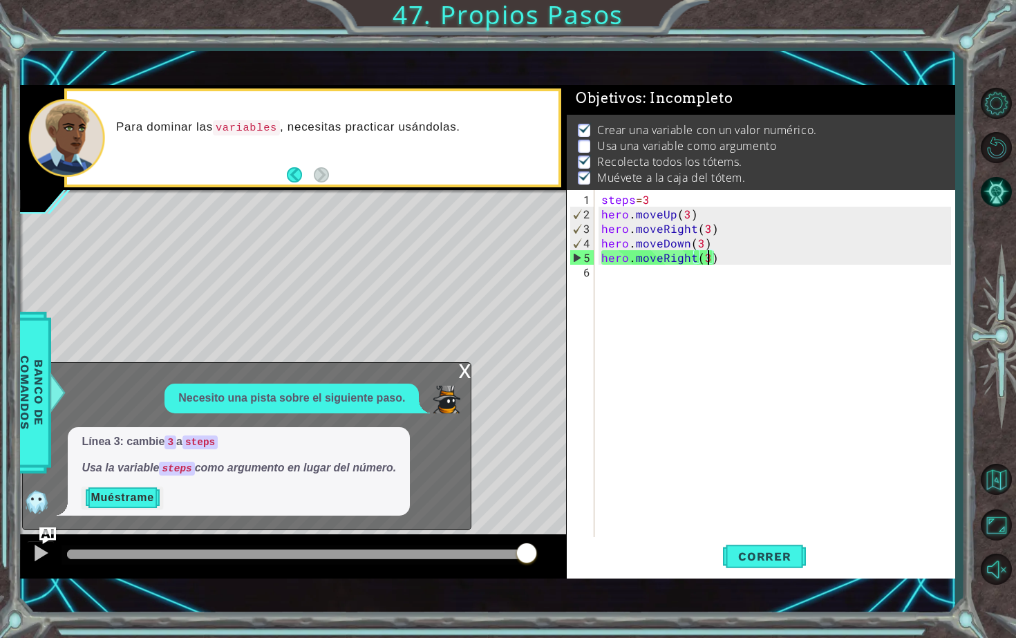
click at [153, 502] on button "Muéstrame" at bounding box center [122, 498] width 81 height 22
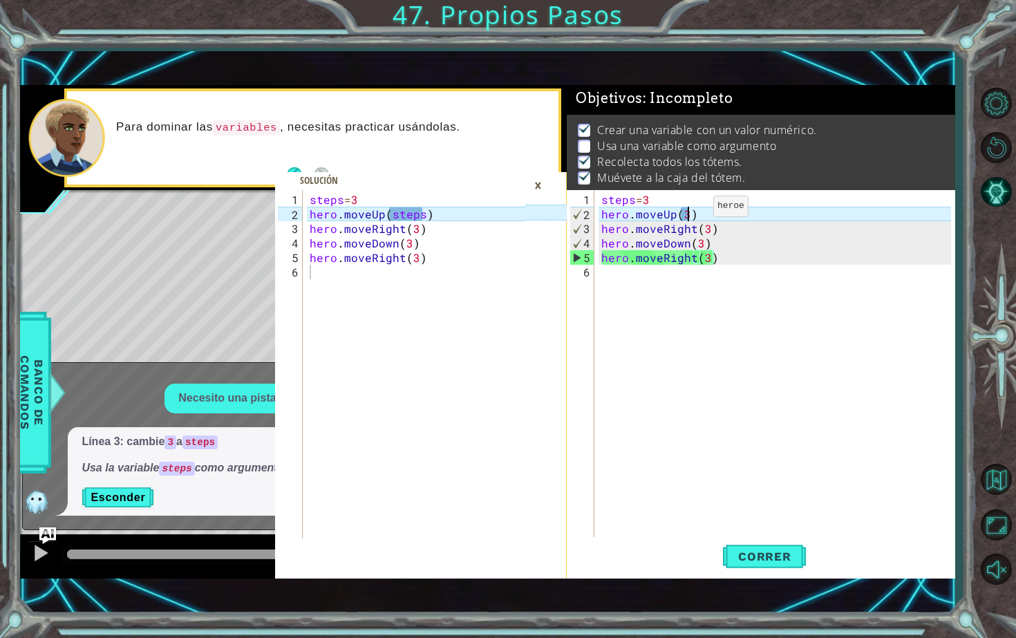
click at [690, 212] on div "steps = 3 hero . moveUp ( 3 ) hero . moveRight ( 3 ) hero . moveDown ( 3 ) hero…" at bounding box center [778, 380] width 359 height 377
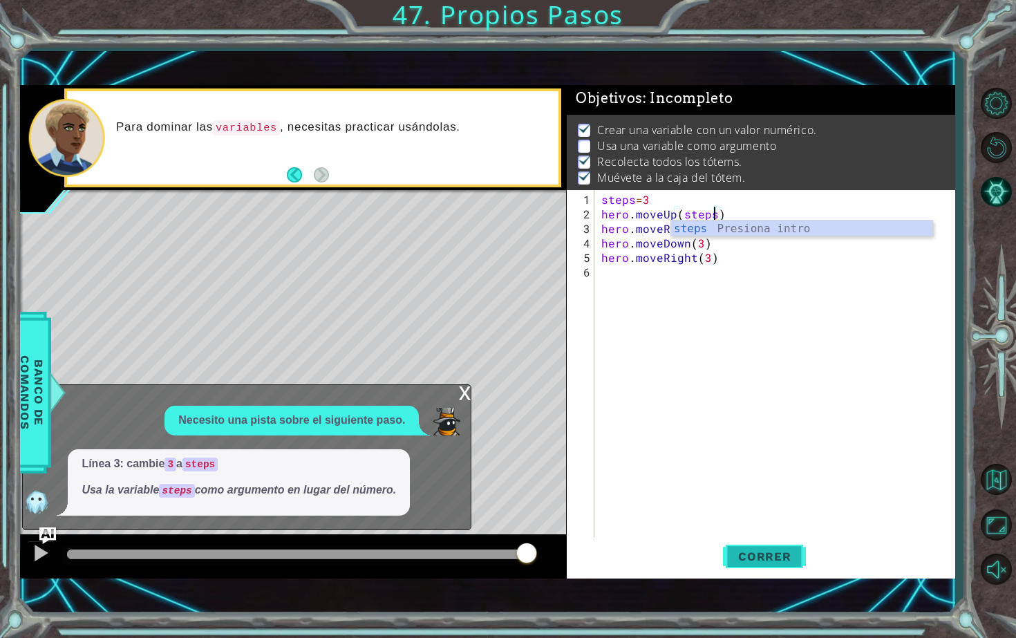
type textarea "hero.moveUp(steps)"
click at [794, 562] on span "Correr" at bounding box center [764, 557] width 81 height 14
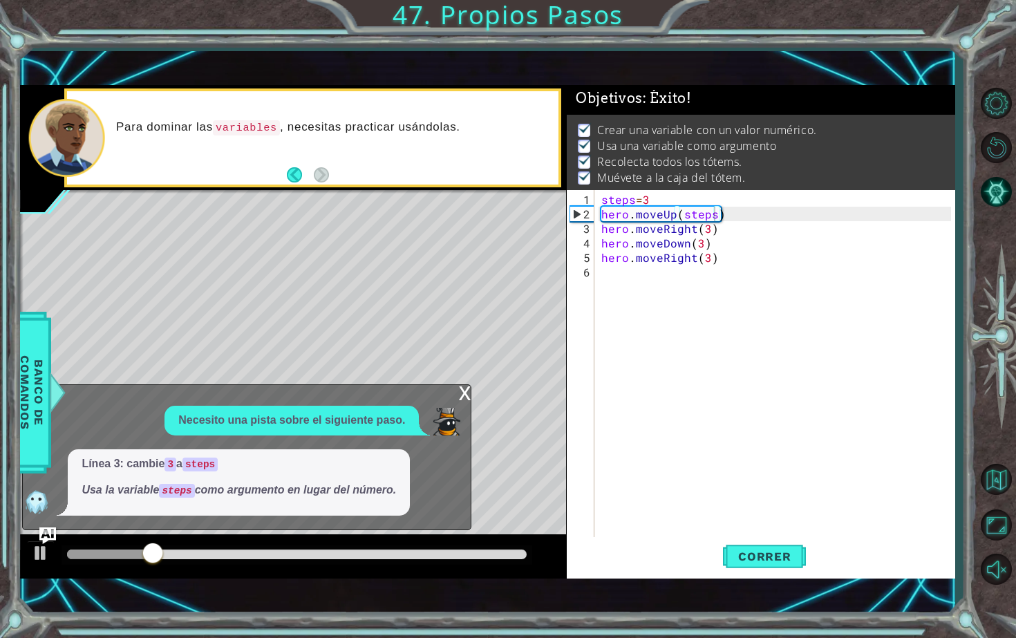
click at [467, 389] on div "x" at bounding box center [464, 392] width 12 height 14
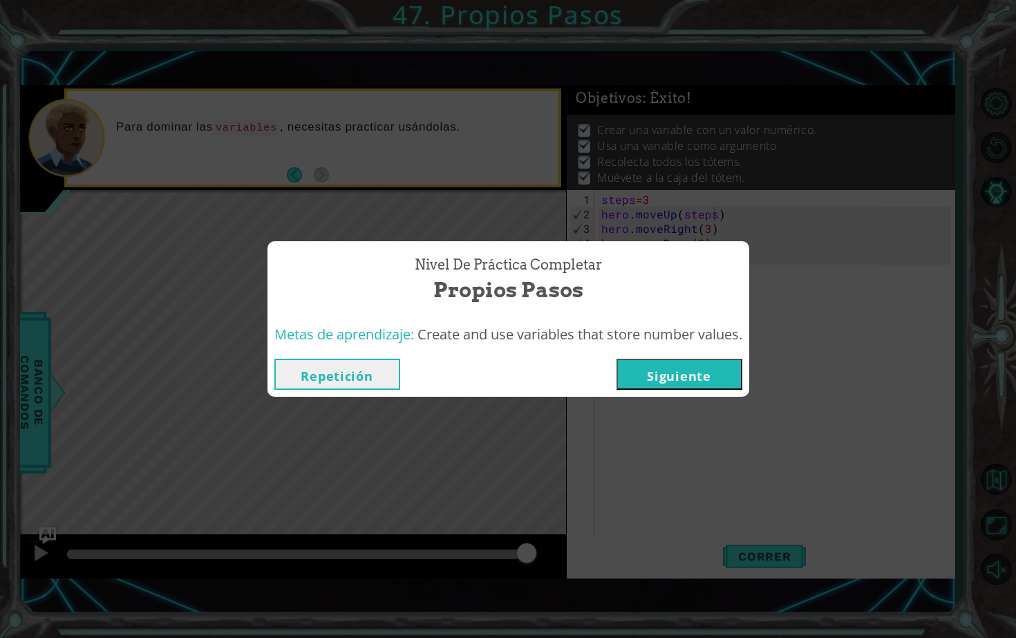
click at [662, 375] on button "Siguiente" at bounding box center [680, 374] width 126 height 31
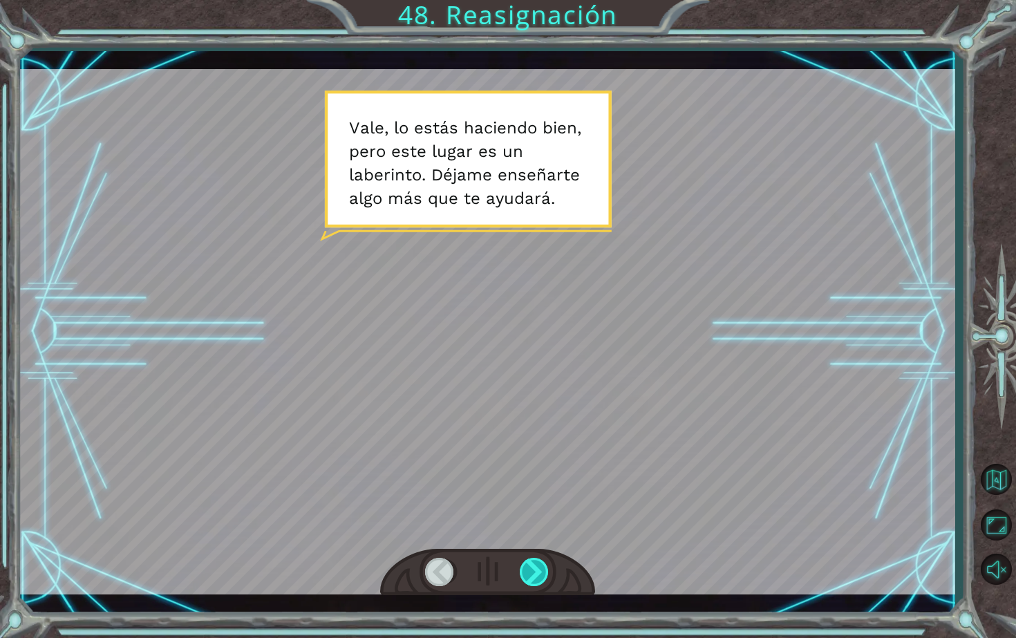
click at [532, 570] on div at bounding box center [535, 572] width 30 height 28
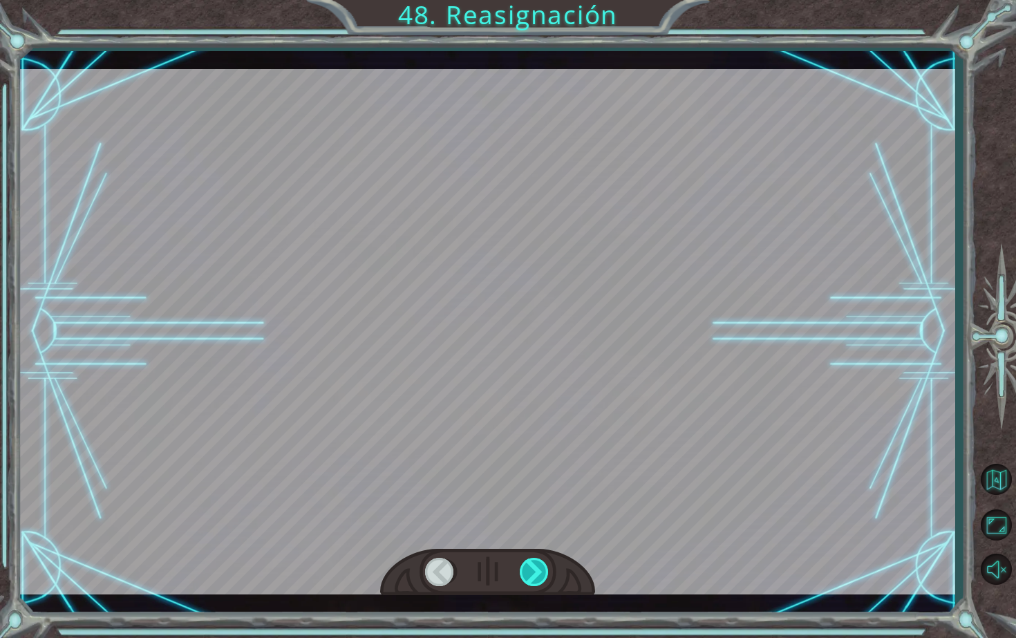
click at [532, 570] on div at bounding box center [535, 572] width 30 height 28
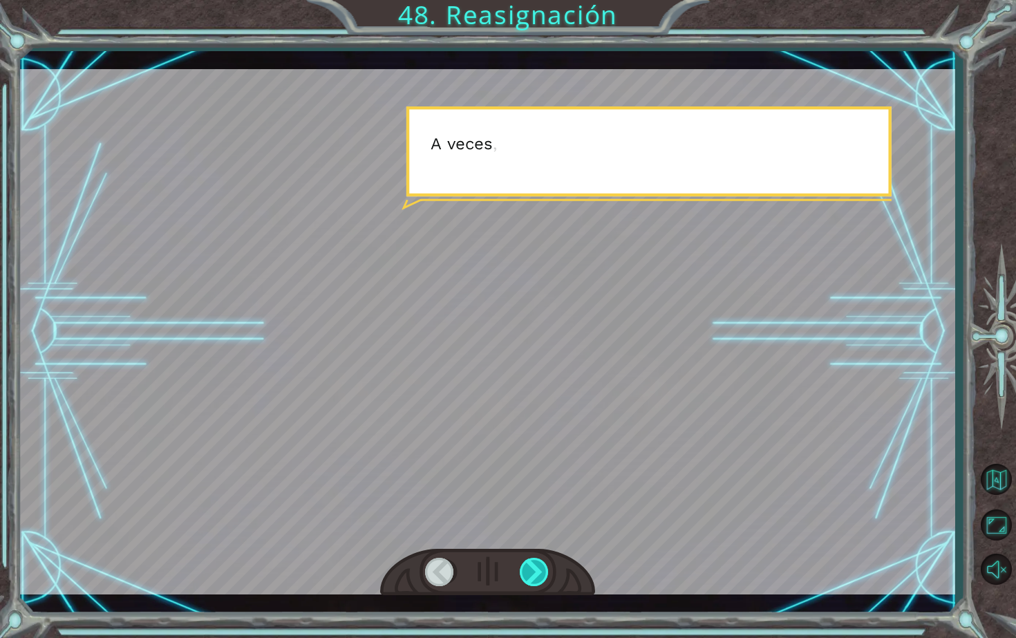
click at [532, 570] on div at bounding box center [535, 572] width 30 height 28
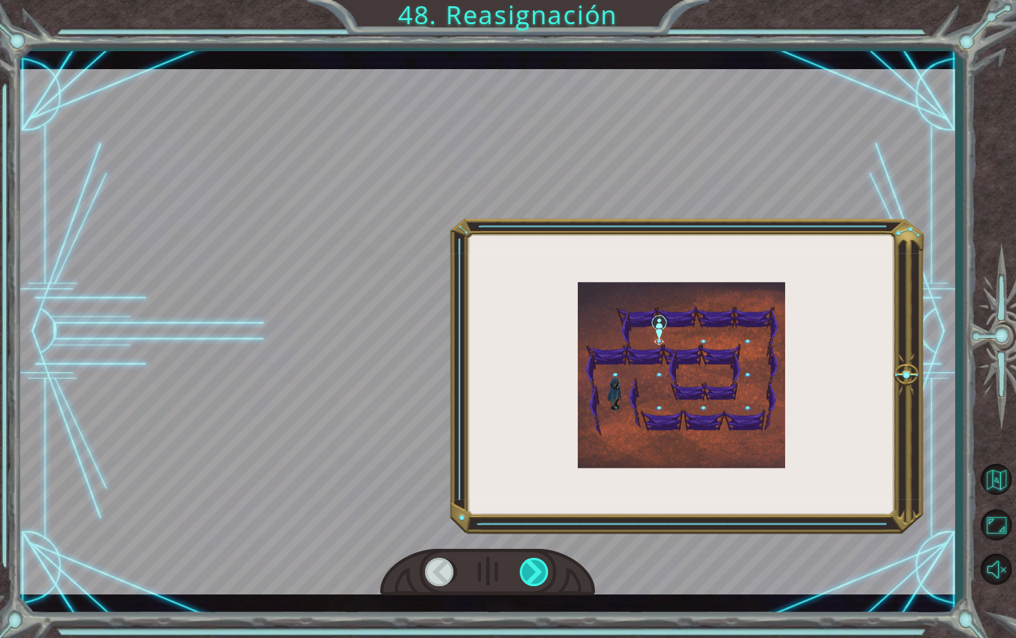
click at [532, 570] on div at bounding box center [535, 572] width 30 height 28
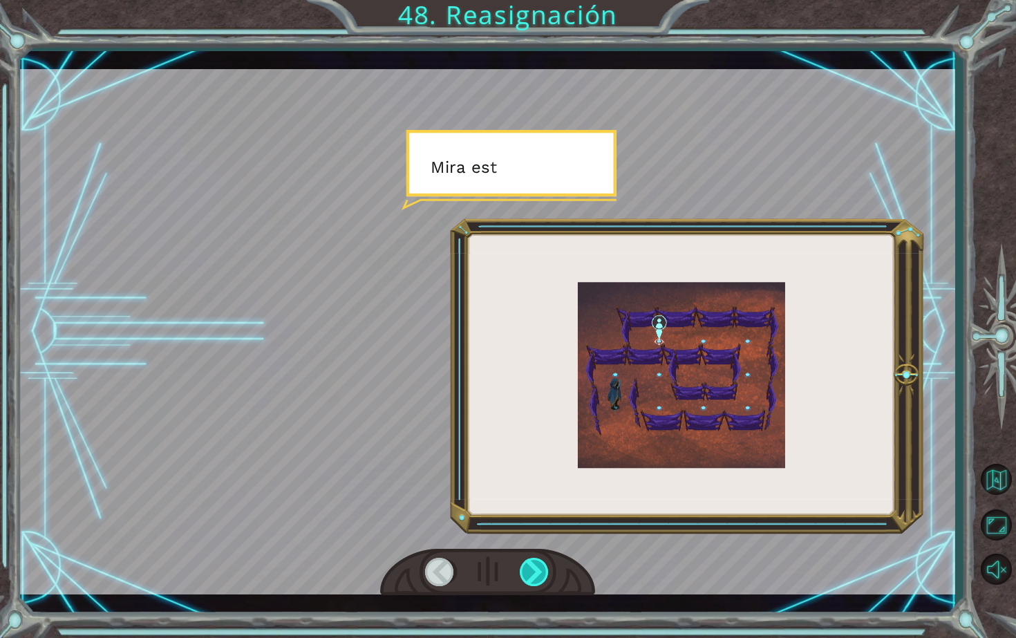
click at [532, 570] on div at bounding box center [535, 572] width 30 height 28
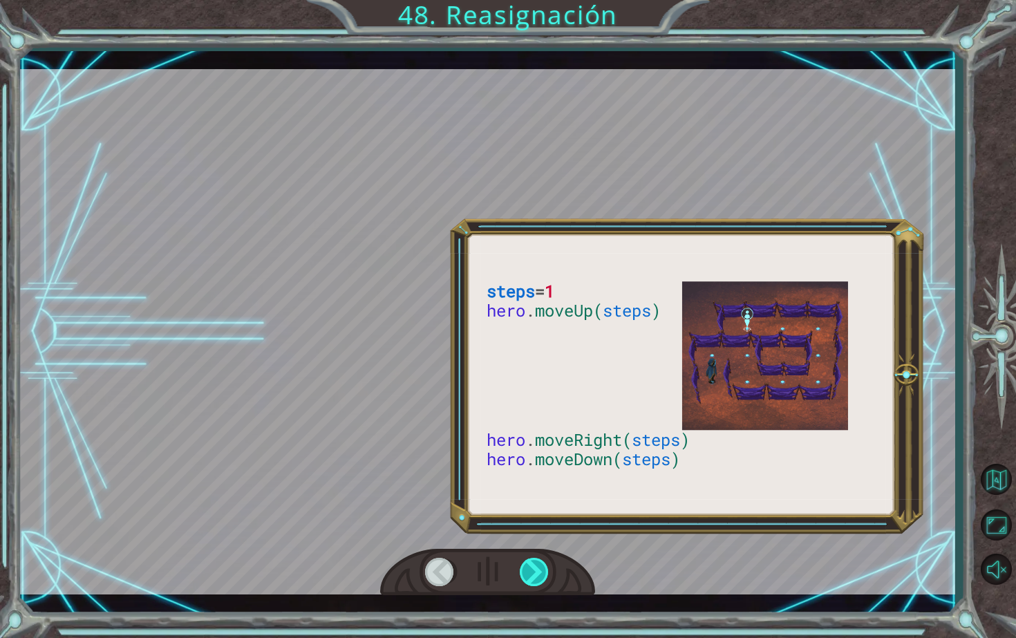
click at [532, 570] on div at bounding box center [535, 572] width 30 height 28
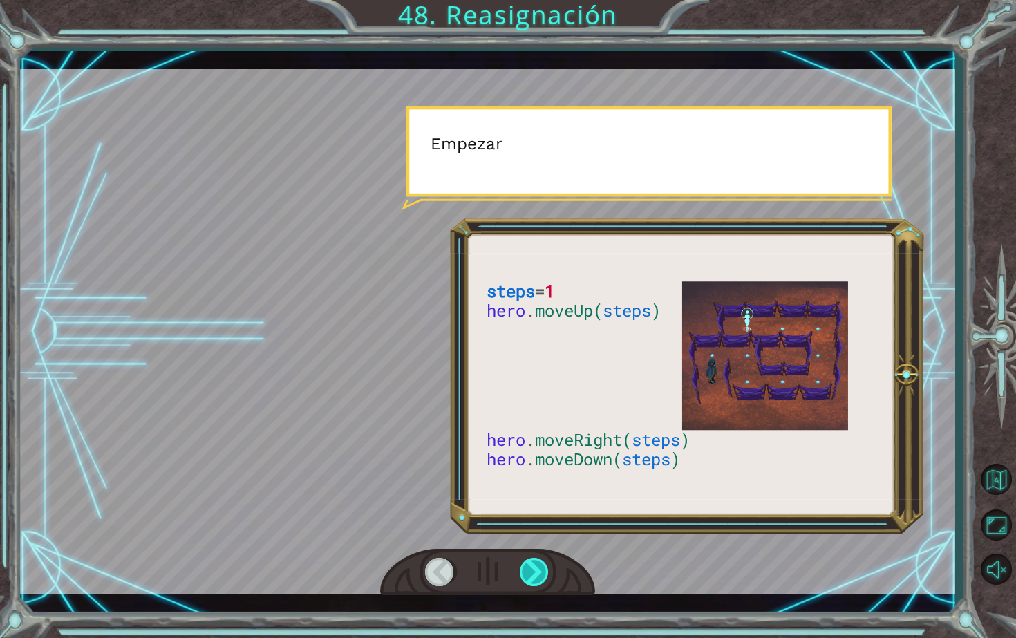
click at [532, 570] on div at bounding box center [535, 572] width 30 height 28
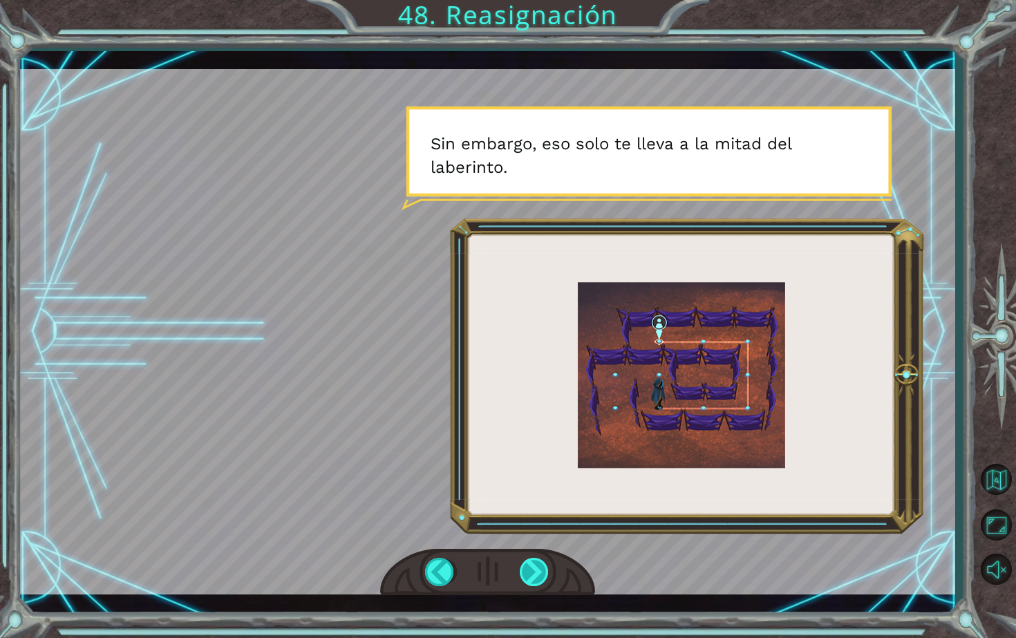
click at [539, 566] on div at bounding box center [535, 572] width 30 height 28
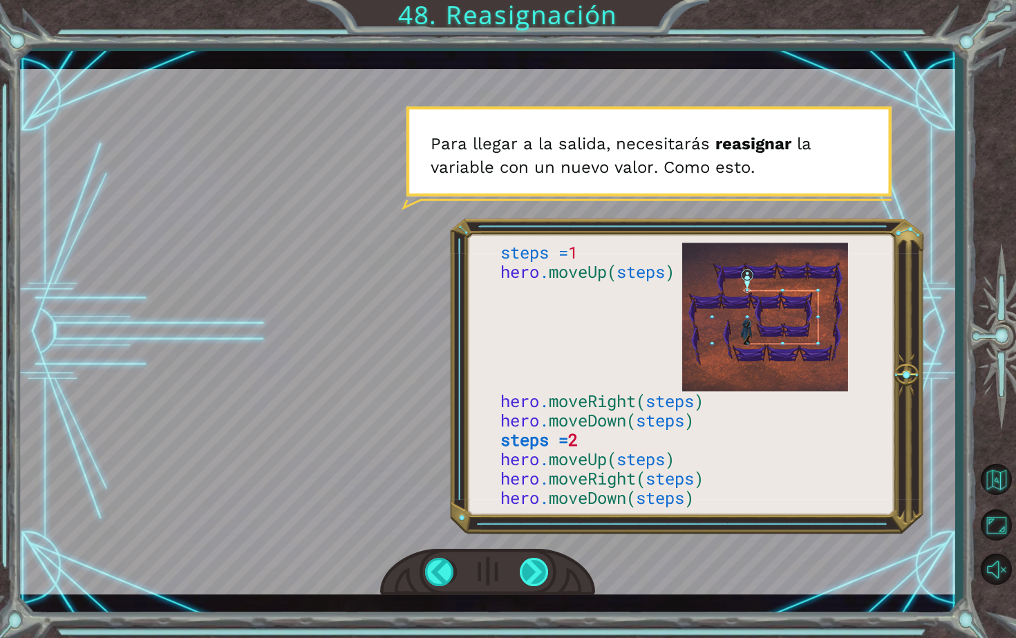
click at [539, 565] on div at bounding box center [535, 572] width 30 height 28
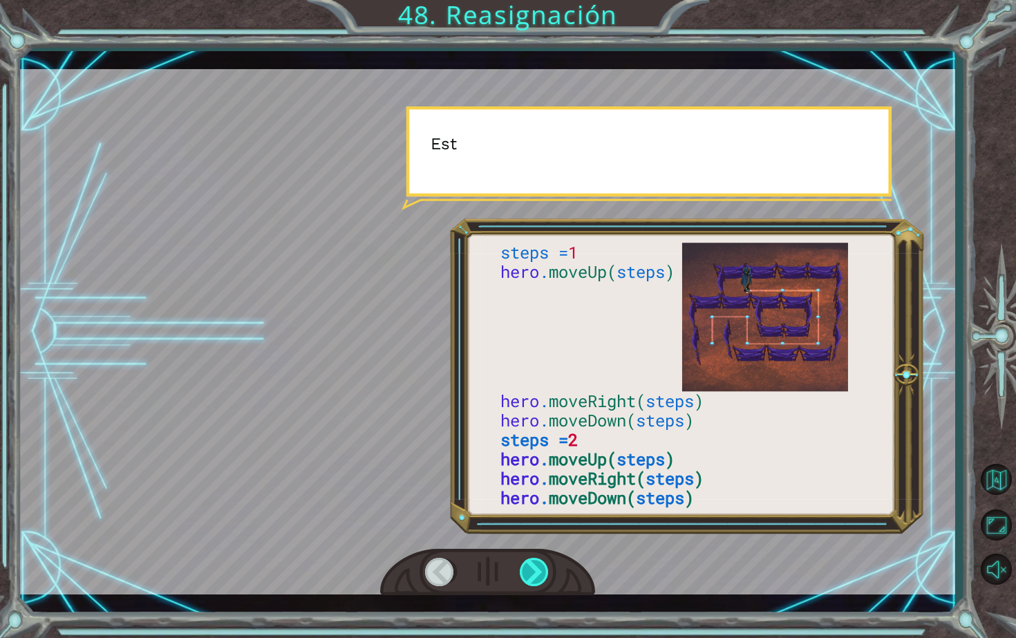
click at [539, 565] on div at bounding box center [535, 572] width 30 height 28
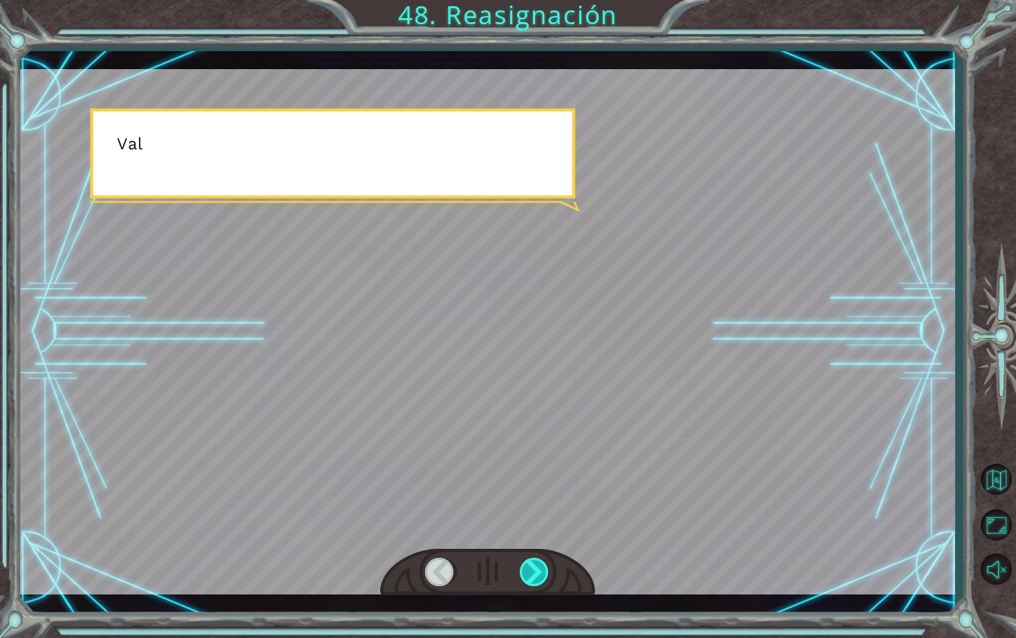
click at [539, 565] on div at bounding box center [535, 572] width 30 height 28
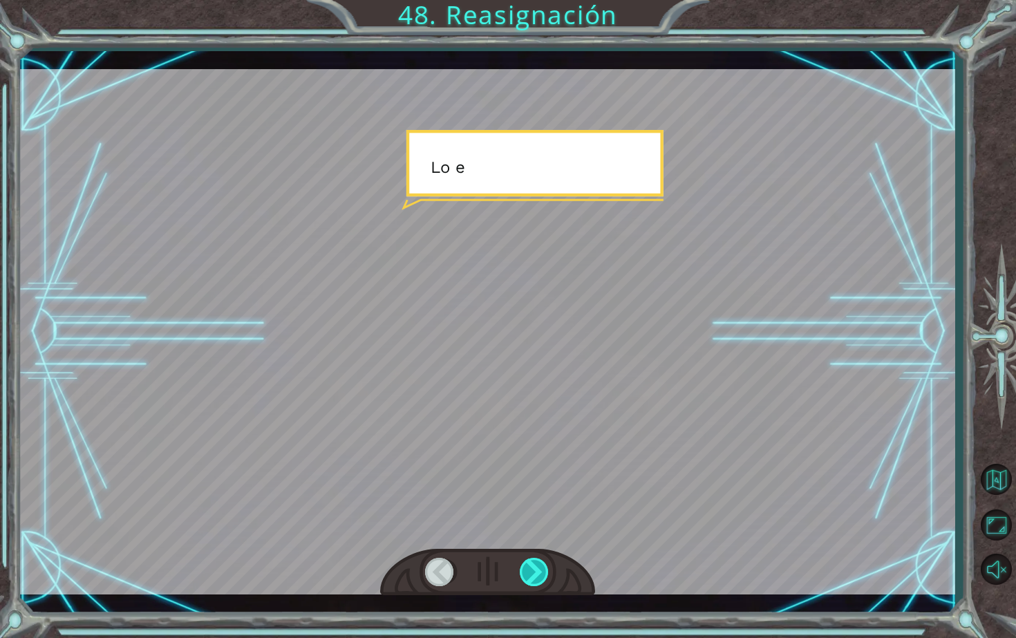
click at [539, 565] on div at bounding box center [535, 572] width 30 height 28
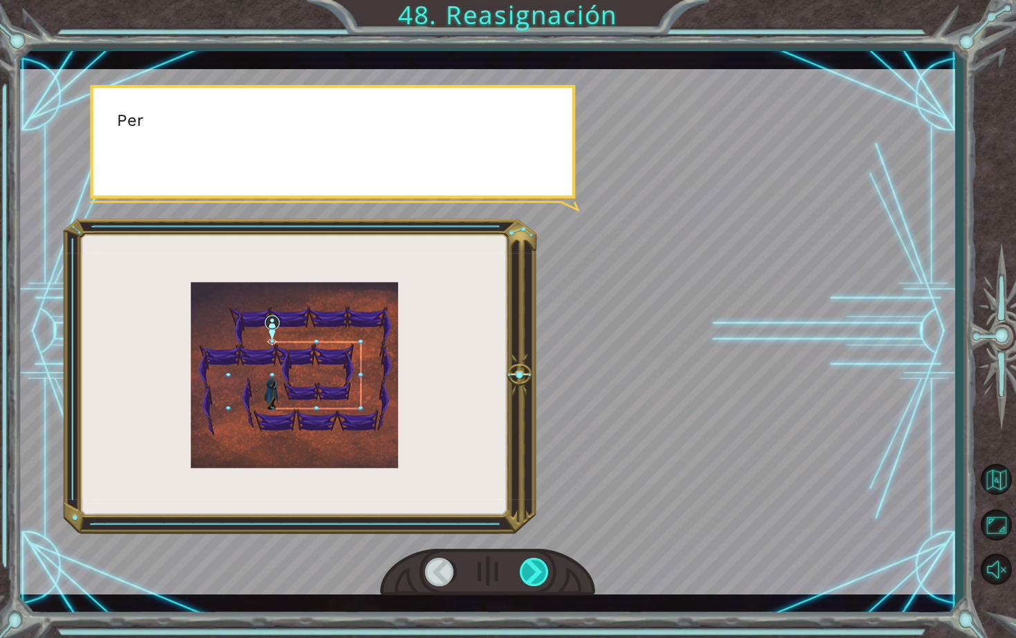
click at [539, 565] on div at bounding box center [535, 572] width 30 height 28
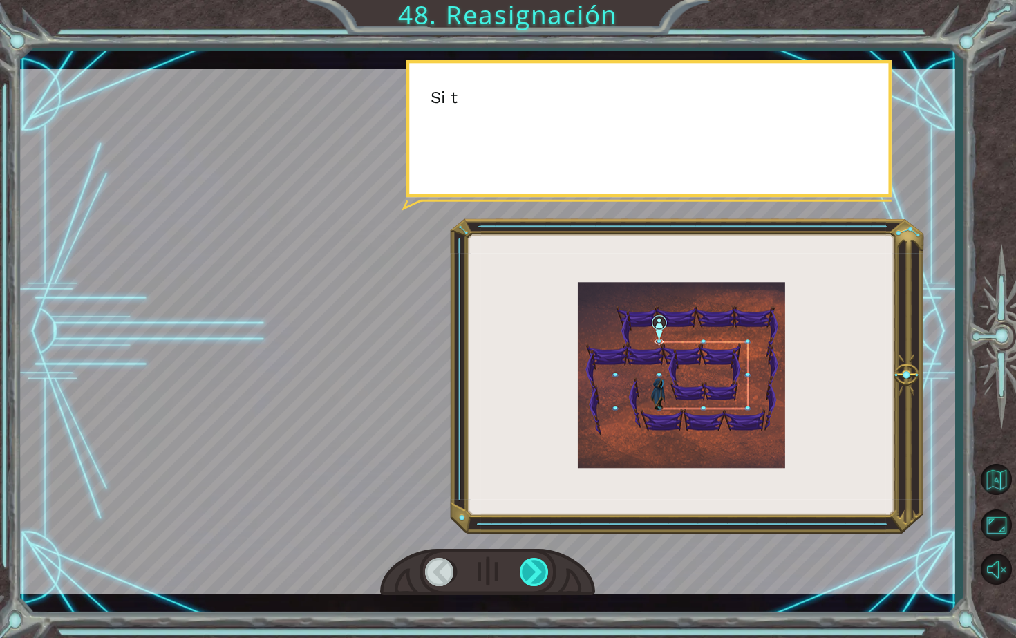
click at [539, 565] on div at bounding box center [535, 572] width 30 height 28
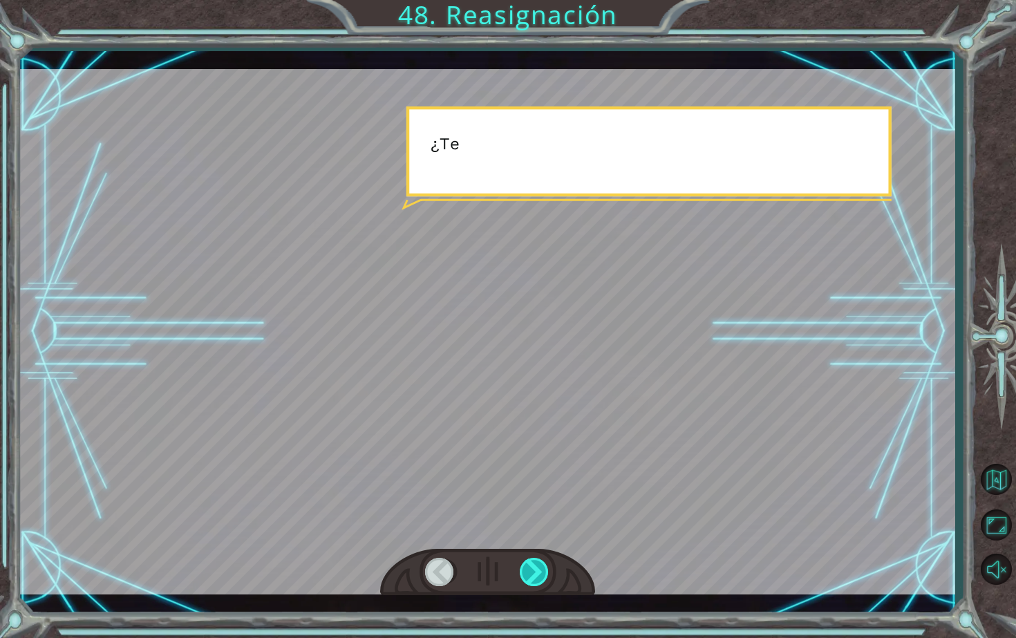
click at [539, 565] on div at bounding box center [535, 572] width 30 height 28
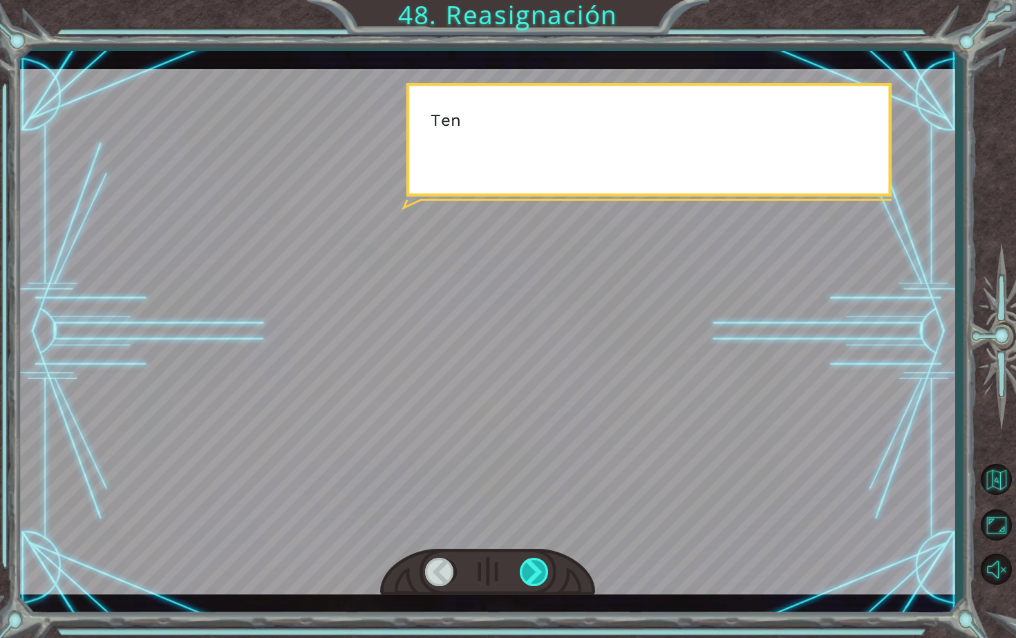
click at [539, 565] on div at bounding box center [535, 572] width 30 height 28
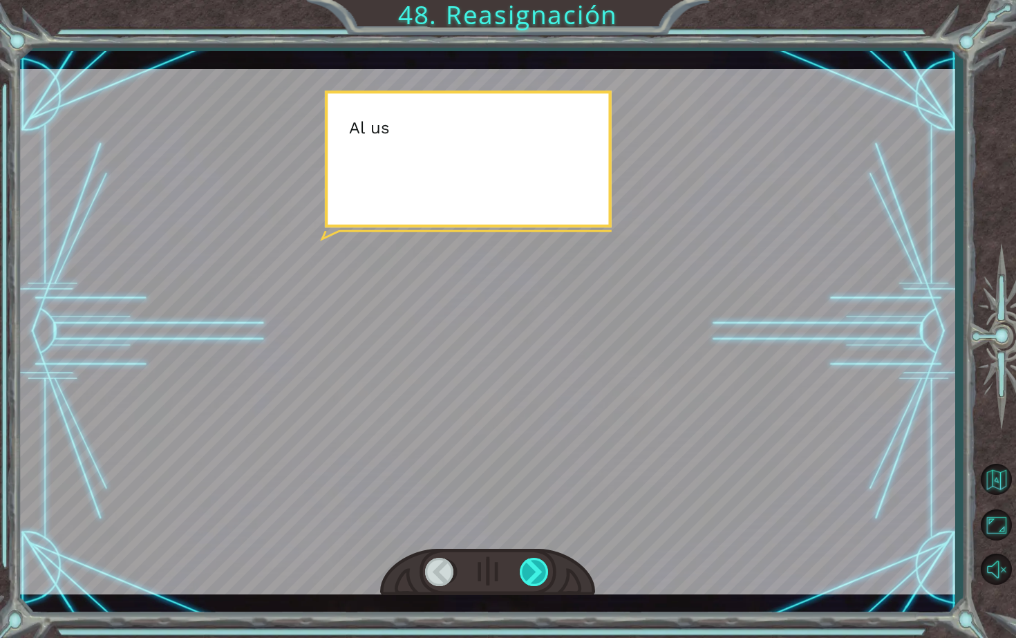
click at [539, 565] on div at bounding box center [535, 572] width 30 height 28
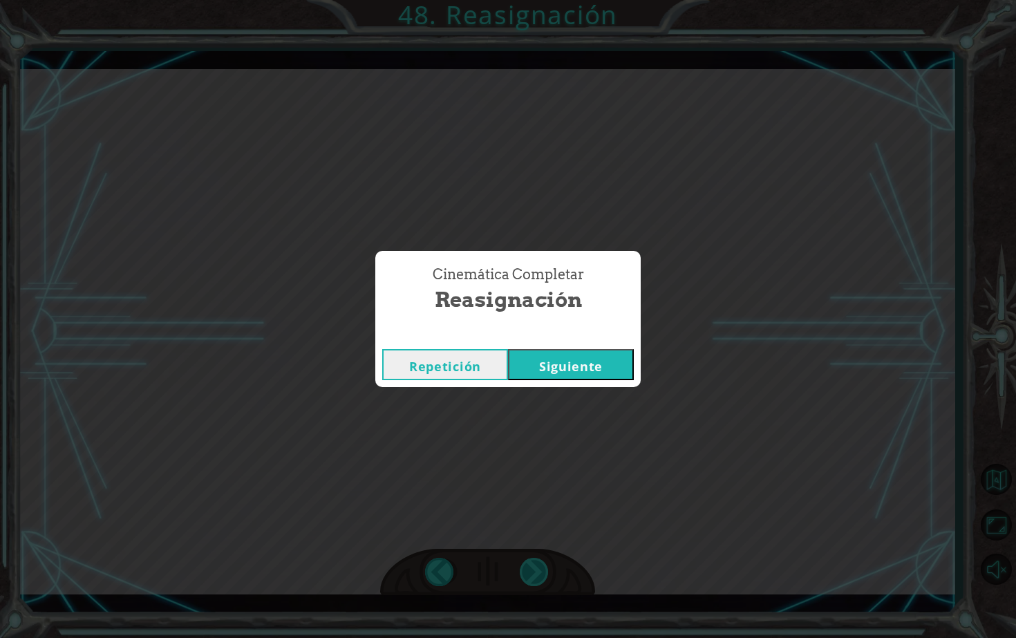
click at [539, 0] on div "V a l e , [PERSON_NAME] á s h a c i e n d o b i e n , p e r o e s t e l u g a r…" at bounding box center [508, 0] width 1016 height 0
click at [539, 565] on div "Cinemática Completar Reasignación Repetición [GEOGRAPHIC_DATA]" at bounding box center [508, 319] width 1016 height 638
click at [596, 366] on button "Siguiente" at bounding box center [571, 364] width 126 height 31
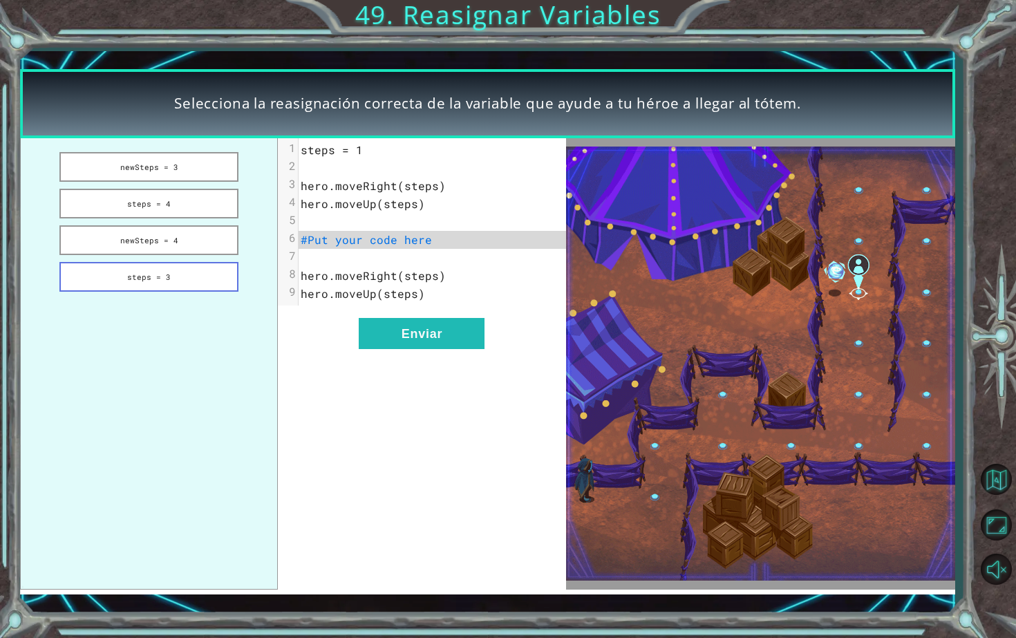
click at [181, 265] on button "steps = 3" at bounding box center [148, 277] width 179 height 30
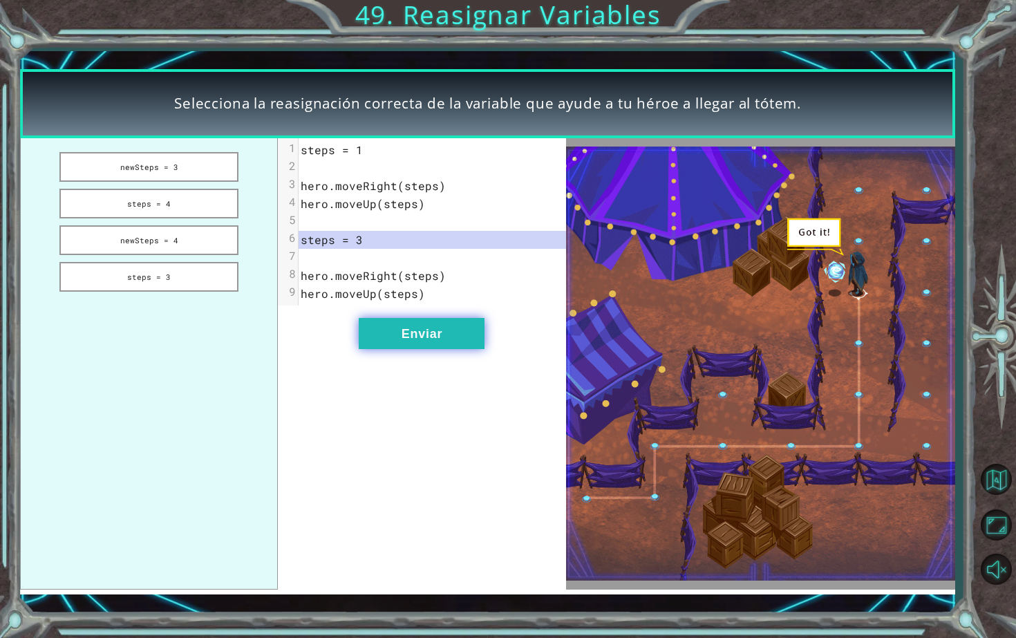
click at [400, 329] on button "Enviar" at bounding box center [422, 333] width 126 height 31
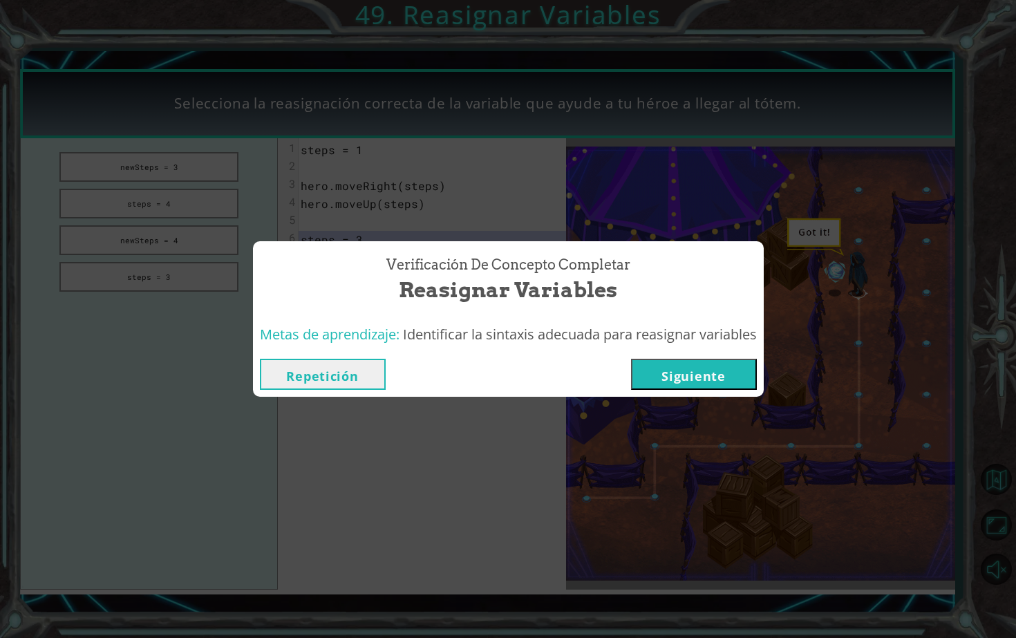
click at [733, 377] on button "Siguiente" at bounding box center [694, 374] width 126 height 31
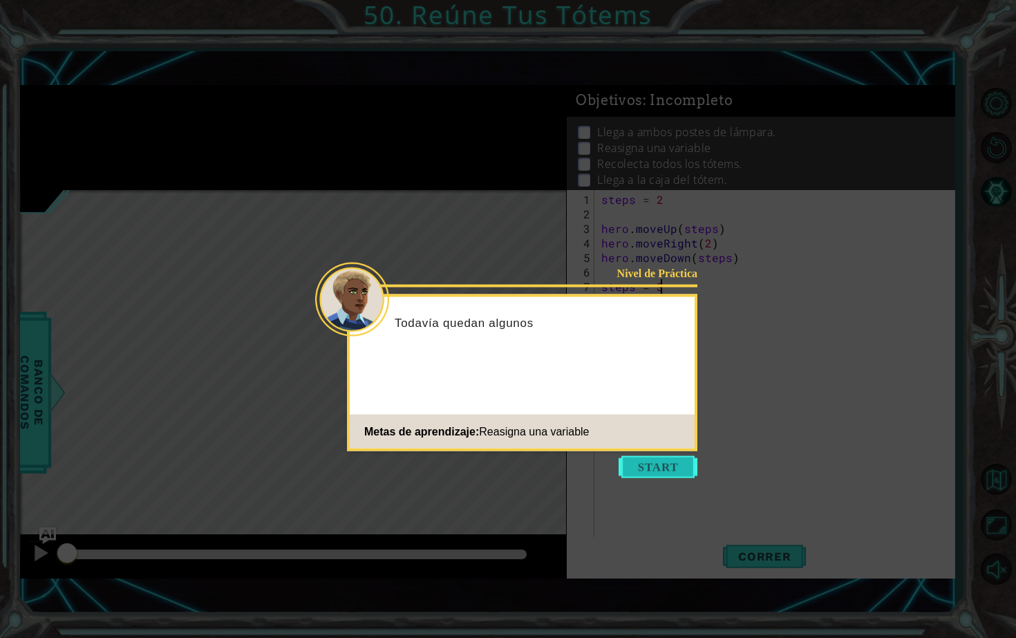
click at [654, 472] on button "Start" at bounding box center [658, 467] width 79 height 22
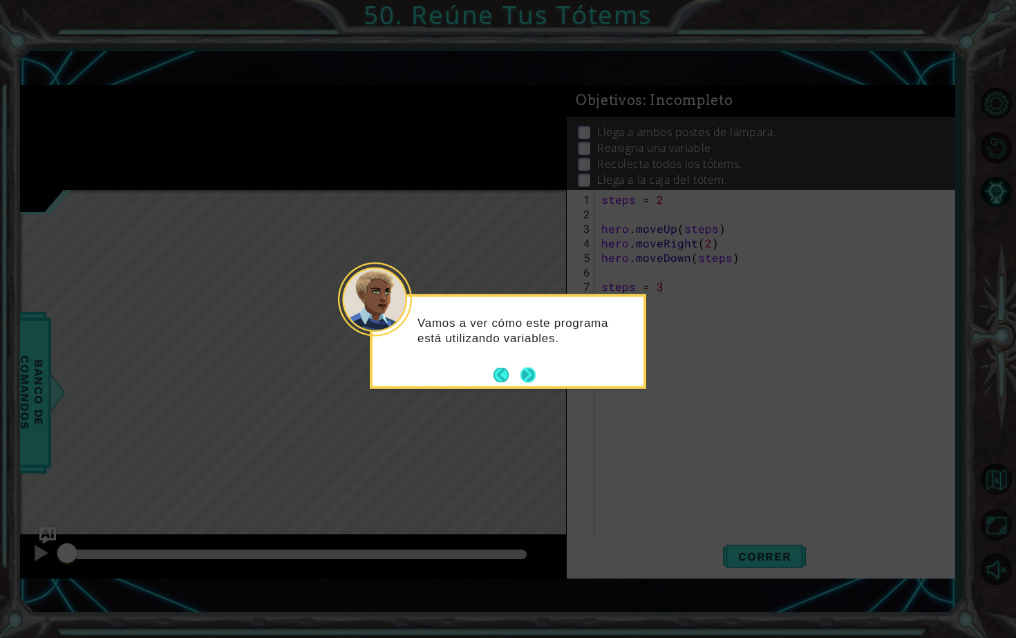
click at [534, 369] on button "Next" at bounding box center [528, 375] width 16 height 16
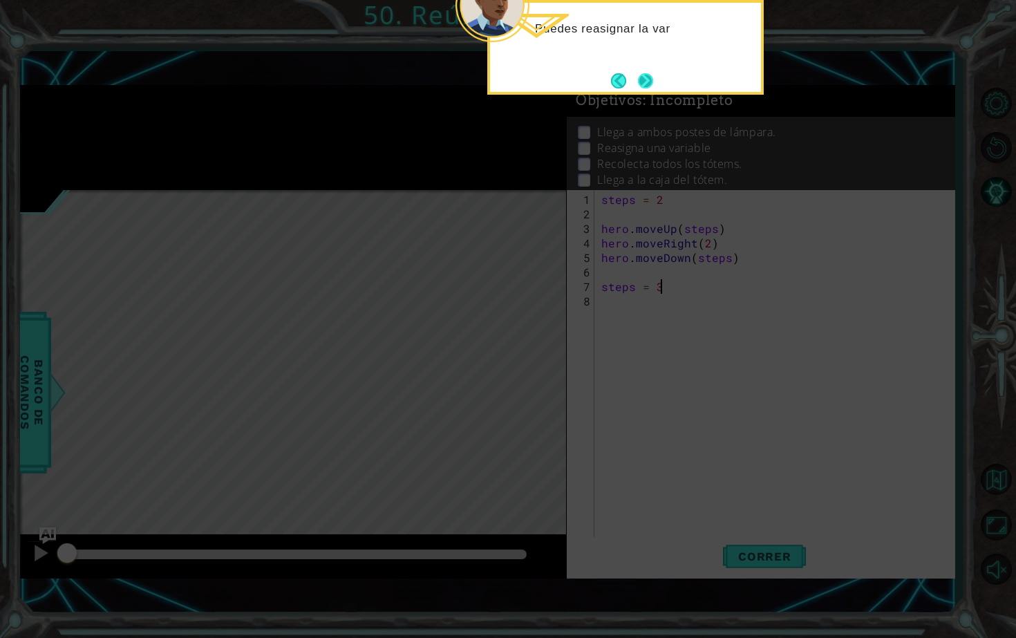
click at [642, 80] on button "Next" at bounding box center [645, 80] width 15 height 15
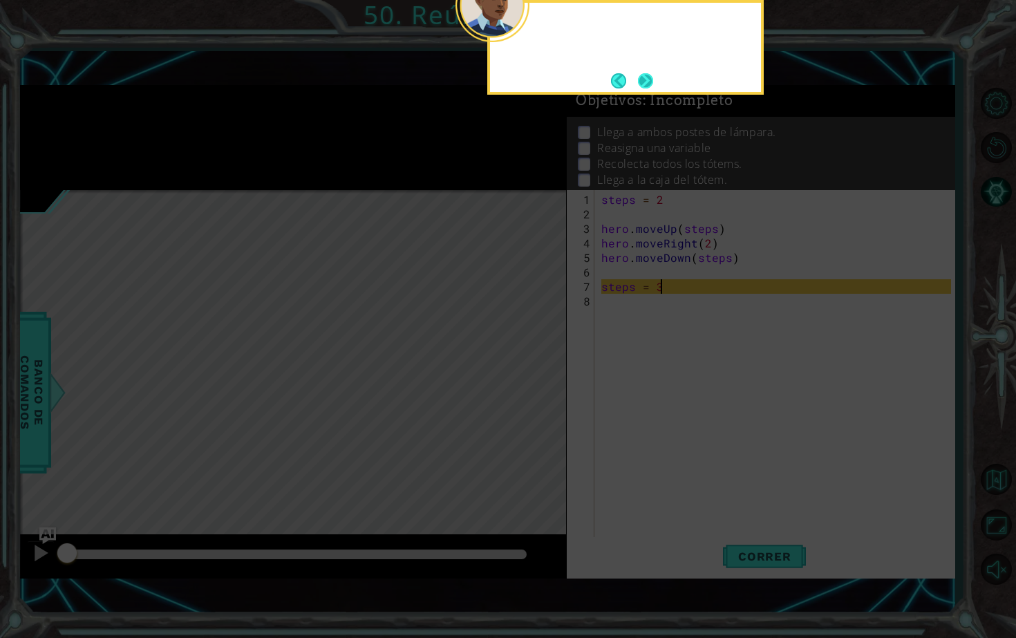
click at [642, 80] on button "Next" at bounding box center [645, 80] width 15 height 15
click at [642, 80] on button "Next" at bounding box center [645, 80] width 17 height 17
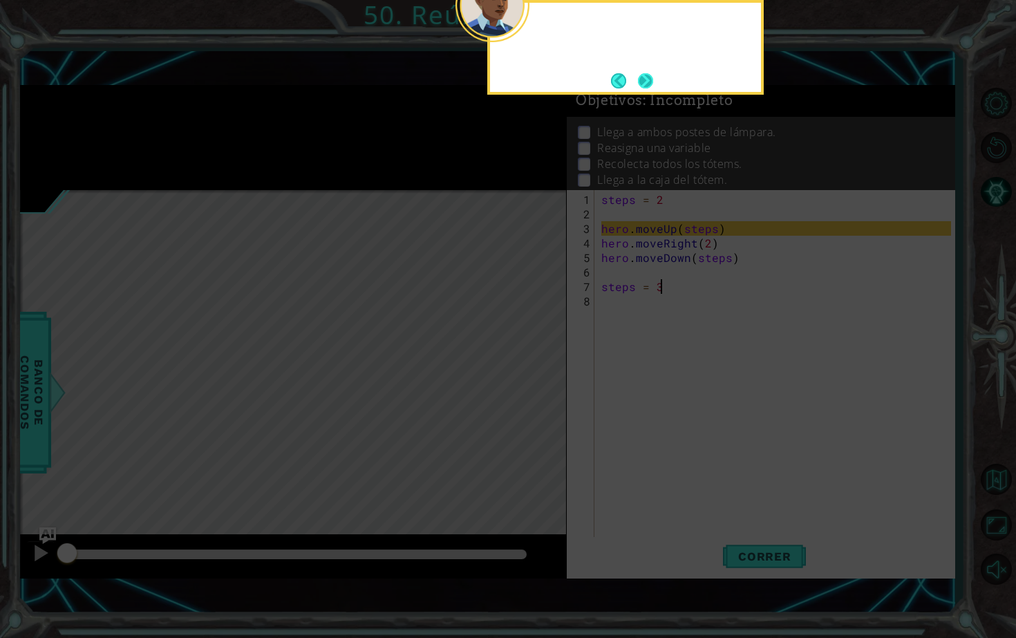
click at [642, 80] on button "Next" at bounding box center [645, 80] width 17 height 17
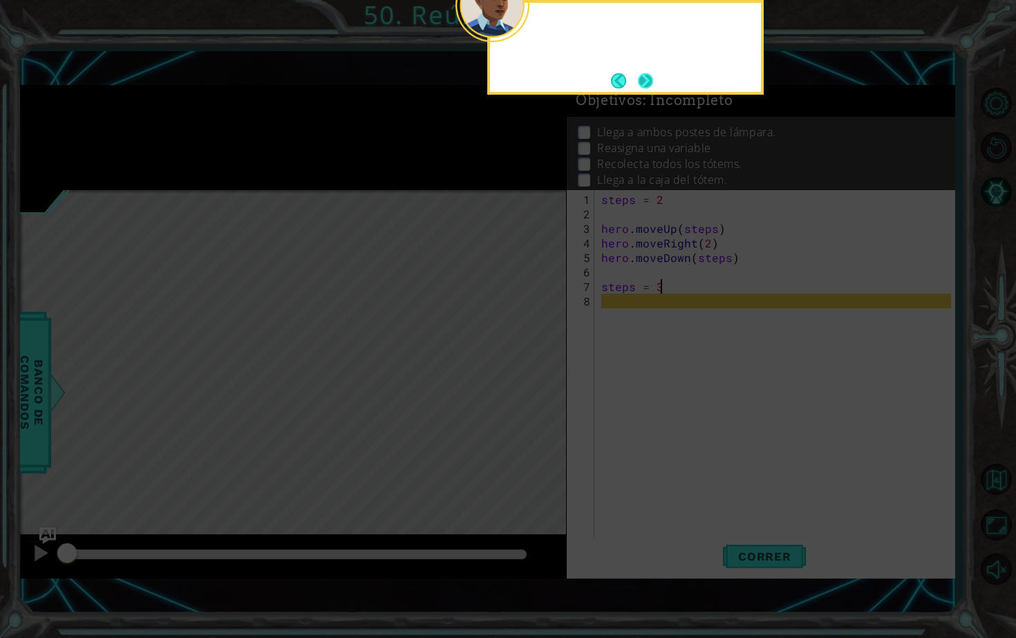
click at [642, 80] on button "Next" at bounding box center [645, 80] width 15 height 15
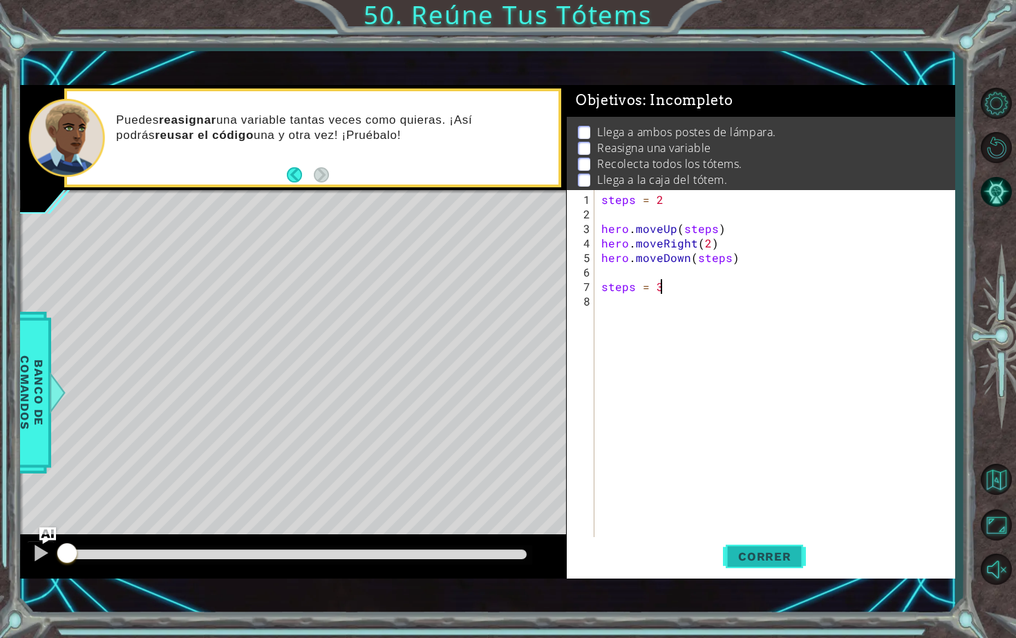
click at [778, 551] on span "Correr" at bounding box center [764, 557] width 81 height 14
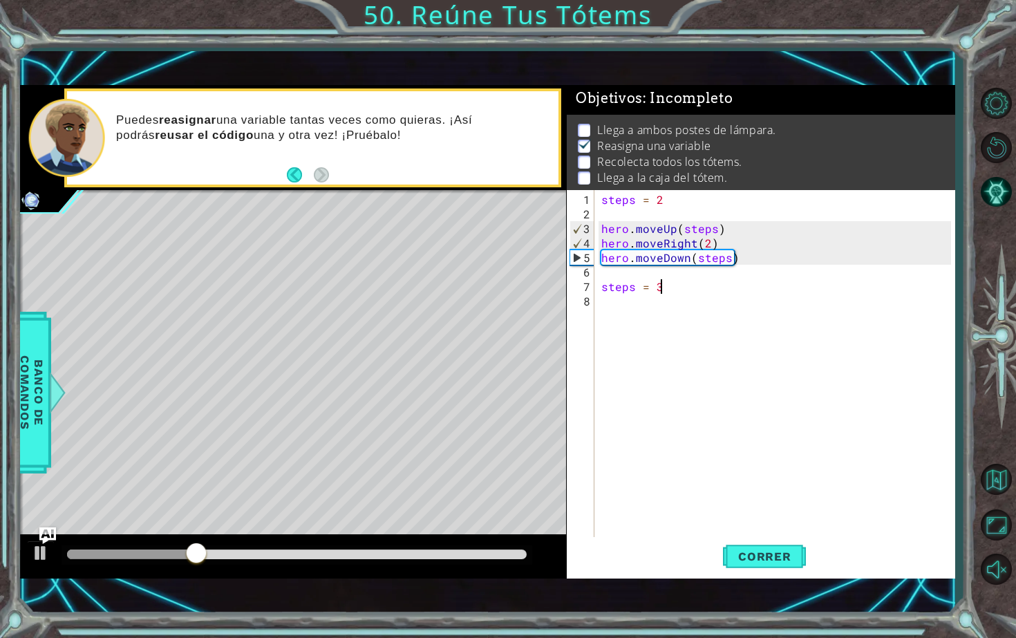
click at [604, 295] on div "steps = 2 hero . moveUp ( steps ) hero . moveRight ( 2 ) hero . moveDown ( step…" at bounding box center [778, 380] width 359 height 377
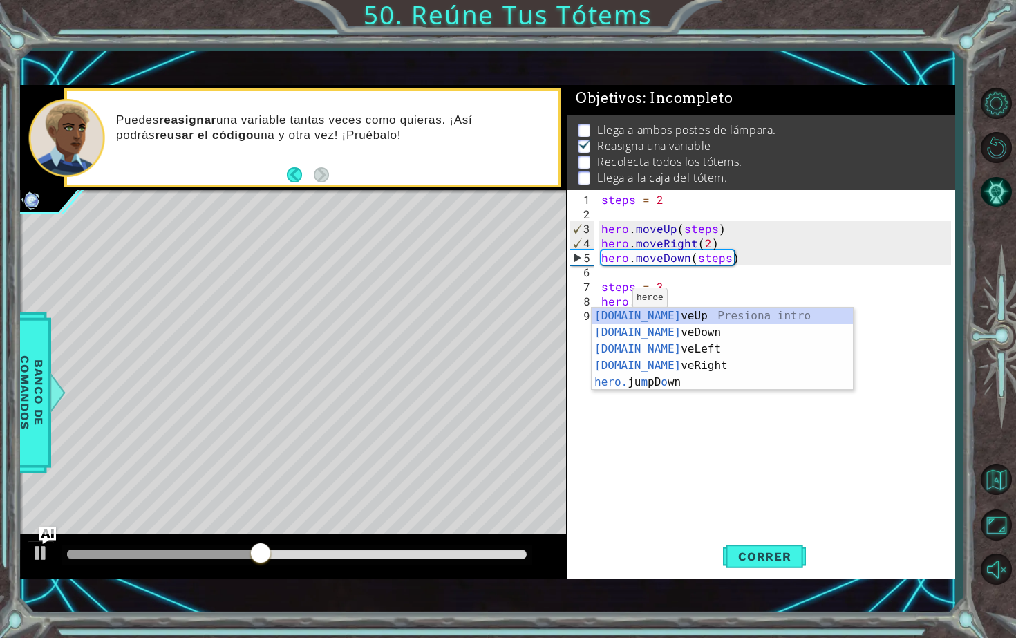
scroll to position [0, 2]
click at [695, 317] on div "[DOMAIN_NAME] veUp Presiona intro [DOMAIN_NAME] veDown Presiona intro [DOMAIN_N…" at bounding box center [722, 366] width 261 height 116
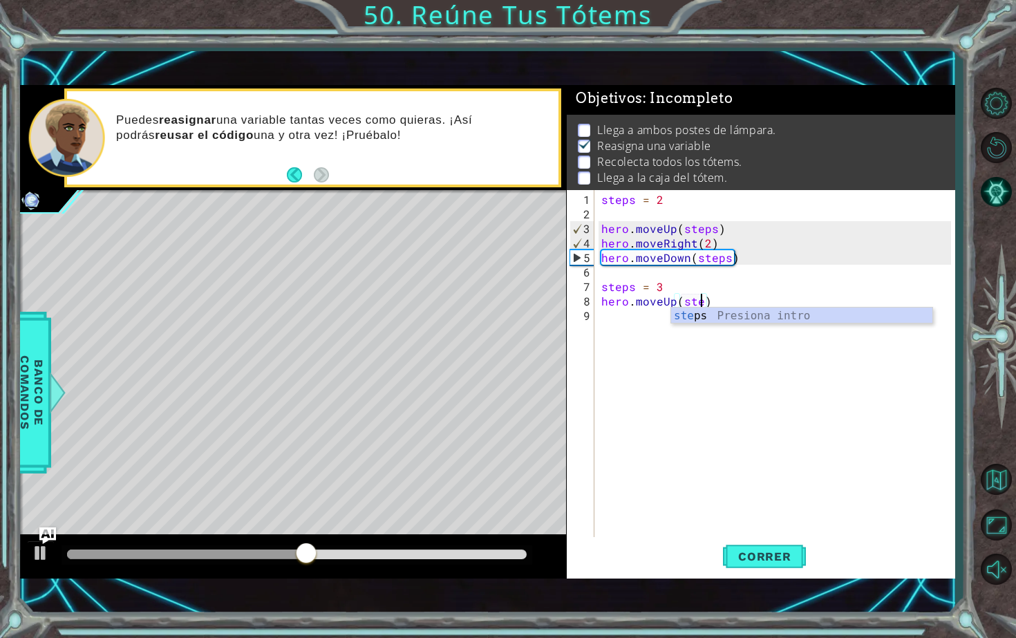
type textarea "hero.moveUp(steps)"
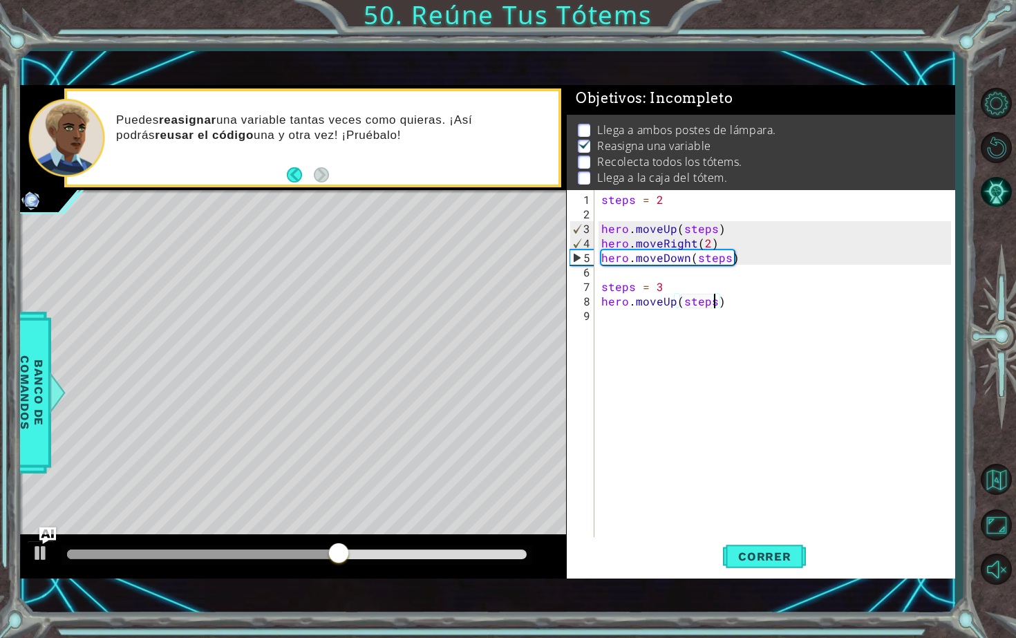
click at [644, 319] on div "steps = 2 hero . moveUp ( steps ) hero . moveRight ( 2 ) hero . moveDown ( step…" at bounding box center [778, 380] width 359 height 377
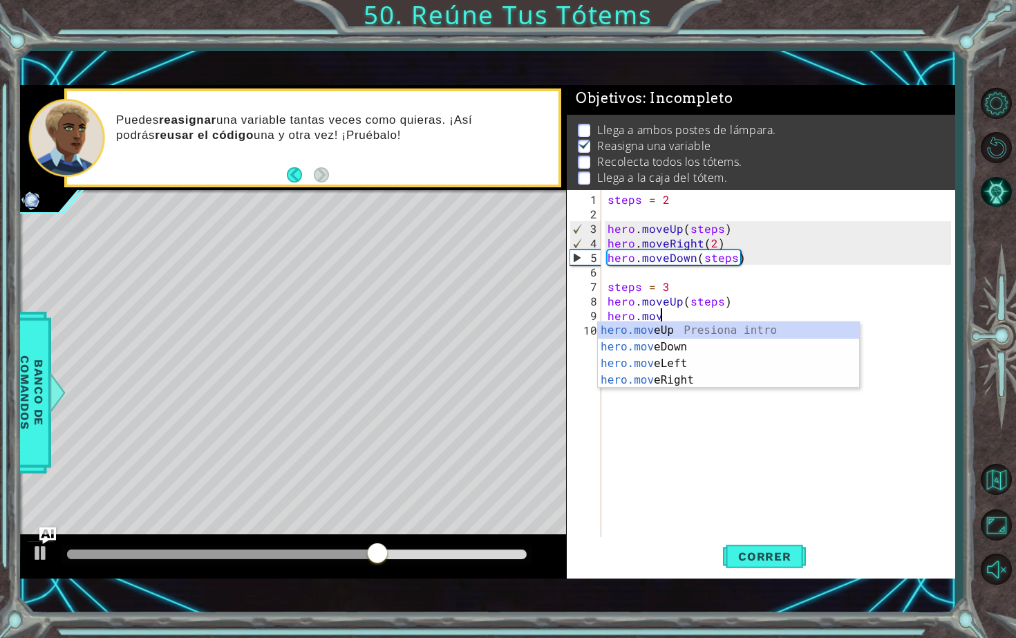
scroll to position [0, 3]
click at [651, 382] on div "hero.move Up Presiona intro hero.move Down Presiona intro hero.move Left Presio…" at bounding box center [728, 372] width 261 height 100
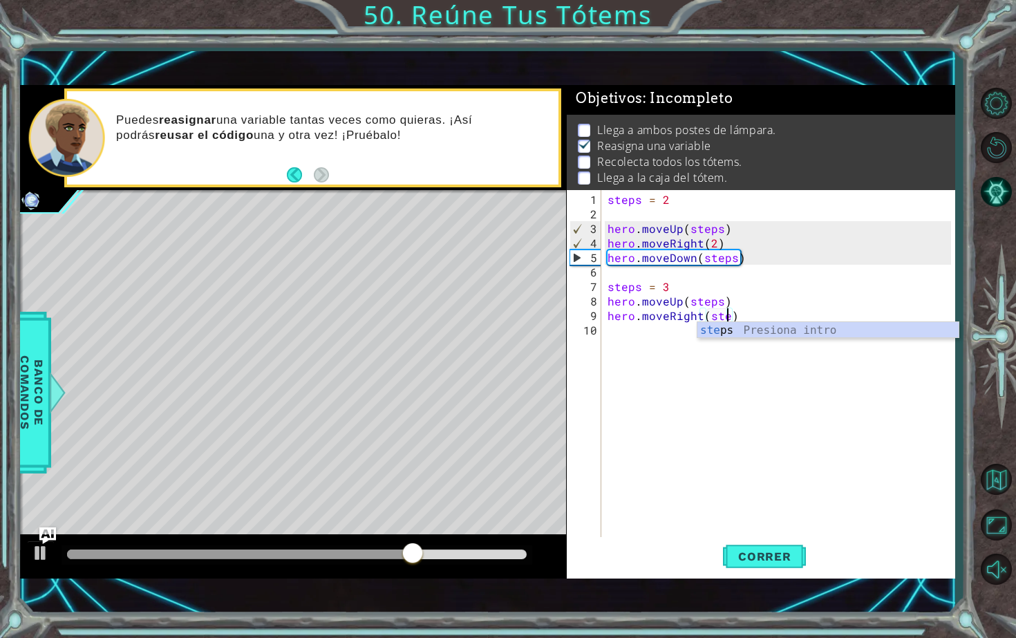
type textarea "hero.moveRight(steps)"
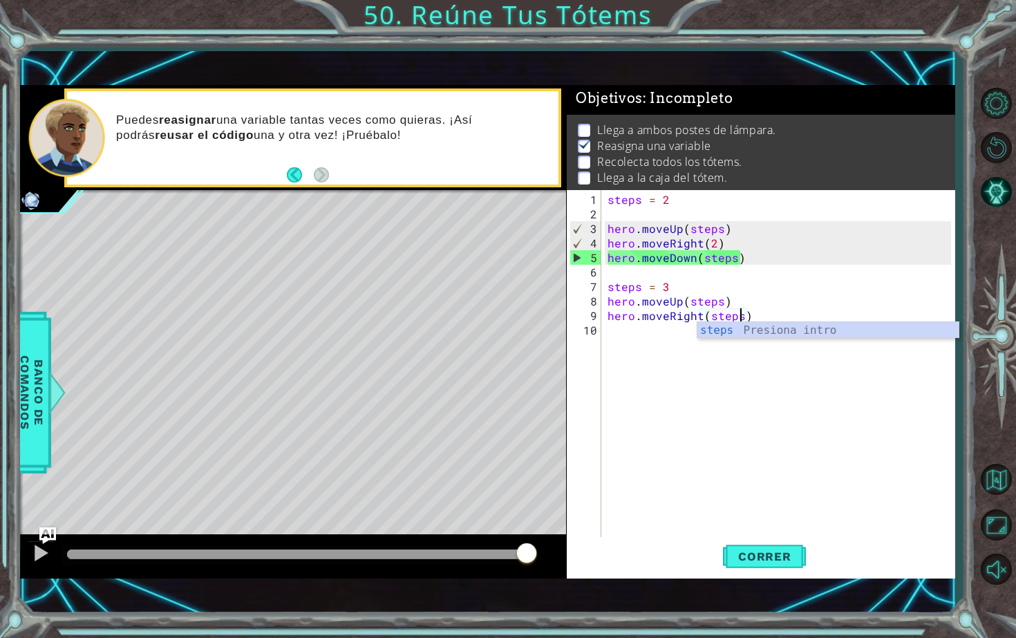
click at [639, 344] on div "steps = 2 hero . moveUp ( steps ) hero . moveRight ( 2 ) hero . moveDown ( step…" at bounding box center [781, 380] width 353 height 377
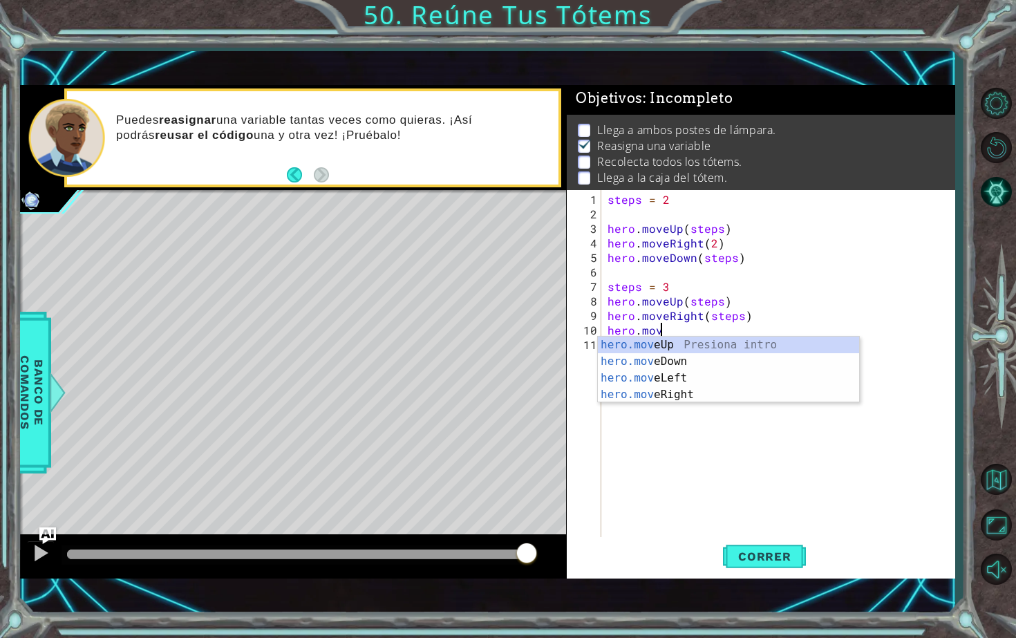
scroll to position [0, 3]
click at [648, 362] on div "hero.move Up Presiona intro hero.move Down Presiona intro hero.move Left Presio…" at bounding box center [728, 387] width 261 height 100
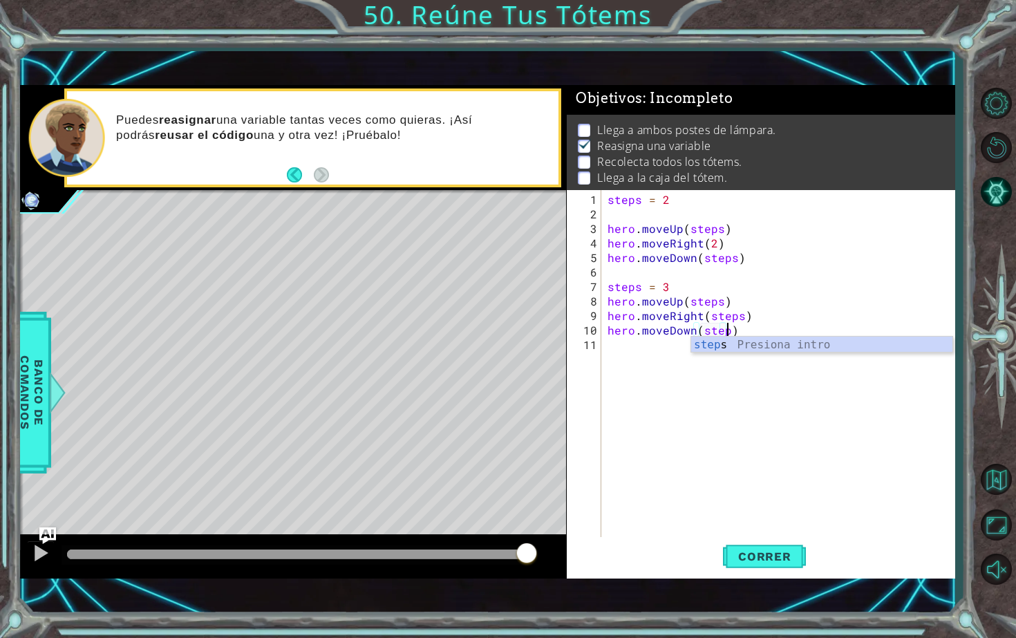
scroll to position [0, 8]
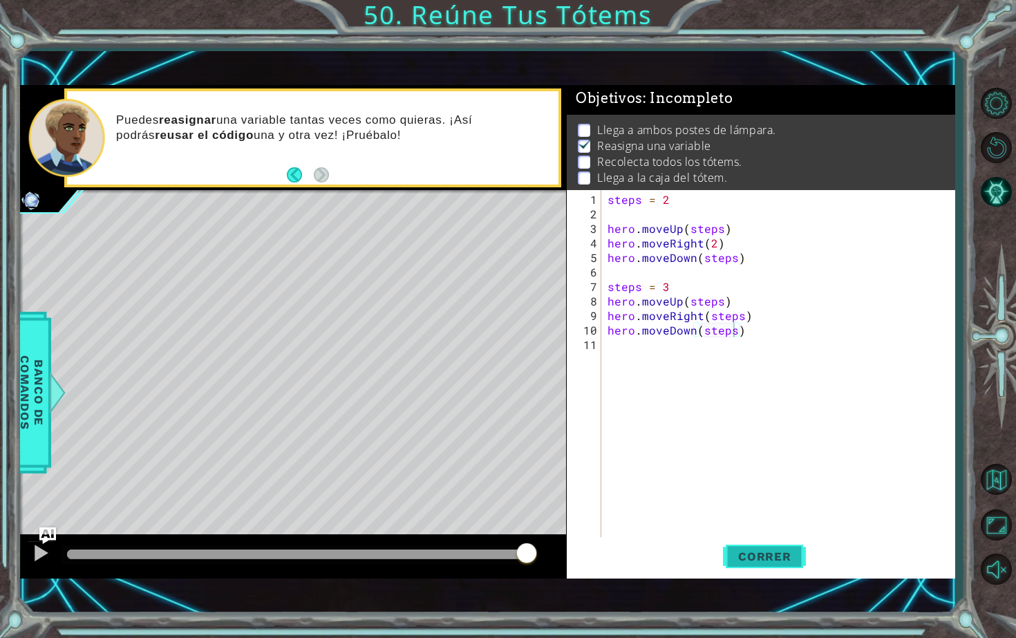
click at [772, 552] on span "Correr" at bounding box center [764, 557] width 81 height 14
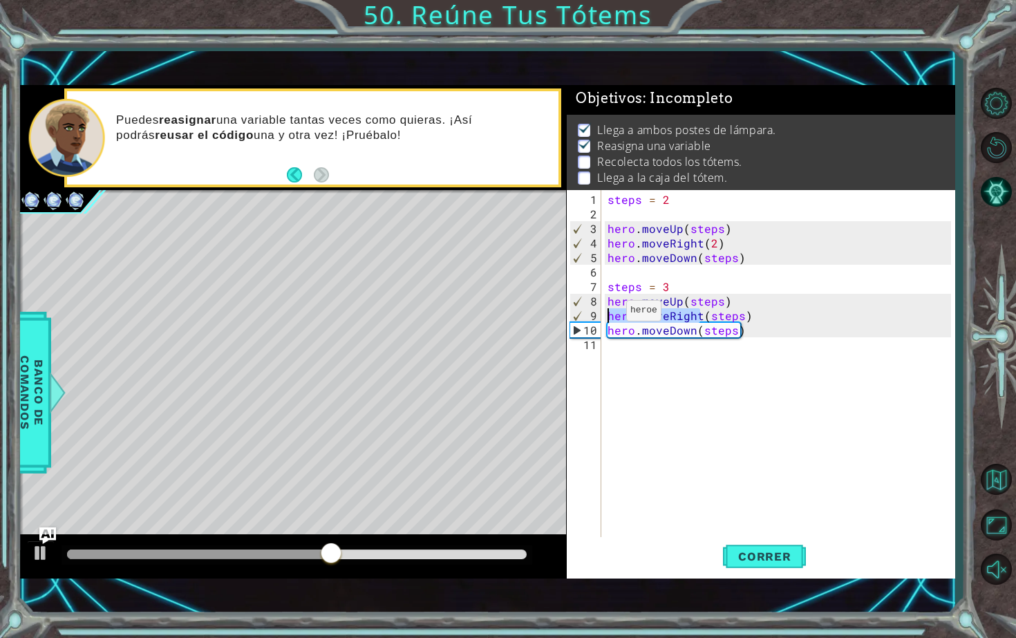
drag, startPoint x: 700, startPoint y: 314, endPoint x: 609, endPoint y: 317, distance: 91.3
click at [608, 317] on div "steps = 2 hero . moveUp ( steps ) hero . moveRight ( 2 ) hero . moveDown ( step…" at bounding box center [781, 380] width 353 height 377
type textarea "hero.moveRight(steps)"
click at [719, 355] on div "steps = 2 hero . moveUp ( steps ) hero . moveRight ( 2 ) hero . moveDown ( step…" at bounding box center [781, 380] width 353 height 377
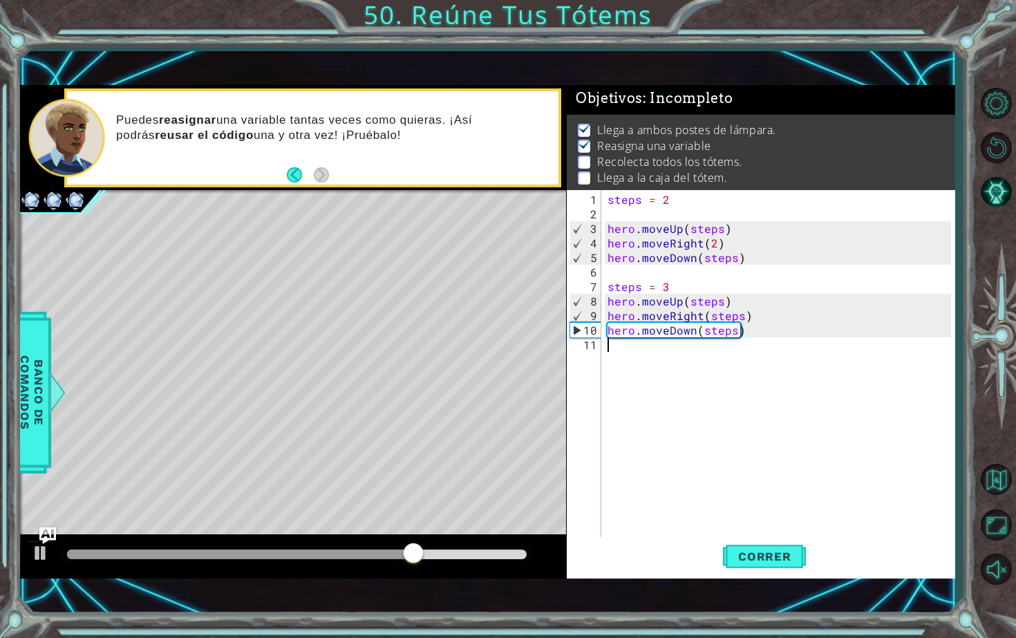
click at [719, 355] on div "steps = 2 hero . moveUp ( steps ) hero . moveRight ( 2 ) hero . moveDown ( step…" at bounding box center [781, 380] width 353 height 377
click at [740, 315] on div "steps = 2 hero . moveUp ( steps ) hero . moveRight ( 2 ) hero . moveDown ( step…" at bounding box center [781, 380] width 353 height 377
type textarea "hero.moveRight(2)"
click at [709, 359] on div "steps = 2 hero . moveUp ( steps ) hero . moveRight ( 2 ) hero . moveDown ( step…" at bounding box center [781, 380] width 353 height 377
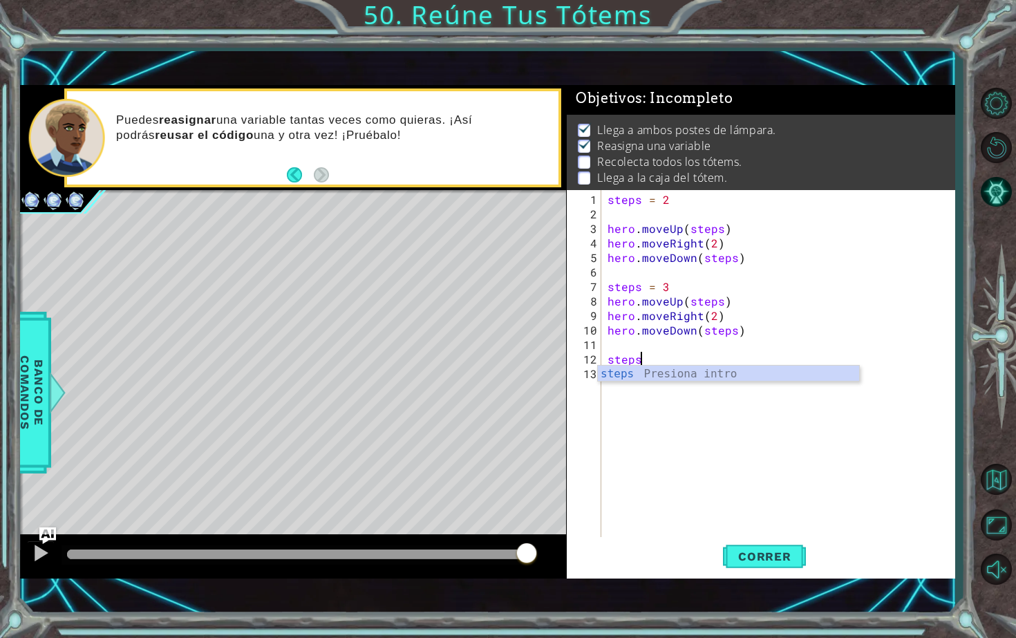
scroll to position [0, 1]
type textarea "steps = 4"
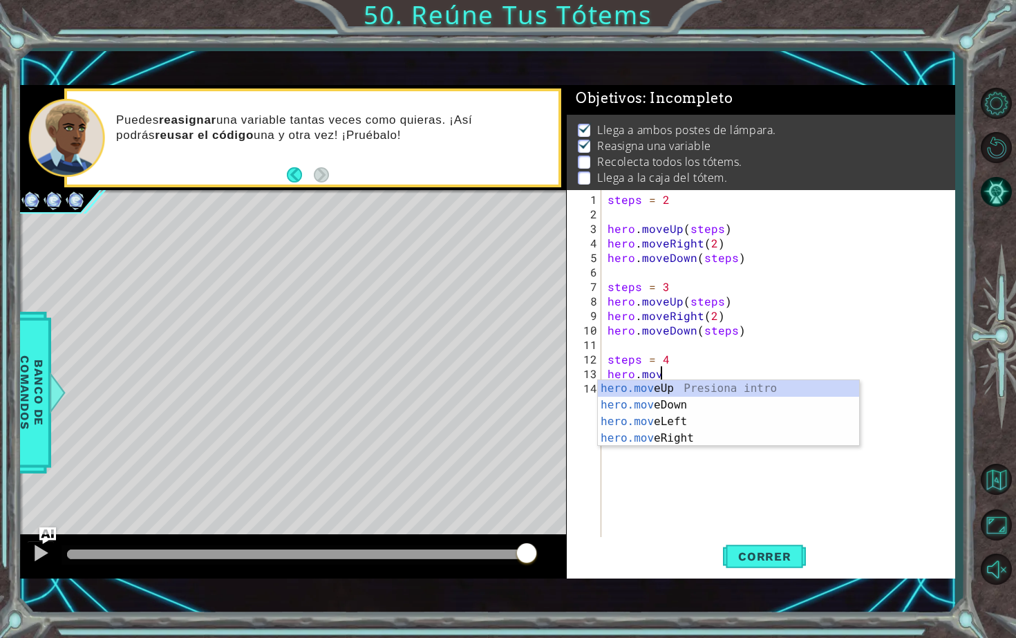
scroll to position [0, 3]
click at [646, 388] on div "hero.move Up Presiona intro hero.move Down Presiona intro hero.move Left Presio…" at bounding box center [728, 430] width 261 height 100
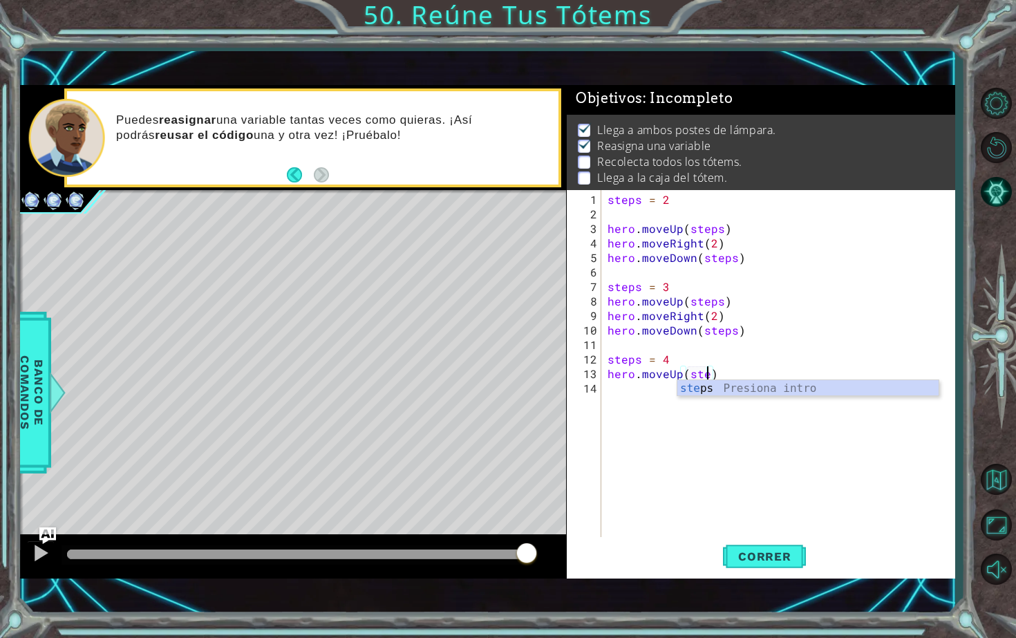
type textarea "hero.moveUp(steps)"
click at [640, 403] on div "steps = 2 hero . moveUp ( steps ) hero . moveRight ( 2 ) hero . moveDown ( step…" at bounding box center [781, 380] width 353 height 377
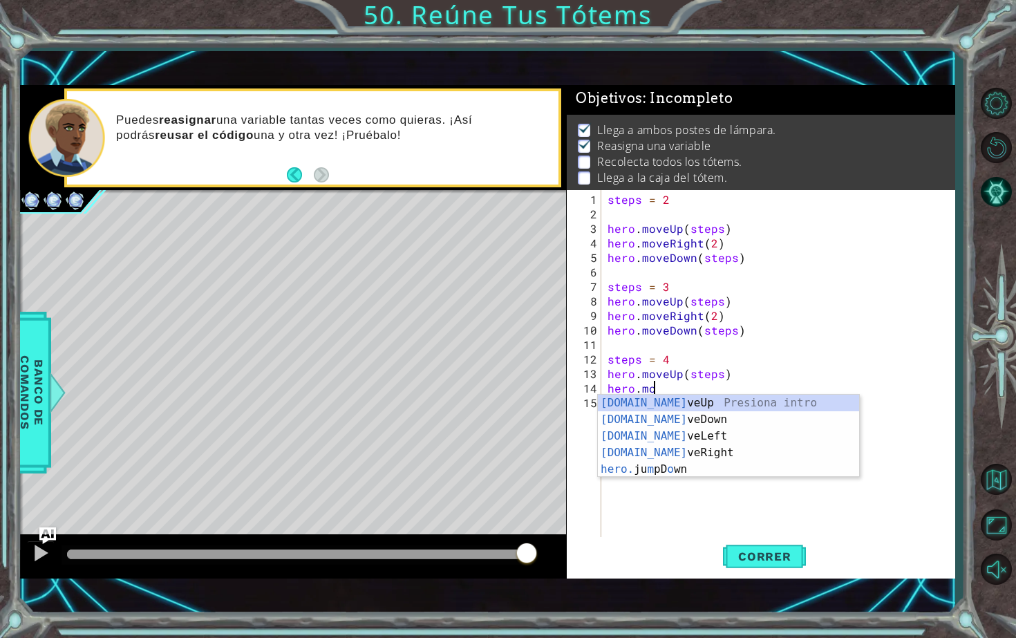
scroll to position [0, 2]
click at [712, 451] on div "[DOMAIN_NAME] veUp Presiona intro [DOMAIN_NAME] veDown Presiona intro [DOMAIN_N…" at bounding box center [728, 453] width 261 height 116
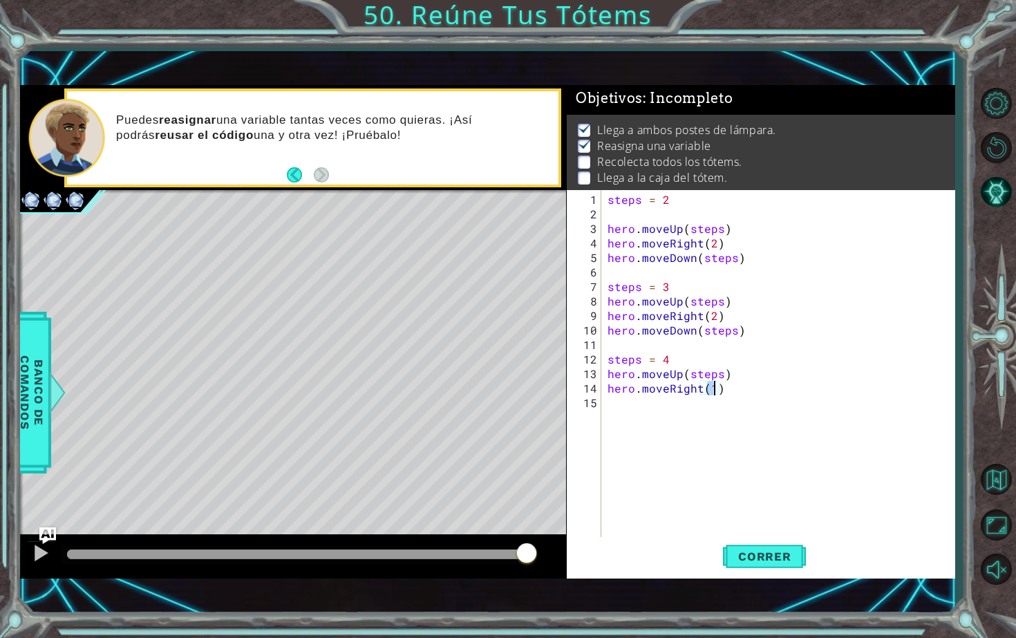
type textarea "hero.moveRight(2)"
click at [648, 405] on div "steps = 2 hero . moveUp ( steps ) hero . moveRight ( 2 ) hero . moveDown ( step…" at bounding box center [781, 380] width 353 height 377
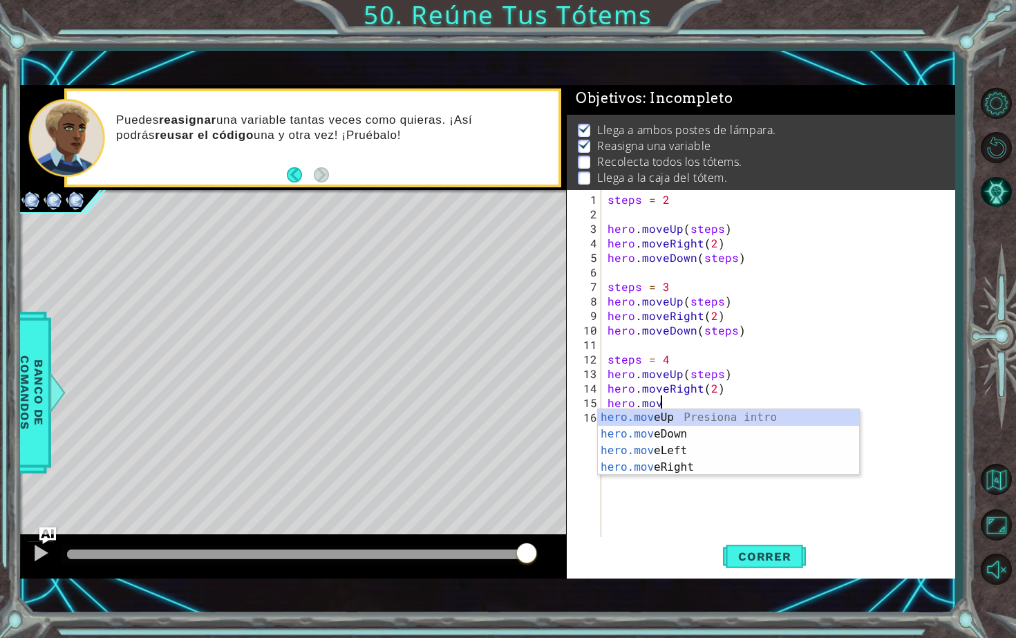
scroll to position [0, 3]
click at [642, 430] on div "hero.move Up Presiona intro hero.move Down Presiona intro hero.move Left Presio…" at bounding box center [728, 459] width 261 height 100
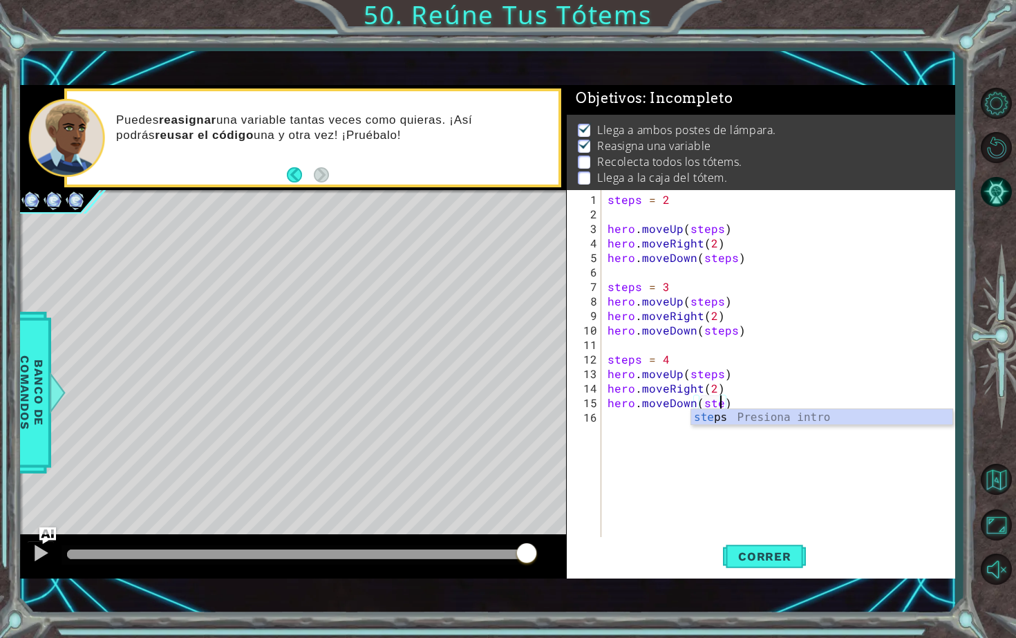
scroll to position [0, 8]
type textarea "hero.moveDown(steps)"
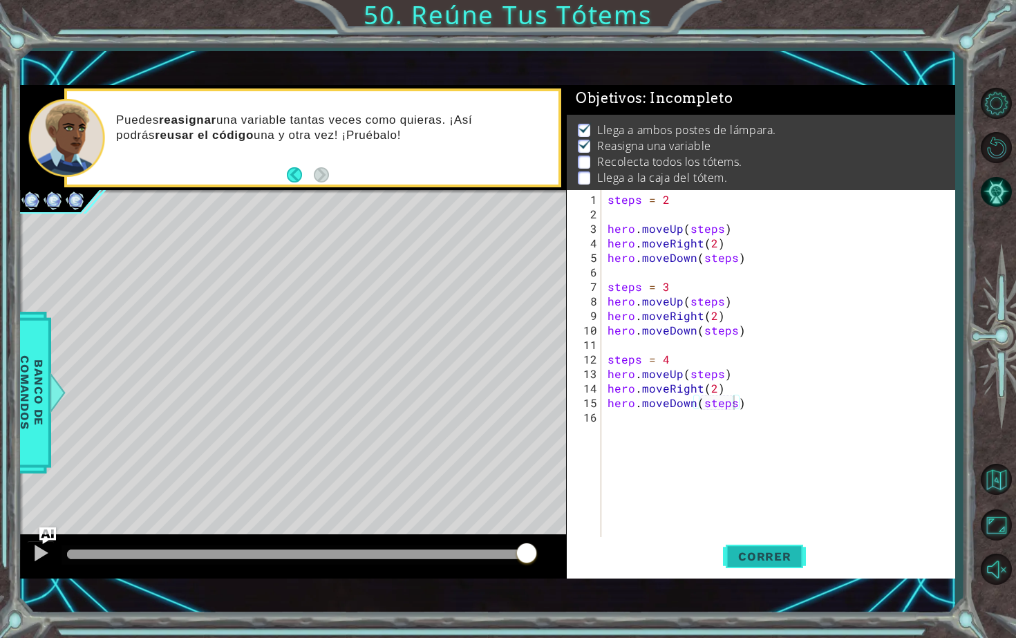
click at [762, 563] on button "Correr" at bounding box center [764, 556] width 83 height 39
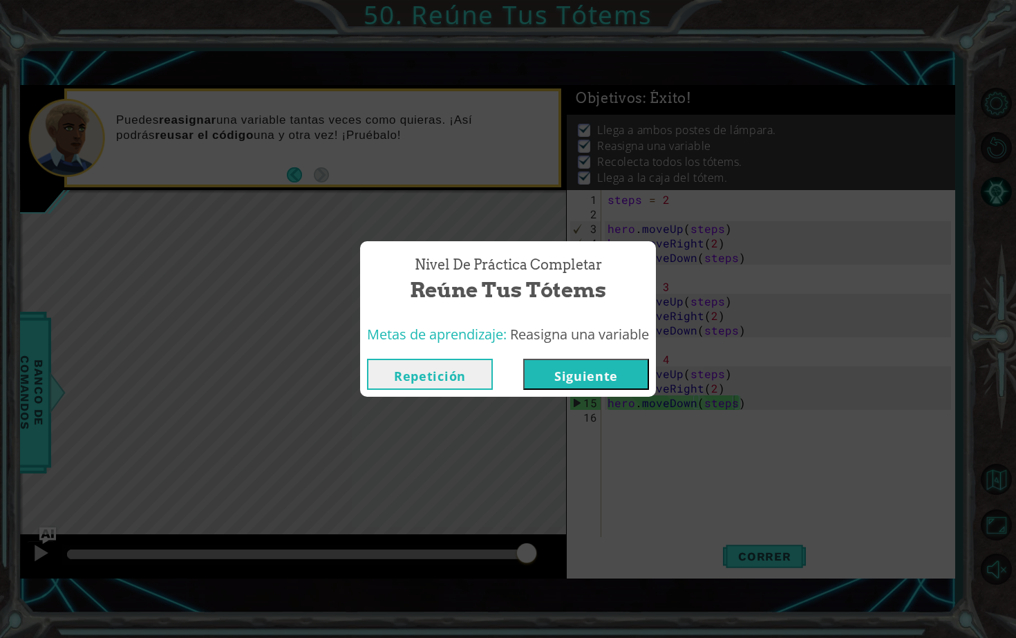
click at [617, 370] on button "Siguiente" at bounding box center [586, 374] width 126 height 31
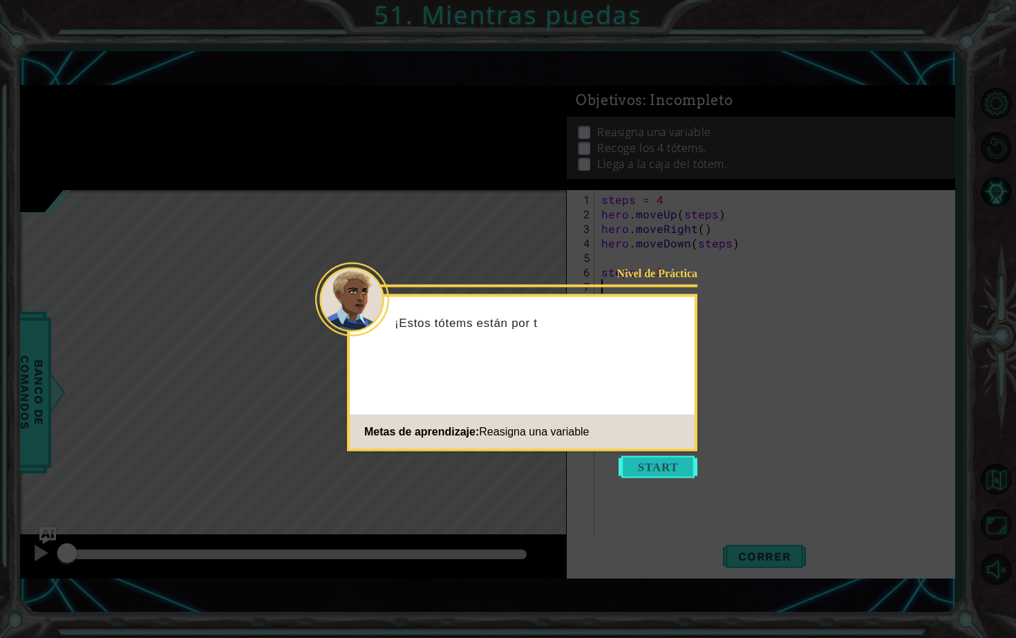
click at [651, 464] on button "Start" at bounding box center [658, 467] width 79 height 22
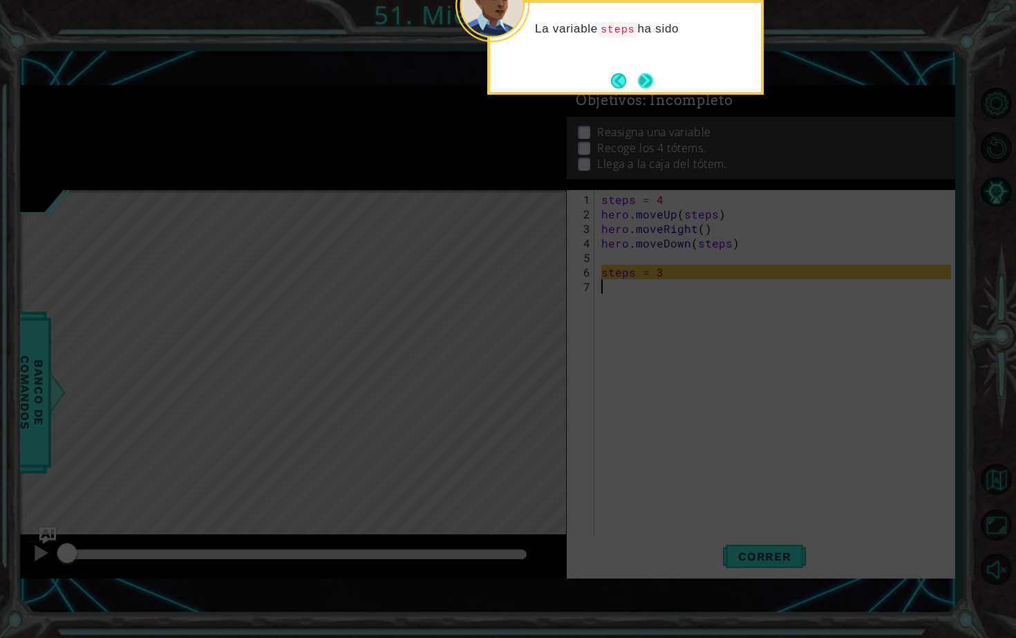
click at [646, 73] on button "Next" at bounding box center [645, 80] width 19 height 19
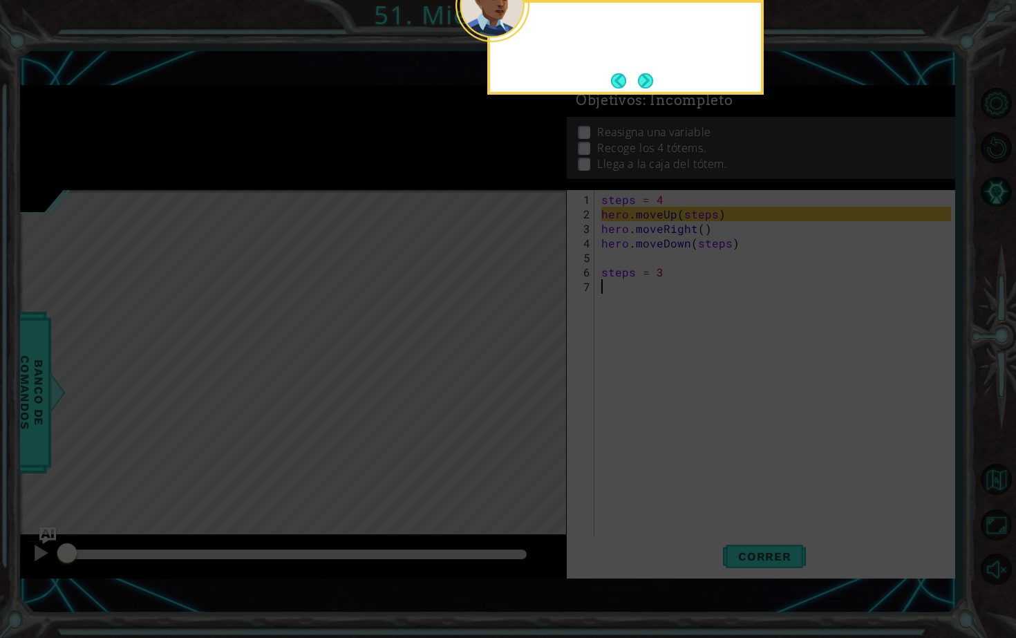
click at [646, 73] on button "Next" at bounding box center [645, 81] width 17 height 17
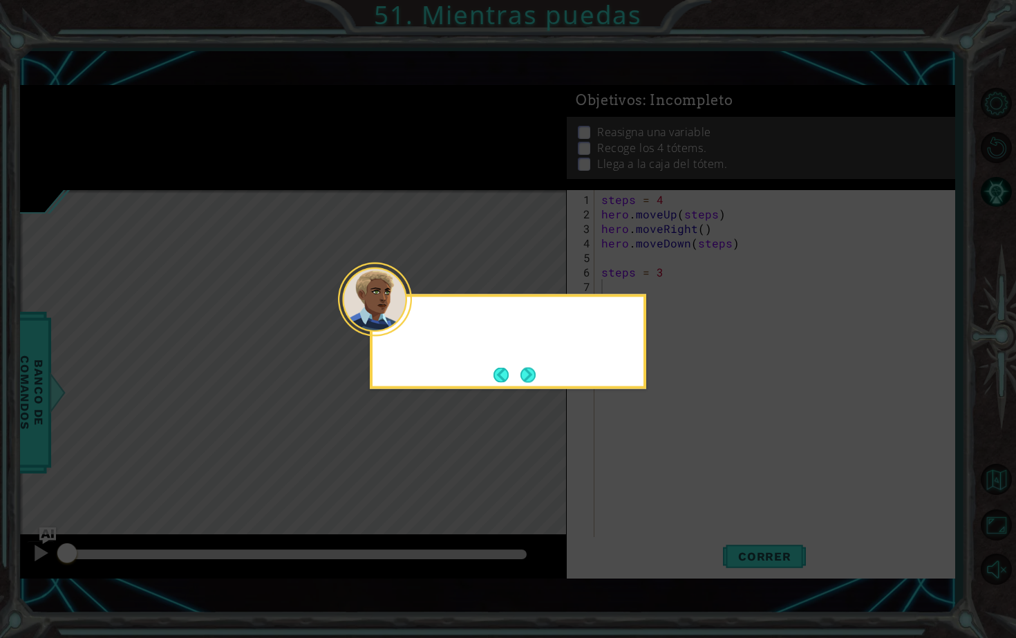
click at [646, 73] on icon at bounding box center [508, 319] width 1016 height 638
click at [526, 373] on button "Next" at bounding box center [527, 375] width 19 height 19
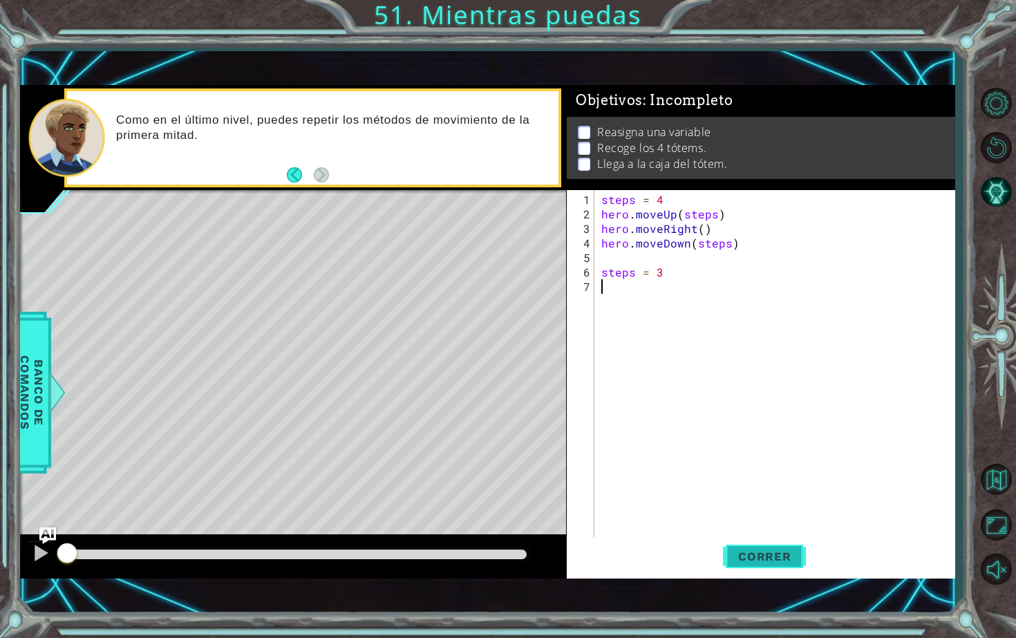
click at [776, 569] on button "Correr" at bounding box center [764, 556] width 83 height 39
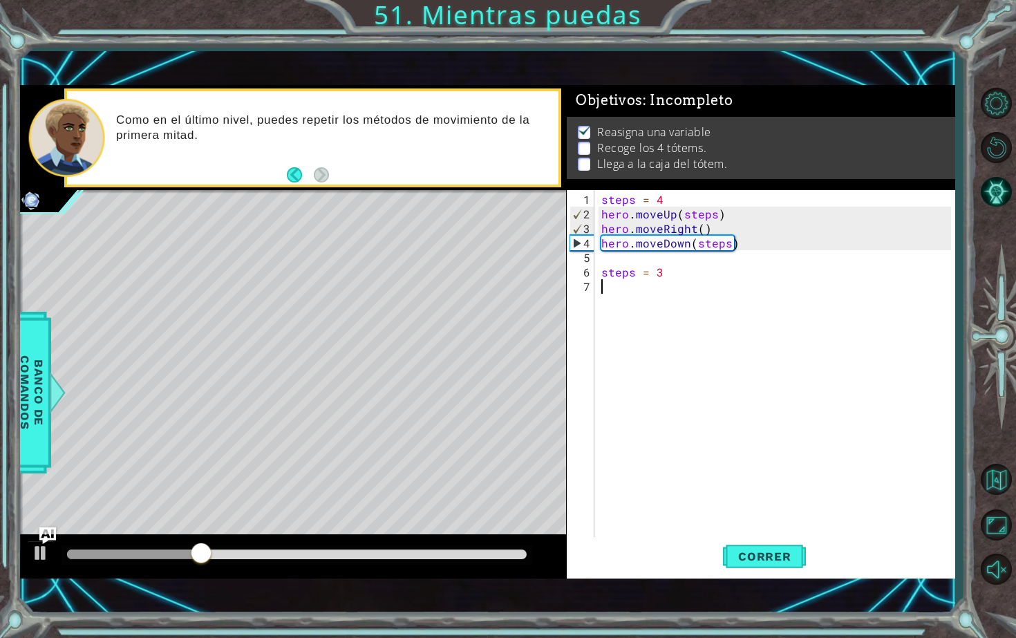
click at [637, 286] on div "steps = 4 hero . moveUp ( steps ) hero . moveRight ( ) hero . moveDown ( steps …" at bounding box center [778, 380] width 359 height 377
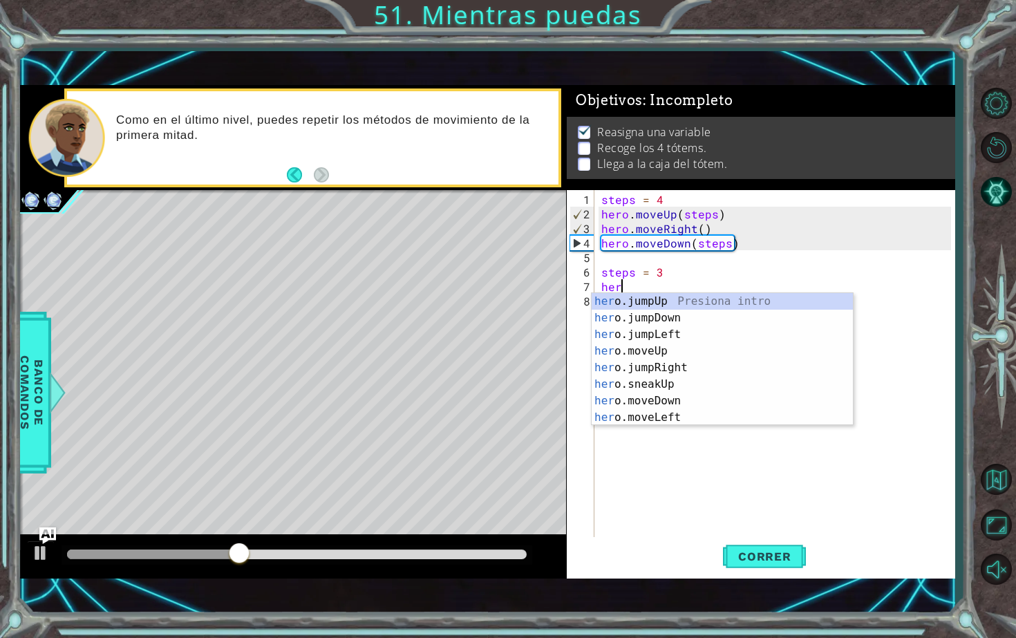
scroll to position [0, 1]
click at [642, 366] on div "hero .jumpUp Presiona intro hero .jumpDown Presiona intro hero .jumpLeft Presio…" at bounding box center [722, 376] width 261 height 166
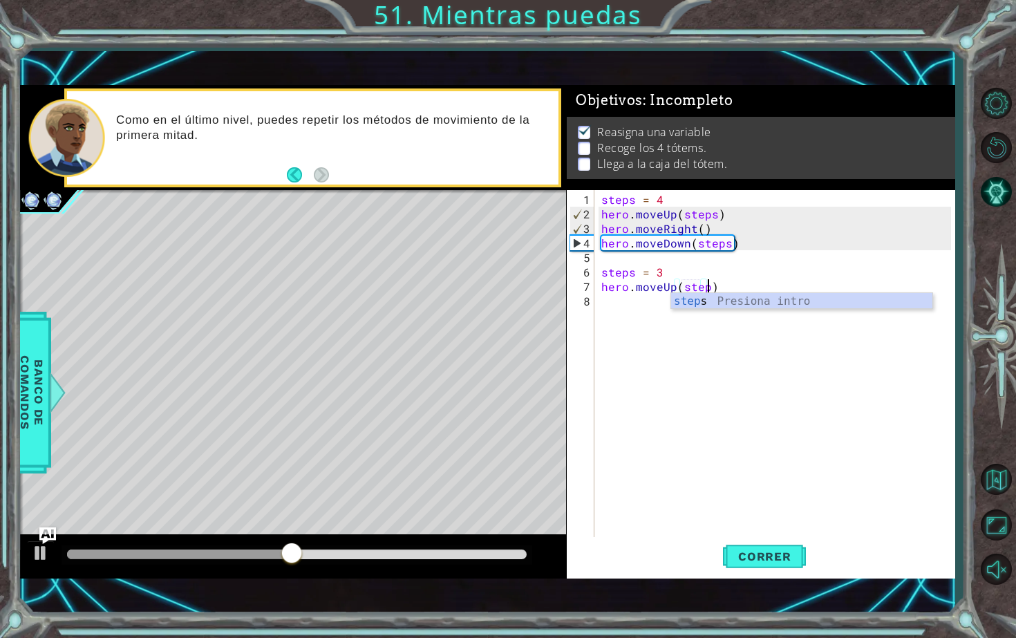
scroll to position [0, 6]
type textarea "hero.moveUp(steps)"
click at [615, 303] on div "steps = 4 hero . moveUp ( steps ) hero . moveRight ( ) hero . moveDown ( steps …" at bounding box center [778, 380] width 359 height 377
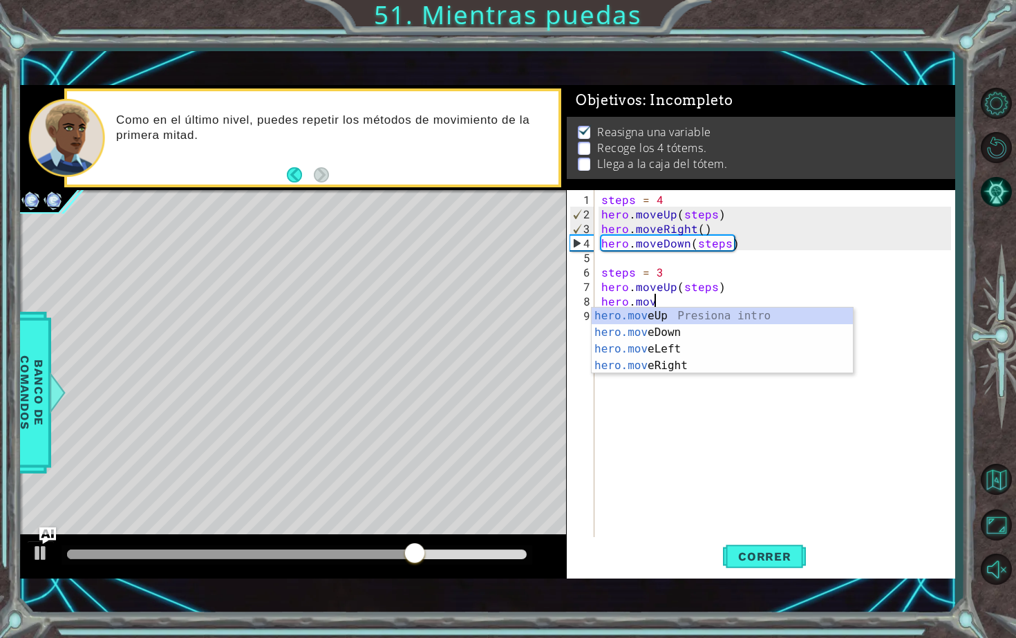
scroll to position [0, 3]
click at [655, 368] on div "hero.move Up Presiona intro hero.move Down Presiona intro hero.move Left Presio…" at bounding box center [722, 358] width 261 height 100
type textarea "hero.moveRight(1)"
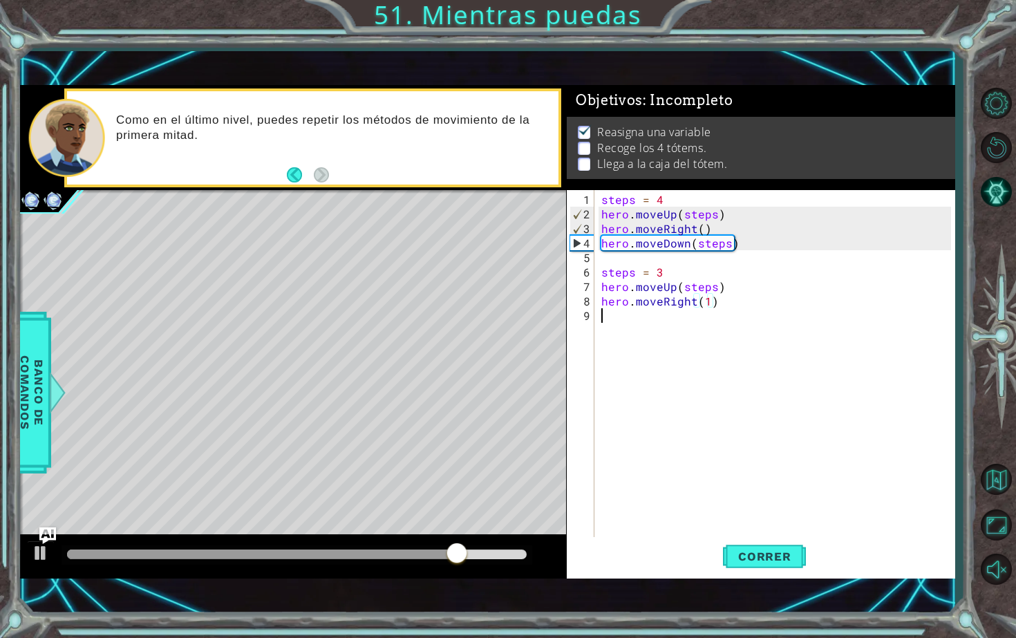
click at [631, 328] on div "steps = 4 hero . moveUp ( steps ) hero . moveRight ( ) hero . moveDown ( steps …" at bounding box center [778, 380] width 359 height 377
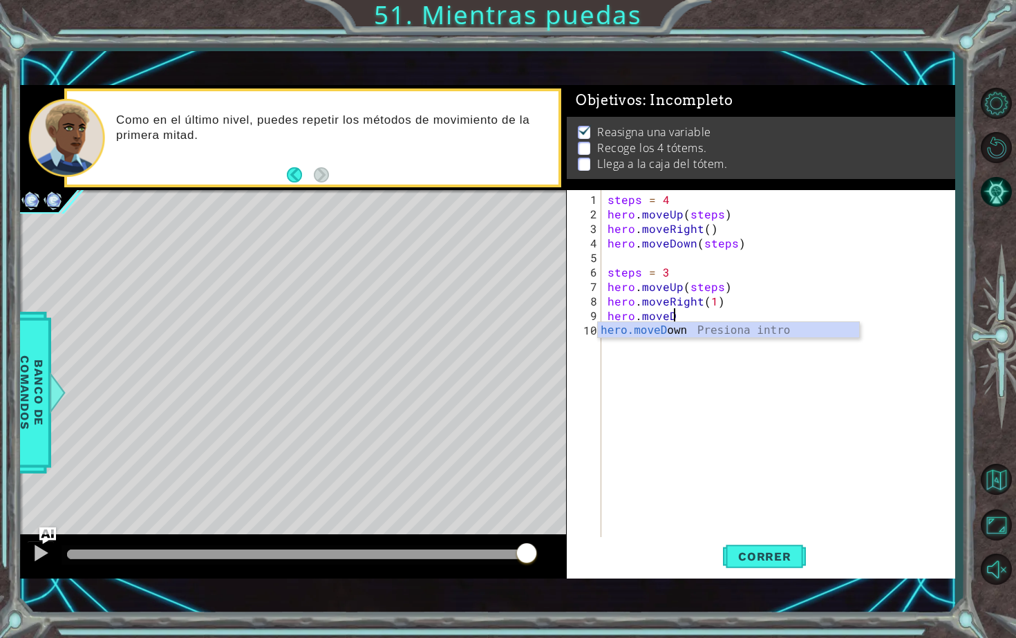
scroll to position [0, 3]
click at [654, 328] on div "hero.moveD own Presiona intro" at bounding box center [728, 347] width 261 height 50
type textarea "hero.moveDown(steps)"
click at [761, 547] on button "Correr" at bounding box center [764, 556] width 83 height 39
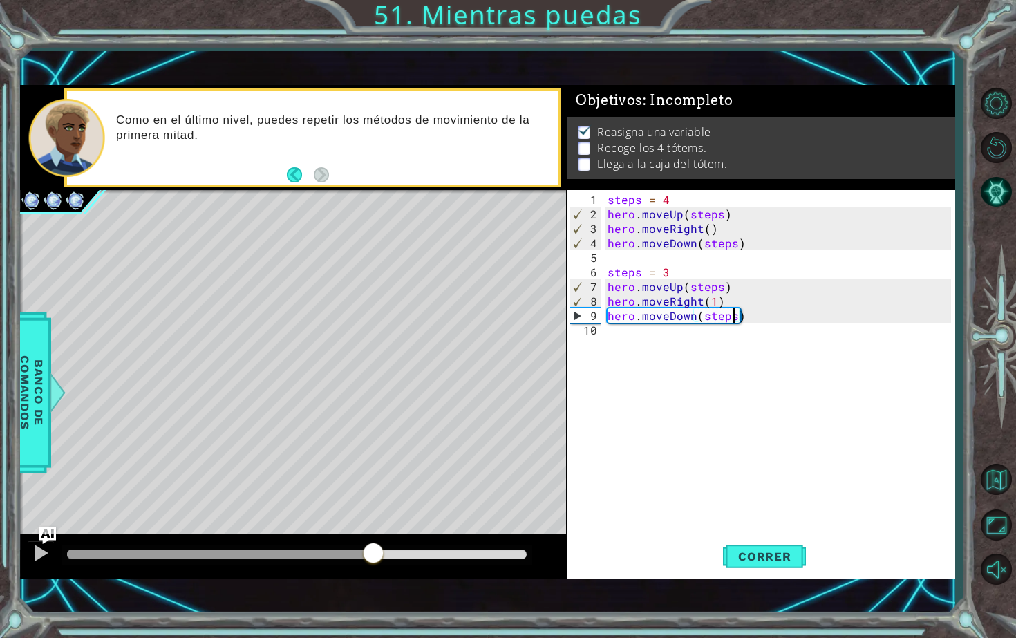
drag, startPoint x: 84, startPoint y: 545, endPoint x: 373, endPoint y: 612, distance: 295.8
click at [373, 575] on div "1 ההההההההההההההההההההההההההההההההההההההההההההההההההההההההההההההההההההההההההההה…" at bounding box center [487, 331] width 935 height 561
click at [630, 345] on div "steps = 4 hero . moveUp ( steps ) hero . moveRight ( ) hero . moveDown ( steps …" at bounding box center [781, 380] width 353 height 377
type textarea "steps = 2"
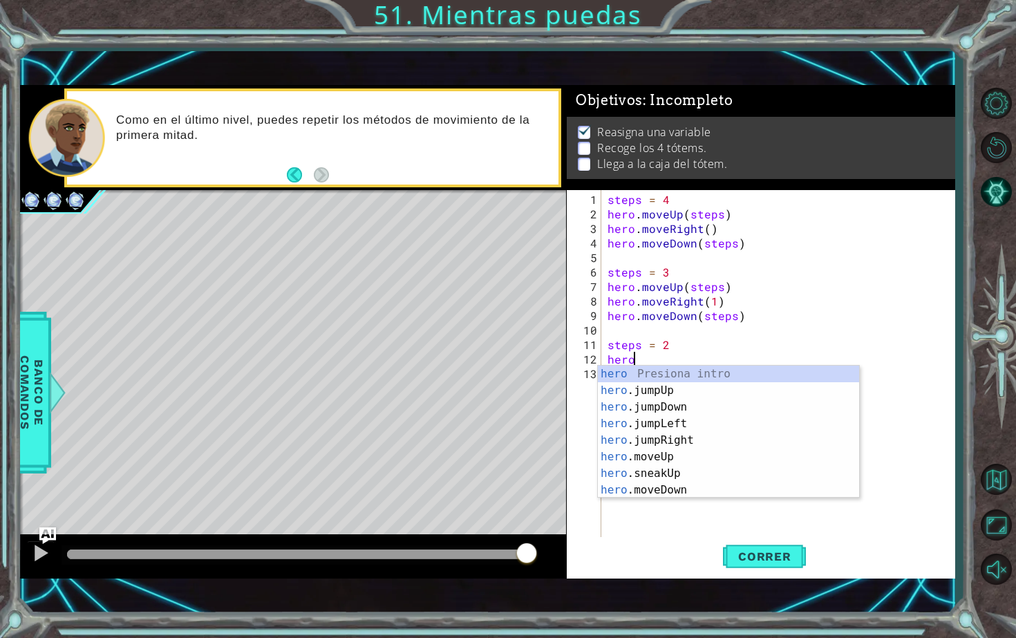
scroll to position [0, 1]
click at [657, 453] on div "hero Presiona intro hero .jumpUp Presiona intro hero .jumpDown Presiona intro h…" at bounding box center [728, 449] width 261 height 166
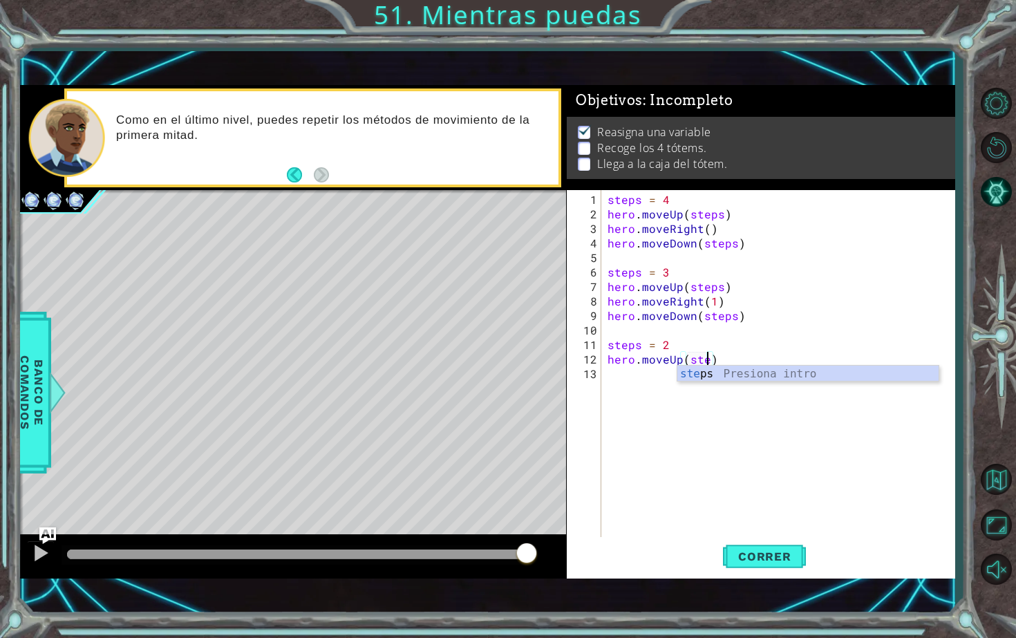
scroll to position [0, 6]
type textarea "hero.moveUp(steps)"
click at [641, 384] on div "steps = 4 hero . moveUp ( steps ) hero . moveRight ( ) hero . moveDown ( steps …" at bounding box center [781, 380] width 353 height 377
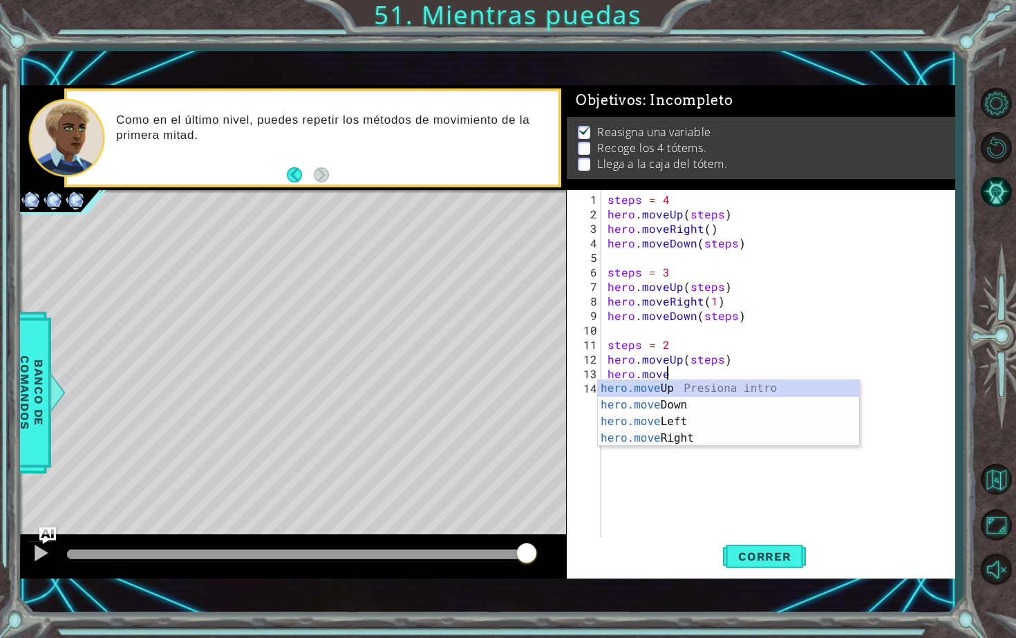
scroll to position [0, 3]
click at [657, 441] on div "hero.move Up Presiona intro hero.move Down Presiona intro hero.move Left Presio…" at bounding box center [728, 430] width 261 height 100
type textarea "hero.moveRight(1)"
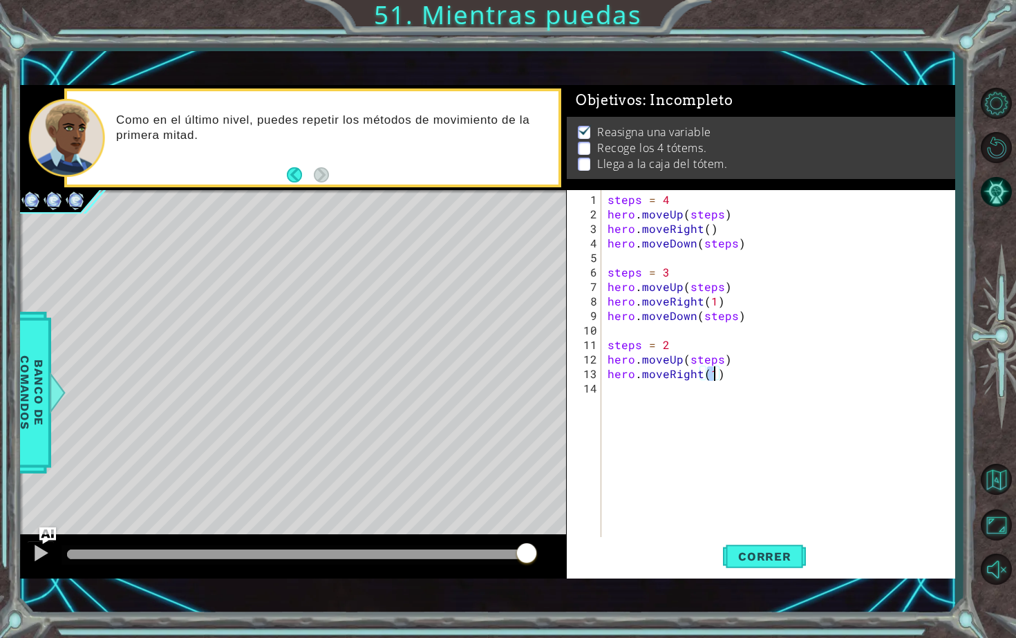
click at [660, 397] on div "steps = 4 hero . moveUp ( steps ) hero . moveRight ( ) hero . moveDown ( steps …" at bounding box center [781, 380] width 353 height 377
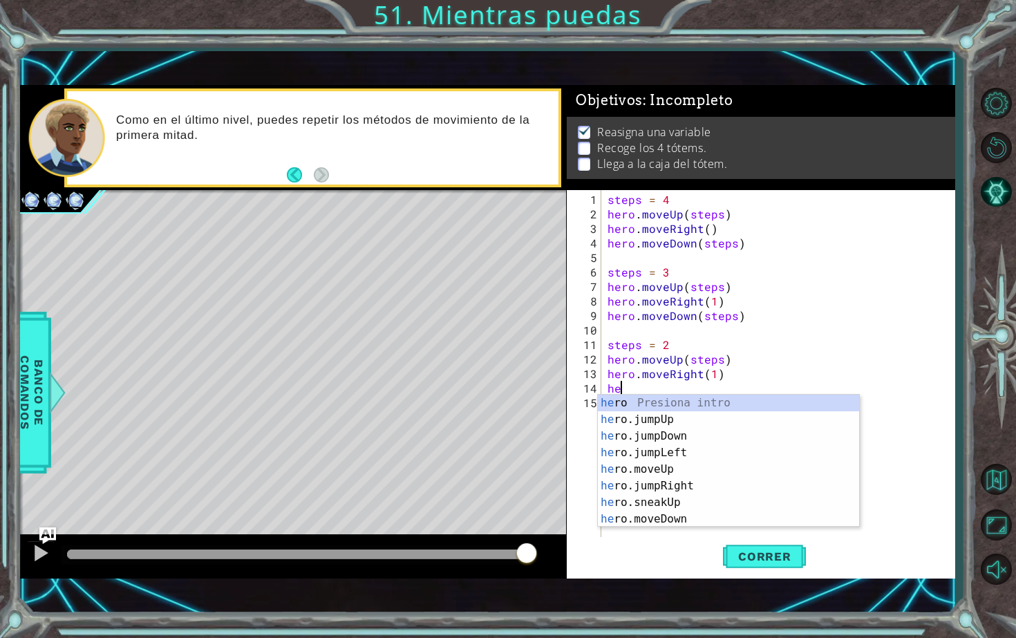
scroll to position [0, 1]
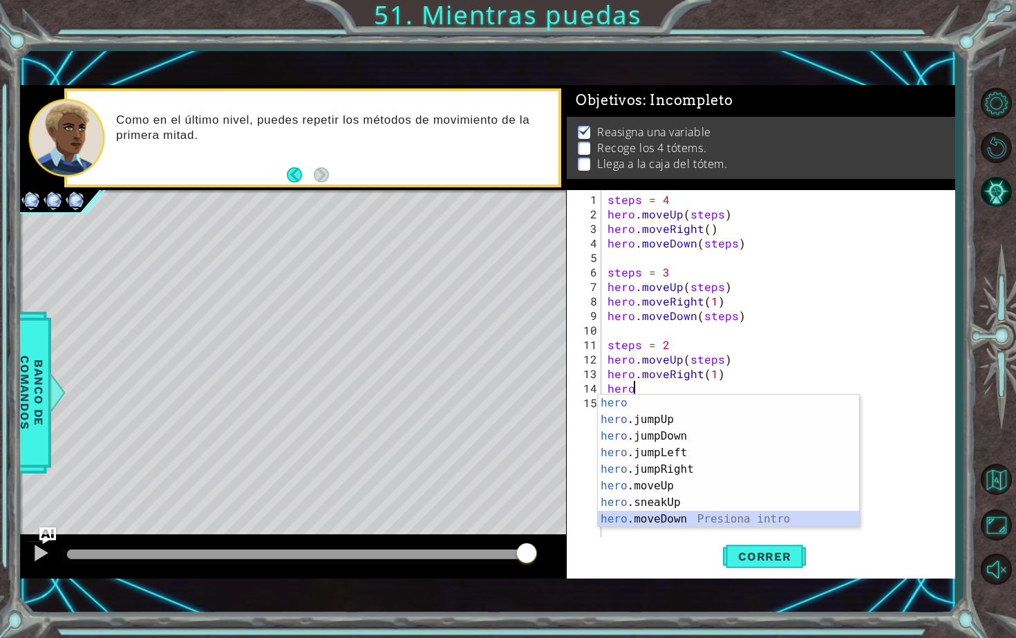
click at [668, 514] on div "hero Presiona intro hero .jumpUp Presiona intro hero .jumpDown Presiona intro h…" at bounding box center [728, 478] width 261 height 166
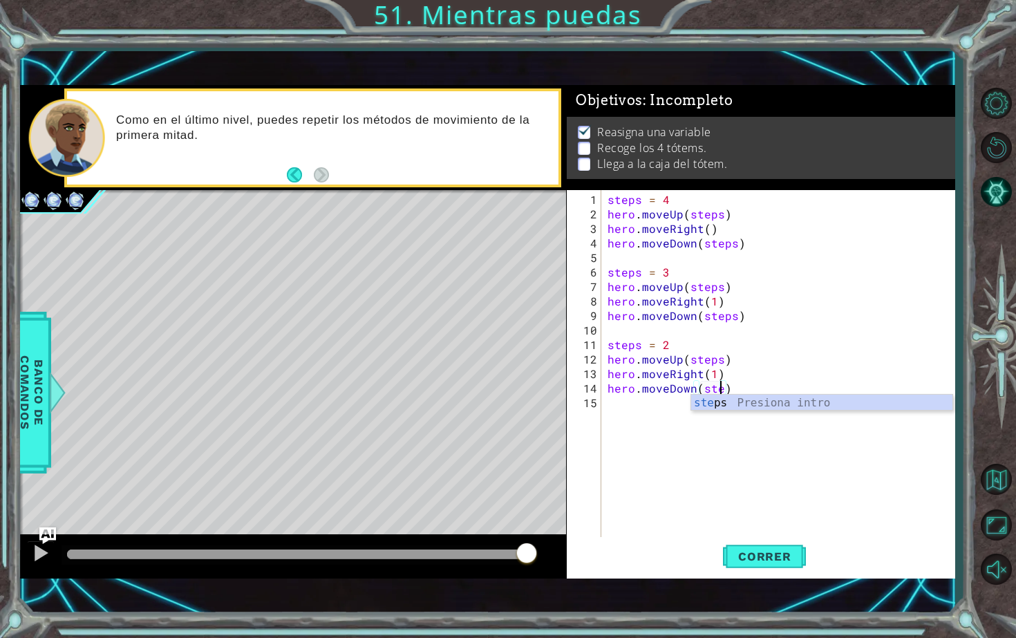
scroll to position [0, 8]
type textarea "hero.moveDown(steps)"
click at [758, 543] on button "Correr" at bounding box center [764, 556] width 83 height 39
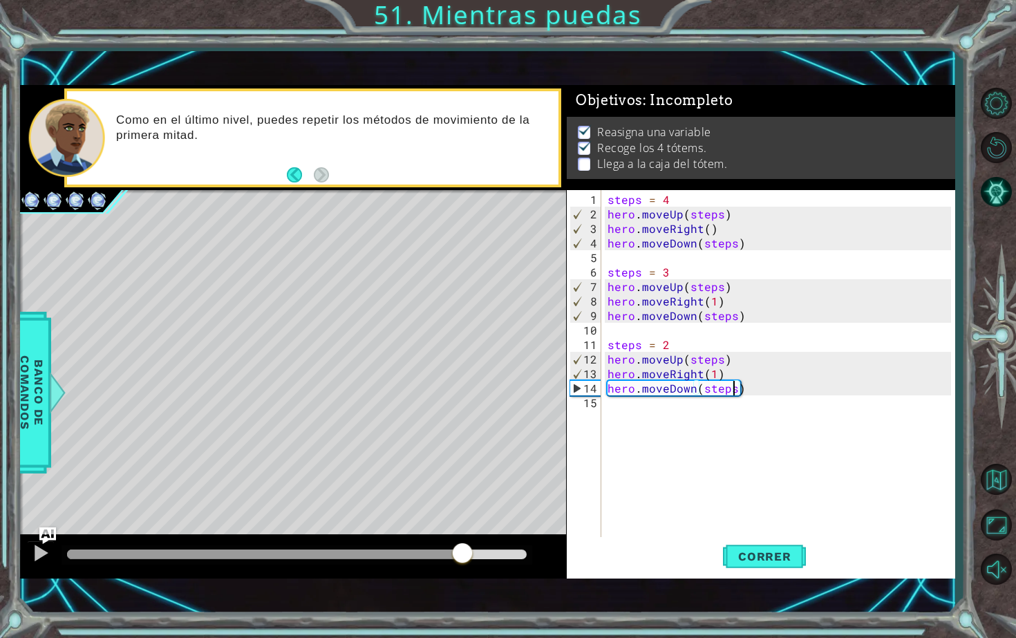
drag, startPoint x: 87, startPoint y: 549, endPoint x: 462, endPoint y: 574, distance: 375.5
click at [462, 574] on div at bounding box center [293, 556] width 546 height 44
drag, startPoint x: 466, startPoint y: 574, endPoint x: 380, endPoint y: 561, distance: 87.3
click at [380, 561] on div at bounding box center [293, 556] width 546 height 44
drag, startPoint x: 489, startPoint y: 556, endPoint x: 427, endPoint y: 559, distance: 62.3
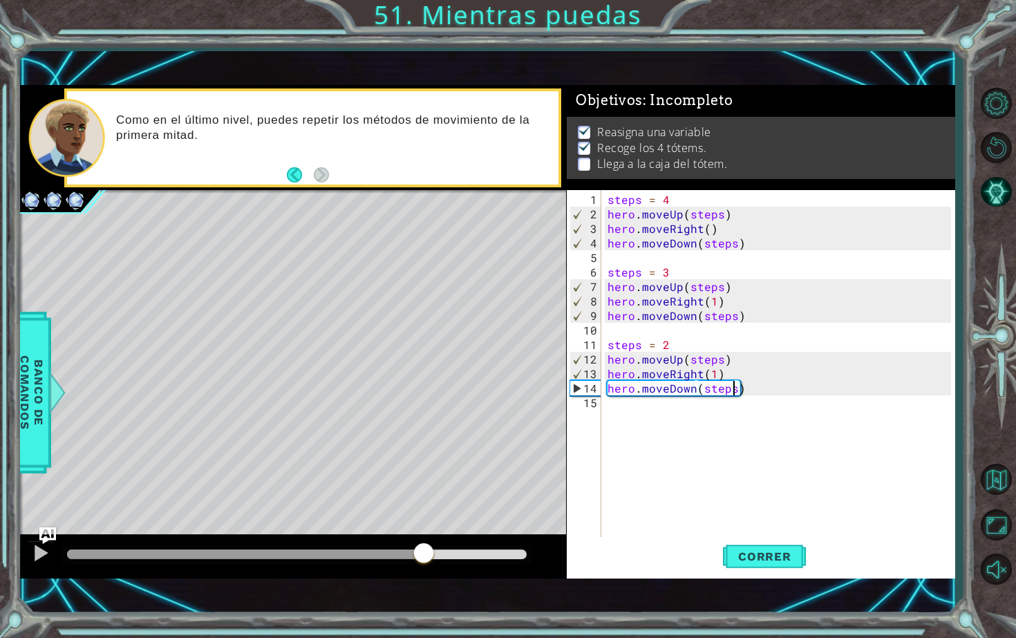
click at [427, 559] on div at bounding box center [423, 554] width 25 height 25
click at [649, 410] on div "steps = 4 hero . moveUp ( steps ) hero . moveRight ( ) hero . moveDown ( steps …" at bounding box center [781, 380] width 353 height 377
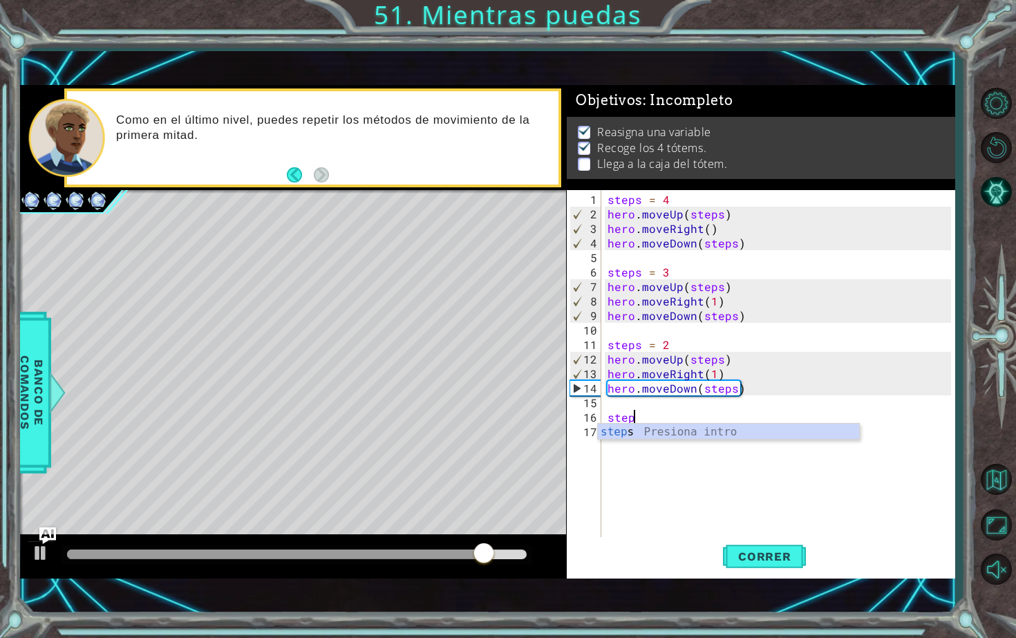
scroll to position [0, 1]
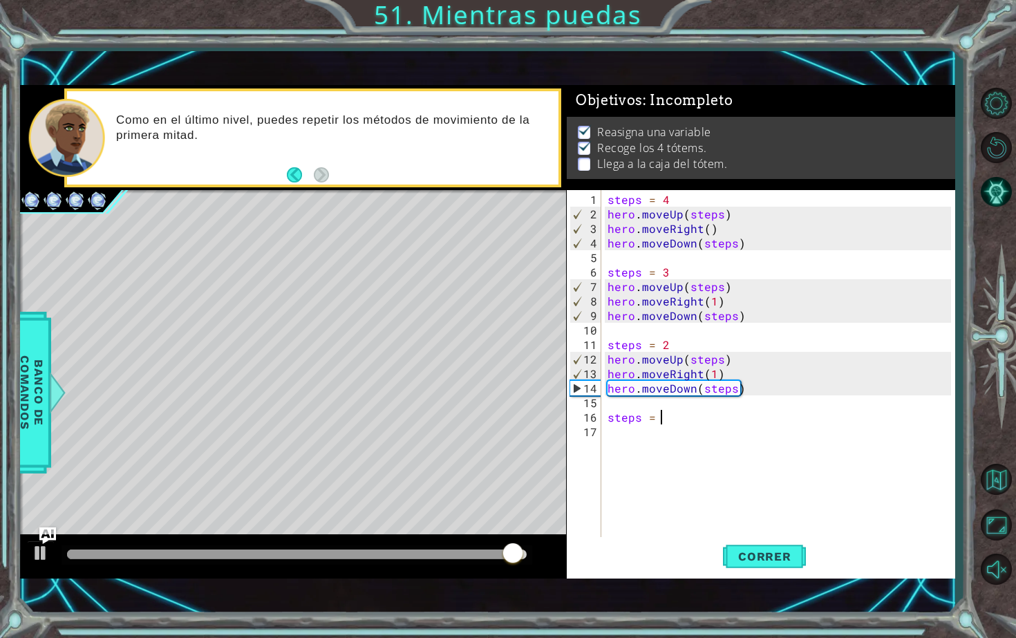
type textarea "steps = 1"
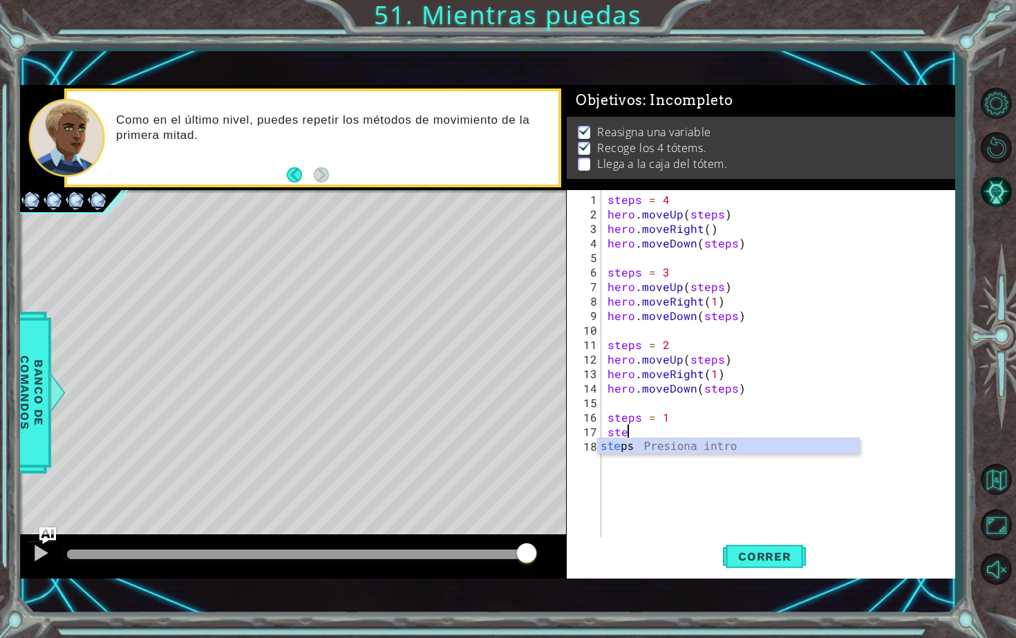
scroll to position [0, 0]
type textarea "s"
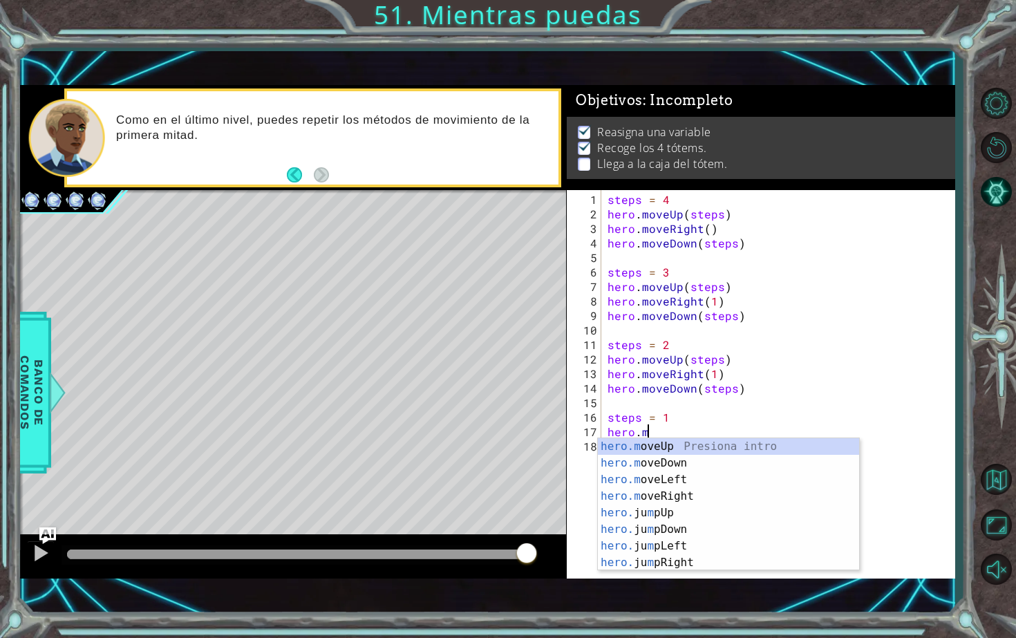
scroll to position [0, 2]
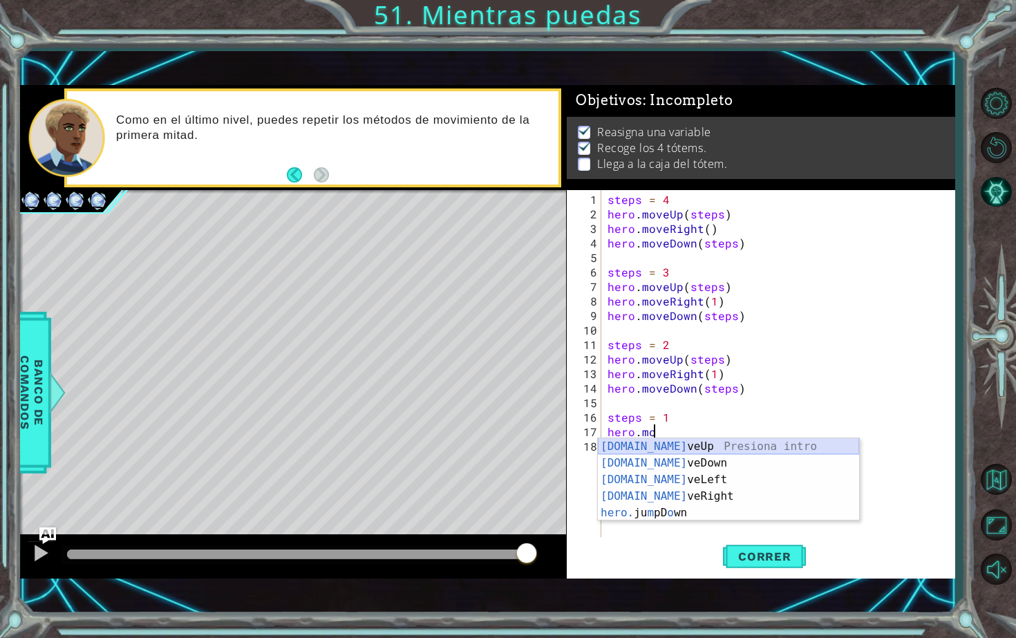
click at [691, 441] on div "[DOMAIN_NAME] veUp Presiona intro [DOMAIN_NAME] veDown Presiona intro [DOMAIN_N…" at bounding box center [728, 496] width 261 height 116
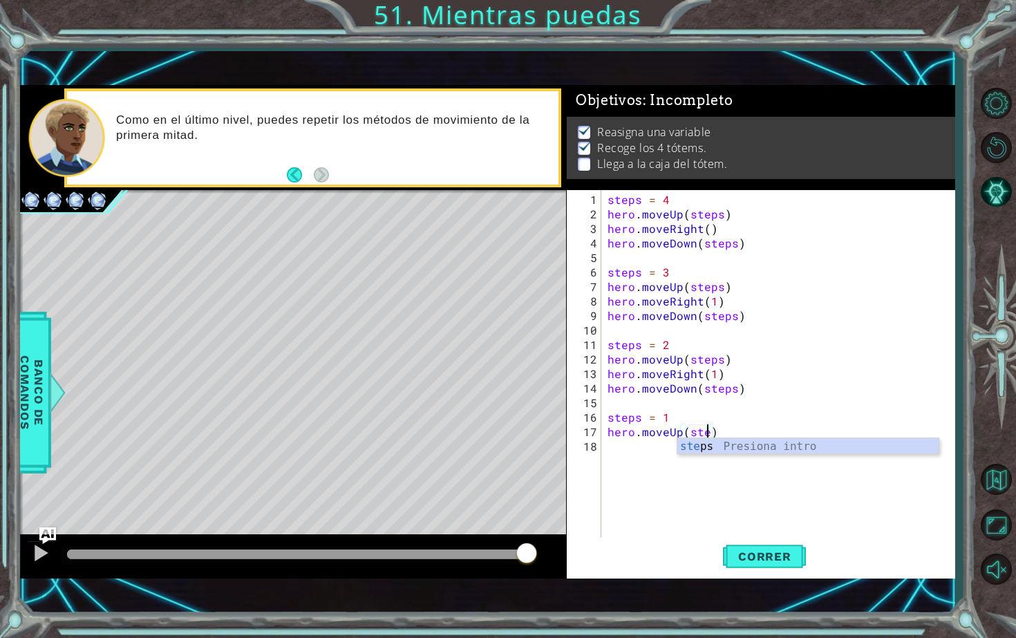
type textarea "hero.moveUp(steps)"
click at [654, 442] on div "steps = 4 hero . moveUp ( steps ) hero . moveRight ( ) hero . moveDown ( steps …" at bounding box center [781, 380] width 353 height 377
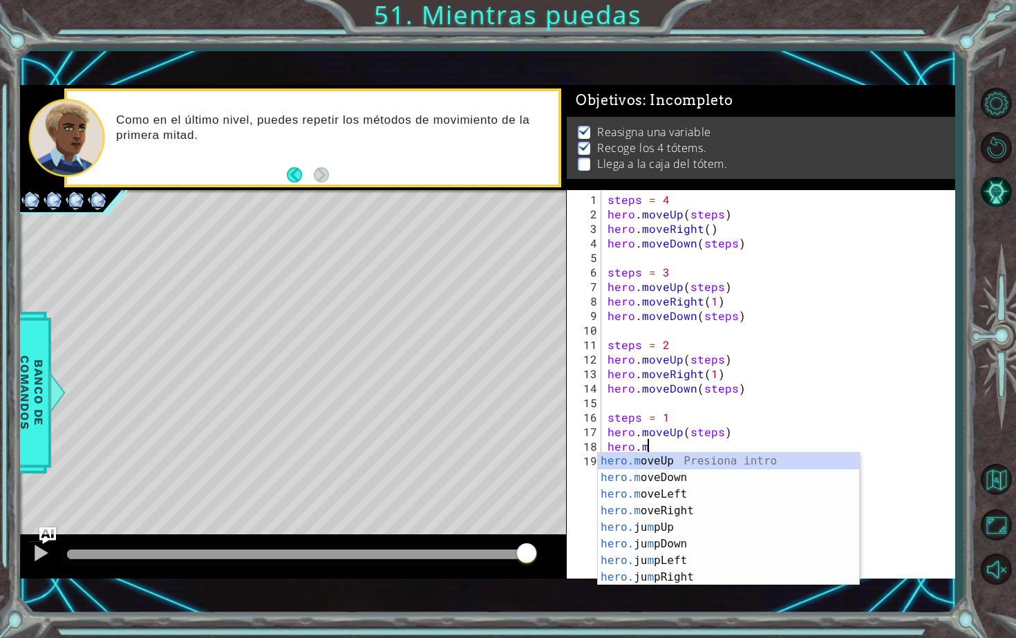
scroll to position [0, 2]
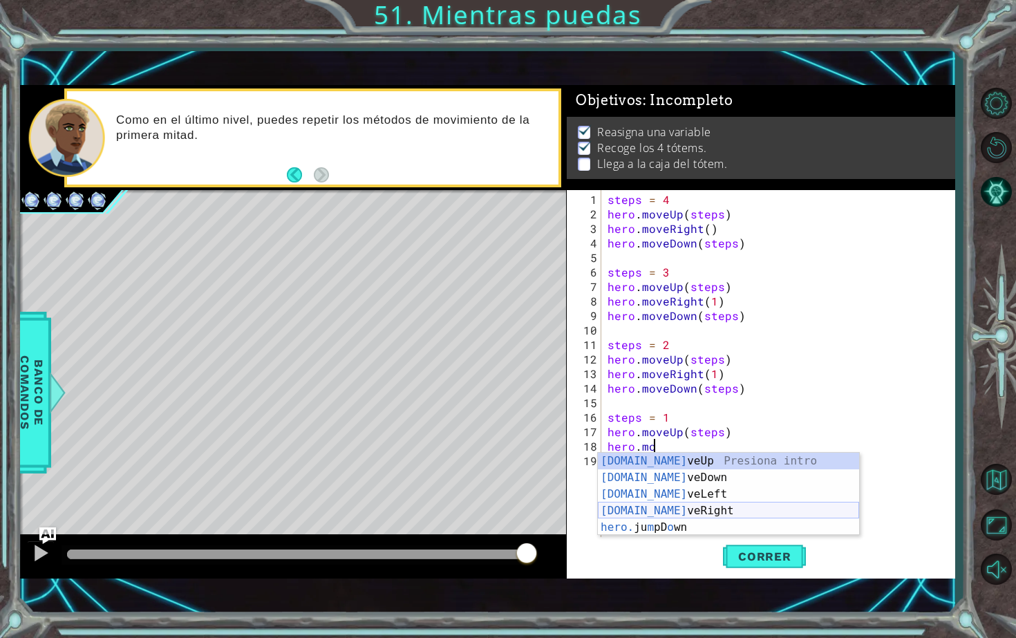
click at [671, 512] on div "[DOMAIN_NAME] veUp Presiona intro [DOMAIN_NAME] veDown Presiona intro [DOMAIN_N…" at bounding box center [728, 511] width 261 height 116
type textarea "hero.moveRight(1)"
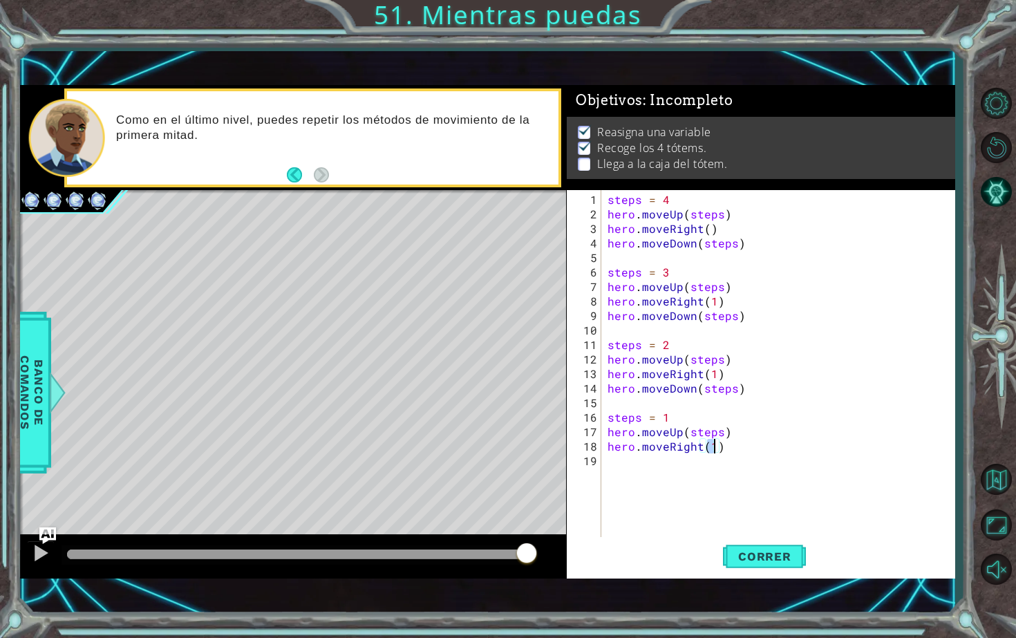
click at [675, 463] on div "steps = 4 hero . moveUp ( steps ) hero . moveRight ( ) hero . moveDown ( steps …" at bounding box center [781, 380] width 353 height 377
click at [712, 449] on div "steps = 4 hero . moveUp ( steps ) hero . moveRight ( ) hero . moveDown ( steps …" at bounding box center [781, 380] width 353 height 377
type textarea "hero.moveRight(1)"
click at [657, 459] on div "steps = 4 hero . moveUp ( steps ) hero . moveRight ( ) hero . moveDown ( steps …" at bounding box center [781, 380] width 353 height 377
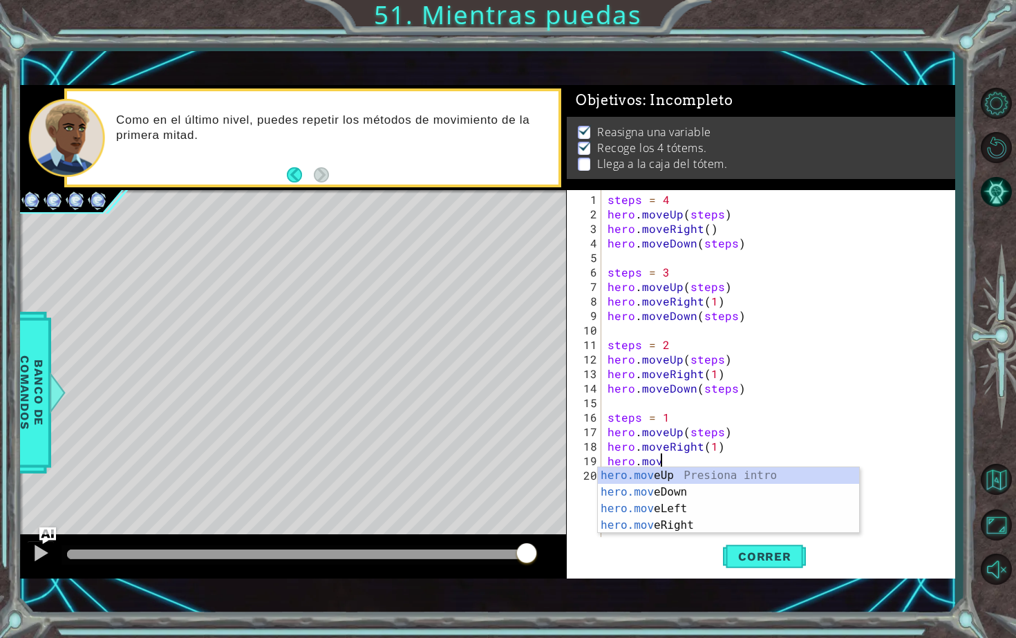
scroll to position [0, 3]
click at [655, 493] on div "hero.move Up Presiona intro hero.move Down Presiona intro hero.move Left Presio…" at bounding box center [728, 517] width 261 height 100
type textarea "hero.moveDown(1)"
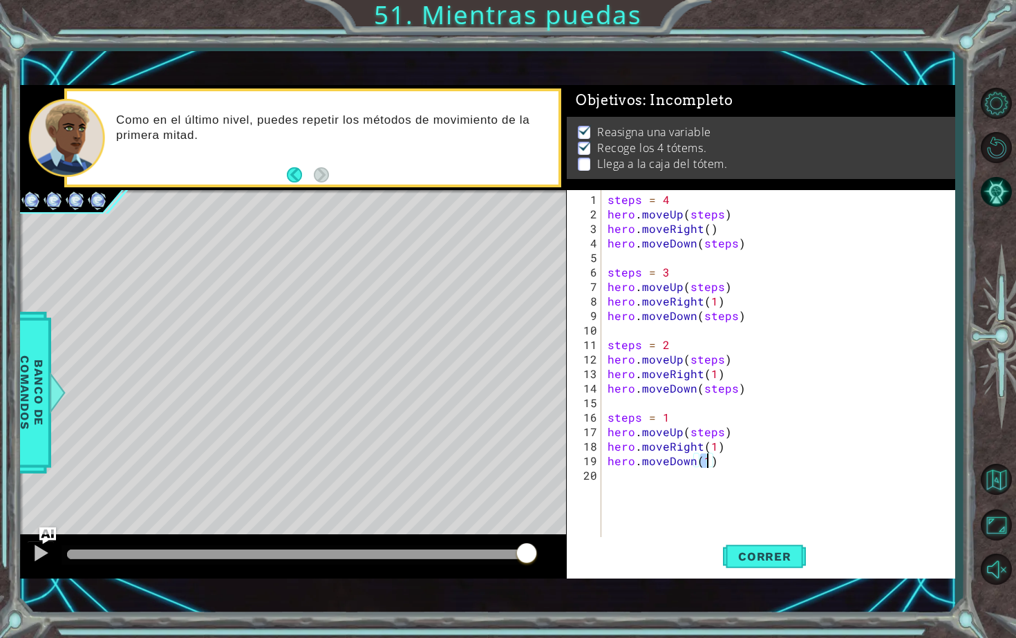
click at [675, 493] on div "steps = 4 hero . moveUp ( steps ) hero . moveRight ( ) hero . moveDown ( steps …" at bounding box center [781, 380] width 353 height 377
click at [777, 546] on button "Correr" at bounding box center [764, 556] width 83 height 39
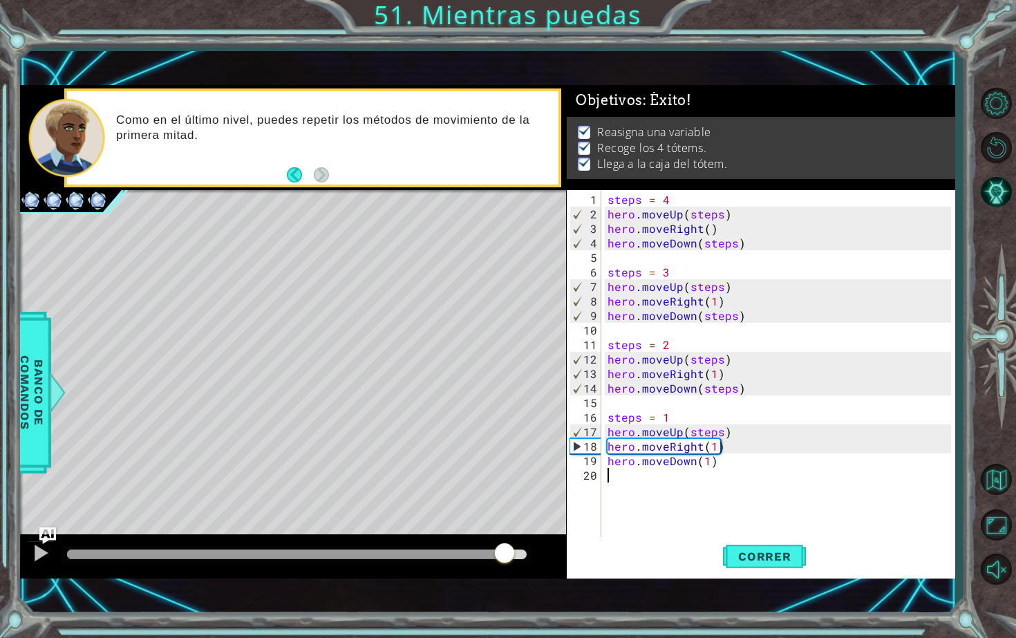
click at [548, 575] on body "1 ההההההההההההההההההההההההההההההההההההההההההההההההההההההההההההההההההההההההההההה…" at bounding box center [508, 319] width 1016 height 638
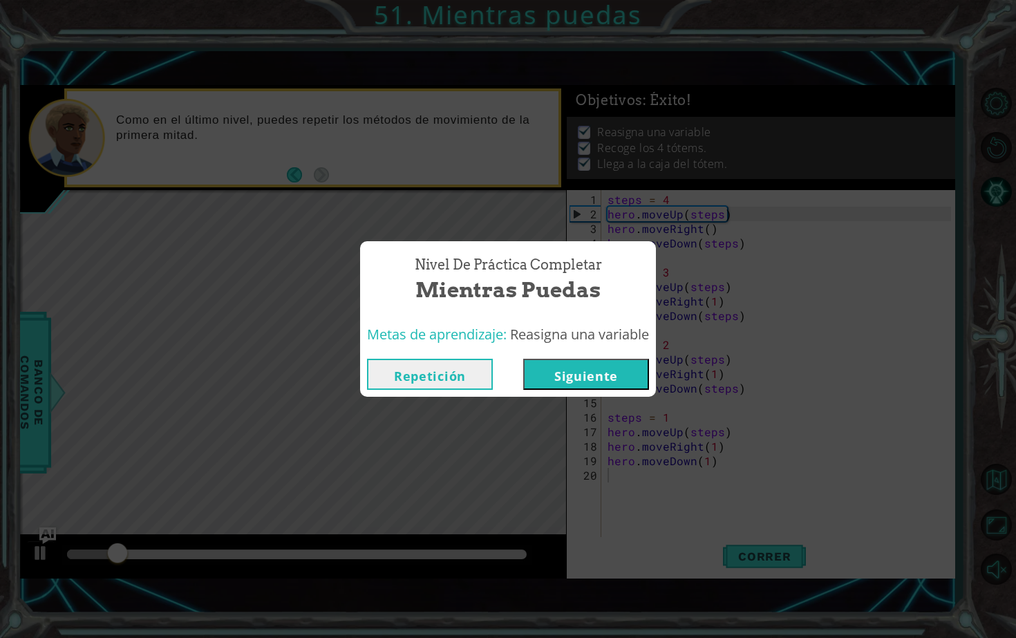
click at [626, 370] on button "Siguiente" at bounding box center [586, 374] width 126 height 31
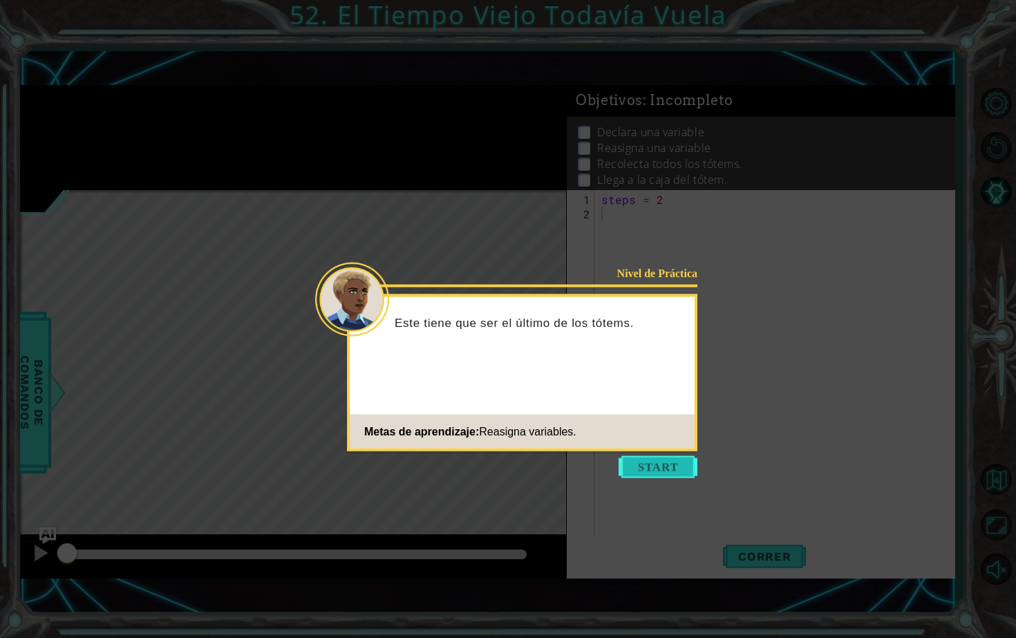
click at [661, 471] on button "Start" at bounding box center [658, 467] width 79 height 22
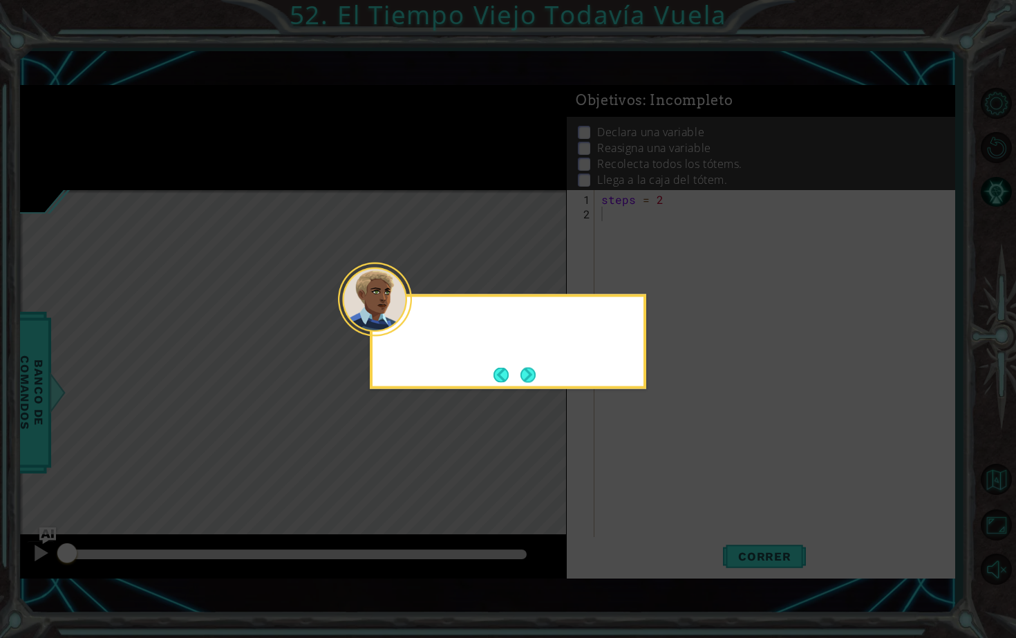
click at [661, 471] on icon at bounding box center [508, 319] width 1016 height 638
click at [534, 367] on button "Next" at bounding box center [528, 375] width 16 height 16
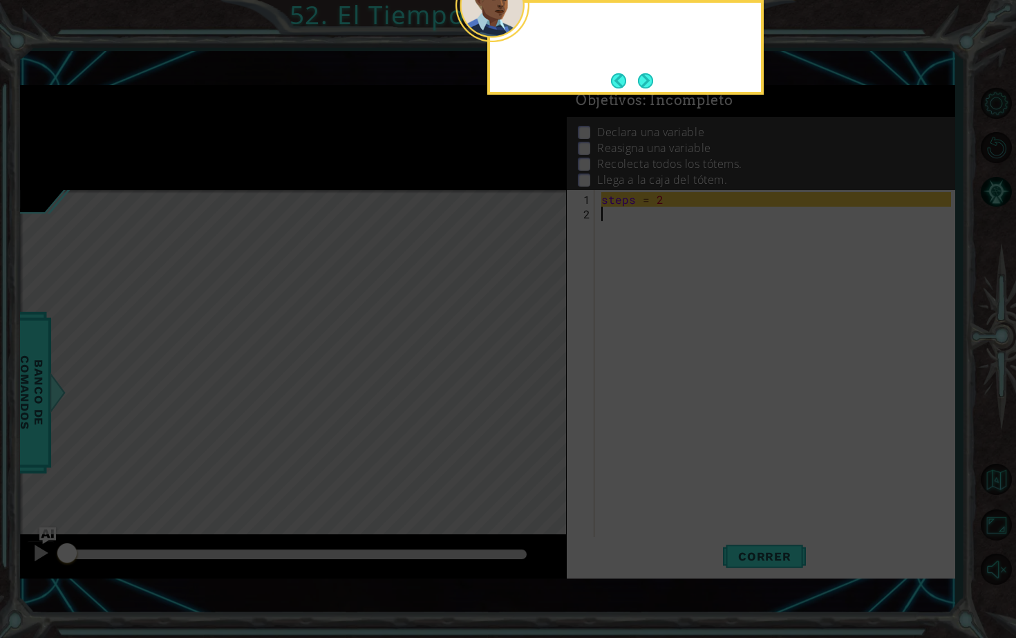
click at [534, 367] on icon at bounding box center [508, 142] width 1016 height 991
click at [645, 94] on div "Primero estamos declarando una variabl" at bounding box center [625, 47] width 277 height 95
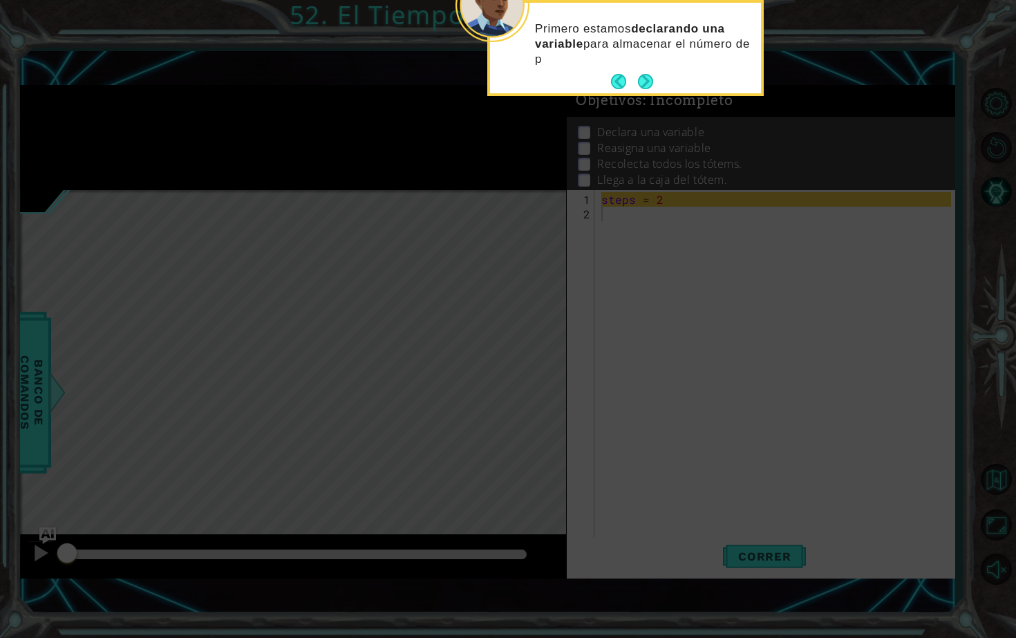
click at [645, 94] on div "Primero estamos declarando una variable para almacenar el número de p" at bounding box center [625, 48] width 277 height 96
click at [645, 93] on div "Primero estamos declarando una variable para almacenar el número [PERSON_NAME]." at bounding box center [625, 48] width 277 height 96
click at [645, 89] on button "Next" at bounding box center [645, 81] width 15 height 15
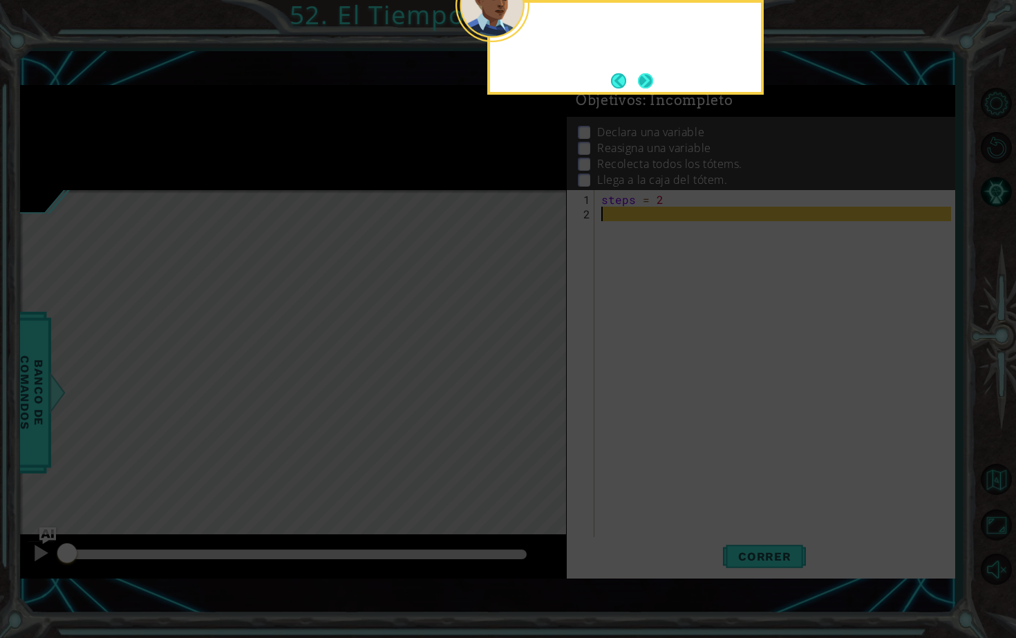
click at [644, 85] on button "Next" at bounding box center [645, 81] width 16 height 16
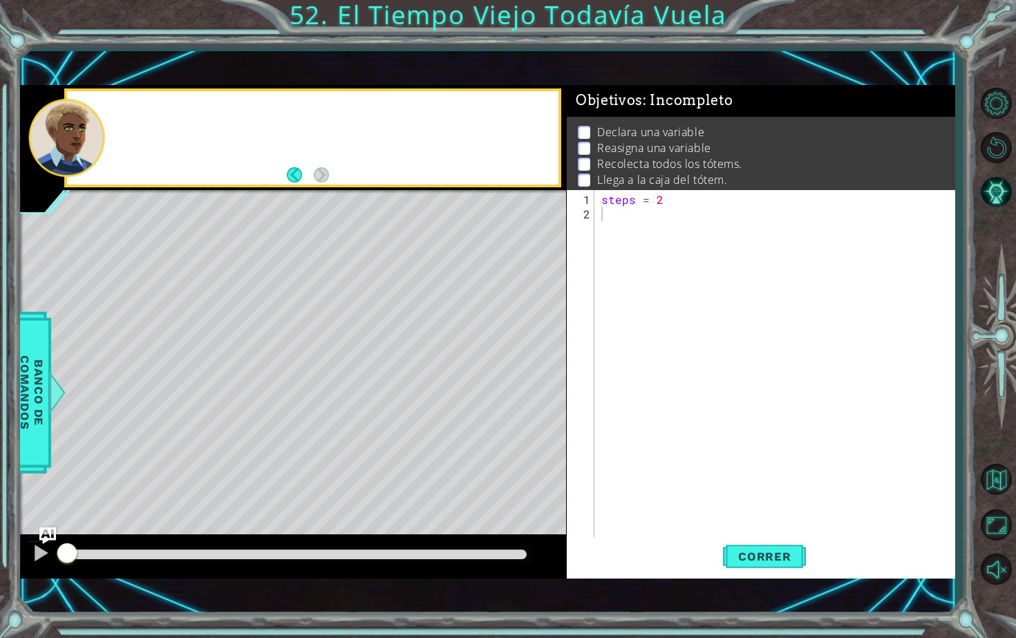
click at [644, 85] on div "Objetivos : Incompleto" at bounding box center [761, 101] width 389 height 32
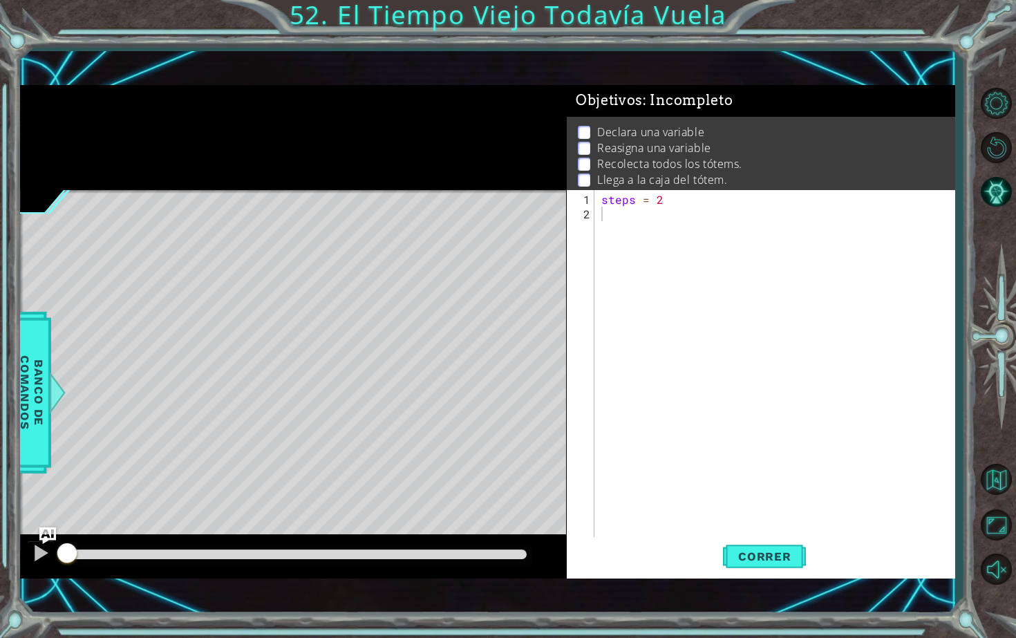
click at [628, 218] on div "steps = 2" at bounding box center [778, 380] width 359 height 377
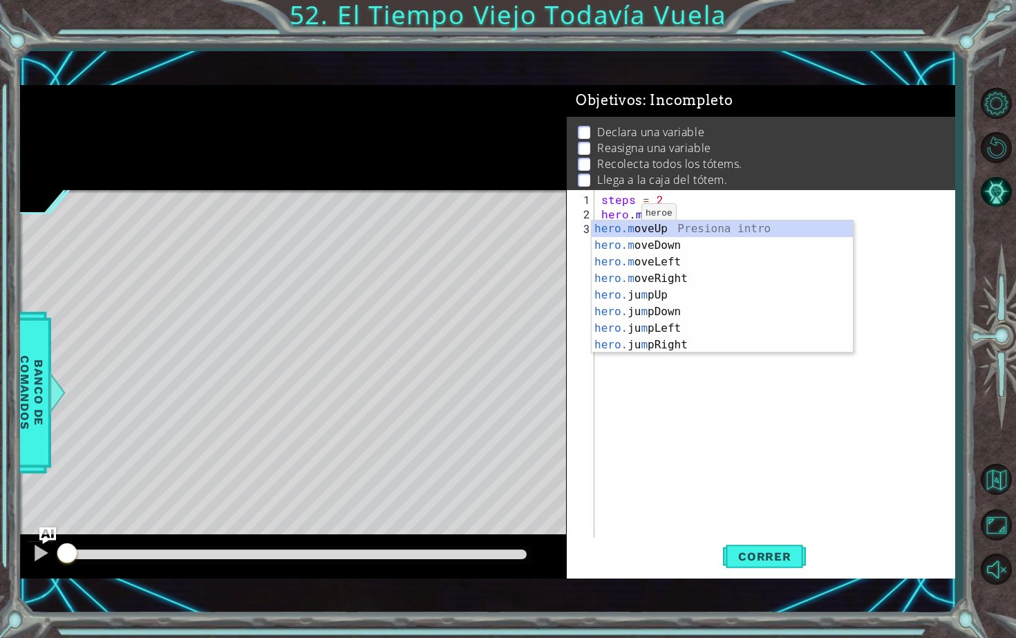
scroll to position [0, 2]
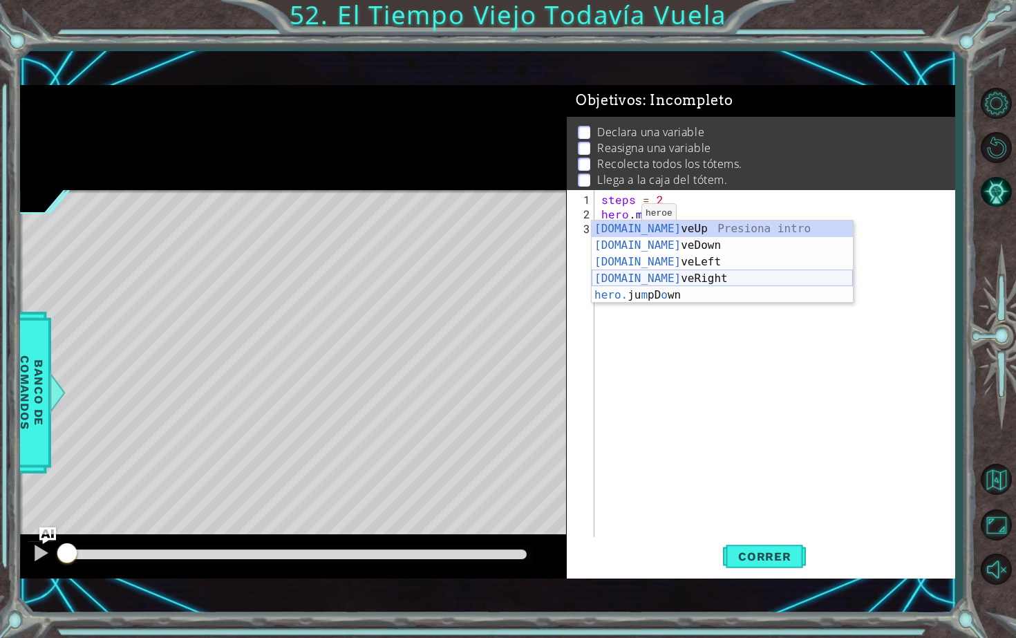
click at [675, 283] on div "[DOMAIN_NAME] veUp Presiona intro [DOMAIN_NAME] veDown Presiona intro [DOMAIN_N…" at bounding box center [722, 279] width 261 height 116
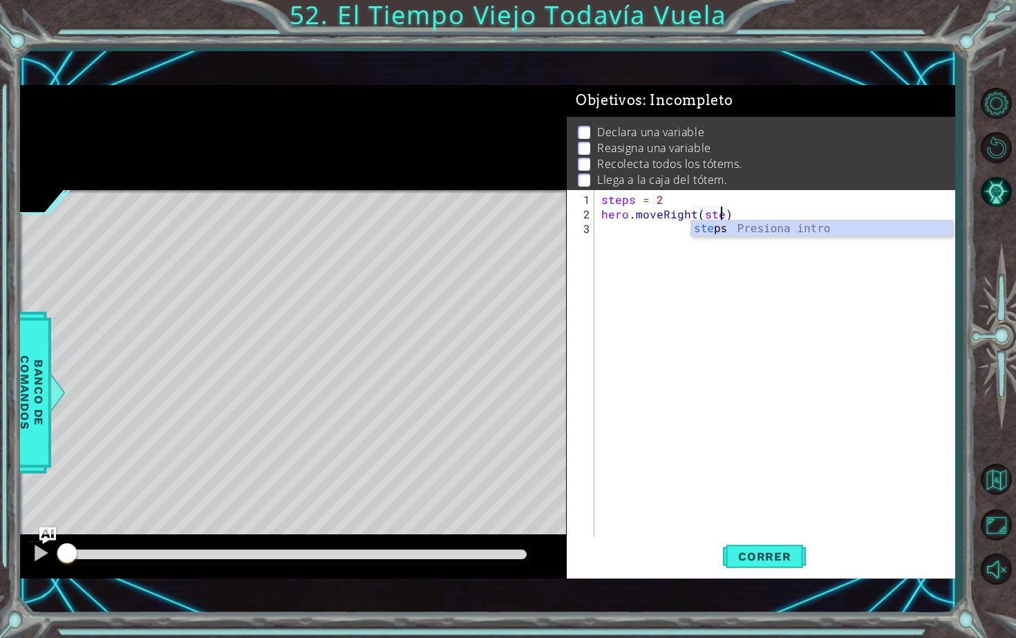
scroll to position [0, 8]
type textarea "hero.moveRight(steps)"
click at [637, 254] on div "steps = 2 hero . moveRight ( steps )" at bounding box center [778, 380] width 359 height 377
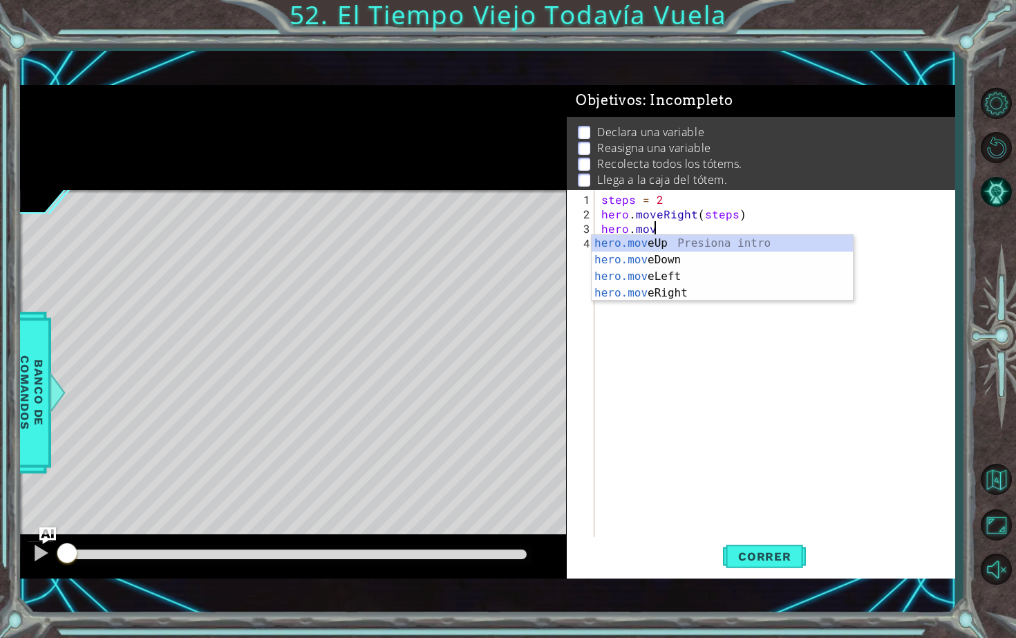
scroll to position [0, 3]
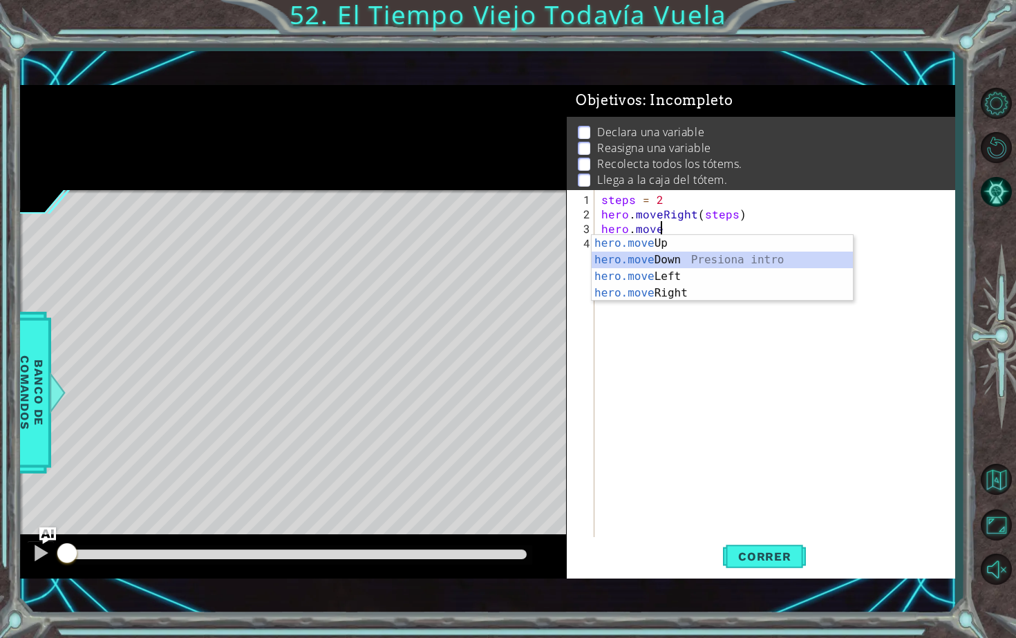
click at [666, 265] on div "hero.move Up Presiona intro hero.move Down Presiona intro hero.move Left Presio…" at bounding box center [722, 285] width 261 height 100
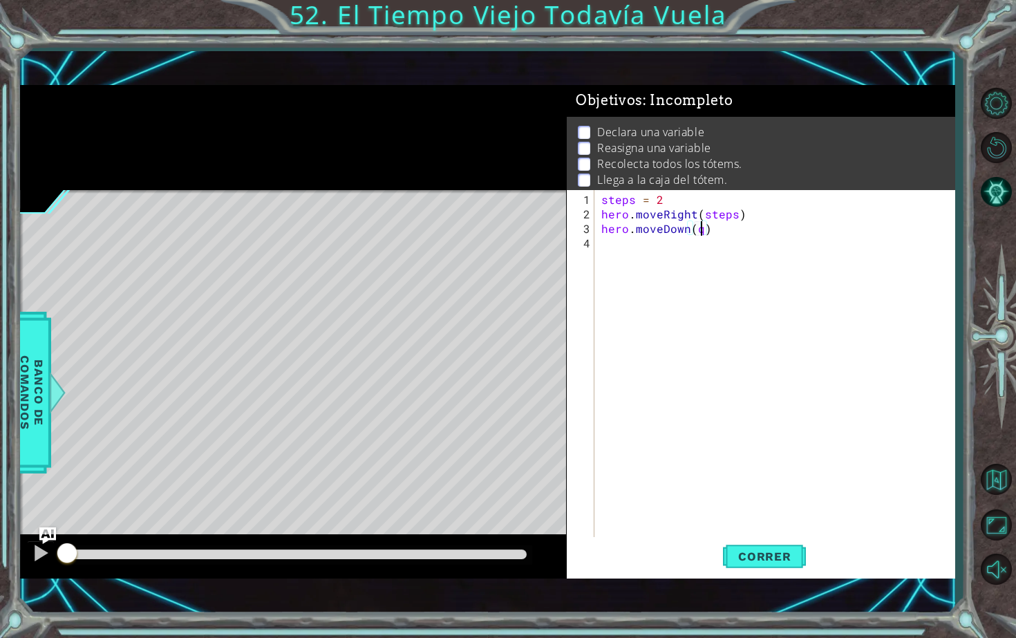
scroll to position [0, 6]
type textarea "hero.moveDown(1)"
click at [621, 243] on div "steps = 2 hero . moveRight ( steps ) hero . moveDown ( 1 )" at bounding box center [778, 380] width 359 height 377
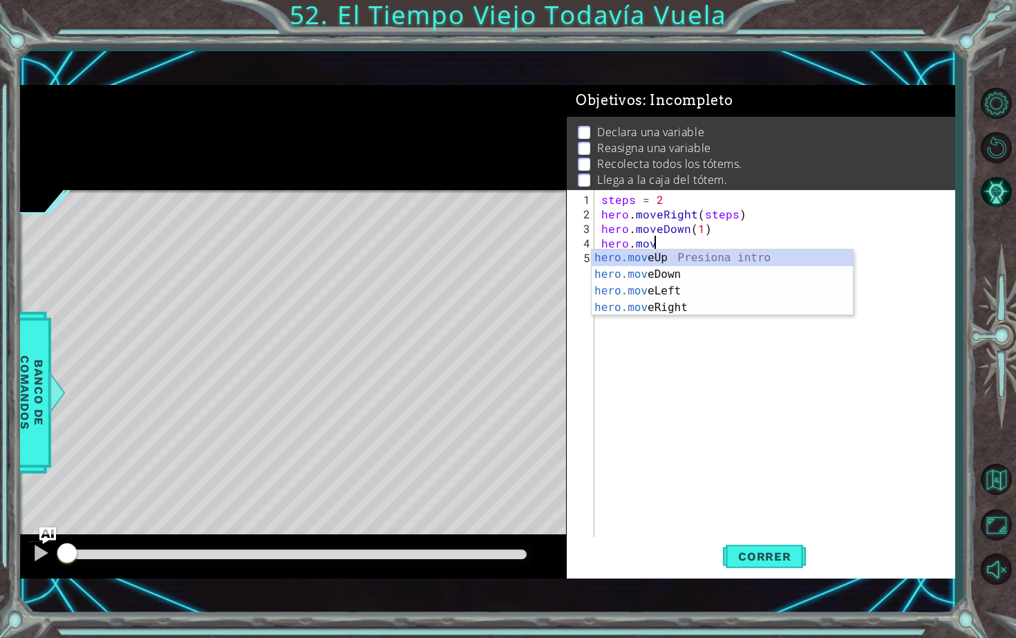
scroll to position [0, 3]
click at [648, 290] on div "hero.move Up Presiona intro hero.move Down Presiona intro hero.move Left Presio…" at bounding box center [722, 300] width 261 height 100
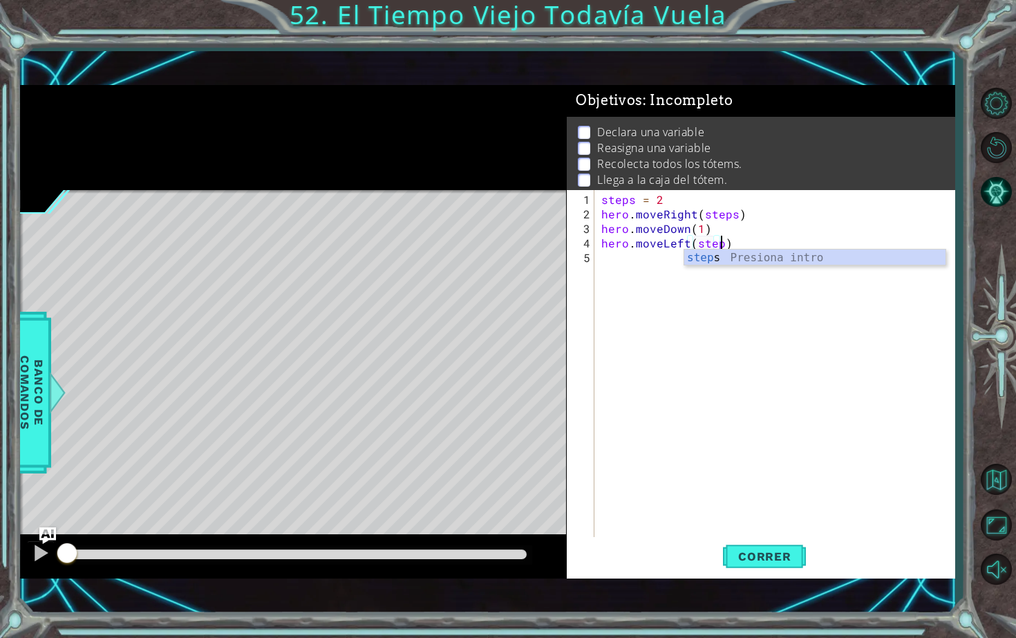
type textarea "hero.moveLeft(steps)"
click at [633, 265] on div "steps = 2 hero . moveRight ( steps ) hero . moveDown ( 1 ) hero . moveLeft ( st…" at bounding box center [778, 380] width 359 height 377
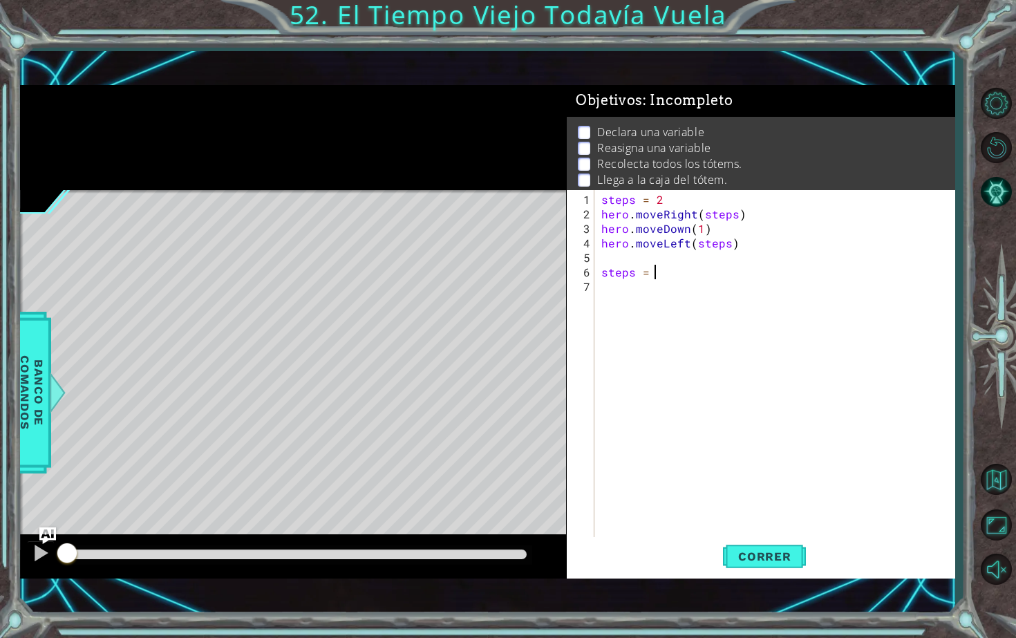
scroll to position [0, 3]
type textarea "steps = 4"
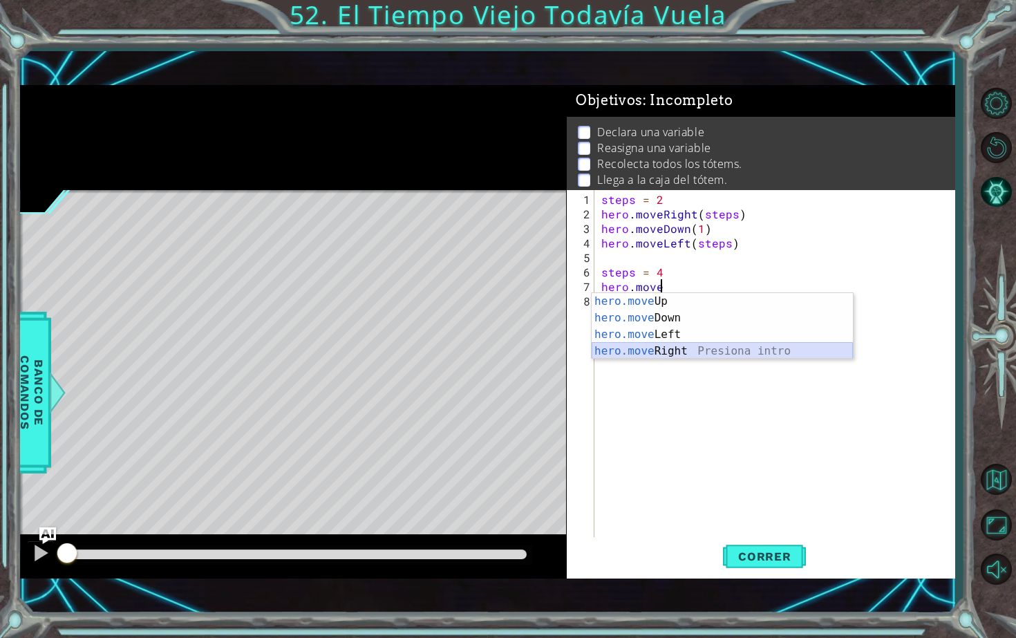
click at [666, 348] on div "hero.move Up Presiona intro hero.move Down Presiona intro hero.move Left Presio…" at bounding box center [722, 343] width 261 height 100
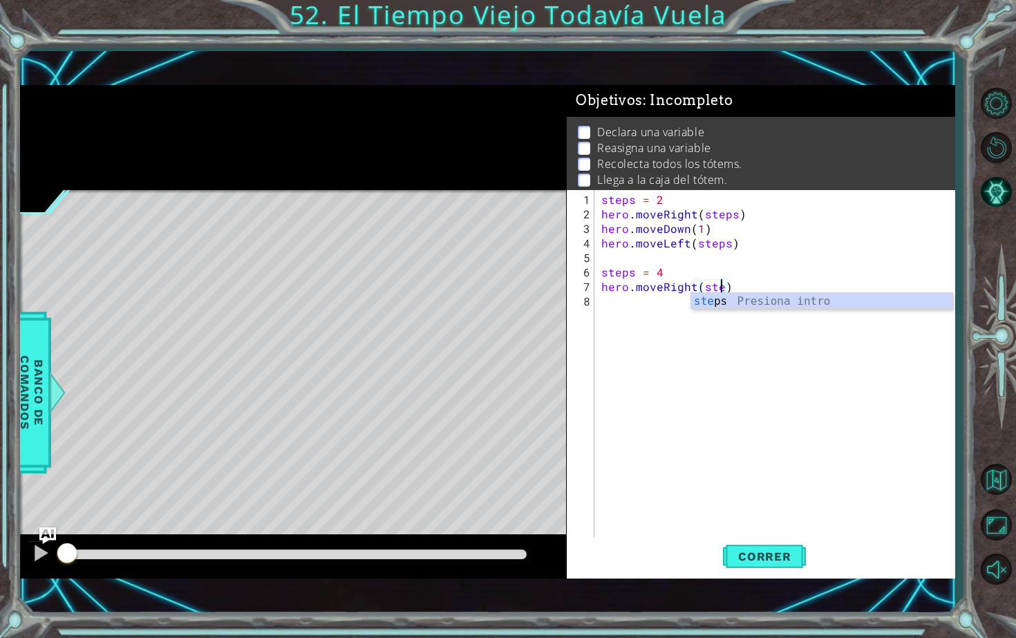
type textarea "hero.moveRight(steps)"
click at [628, 305] on div "steps = 2 hero . moveRight ( steps ) hero . moveDown ( 1 ) hero . moveLeft ( st…" at bounding box center [778, 380] width 359 height 377
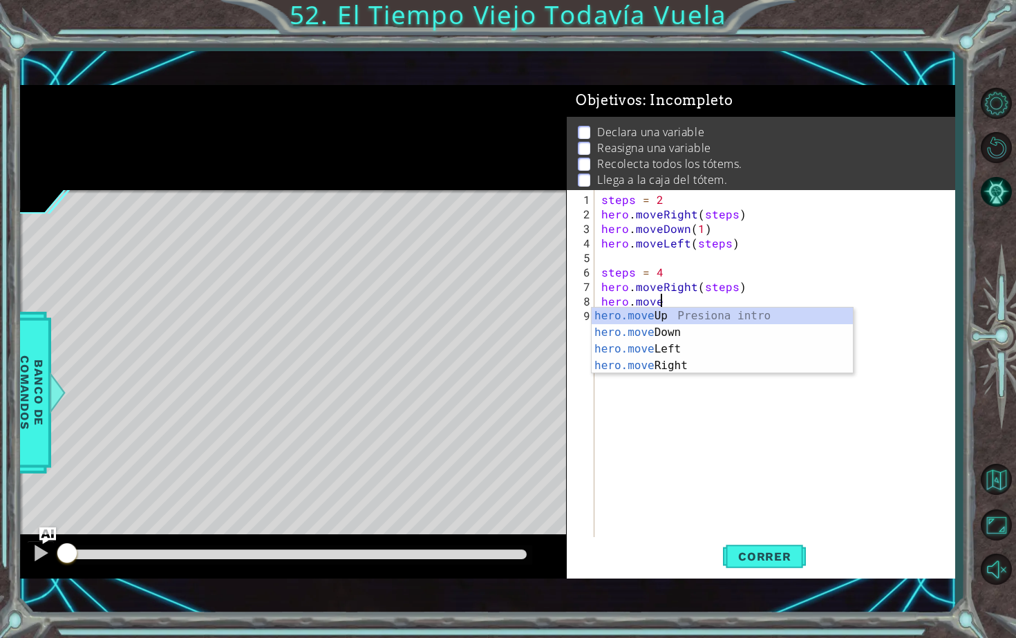
scroll to position [0, 3]
click at [657, 331] on div "hero.move Up Presiona intro hero.move Down Presiona intro hero.move Left Presio…" at bounding box center [722, 358] width 261 height 100
type textarea "hero.moveDown(1)"
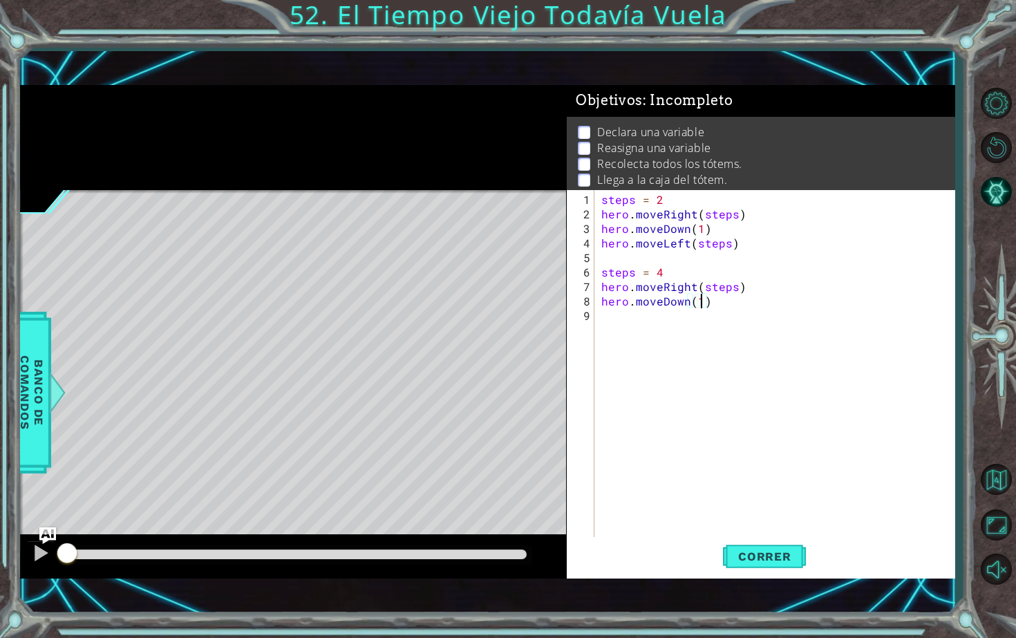
scroll to position [0, 6]
click at [638, 315] on div "steps = 2 hero . moveRight ( steps ) hero . moveDown ( 1 ) hero . moveLeft ( st…" at bounding box center [778, 380] width 359 height 377
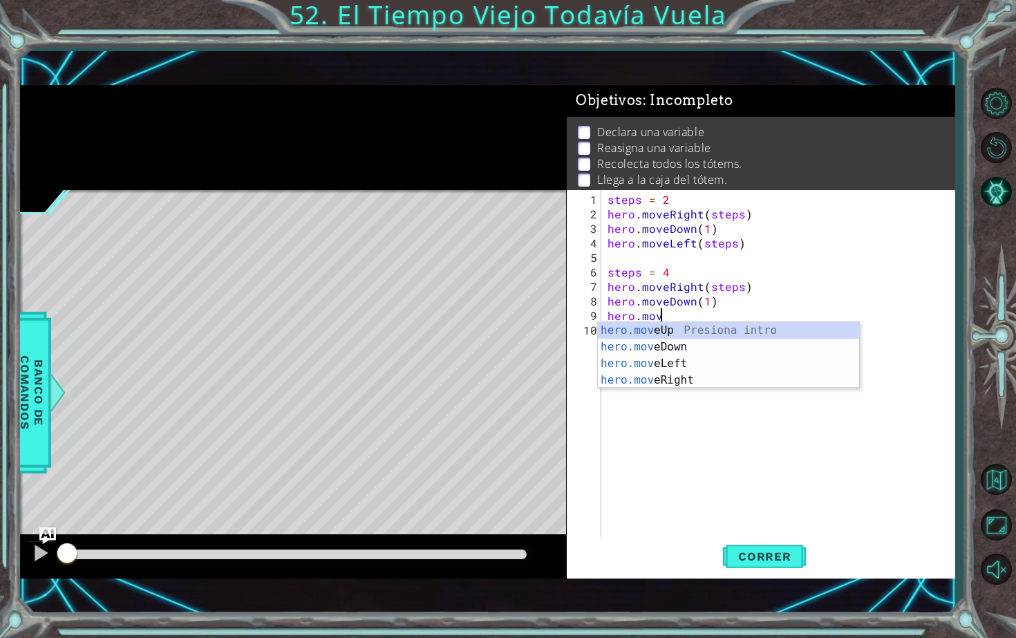
scroll to position [0, 3]
click at [686, 363] on div "hero.move Up Presiona intro hero.move Down Presiona intro hero.move Left Presio…" at bounding box center [728, 372] width 261 height 100
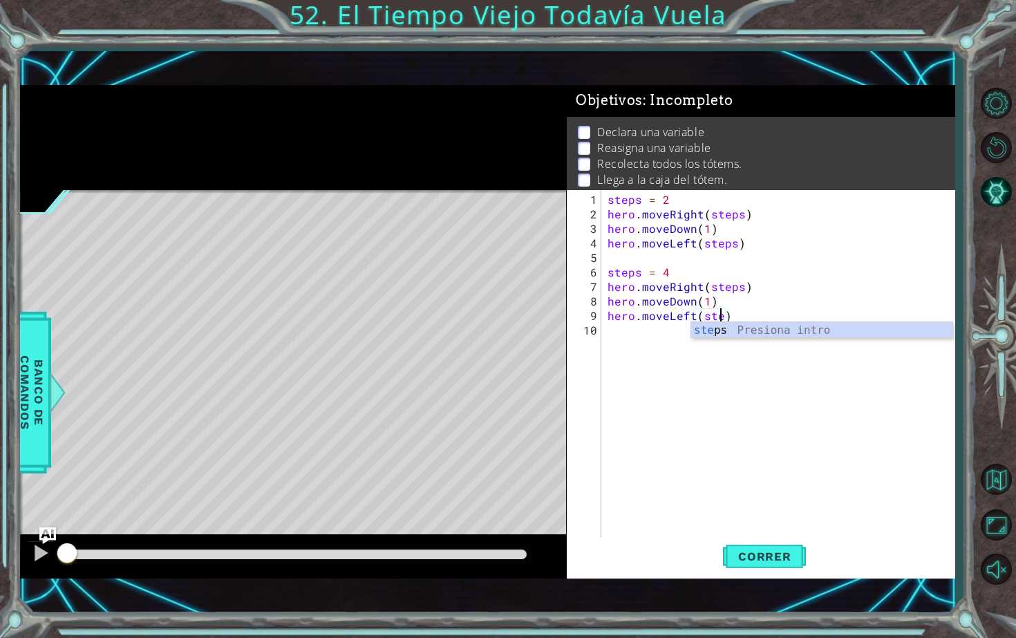
type textarea "hero.moveLeft(steps)"
click at [650, 349] on div "steps = 2 hero . moveRight ( steps ) hero . moveDown ( 1 ) hero . moveLeft ( st…" at bounding box center [781, 380] width 353 height 377
click at [758, 548] on button "Correr" at bounding box center [764, 556] width 83 height 39
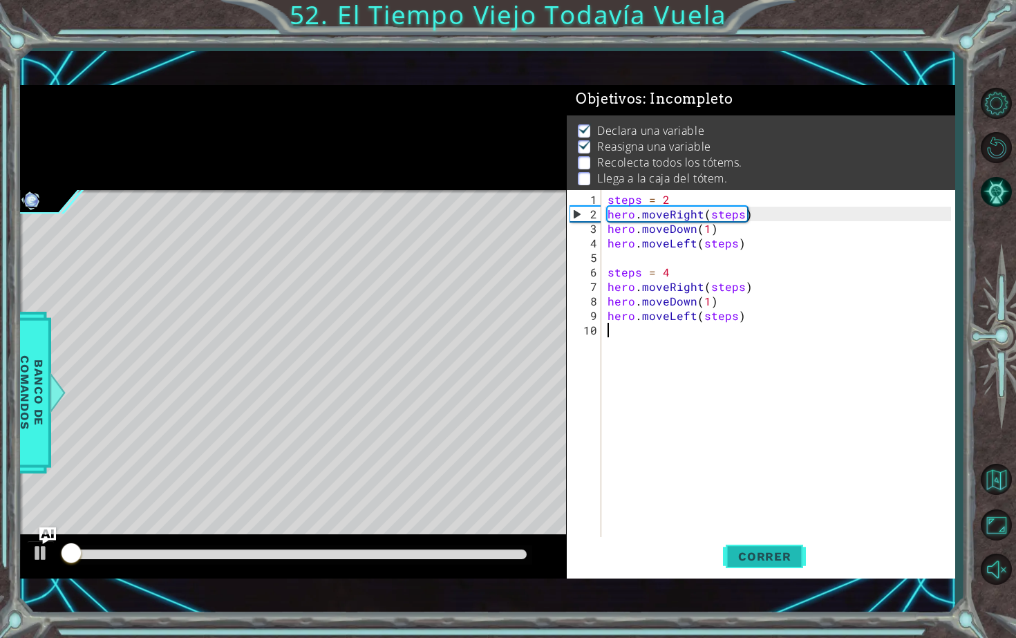
scroll to position [2, 0]
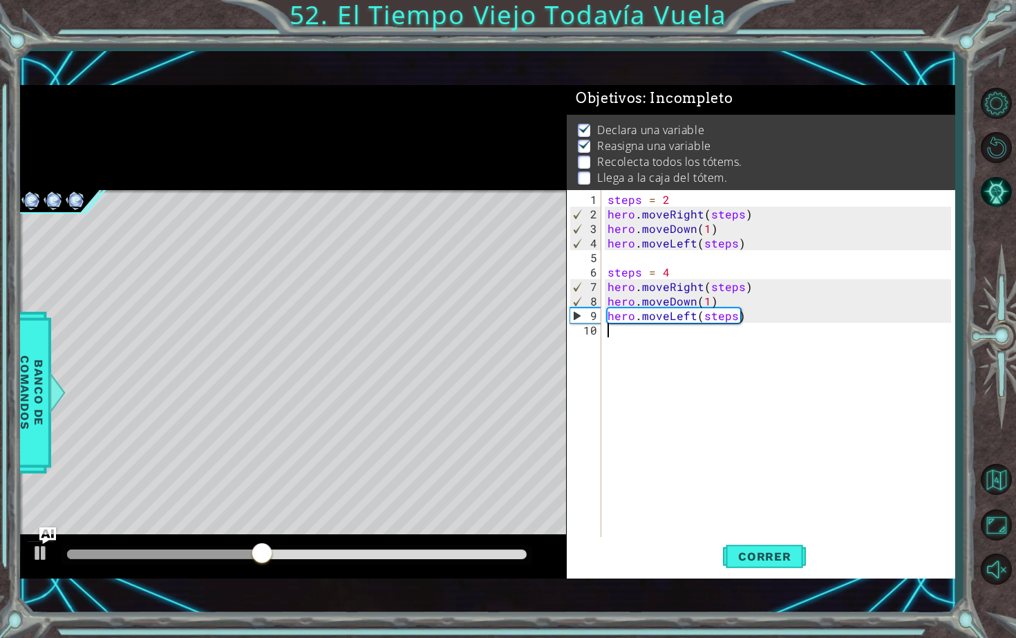
click at [623, 341] on div "steps = 2 hero . moveRight ( steps ) hero . moveDown ( 1 ) hero . moveLeft ( st…" at bounding box center [781, 380] width 353 height 377
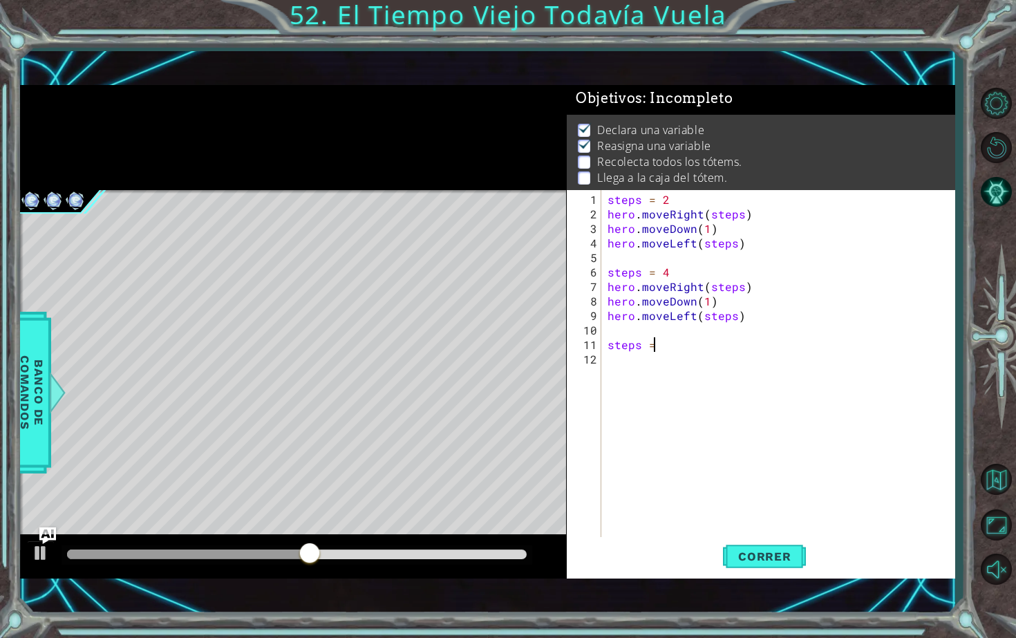
scroll to position [0, 2]
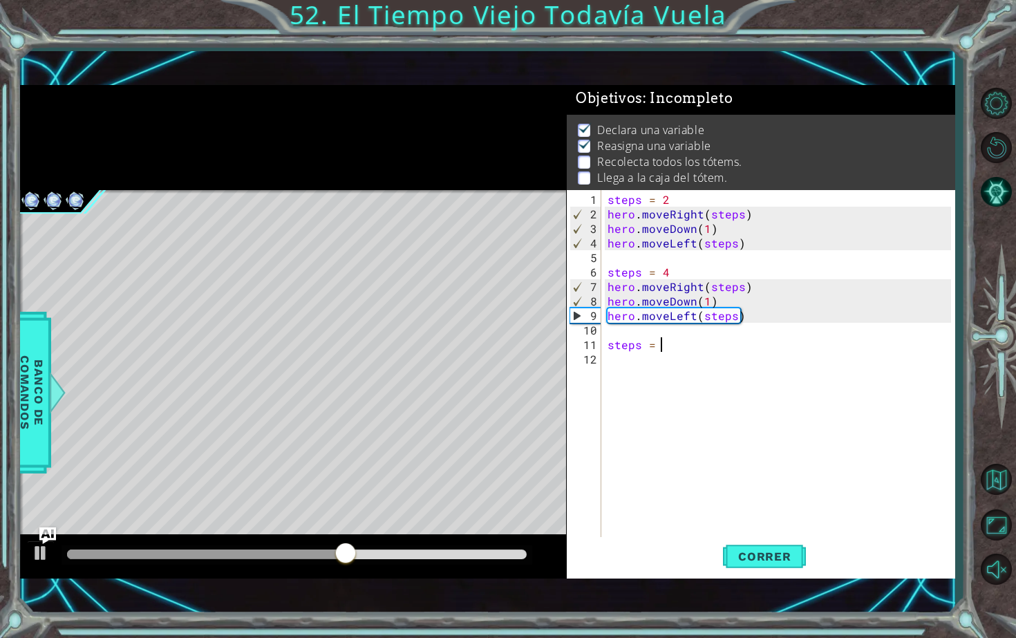
type textarea "steps = 6"
click at [621, 361] on div "steps = 2 hero . moveRight ( steps ) hero . moveDown ( 1 ) hero . moveLeft ( st…" at bounding box center [781, 380] width 353 height 377
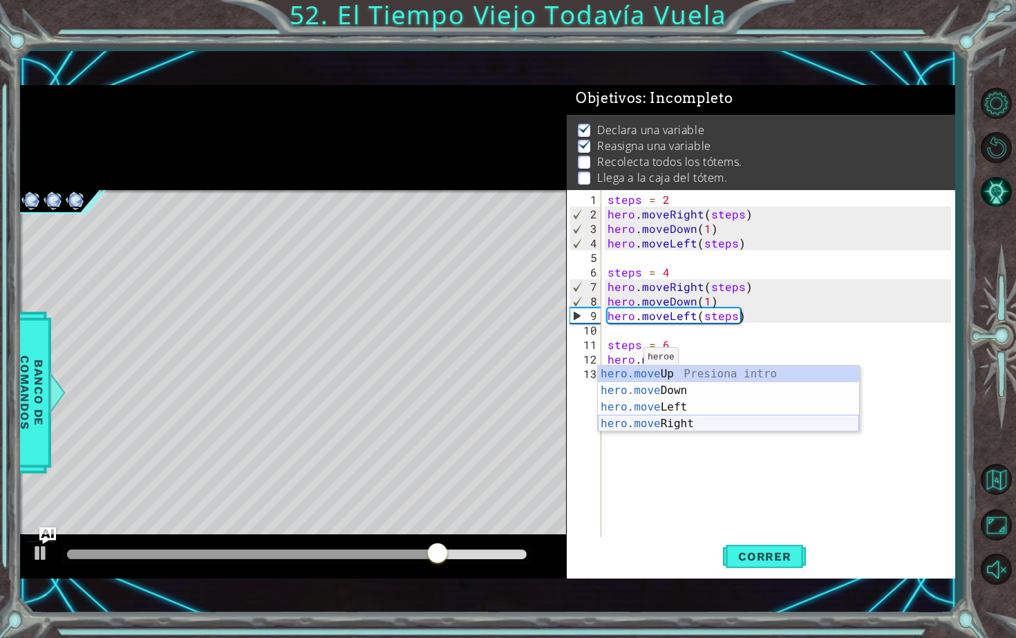
click at [661, 424] on div "hero.move Up Presiona intro hero.move Down Presiona intro hero.move Left Presio…" at bounding box center [728, 416] width 261 height 100
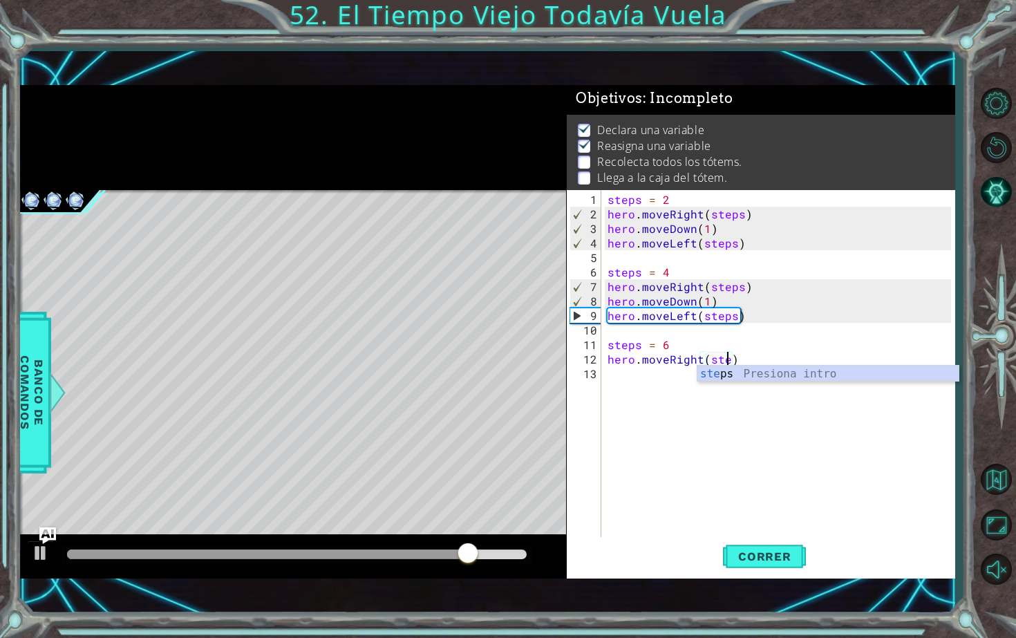
scroll to position [0, 8]
type textarea "hero.moveRight(steps)"
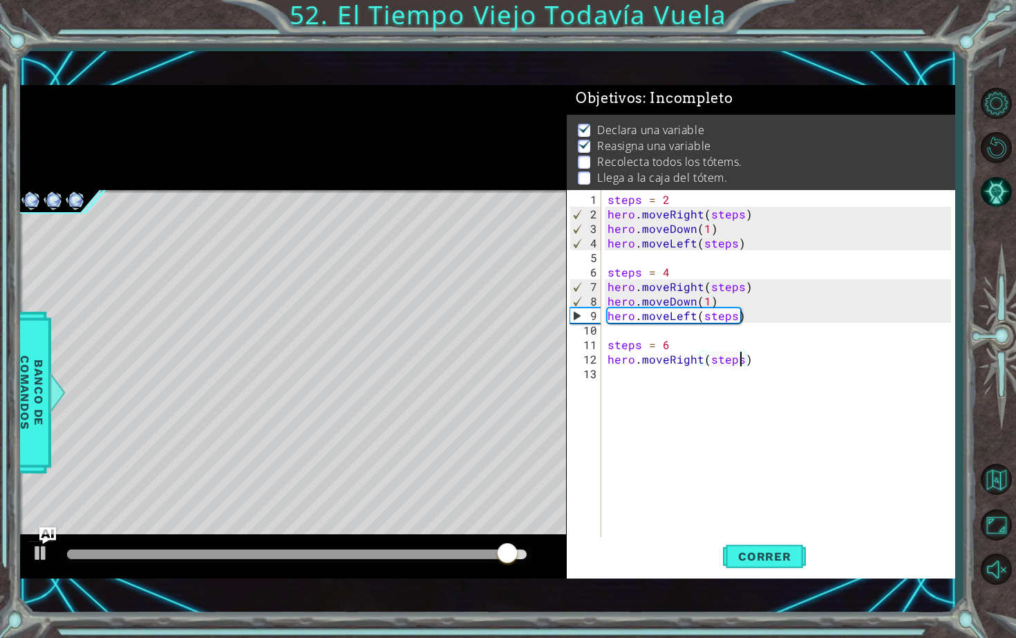
click at [657, 383] on div "steps = 2 hero . moveRight ( steps ) hero . moveDown ( 1 ) hero . moveLeft ( st…" at bounding box center [781, 380] width 353 height 377
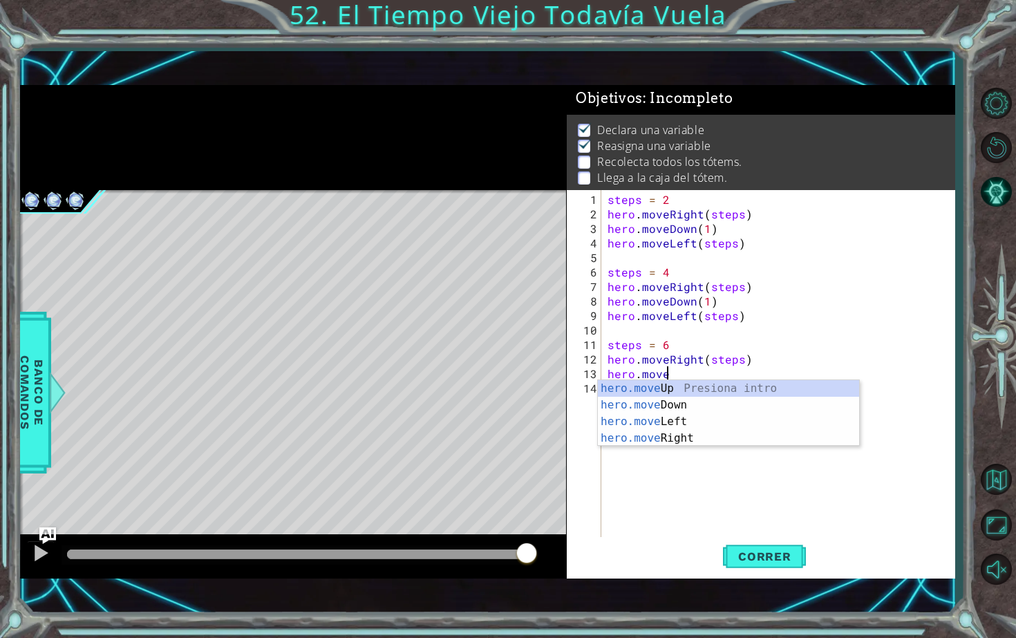
scroll to position [0, 3]
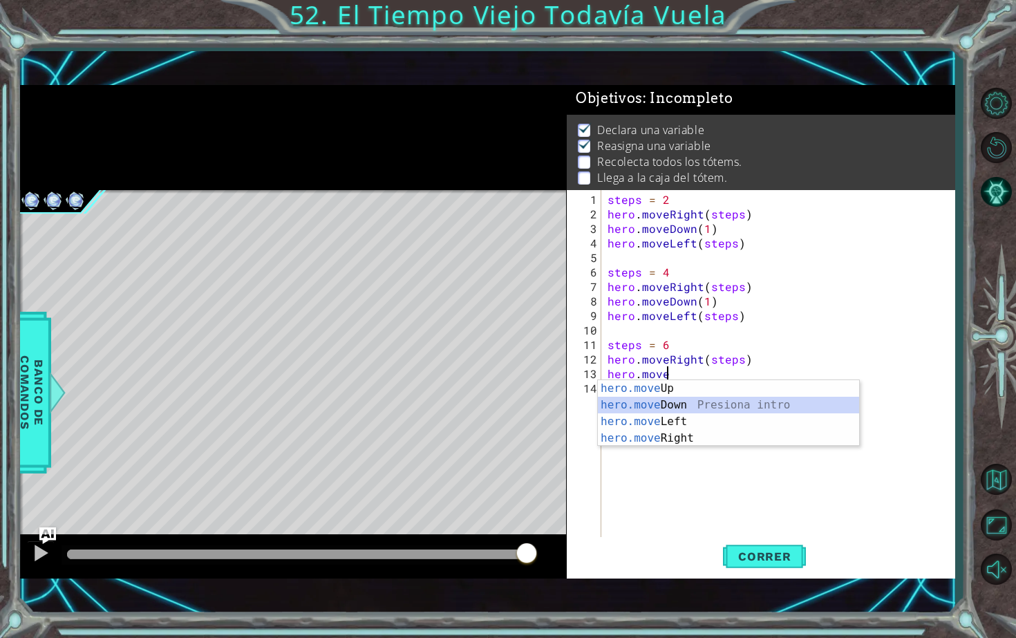
click at [690, 405] on div "hero.move Up Presiona intro hero.move Down Presiona intro hero.move Left Presio…" at bounding box center [728, 430] width 261 height 100
type textarea "hero.moveDown(1)"
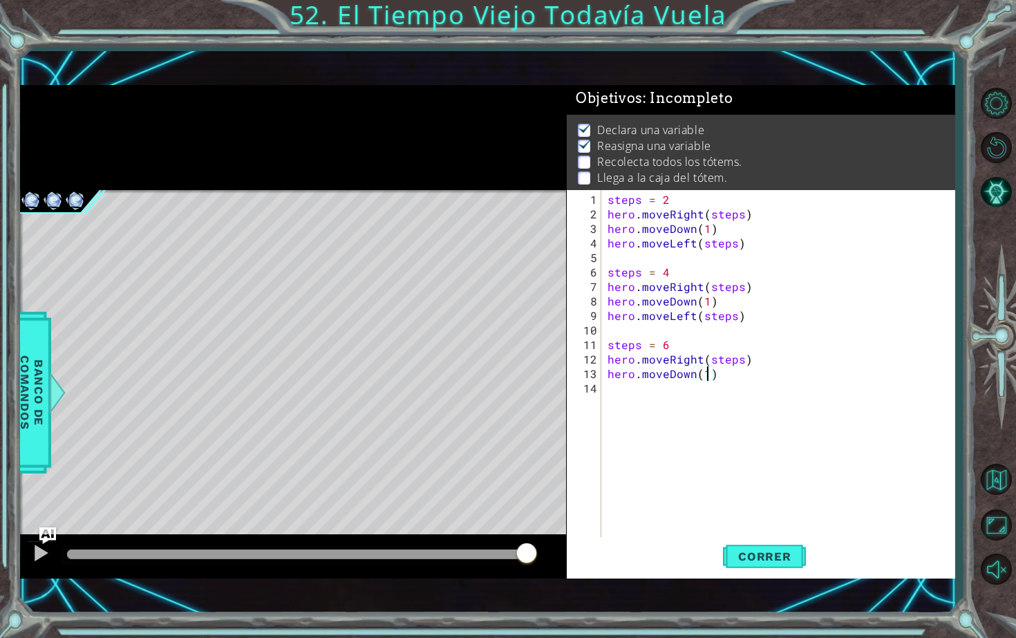
scroll to position [0, 6]
click at [627, 390] on div "steps = 2 hero . moveRight ( steps ) hero . moveDown ( 1 ) hero . moveLeft ( st…" at bounding box center [781, 380] width 353 height 377
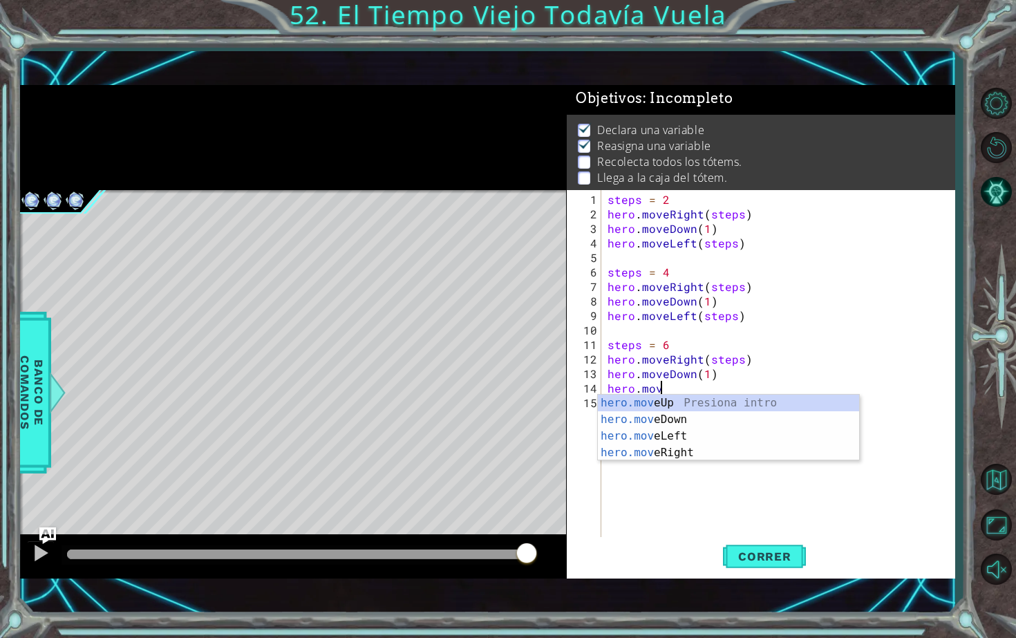
scroll to position [0, 3]
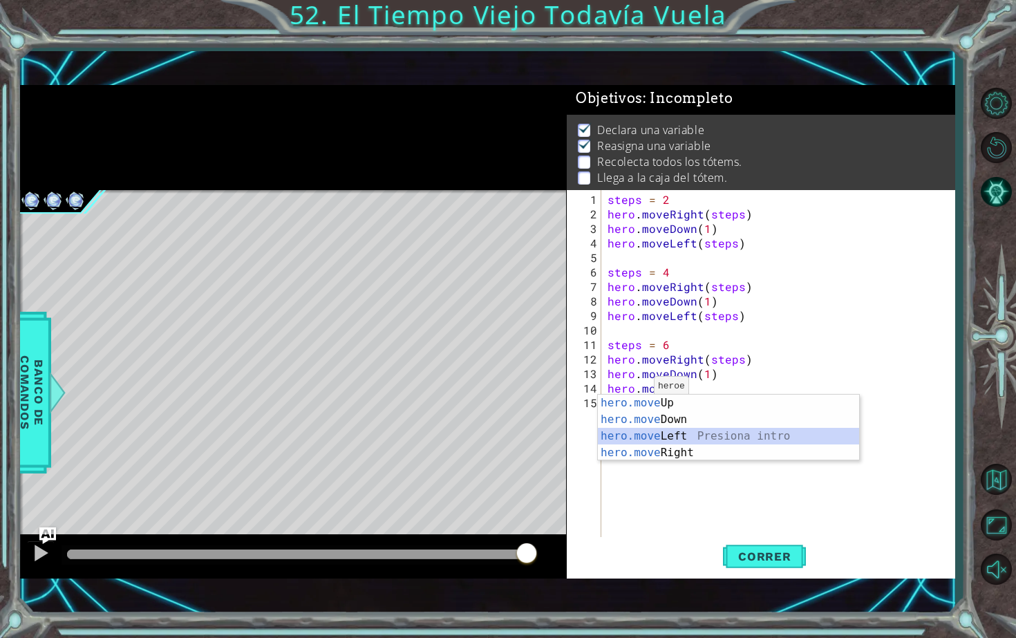
click at [673, 436] on div "hero.move Up Presiona intro hero.move Down Presiona intro hero.move Left Presio…" at bounding box center [728, 445] width 261 height 100
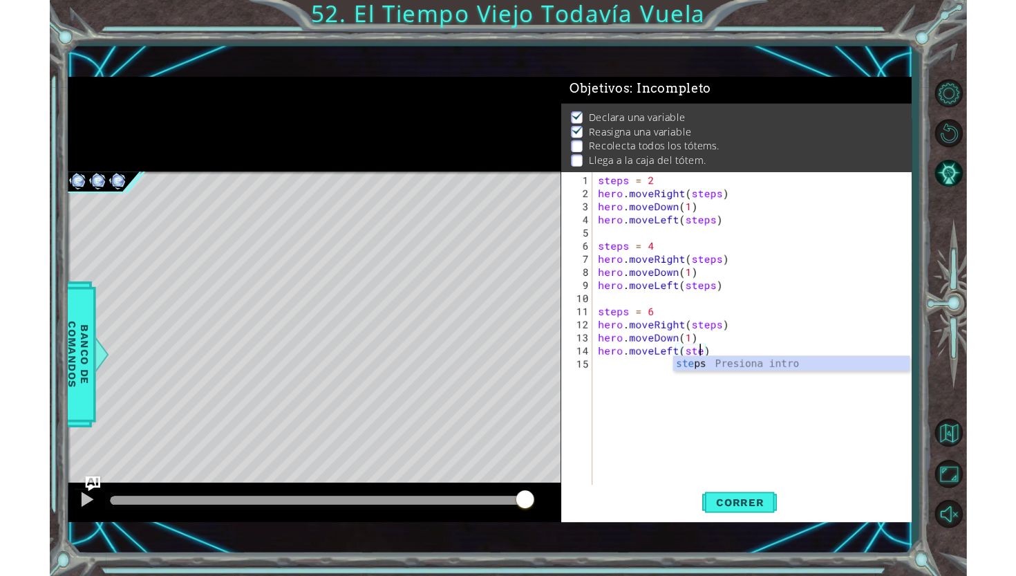
scroll to position [0, 8]
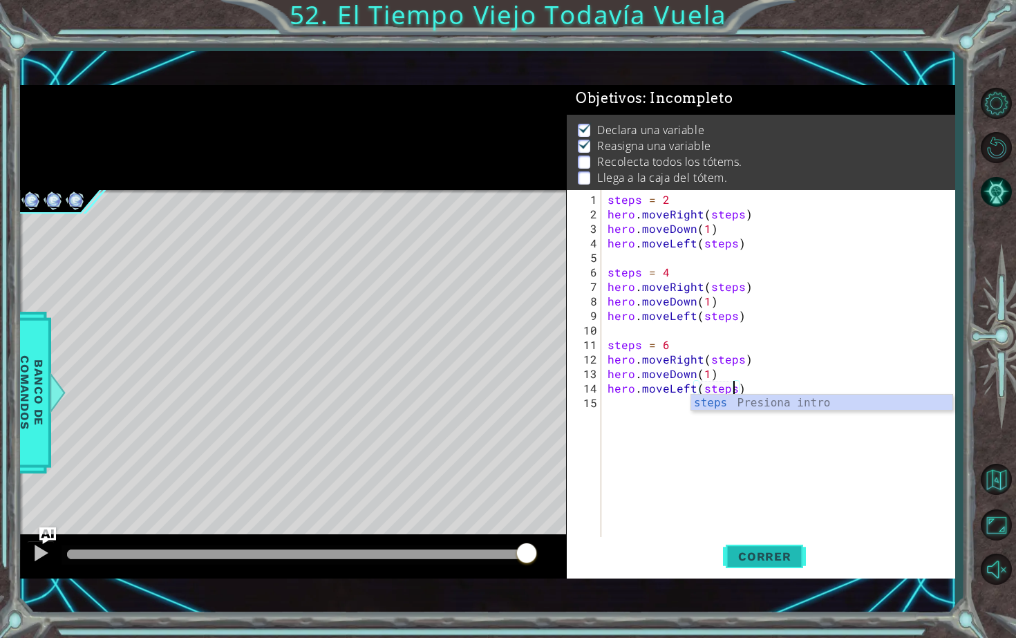
type textarea "hero.moveLeft(steps)"
click at [781, 556] on span "Correr" at bounding box center [764, 557] width 81 height 14
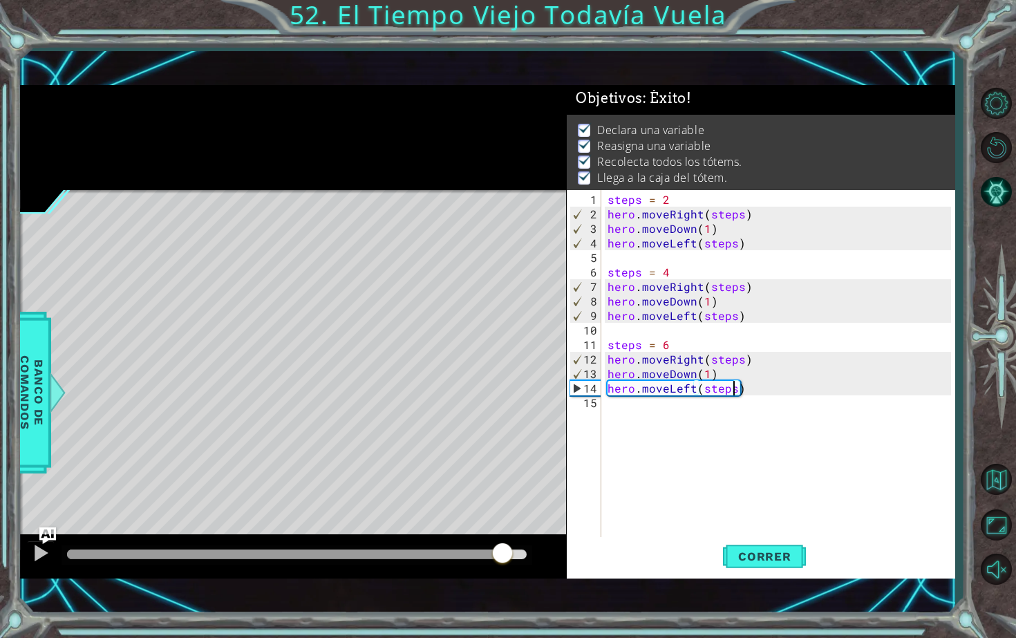
drag, startPoint x: 95, startPoint y: 557, endPoint x: 508, endPoint y: 581, distance: 414.2
click at [507, 575] on div "1 ההההההההההההההההההההההההההההההההההההההההההההההההההההההההההההההההההההההההההההה…" at bounding box center [487, 331] width 935 height 561
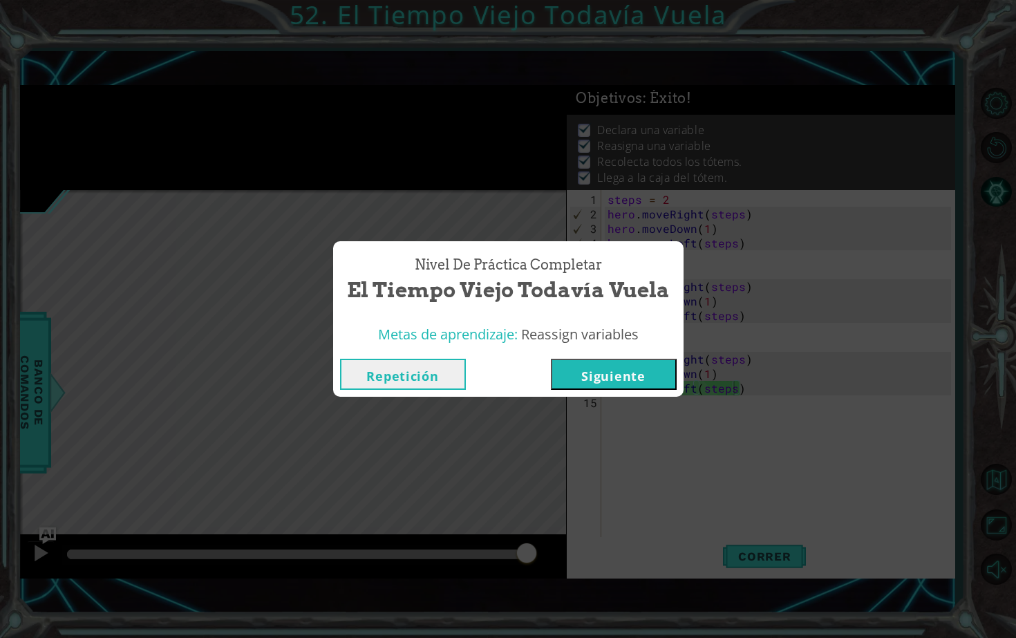
click at [644, 370] on button "Siguiente" at bounding box center [614, 374] width 126 height 31
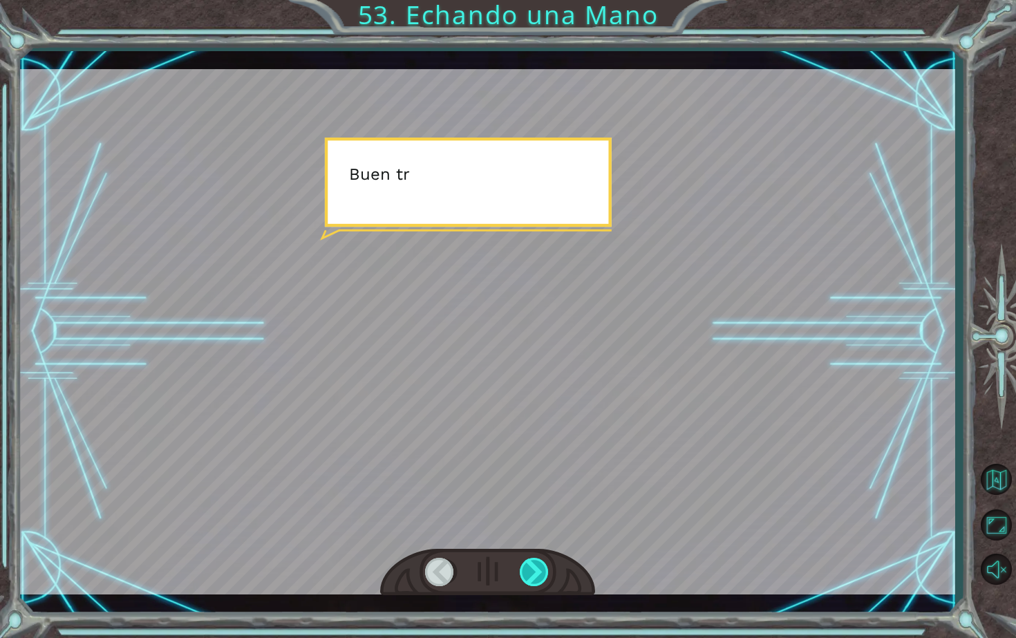
click at [542, 568] on div at bounding box center [535, 572] width 30 height 28
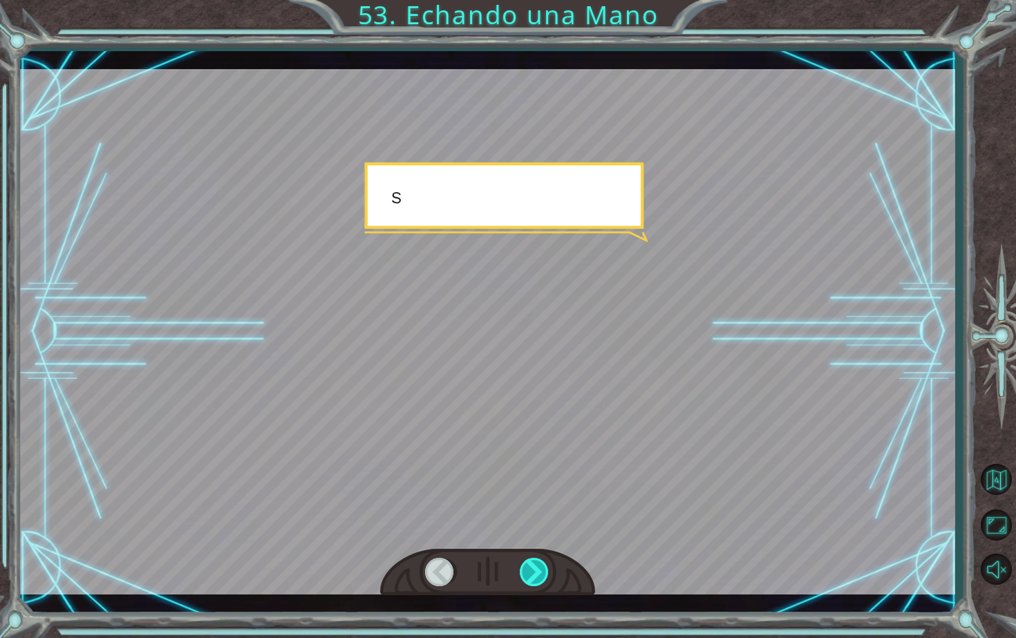
click at [542, 568] on div at bounding box center [535, 572] width 30 height 28
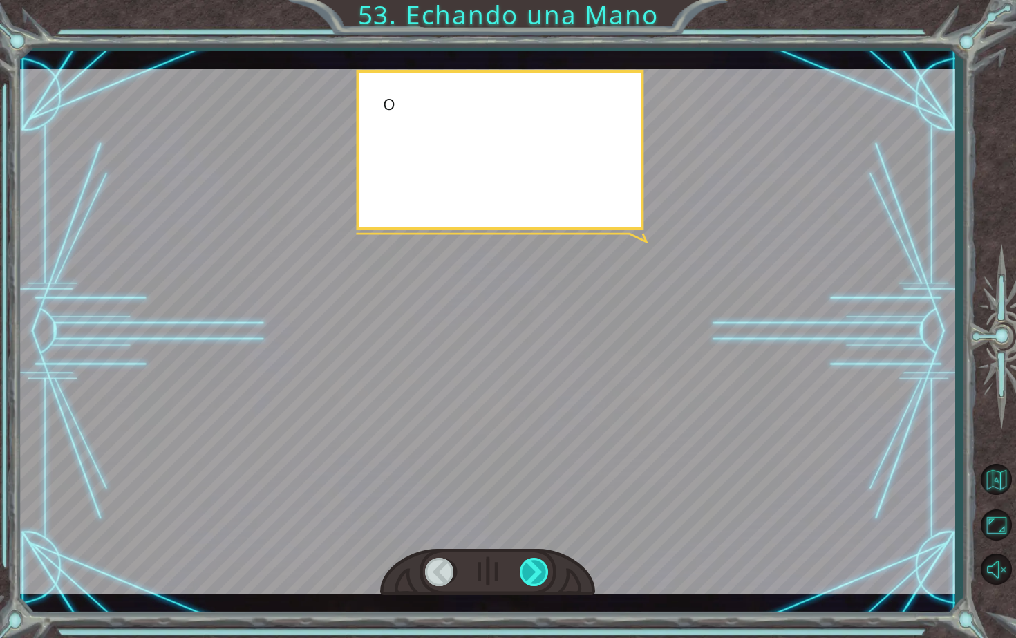
click at [542, 568] on div at bounding box center [535, 572] width 30 height 28
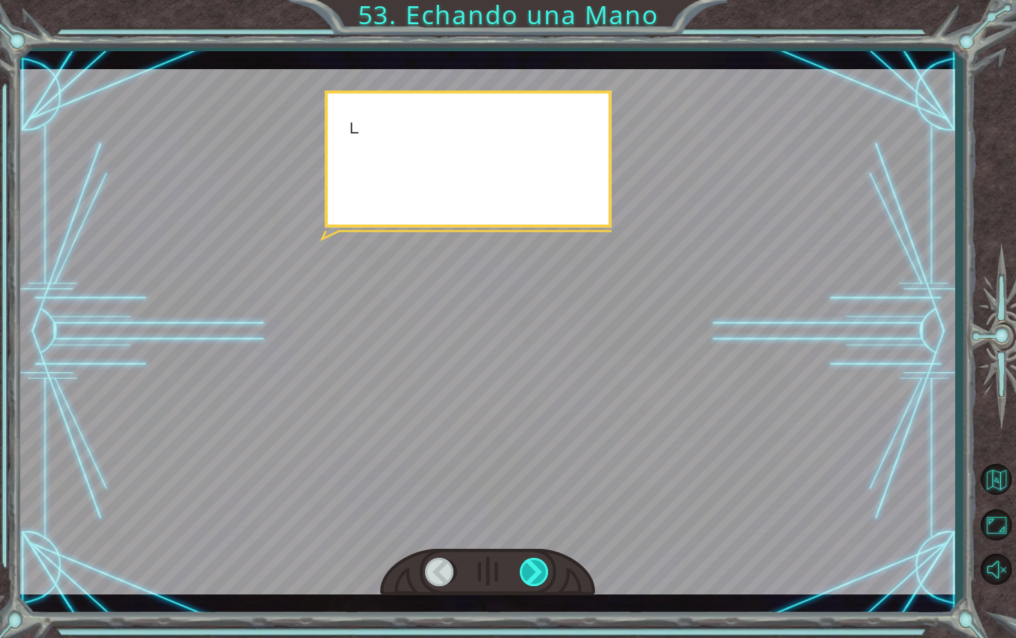
click at [542, 568] on div at bounding box center [535, 572] width 30 height 28
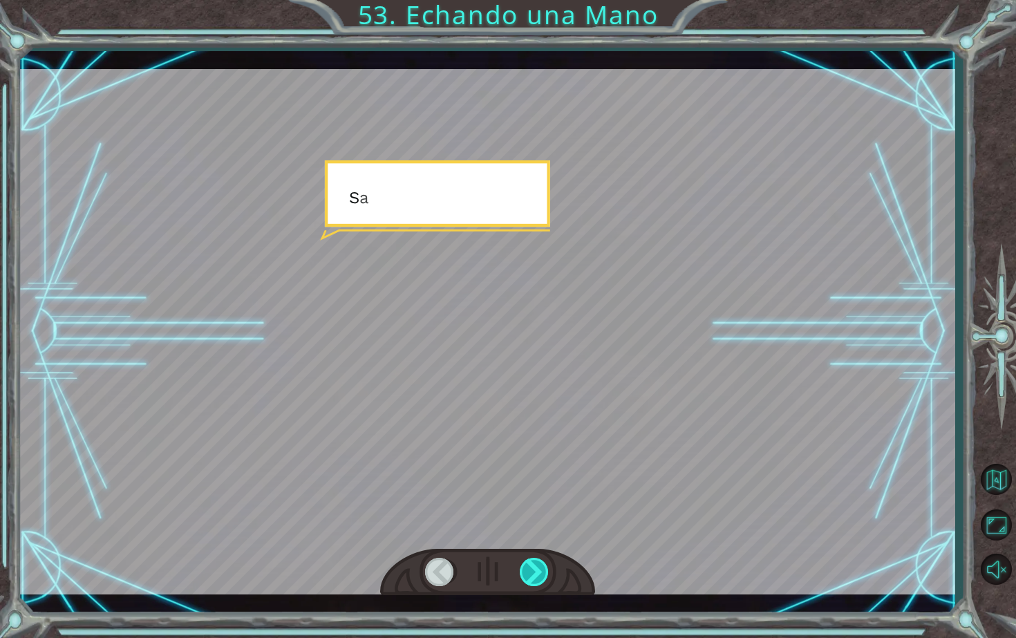
click at [542, 568] on div at bounding box center [535, 572] width 30 height 28
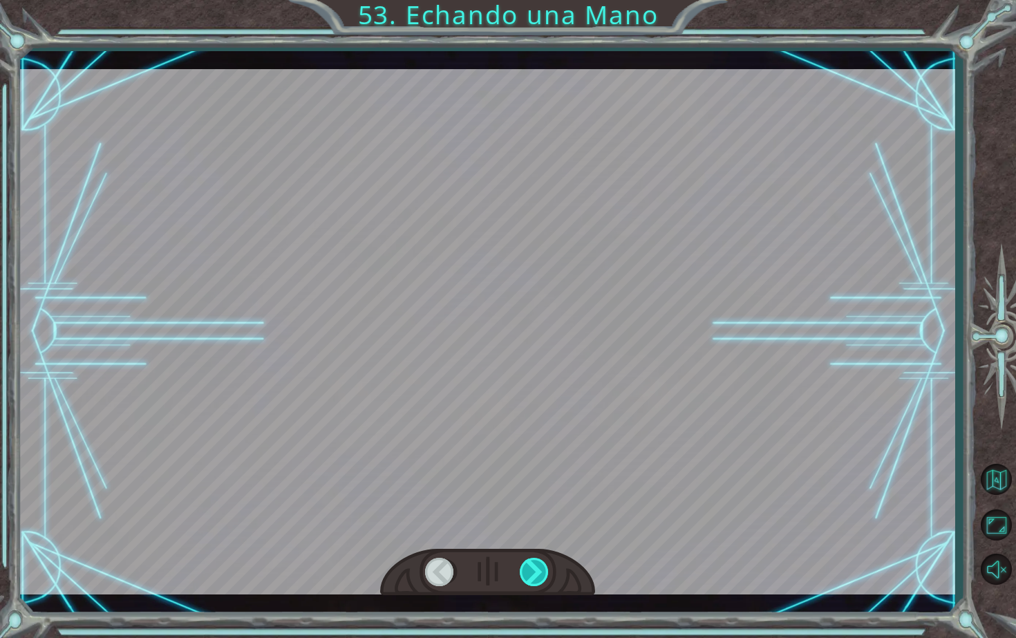
click at [542, 568] on div at bounding box center [535, 572] width 30 height 28
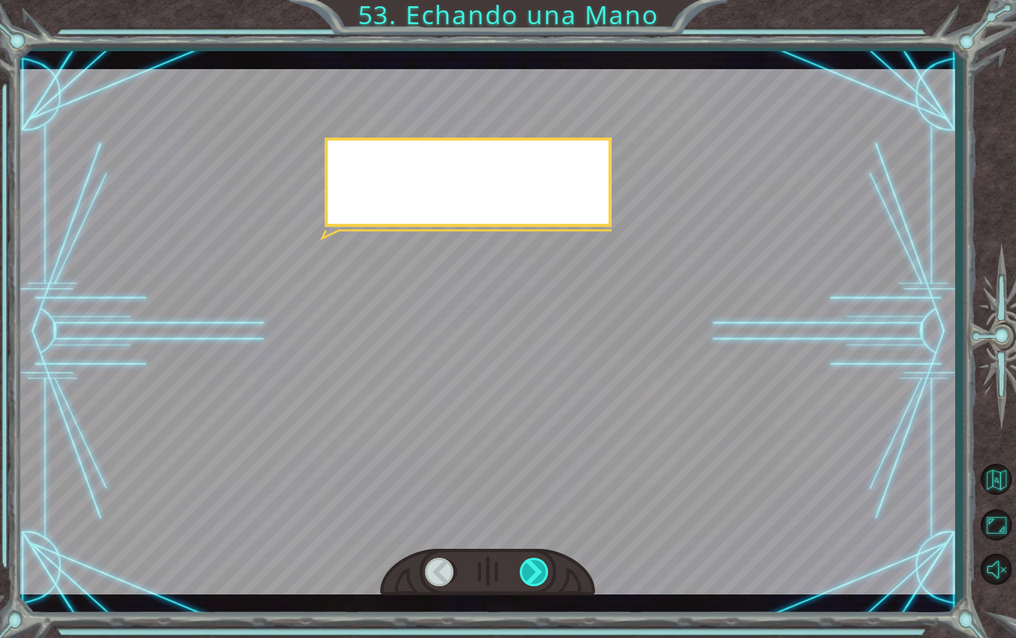
click at [542, 568] on div at bounding box center [535, 572] width 30 height 28
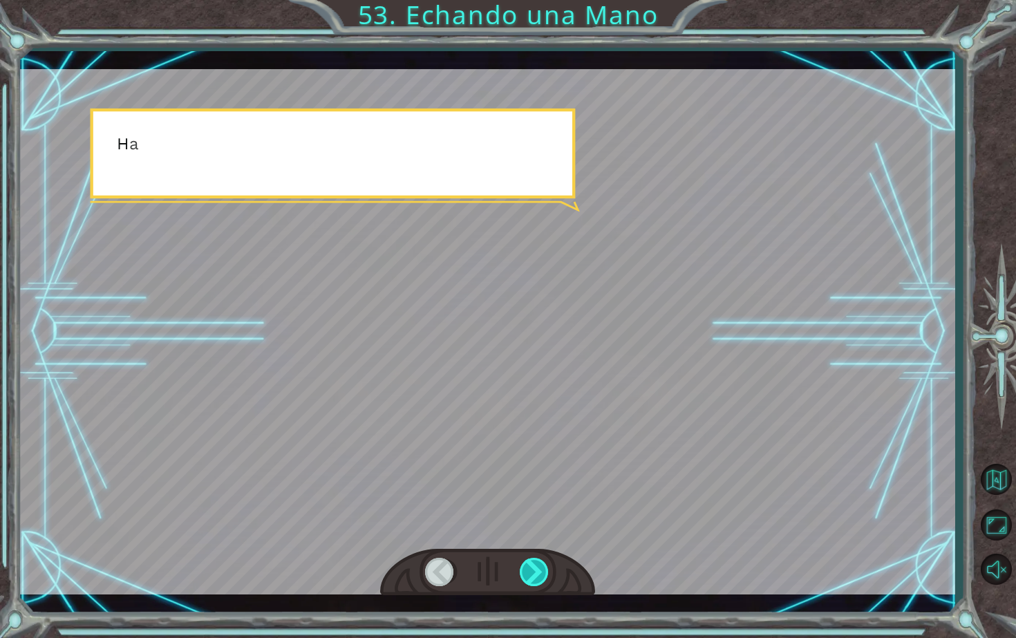
click at [542, 568] on div at bounding box center [535, 572] width 30 height 28
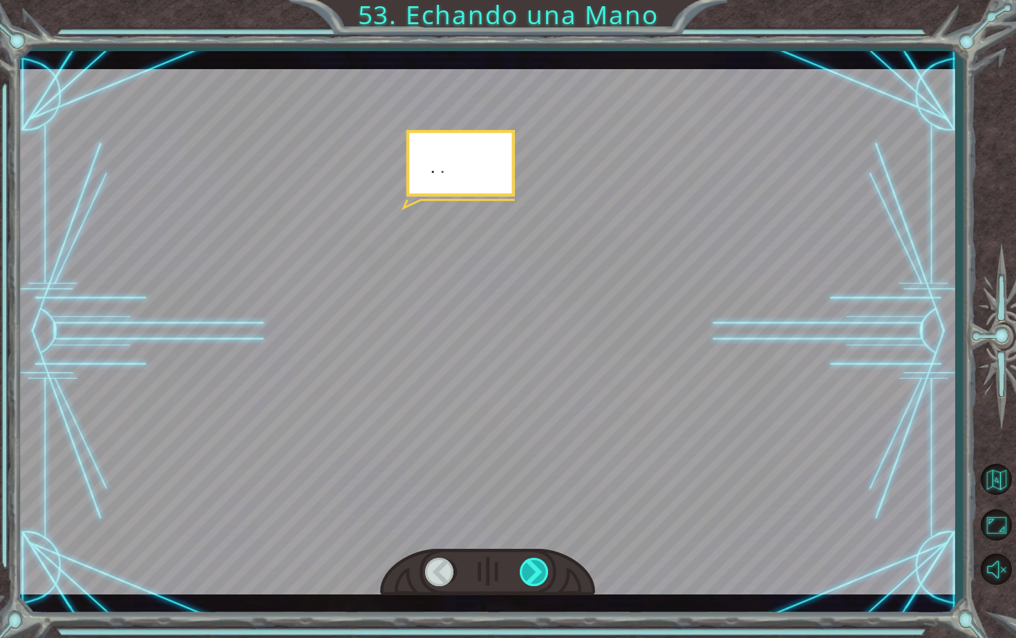
click at [542, 568] on div at bounding box center [535, 572] width 30 height 28
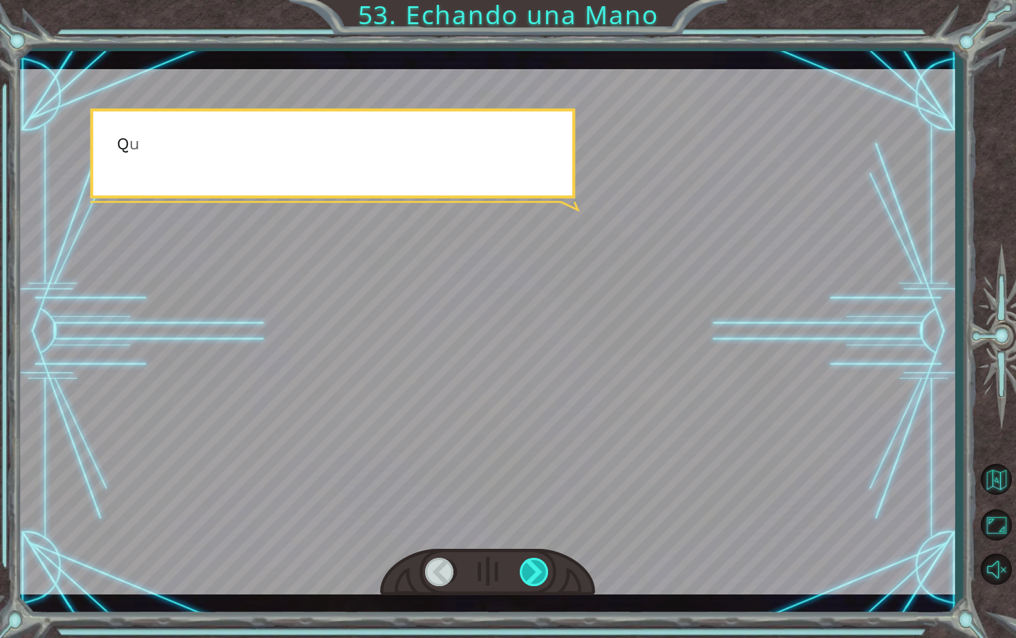
click at [542, 568] on div at bounding box center [535, 572] width 30 height 28
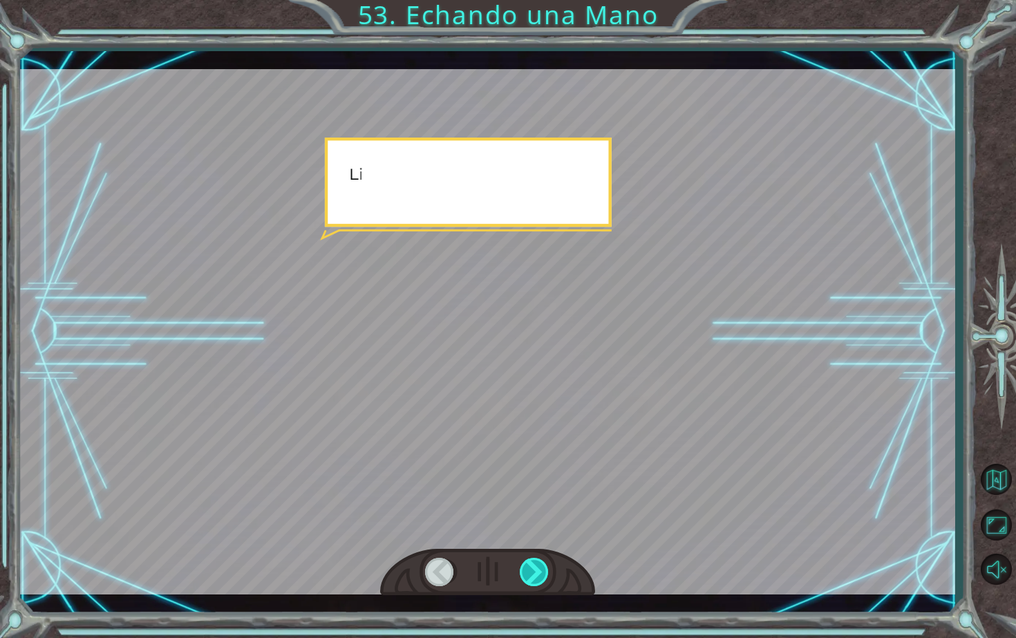
click at [542, 568] on div at bounding box center [535, 572] width 30 height 28
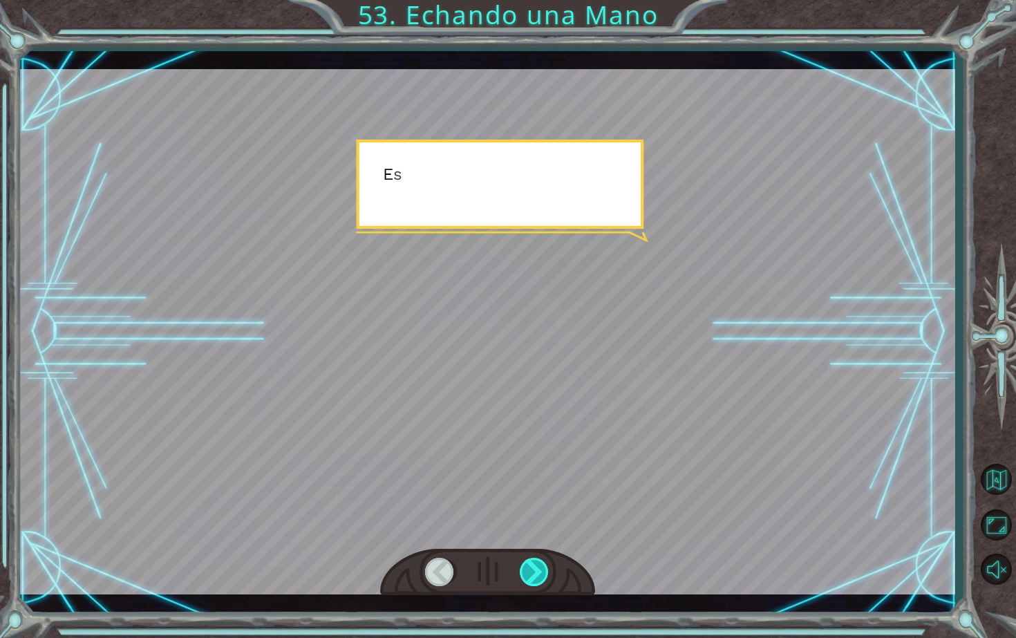
click at [542, 569] on div at bounding box center [535, 572] width 30 height 28
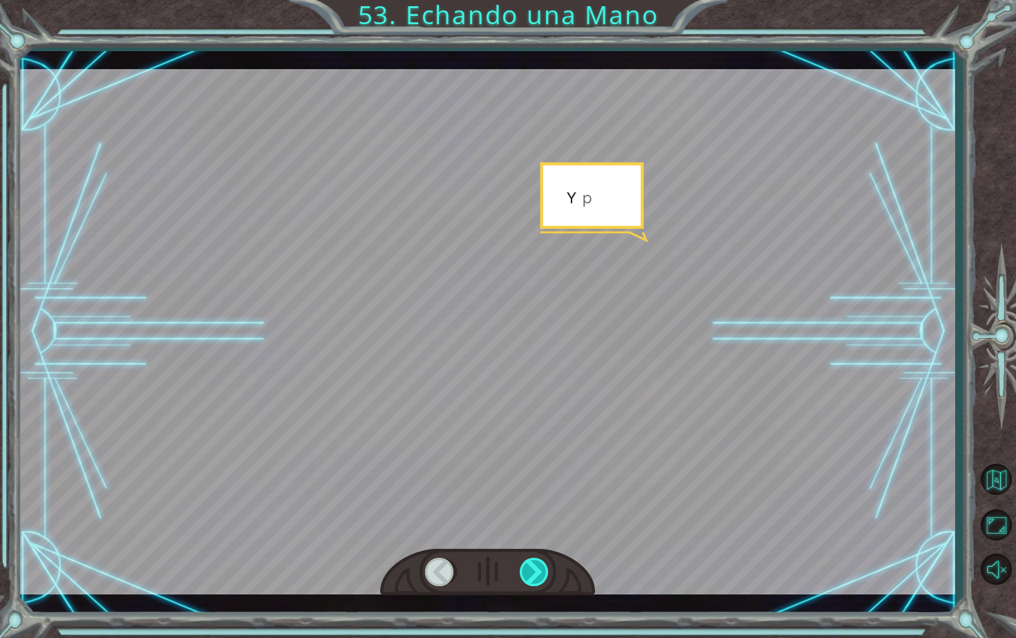
click at [542, 569] on div at bounding box center [535, 572] width 30 height 28
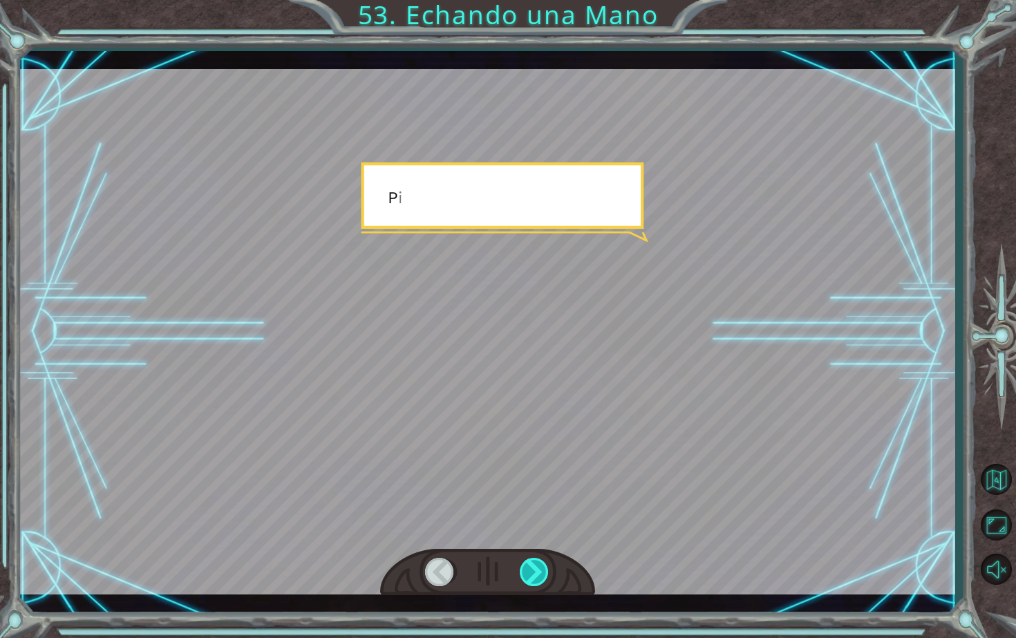
click at [542, 569] on div at bounding box center [535, 572] width 30 height 28
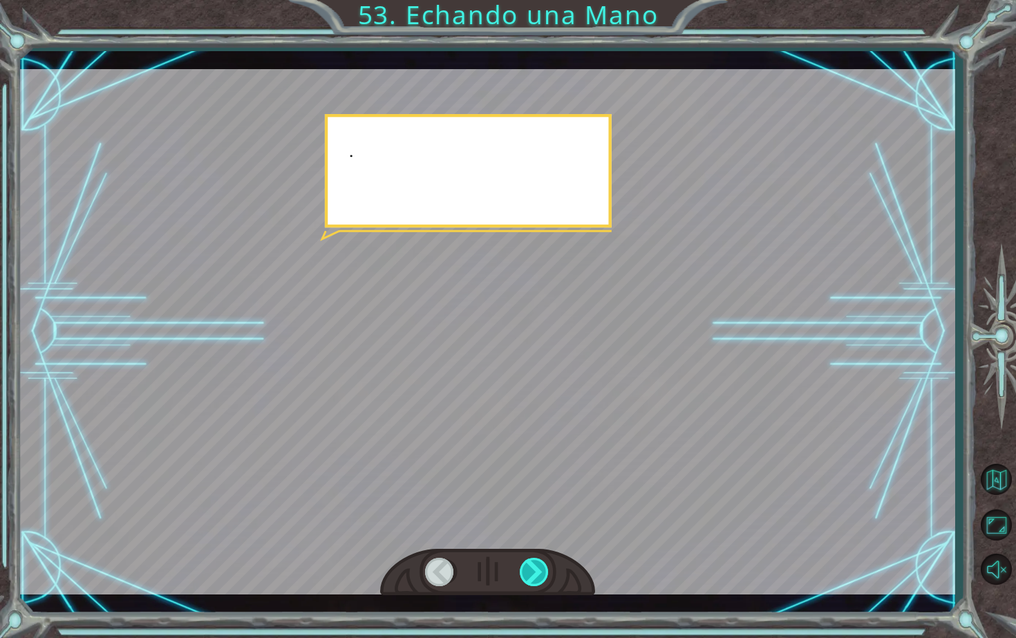
click at [542, 569] on div at bounding box center [535, 572] width 30 height 28
click at [543, 570] on div at bounding box center [535, 572] width 30 height 28
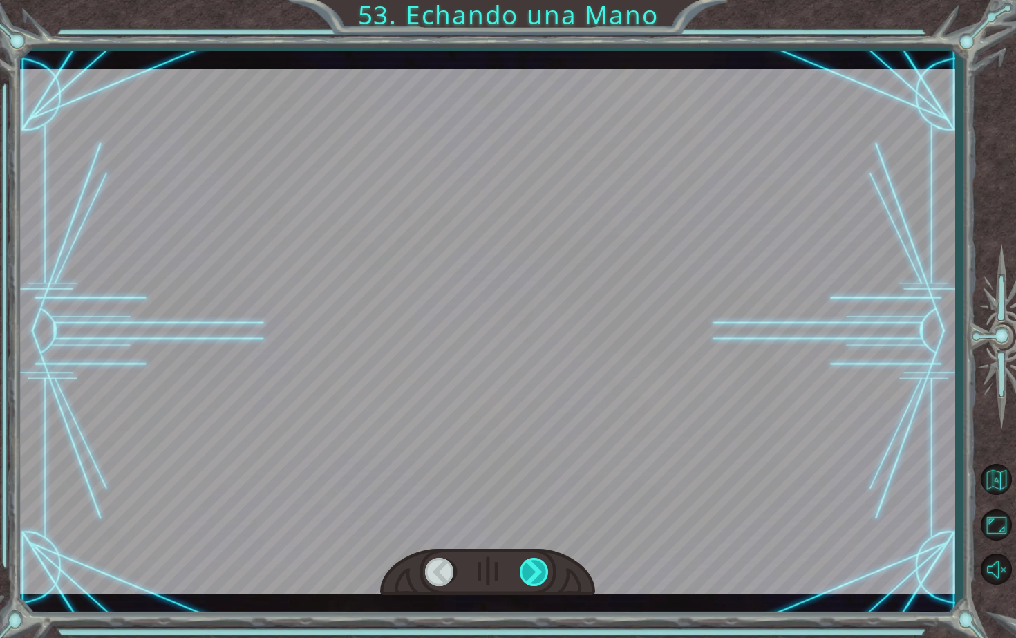
click at [543, 570] on div at bounding box center [535, 572] width 30 height 28
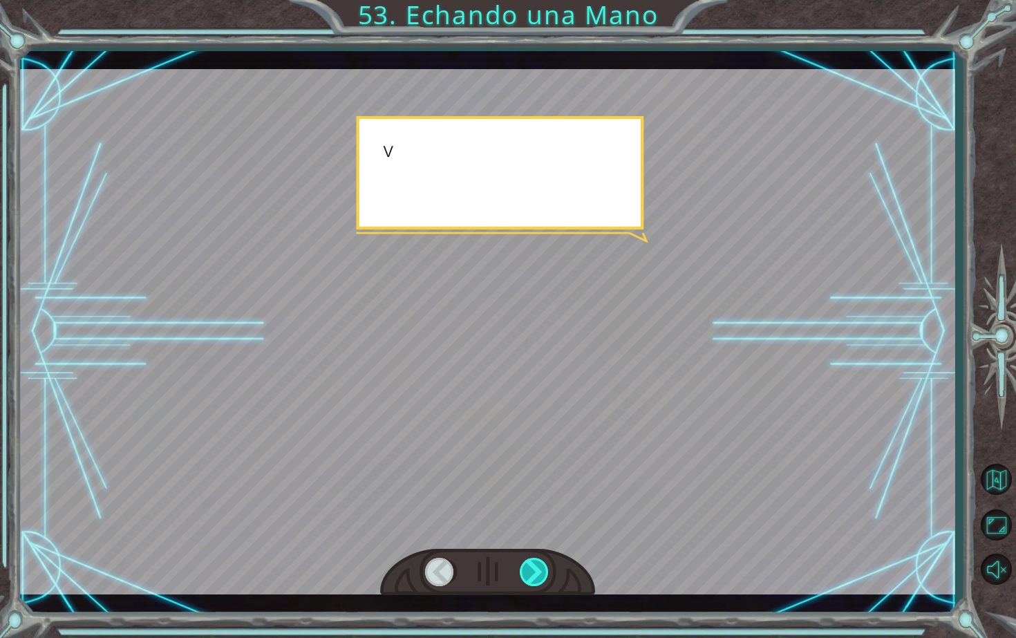
click at [543, 570] on div at bounding box center [535, 572] width 30 height 28
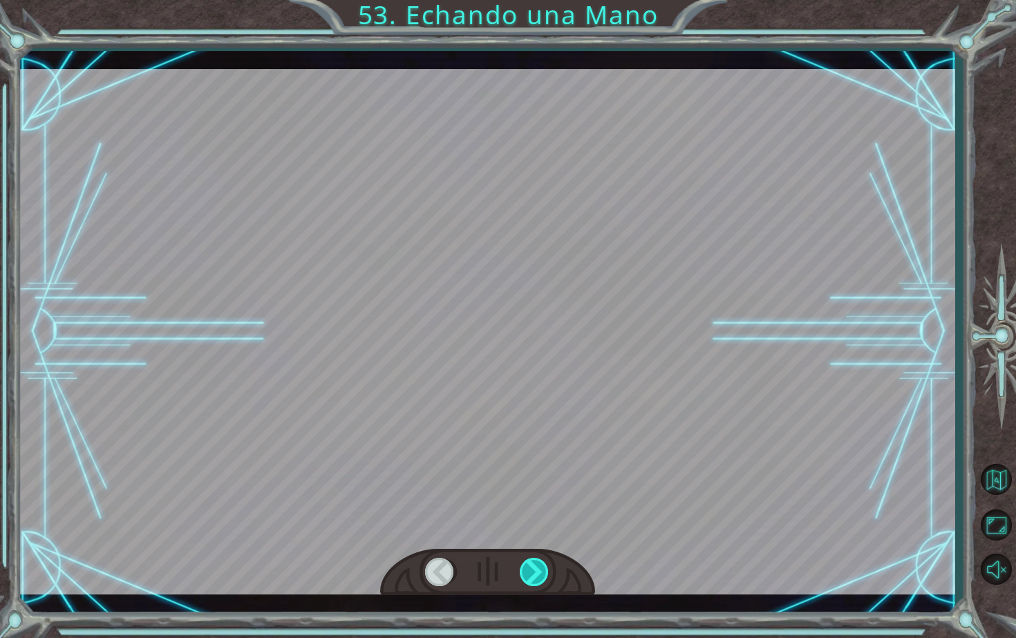
click at [543, 570] on div at bounding box center [535, 572] width 30 height 28
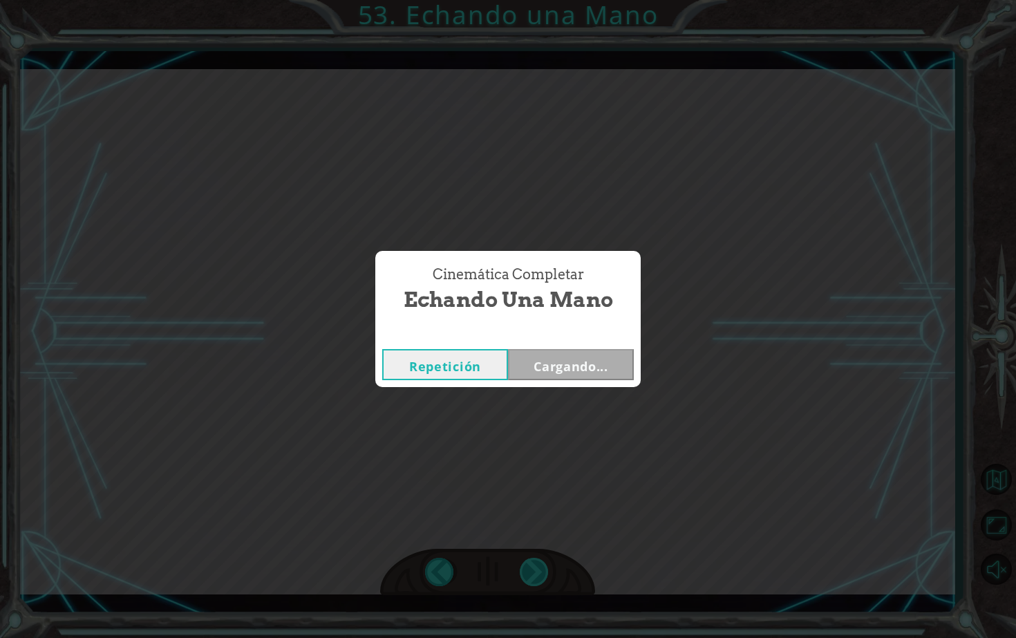
click at [543, 570] on div "Cinemática Completar Echando una Mano Repetición Cargando..." at bounding box center [508, 319] width 1016 height 638
click at [581, 359] on button "Siguiente" at bounding box center [571, 364] width 126 height 31
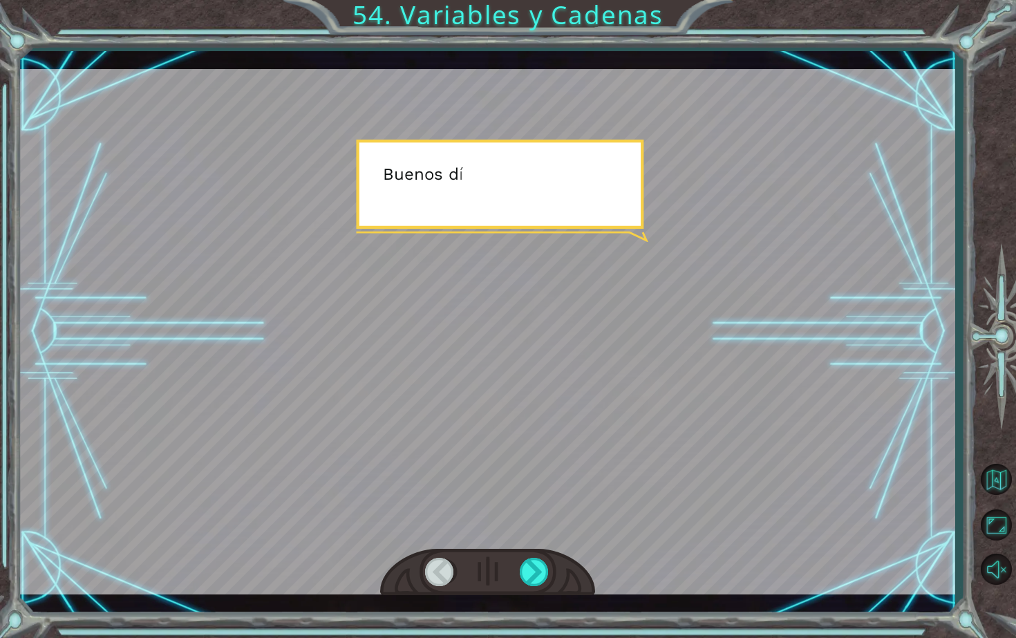
click at [535, 575] on div at bounding box center [487, 572] width 215 height 47
click at [535, 575] on div at bounding box center [535, 572] width 30 height 28
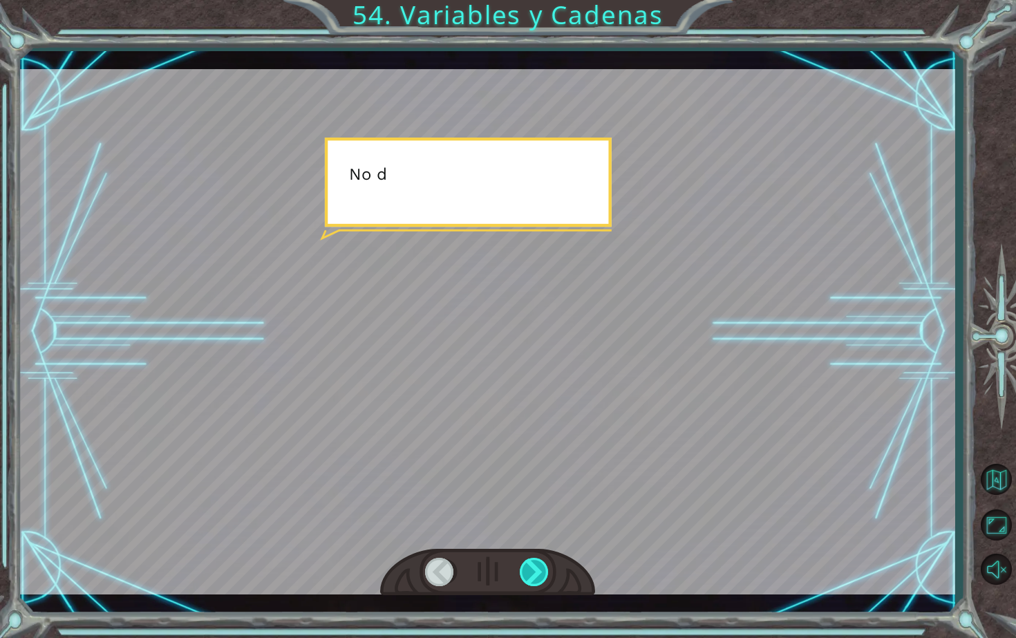
click at [535, 575] on div at bounding box center [535, 572] width 30 height 28
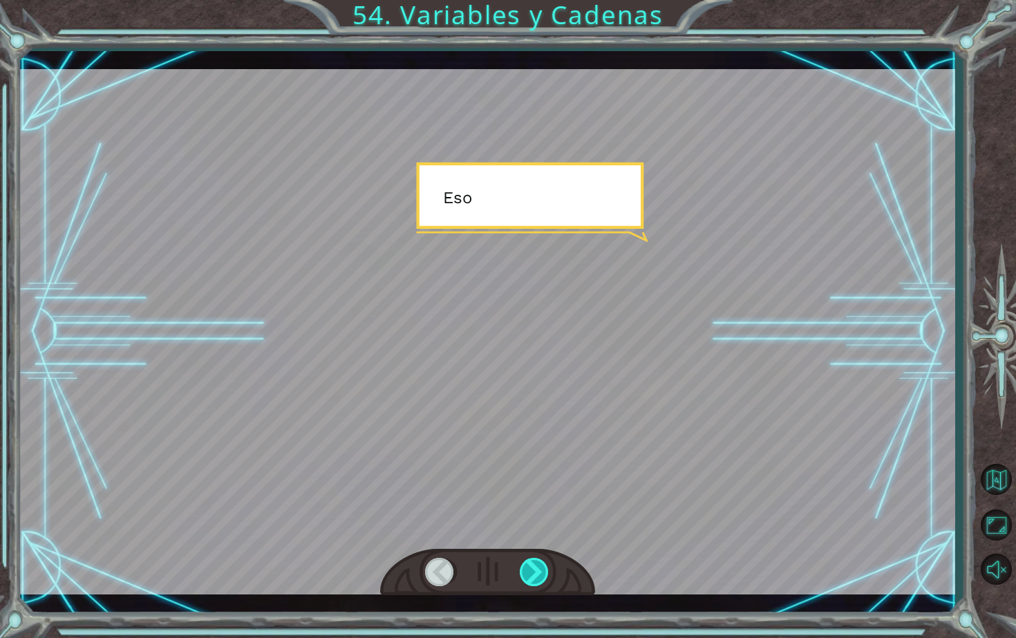
click at [535, 575] on div at bounding box center [535, 572] width 30 height 28
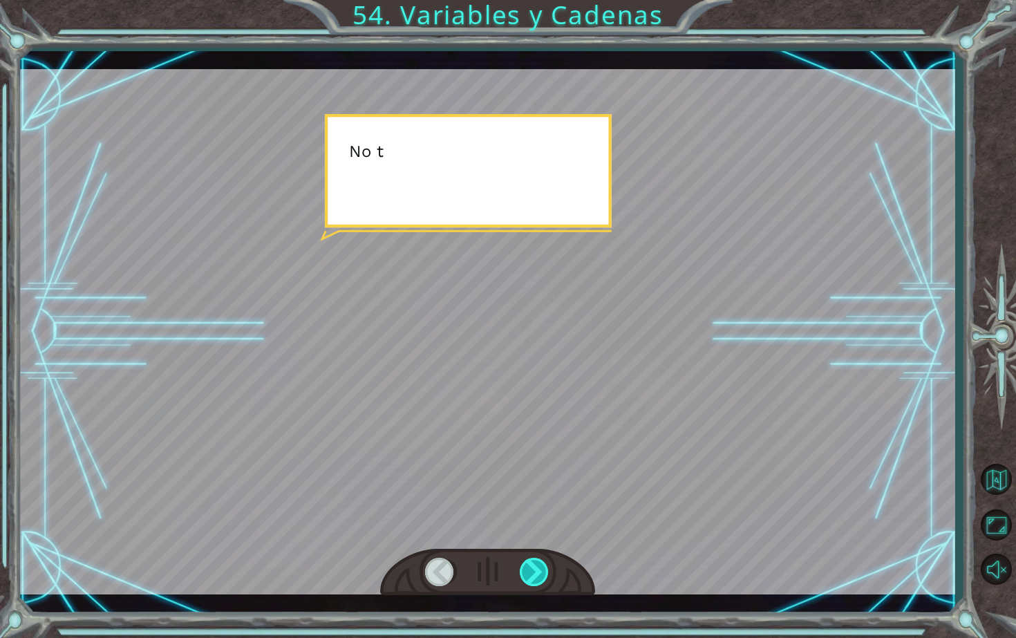
click at [535, 575] on div at bounding box center [535, 572] width 30 height 28
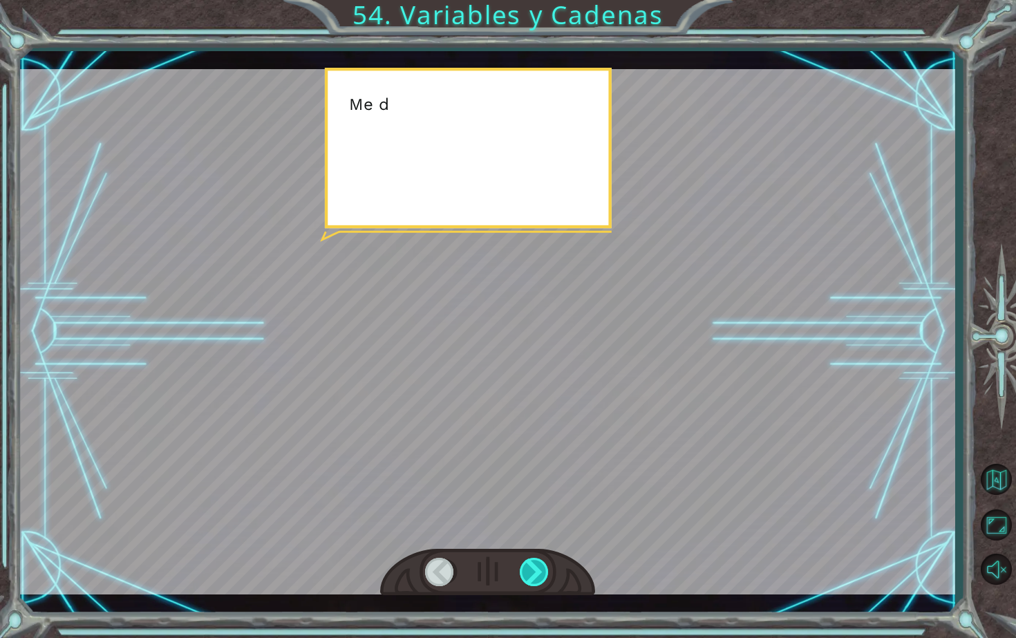
click at [535, 575] on div at bounding box center [535, 572] width 30 height 28
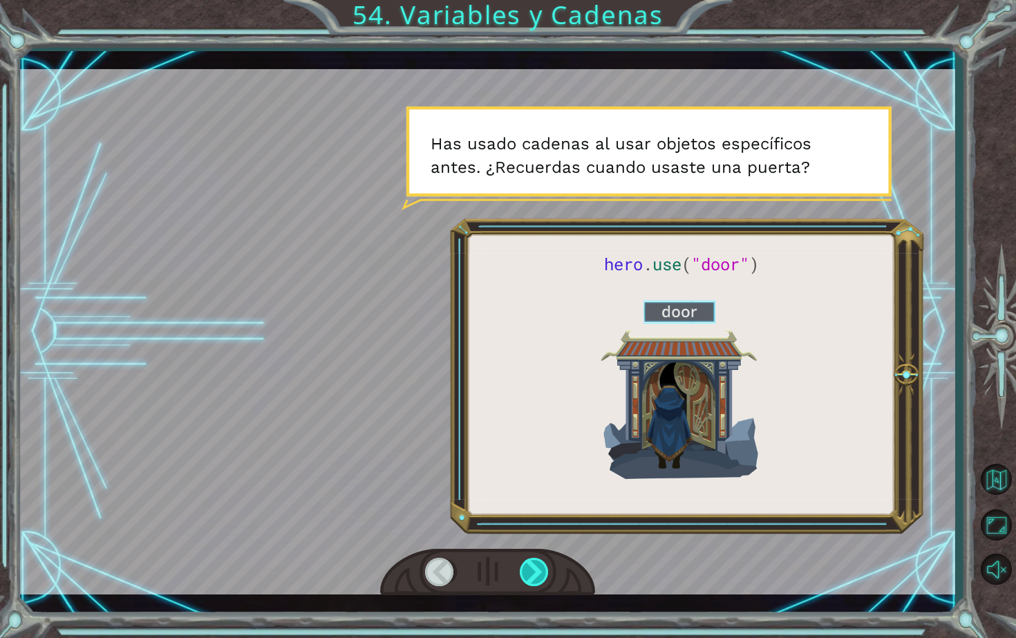
click at [535, 575] on div at bounding box center [535, 572] width 30 height 28
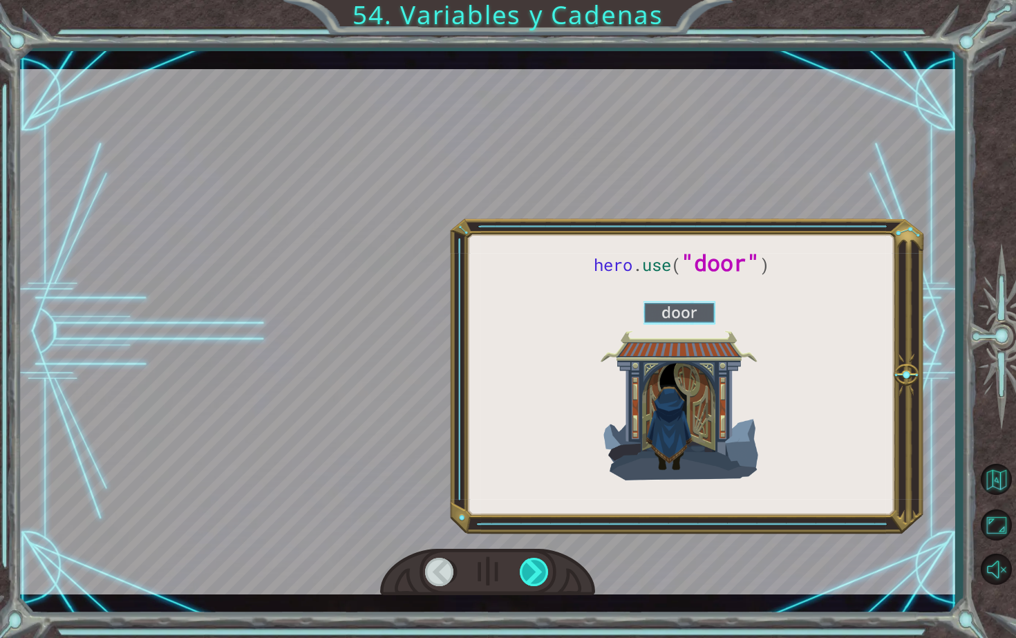
click at [535, 575] on div at bounding box center [535, 572] width 30 height 28
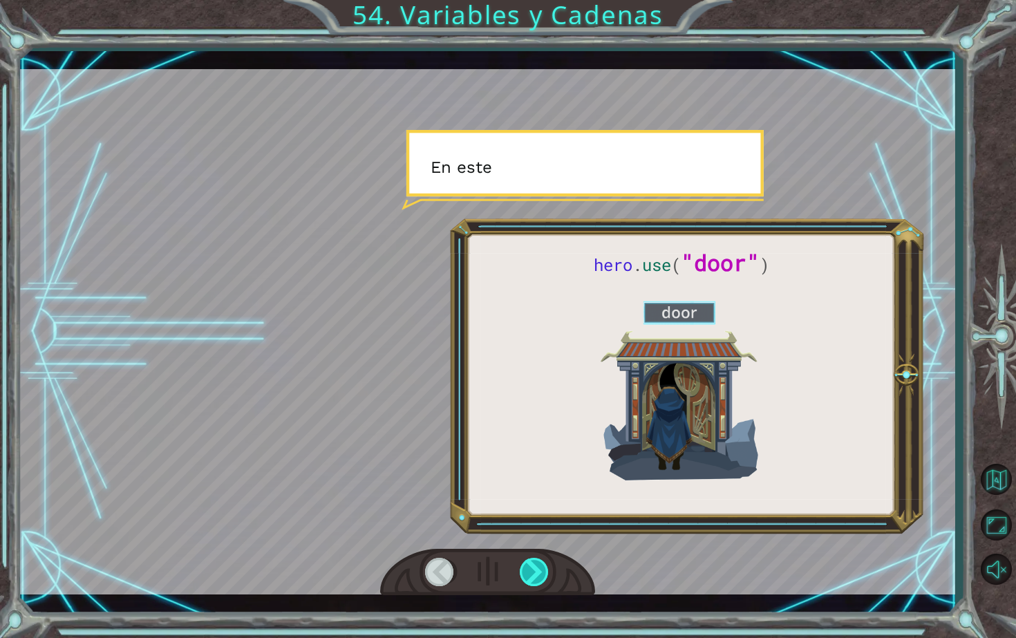
click at [535, 575] on div at bounding box center [535, 572] width 30 height 28
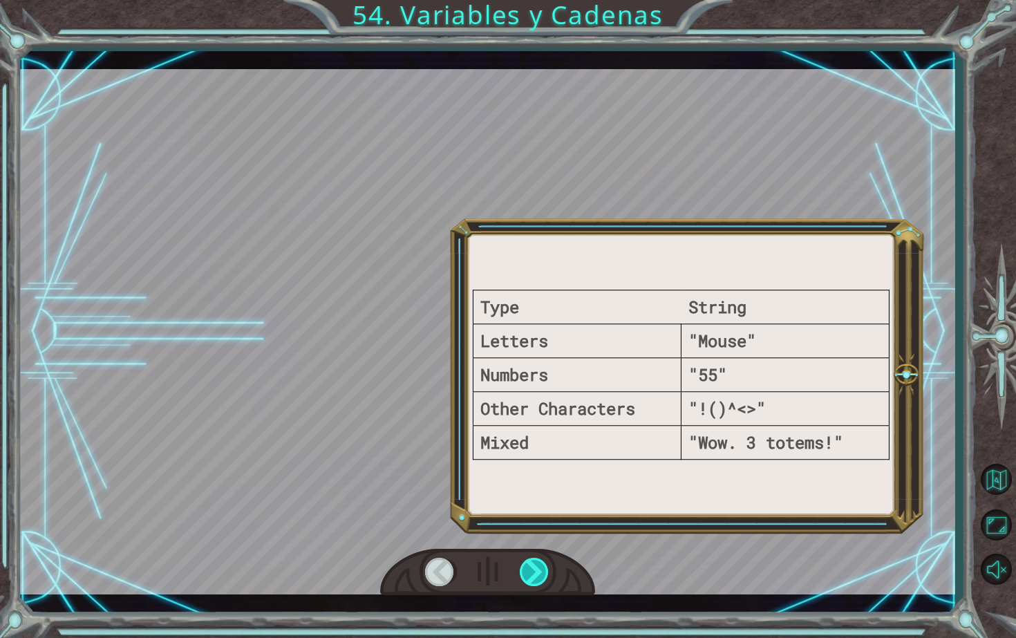
click at [535, 575] on div at bounding box center [535, 572] width 30 height 28
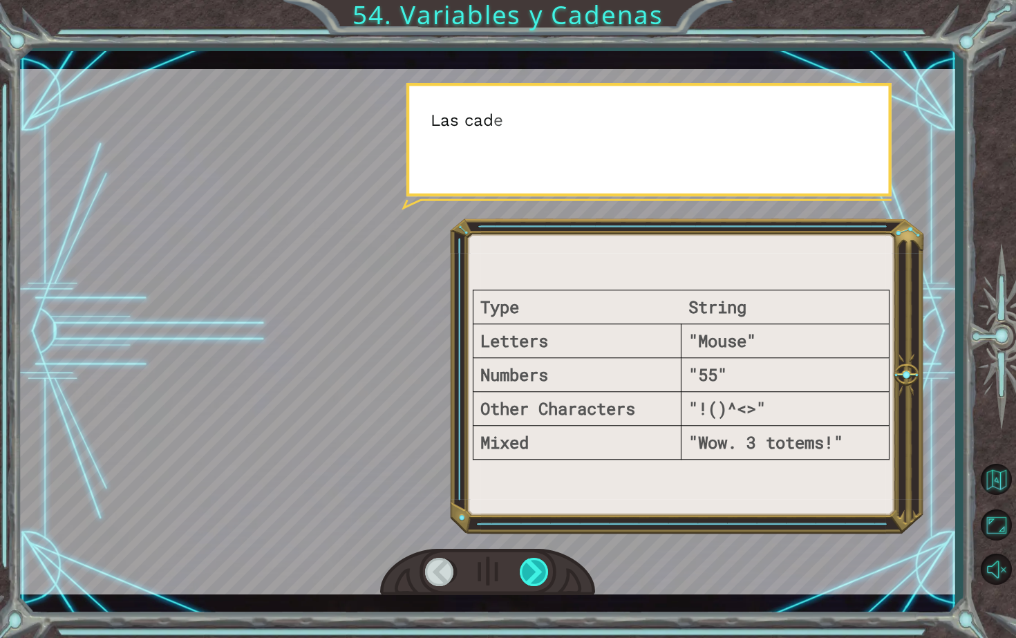
click at [535, 575] on div at bounding box center [535, 572] width 30 height 28
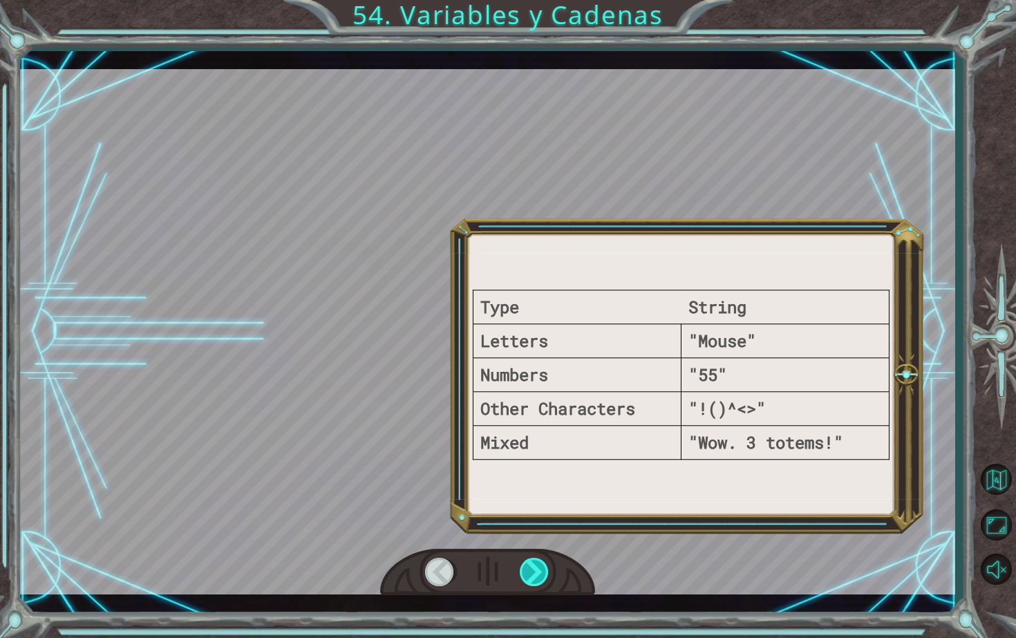
click at [535, 575] on div at bounding box center [535, 572] width 30 height 28
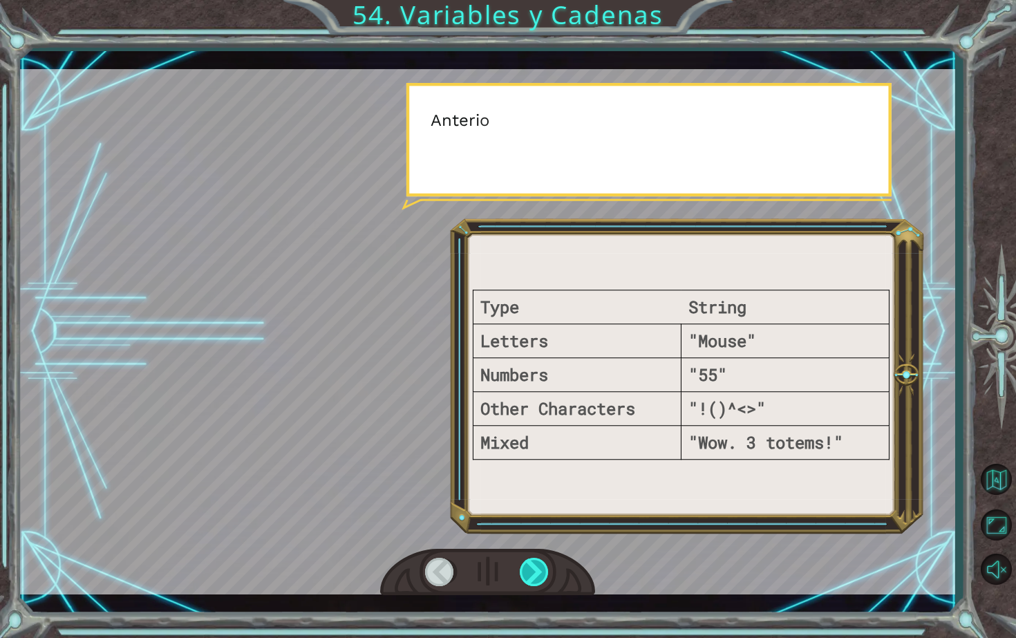
click at [535, 575] on div at bounding box center [535, 572] width 30 height 28
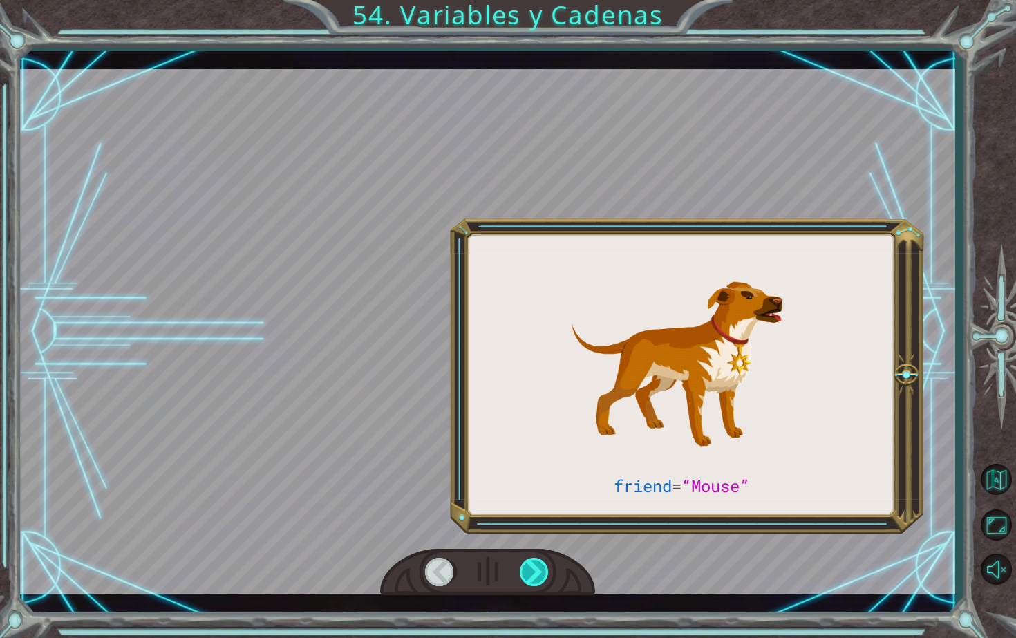
click at [535, 575] on div at bounding box center [535, 572] width 30 height 28
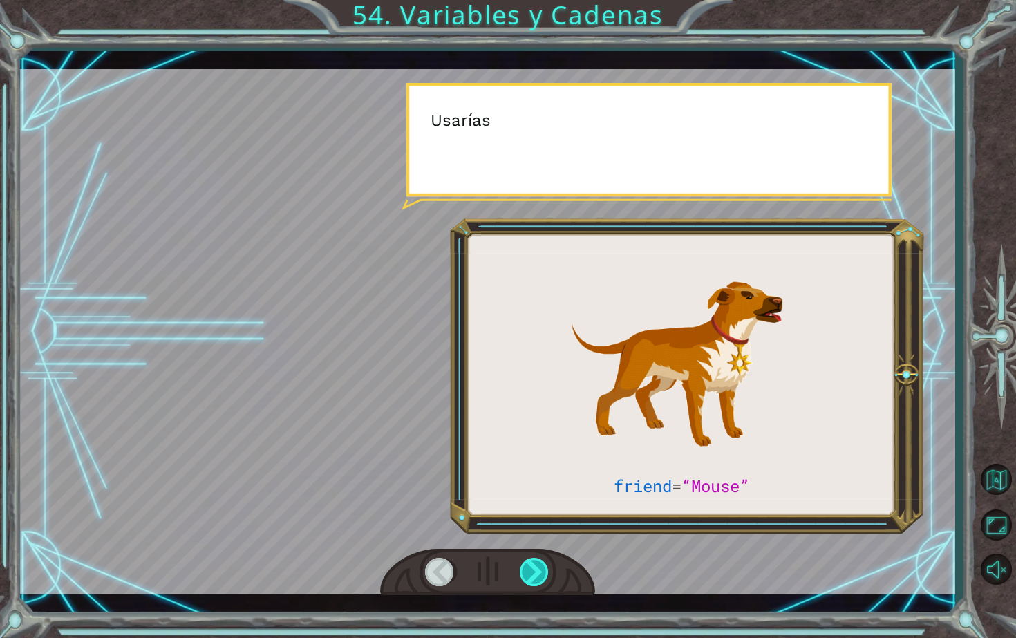
click at [535, 575] on div at bounding box center [535, 572] width 30 height 28
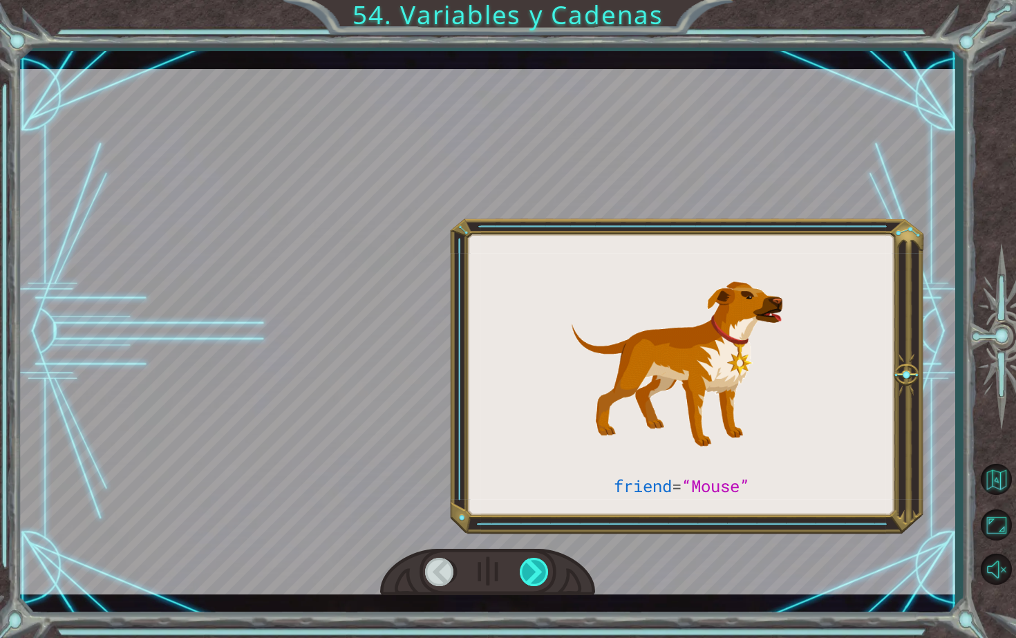
click at [535, 575] on div at bounding box center [535, 572] width 30 height 28
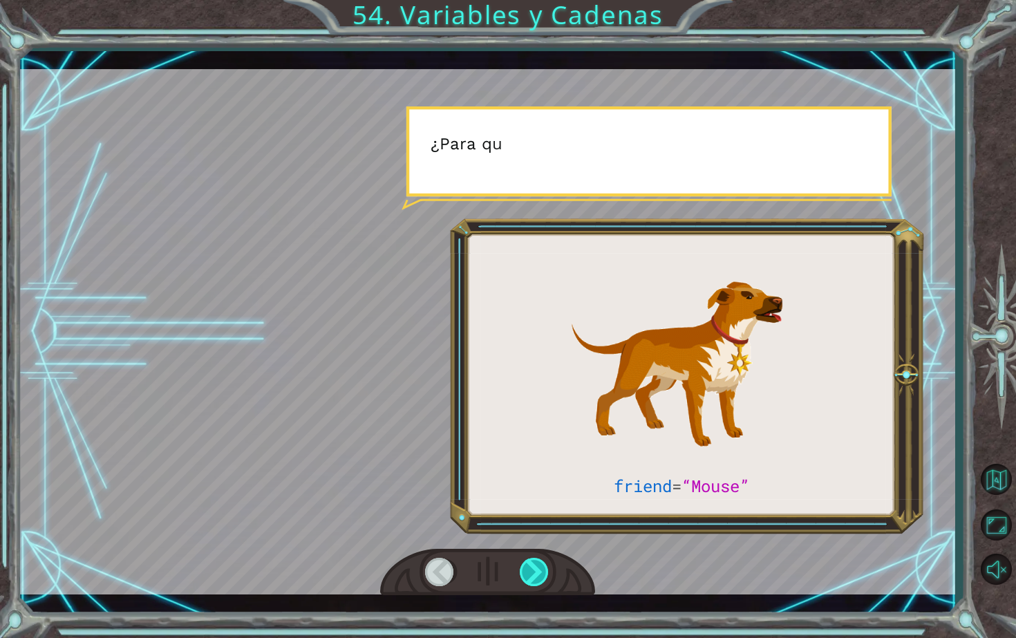
click at [536, 575] on div at bounding box center [535, 572] width 30 height 28
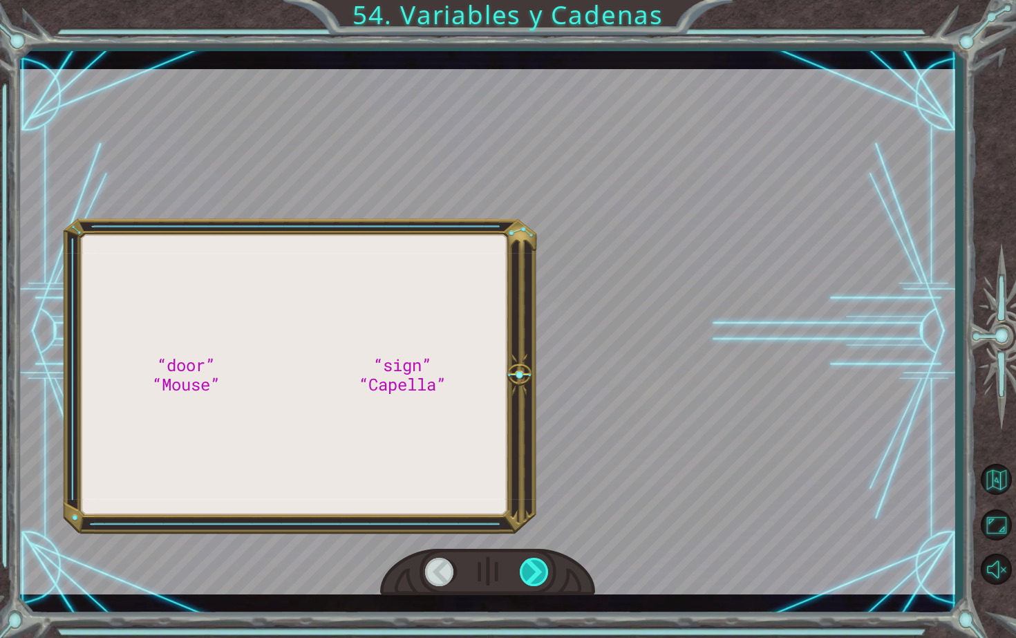
click at [536, 575] on div at bounding box center [535, 572] width 30 height 28
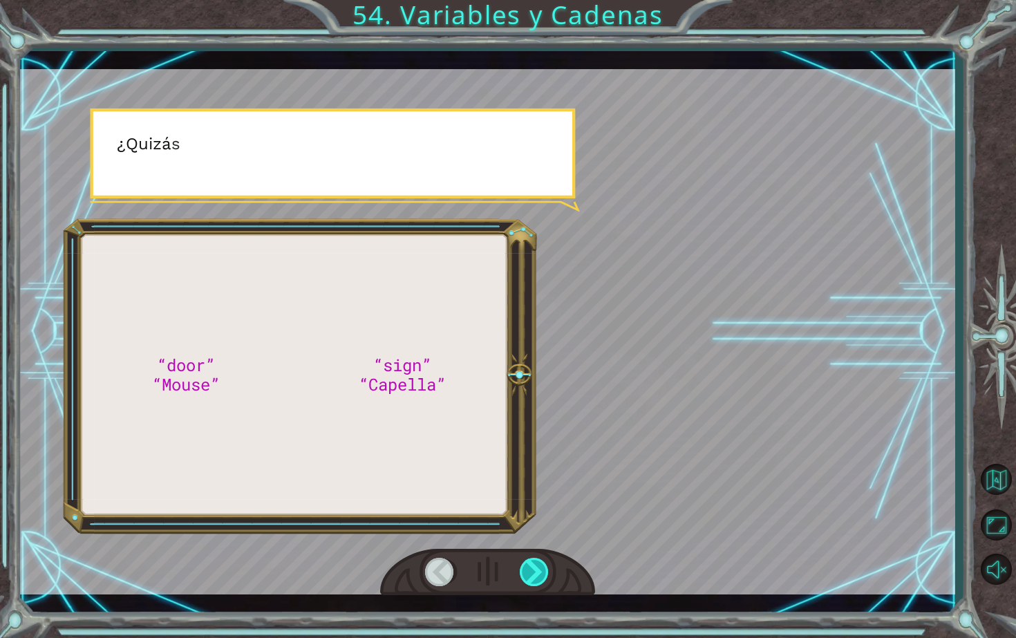
click at [536, 575] on div at bounding box center [535, 572] width 30 height 28
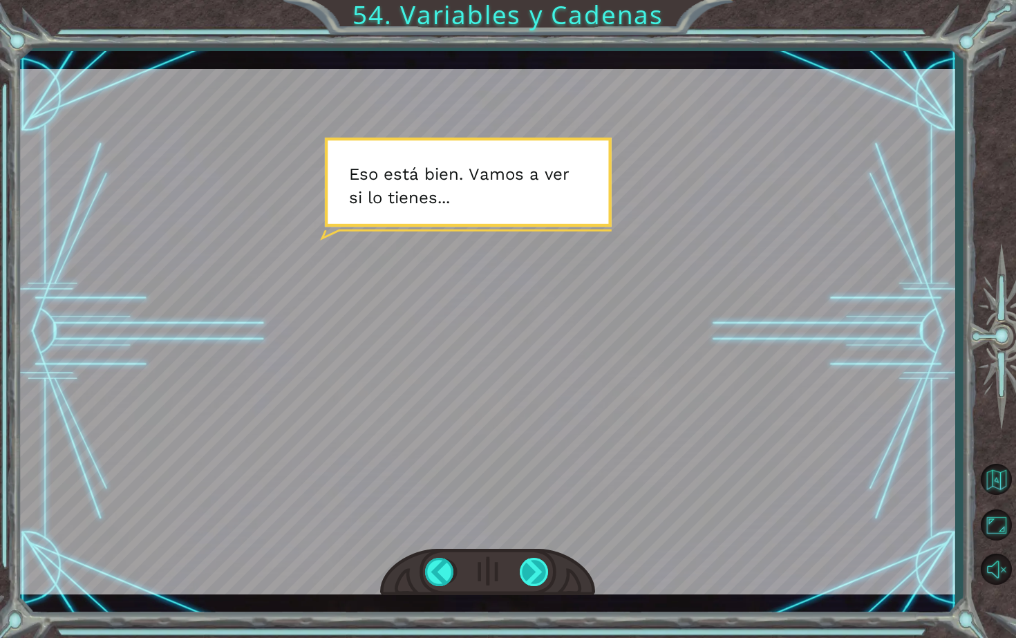
click at [527, 575] on div at bounding box center [535, 572] width 30 height 28
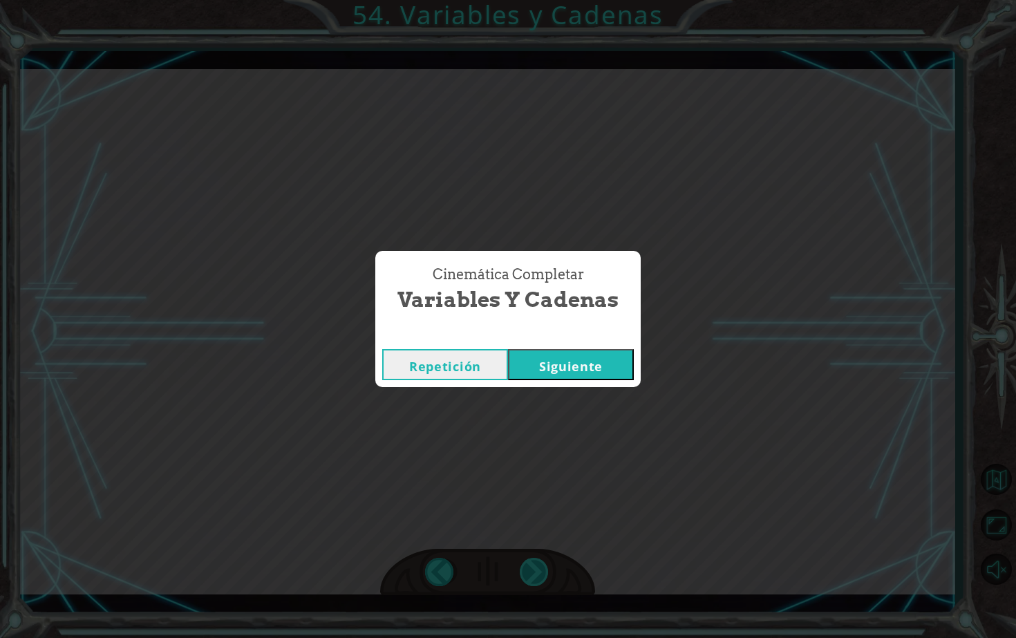
click at [527, 575] on div "Cinemática Completar Variables y [PERSON_NAME] Repetición [GEOGRAPHIC_DATA]" at bounding box center [508, 319] width 1016 height 638
click at [580, 358] on button "Siguiente" at bounding box center [571, 364] width 126 height 31
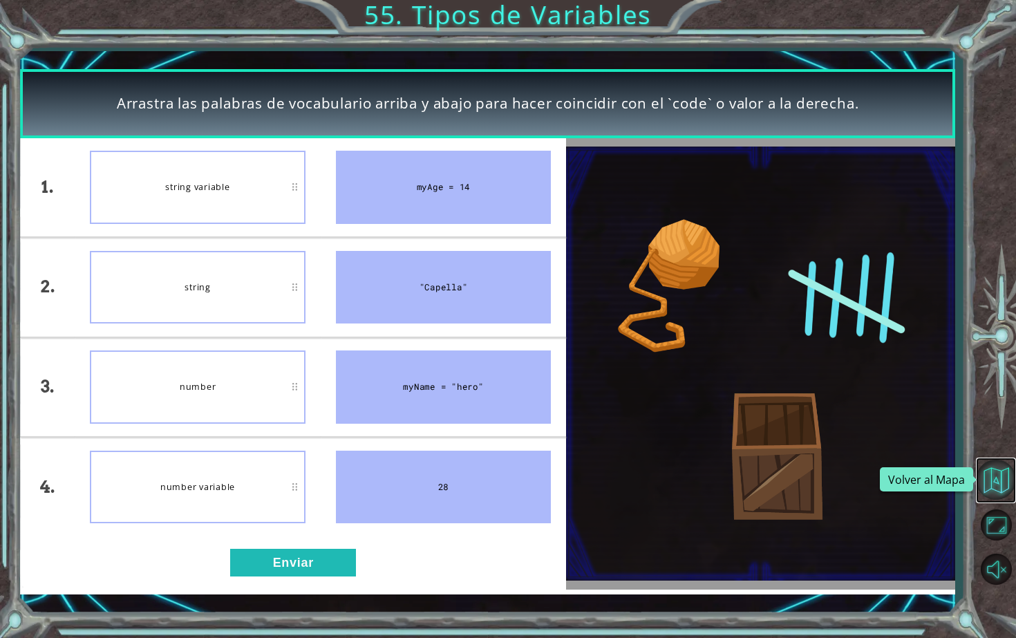
click at [1003, 483] on button "Volver al Mapa" at bounding box center [996, 480] width 40 height 40
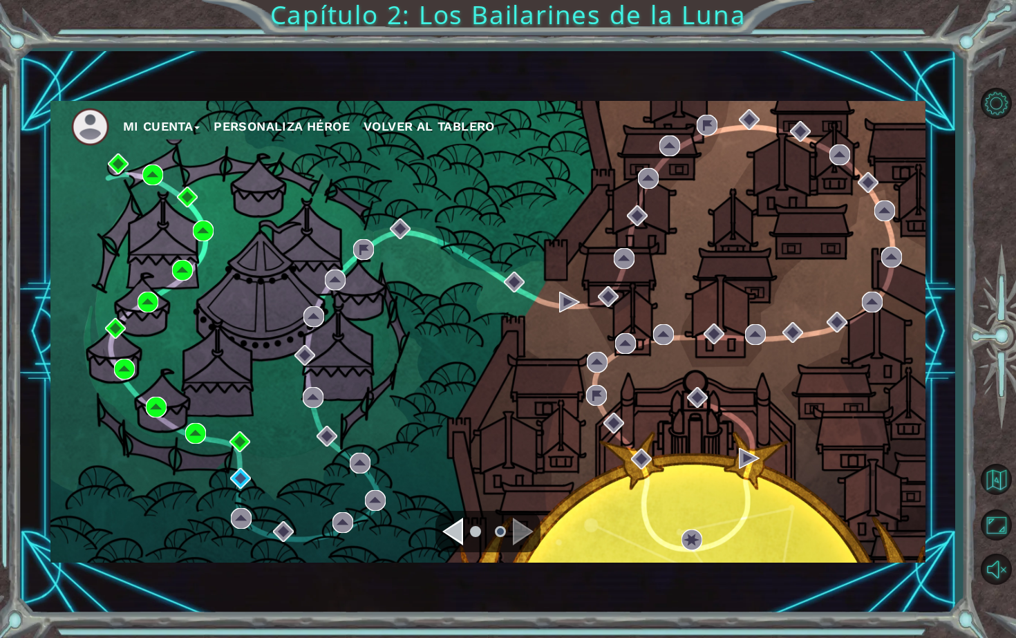
click at [468, 526] on ul at bounding box center [488, 532] width 50 height 28
click at [466, 526] on ul at bounding box center [488, 532] width 50 height 28
click at [457, 527] on div "Navigate to the previous page" at bounding box center [452, 532] width 21 height 28
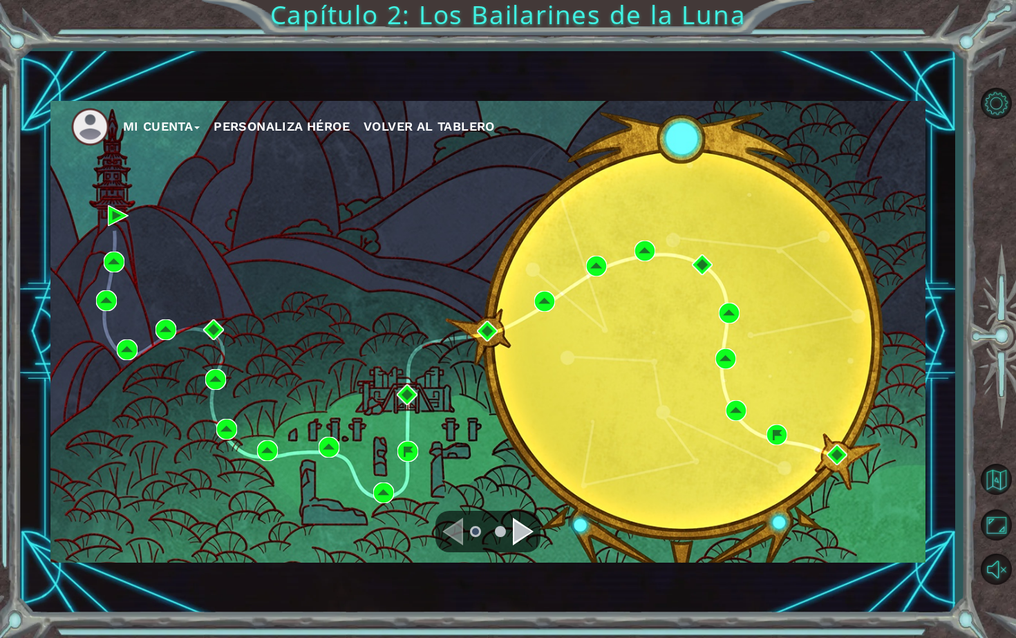
click at [520, 529] on div "Navigate to the next page" at bounding box center [523, 532] width 21 height 28
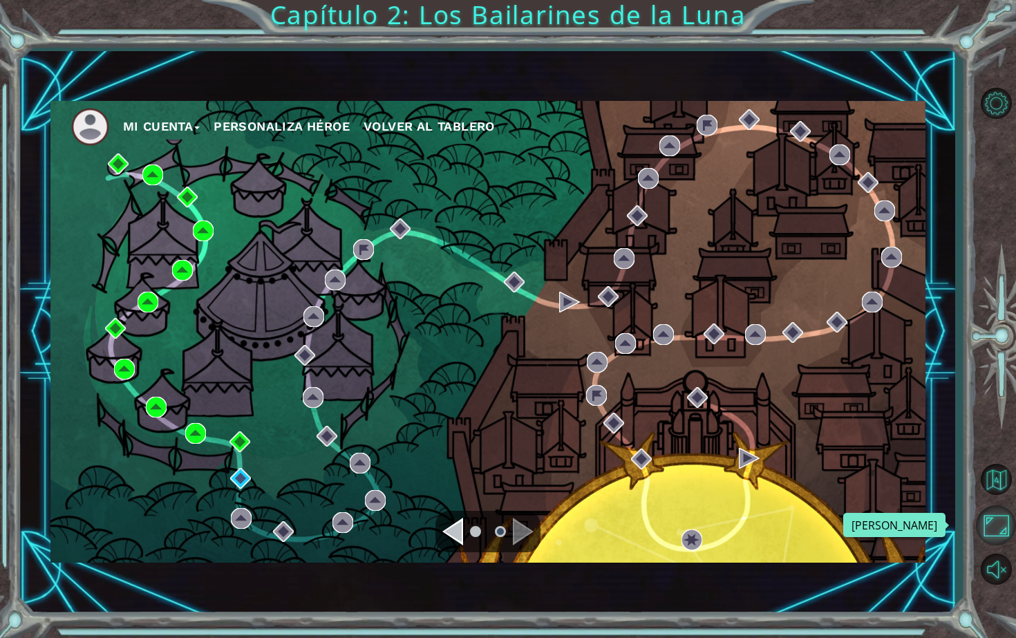
click at [1002, 525] on button "Maximizar Navegador" at bounding box center [996, 525] width 40 height 40
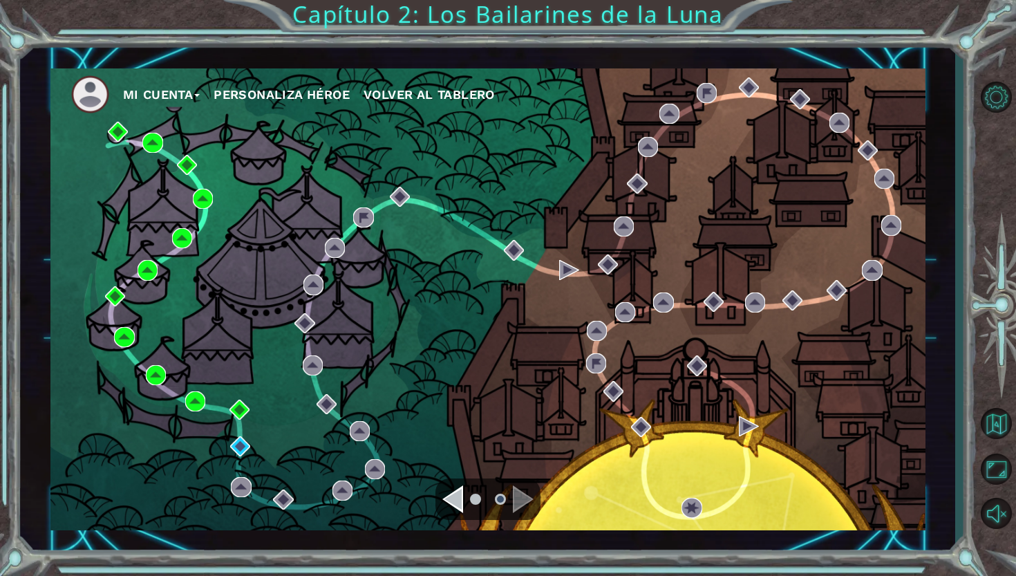
click at [921, 121] on div "Mi Cuenta Personaliza Héroe Volver al Tablero" at bounding box center [487, 299] width 875 height 462
